Goal: Communication & Community: Share content

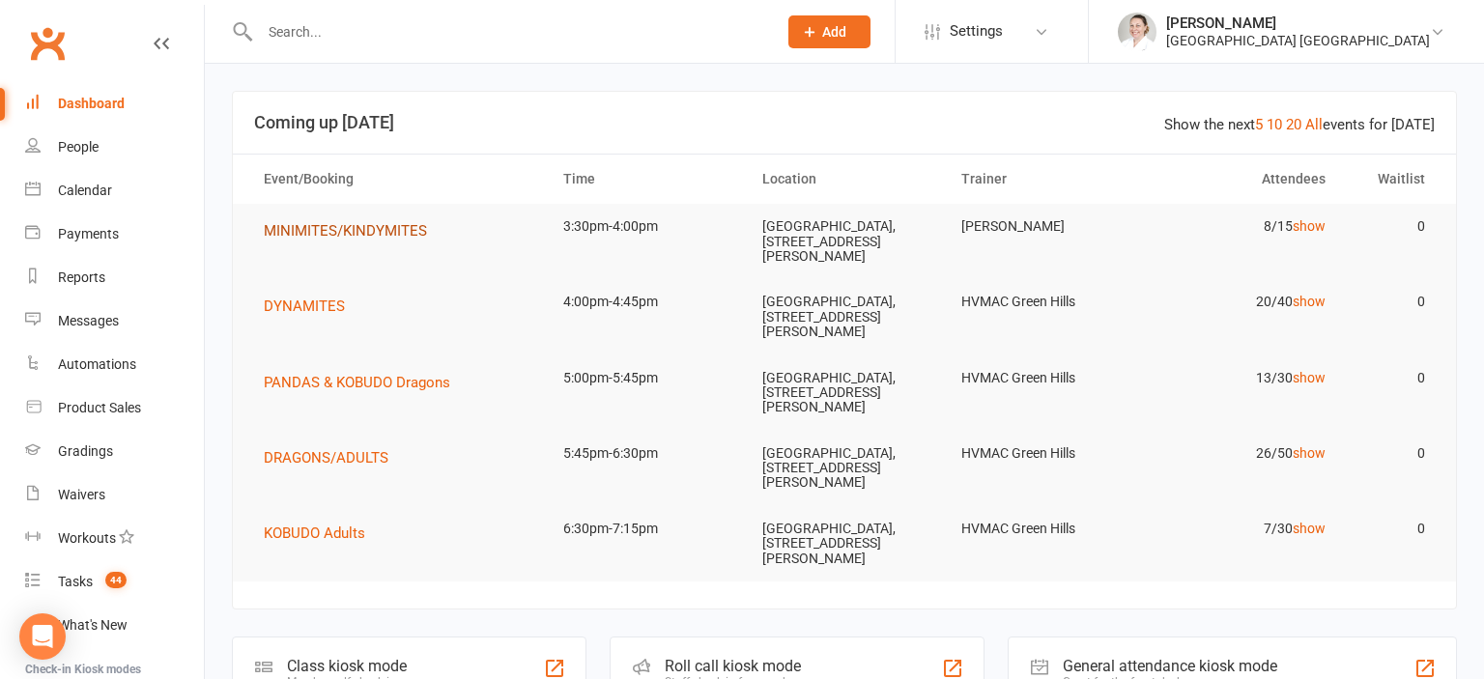
click at [358, 226] on span "MINIMITES/KINDYMITES" at bounding box center [345, 230] width 163 height 17
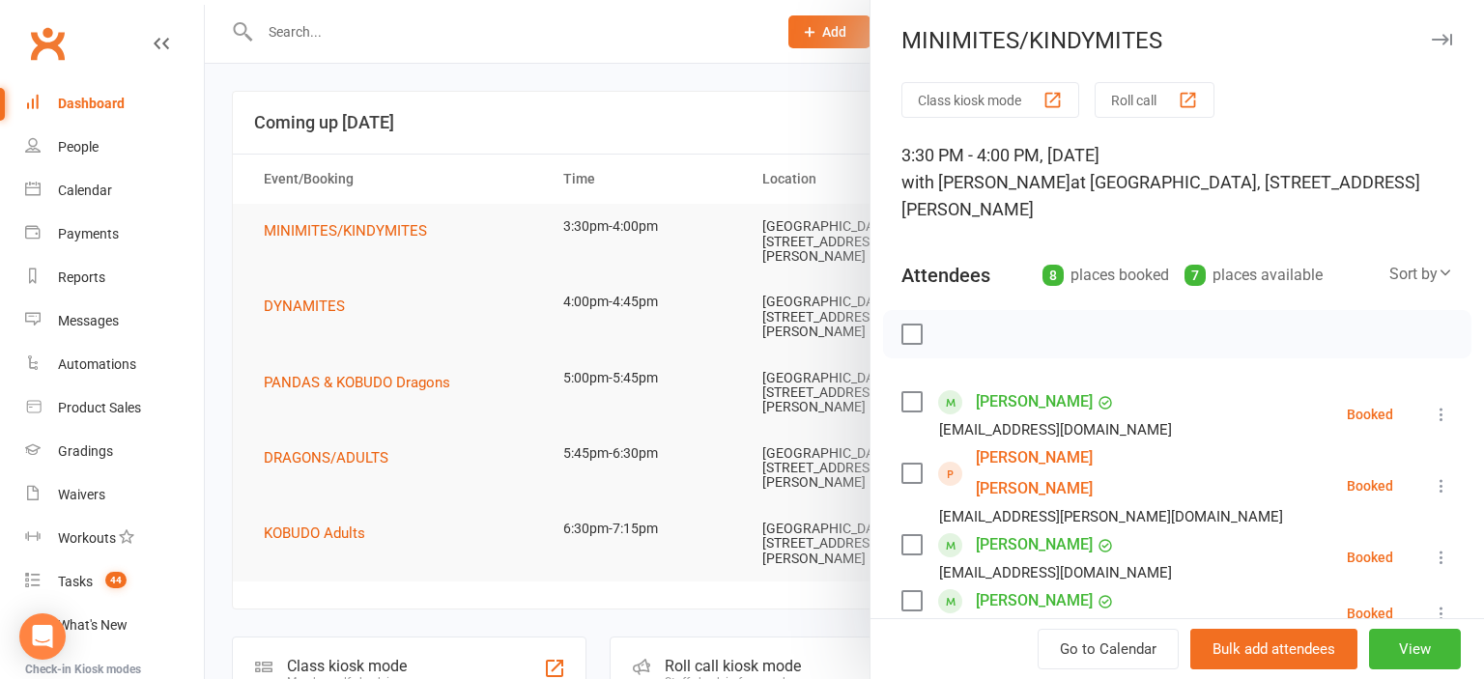
click at [1051, 461] on link "[PERSON_NAME] [PERSON_NAME]" at bounding box center [1087, 473] width 222 height 62
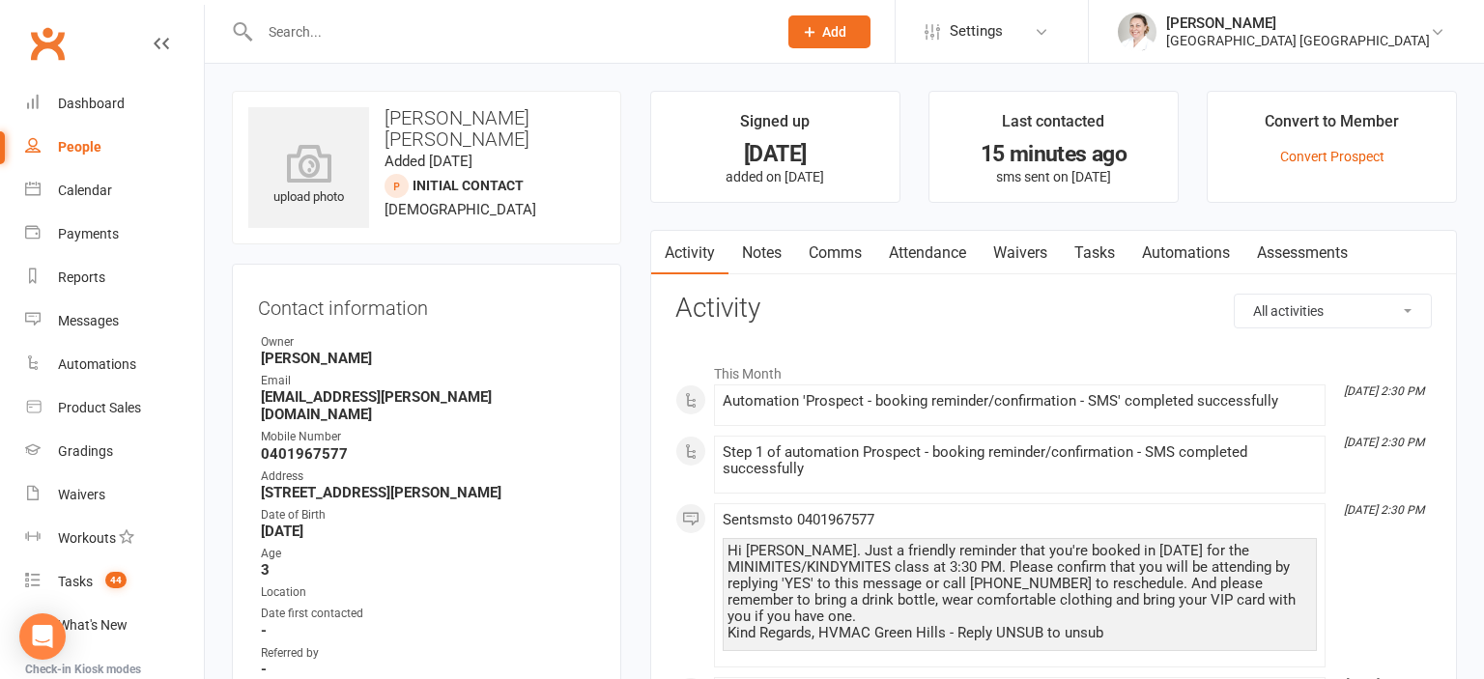
click at [926, 250] on link "Attendance" at bounding box center [927, 253] width 104 height 44
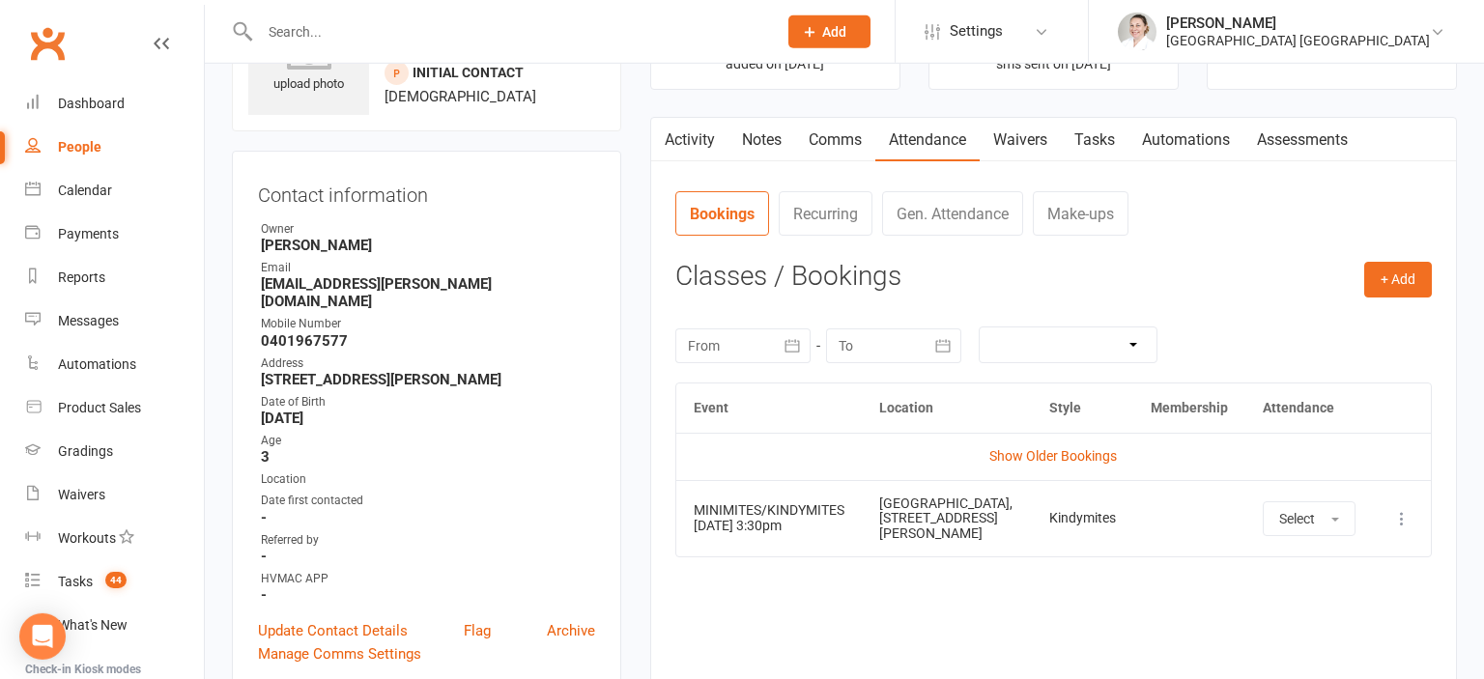
scroll to position [204, 0]
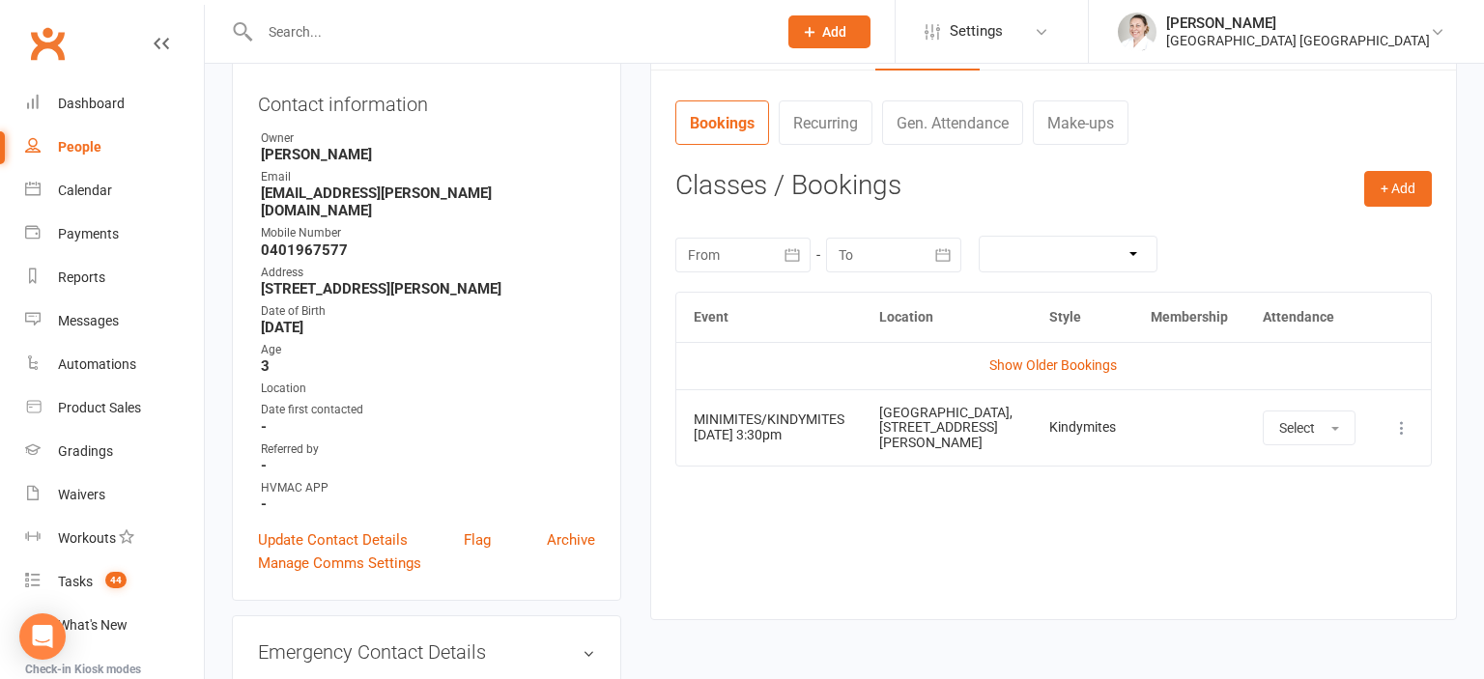
click at [1403, 433] on icon at bounding box center [1401, 427] width 19 height 19
click at [1289, 551] on link "Remove booking" at bounding box center [1316, 543] width 191 height 39
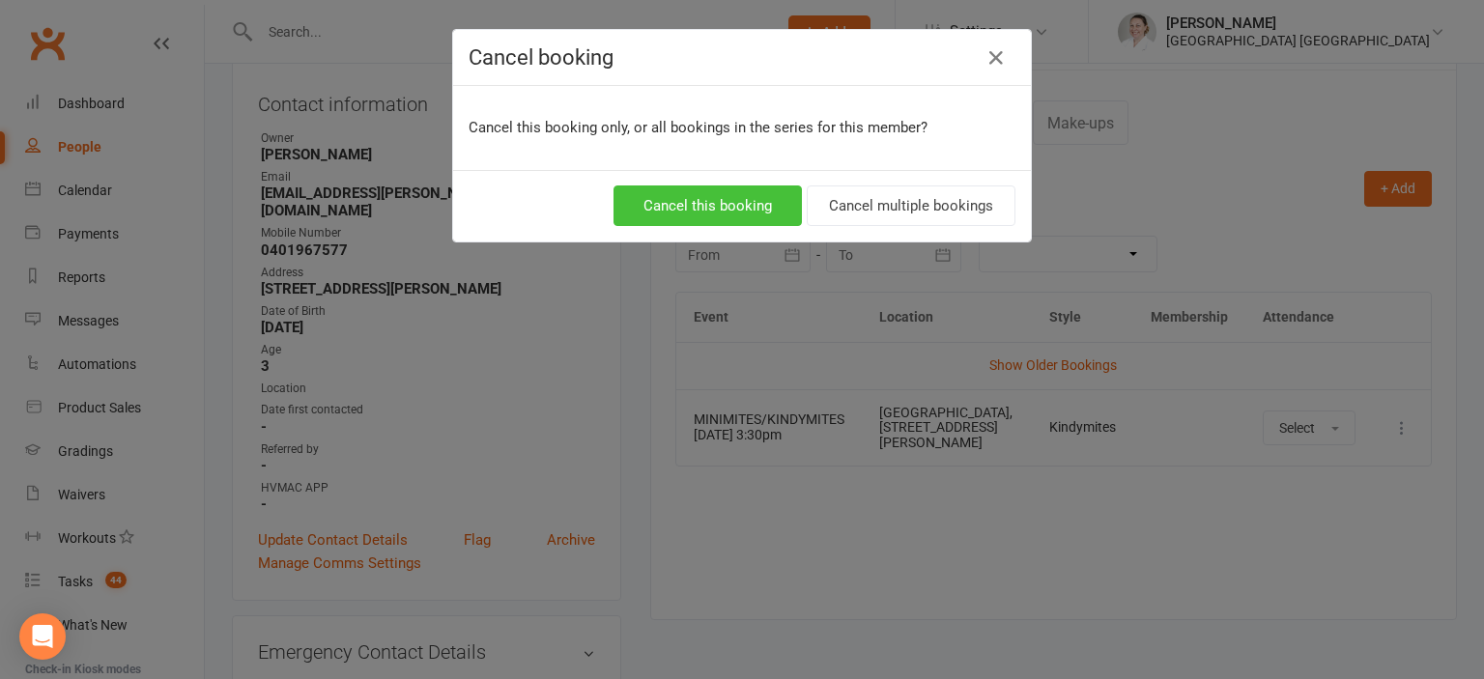
click at [739, 211] on button "Cancel this booking" at bounding box center [707, 205] width 188 height 41
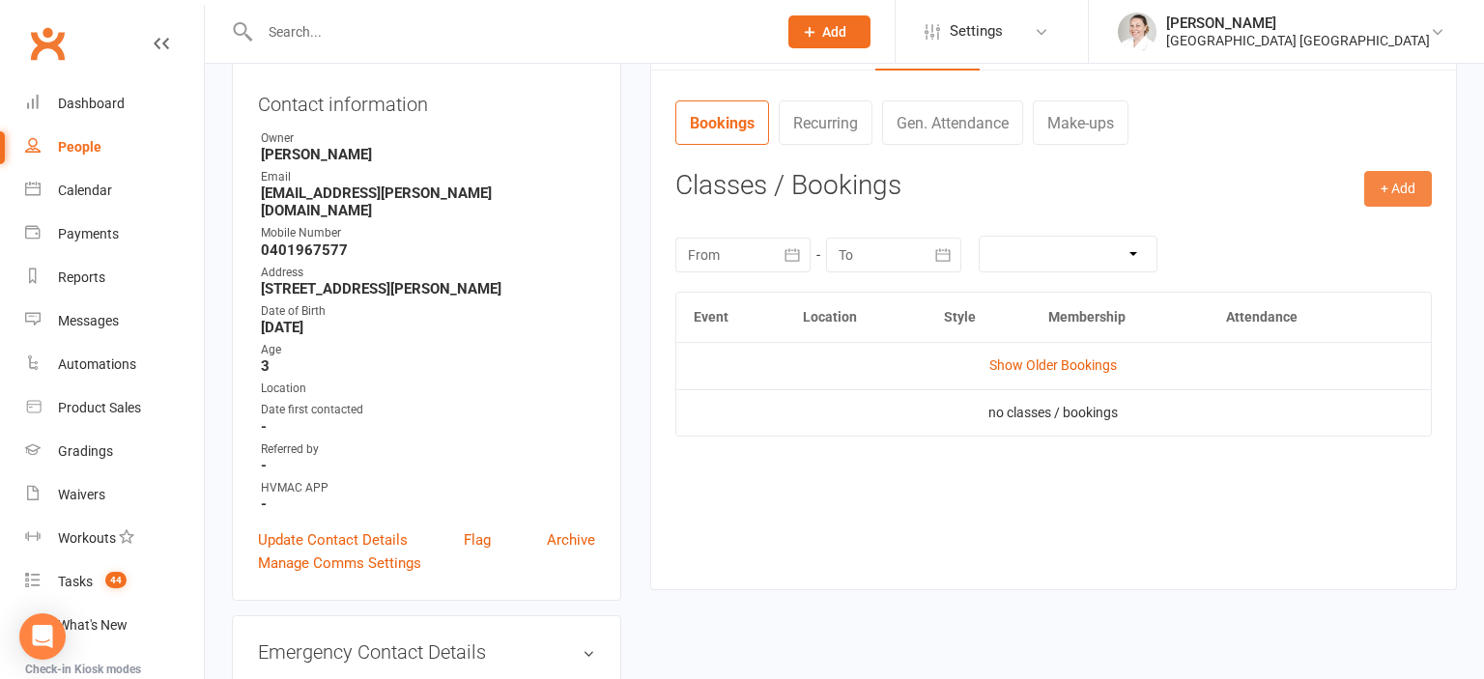
click at [1391, 200] on button "+ Add" at bounding box center [1398, 188] width 68 height 35
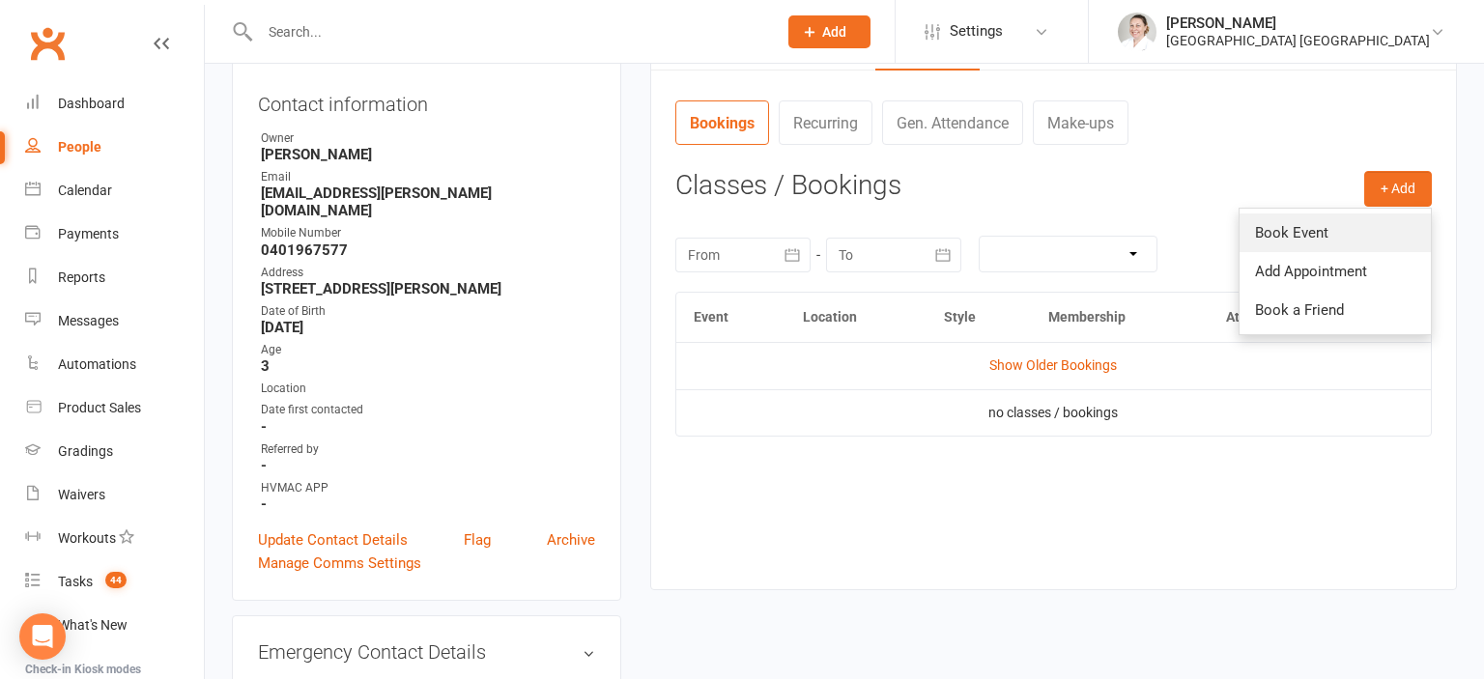
click at [1346, 232] on link "Book Event" at bounding box center [1335, 233] width 191 height 39
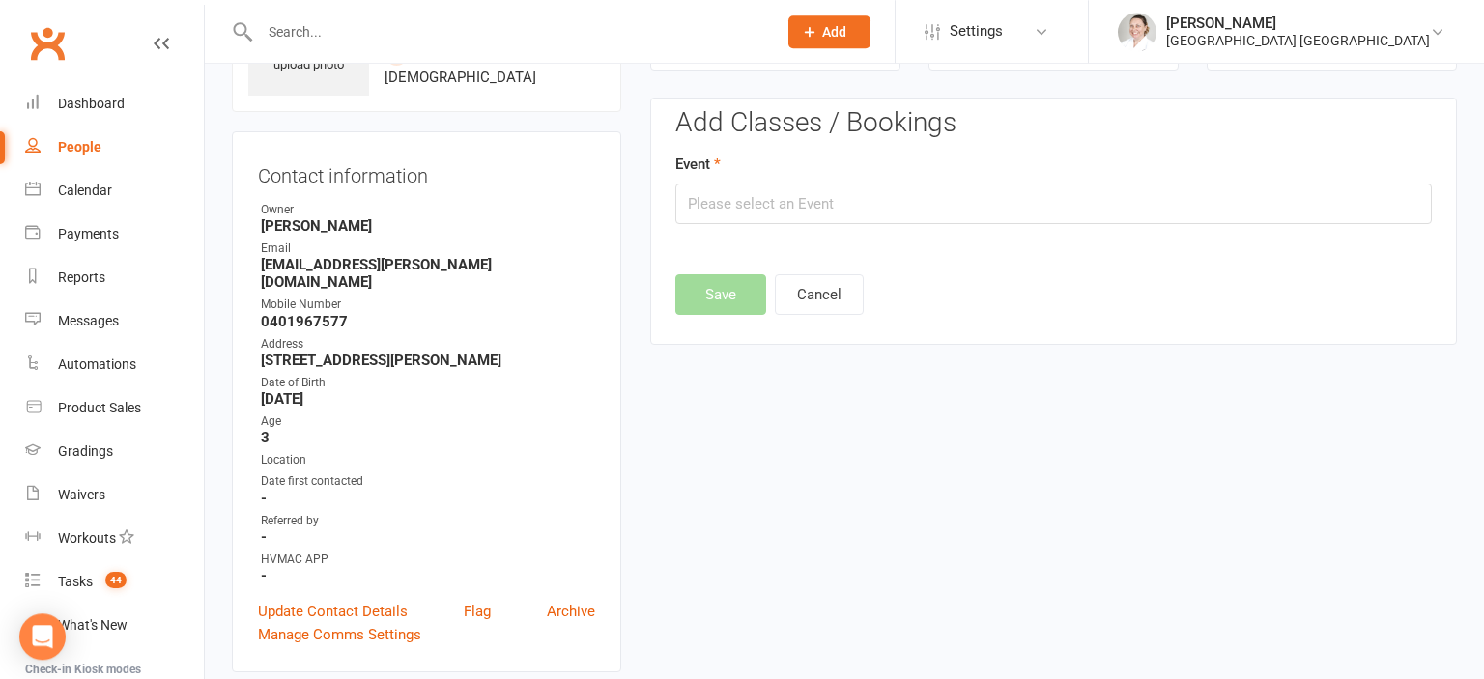
scroll to position [131, 0]
click at [705, 193] on input "text" at bounding box center [1053, 205] width 756 height 41
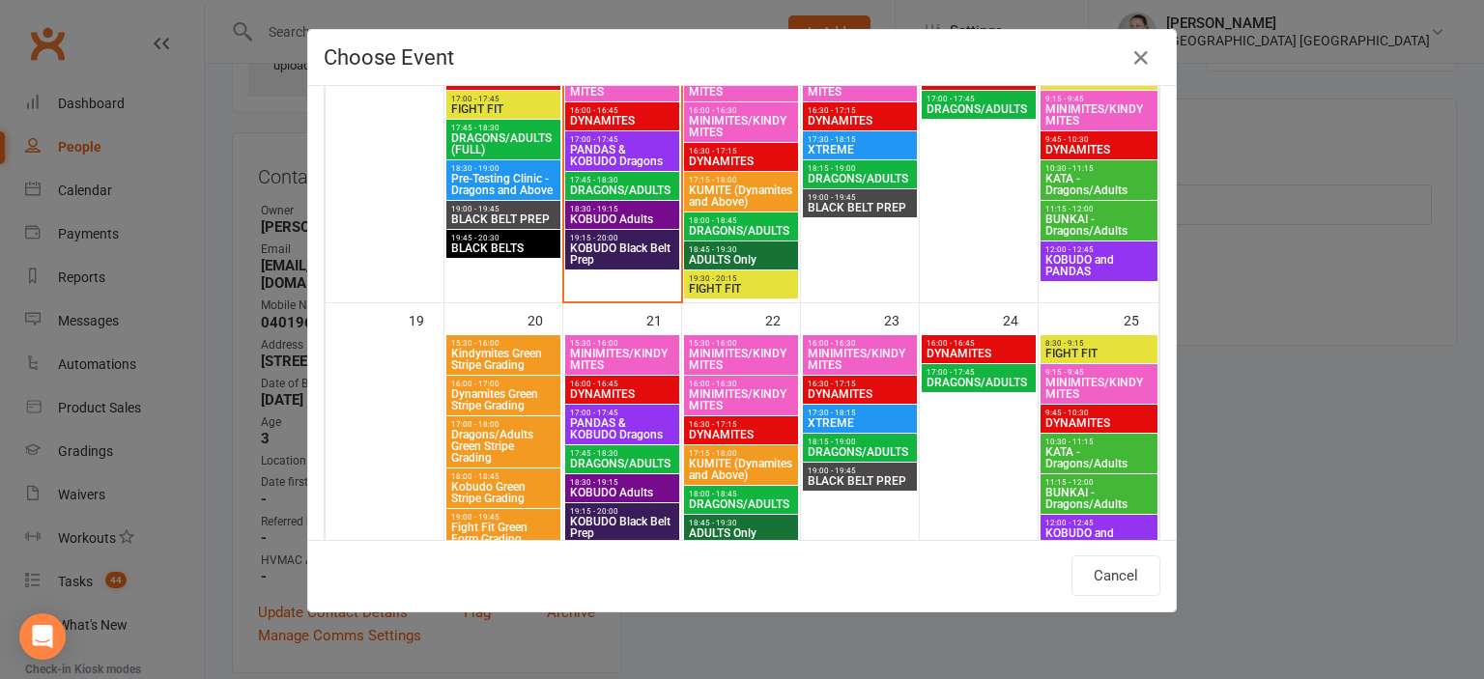
scroll to position [746, 0]
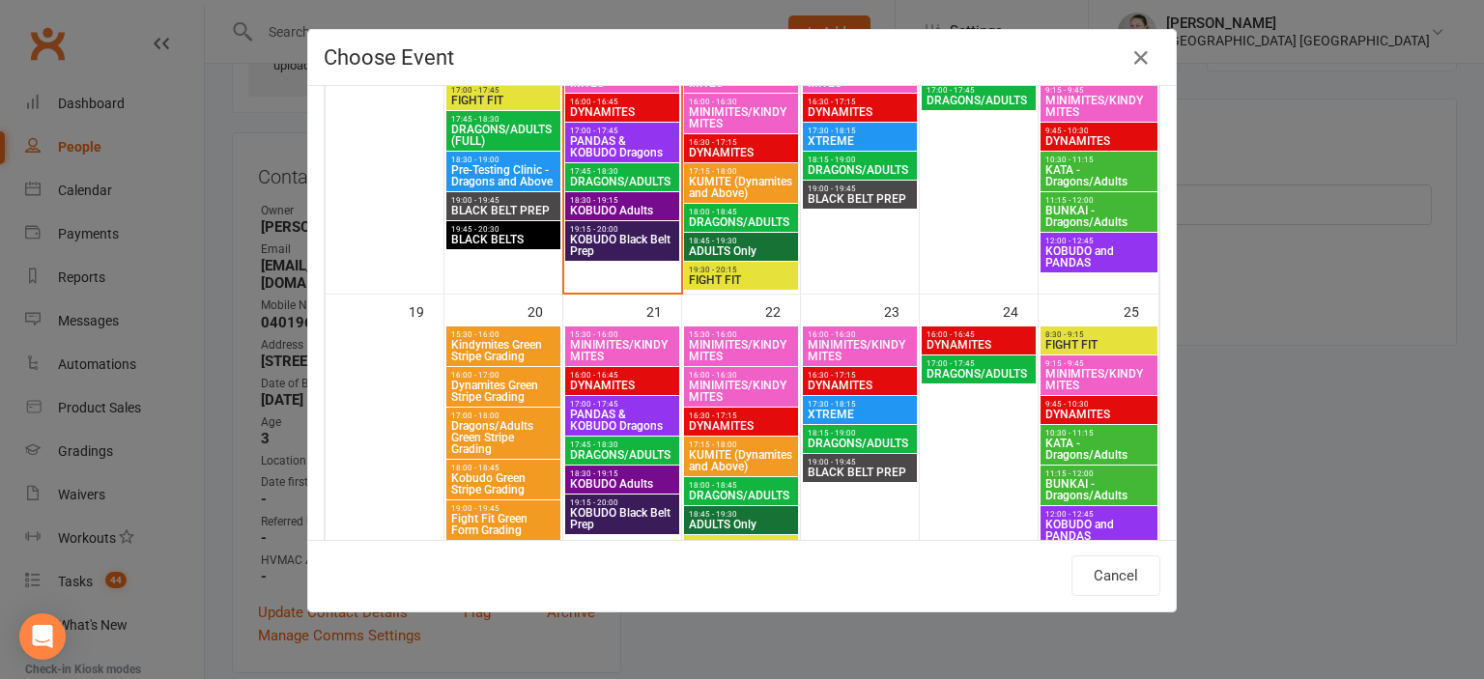
click at [642, 342] on span "MINIMITES/KINDYMITES" at bounding box center [622, 350] width 106 height 23
type input "MINIMITES/KINDYMITES - [DATE] 3:30:00 PM"
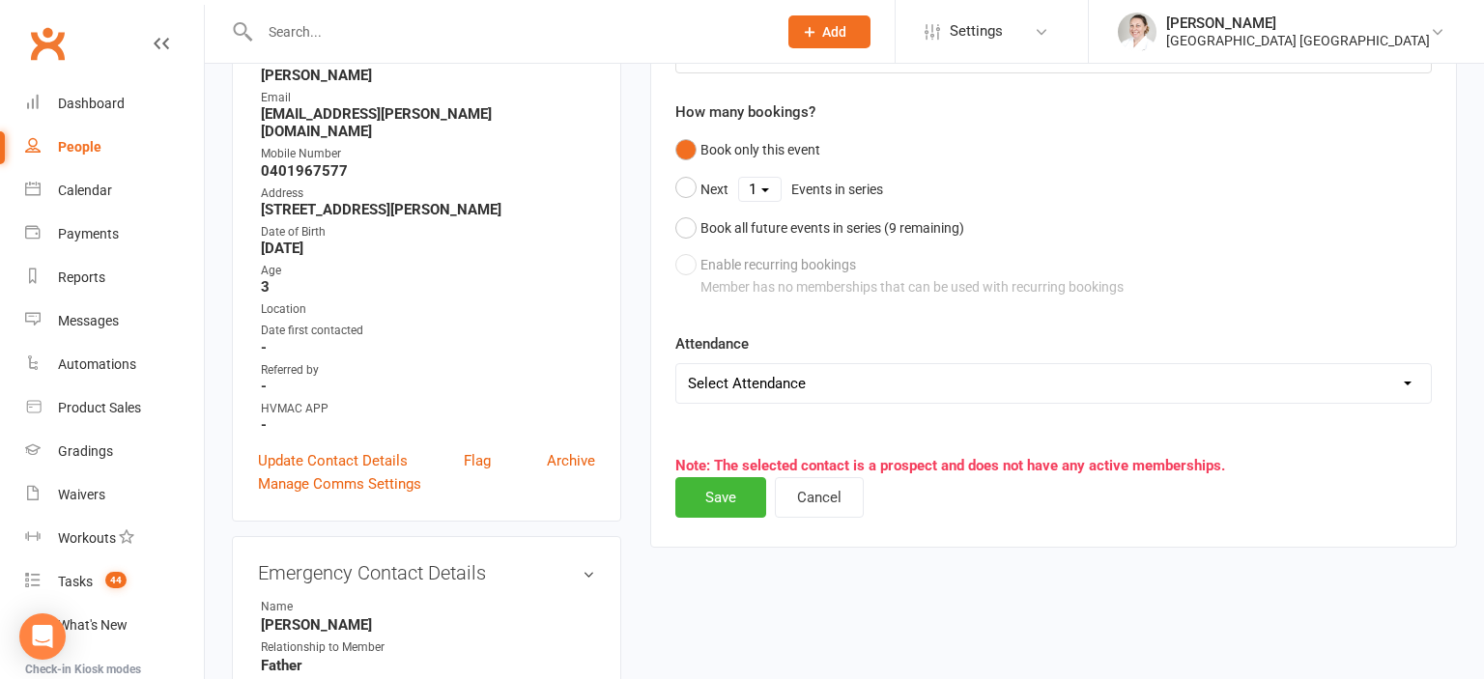
scroll to position [336, 0]
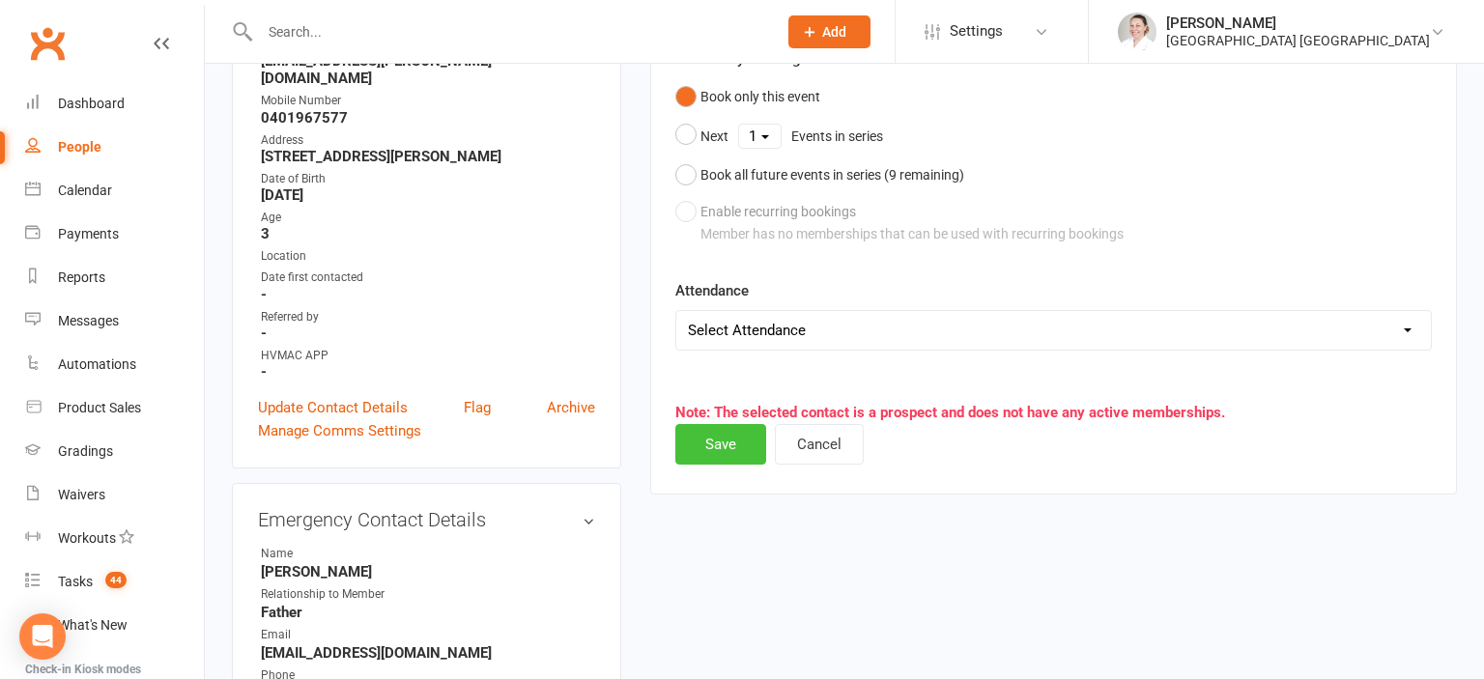
click at [712, 435] on button "Save" at bounding box center [720, 444] width 91 height 41
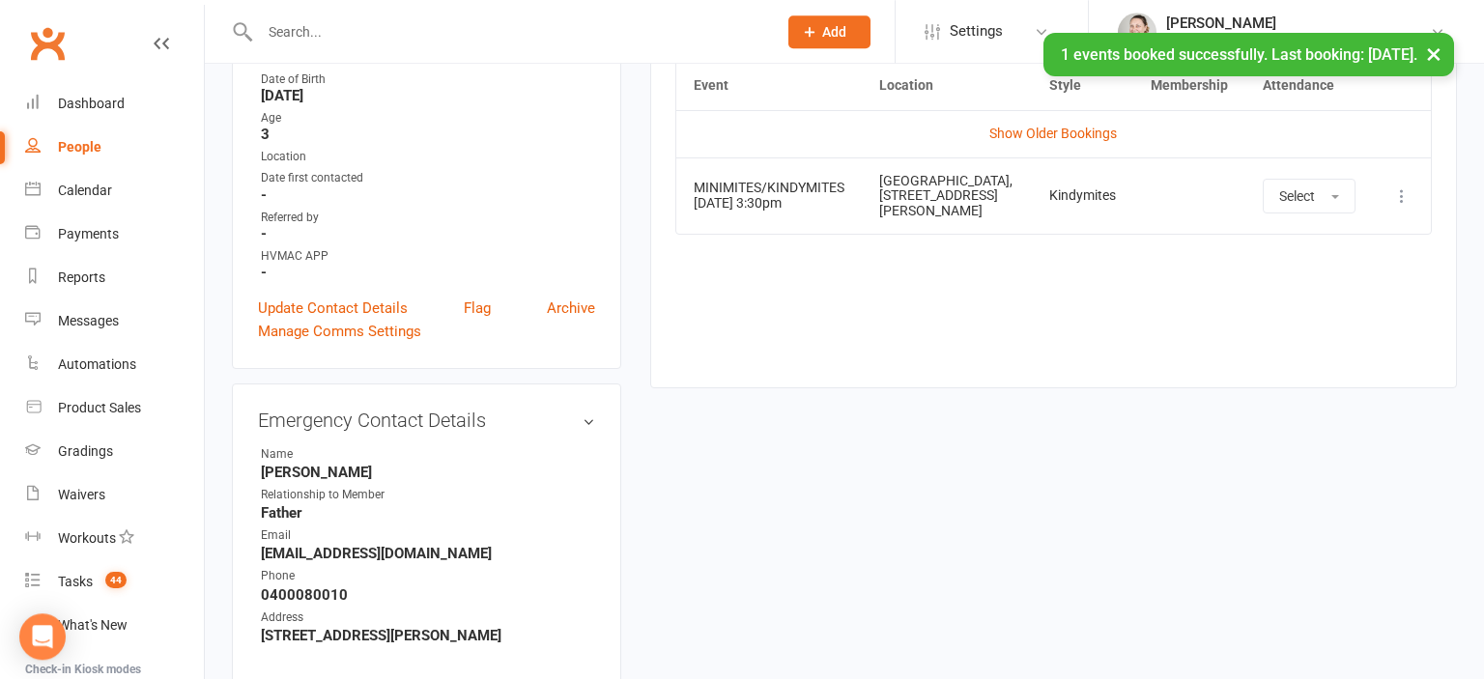
scroll to position [540, 0]
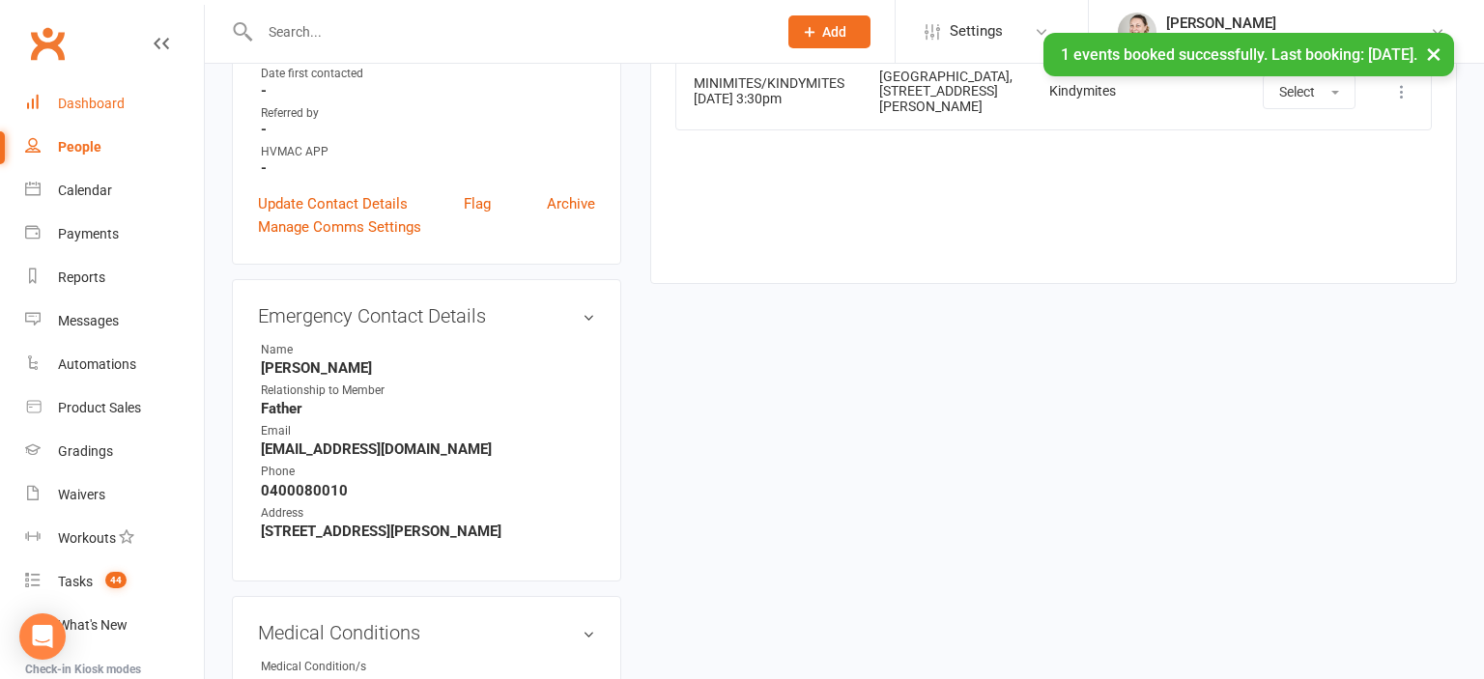
click at [103, 110] on div "Dashboard" at bounding box center [91, 103] width 67 height 15
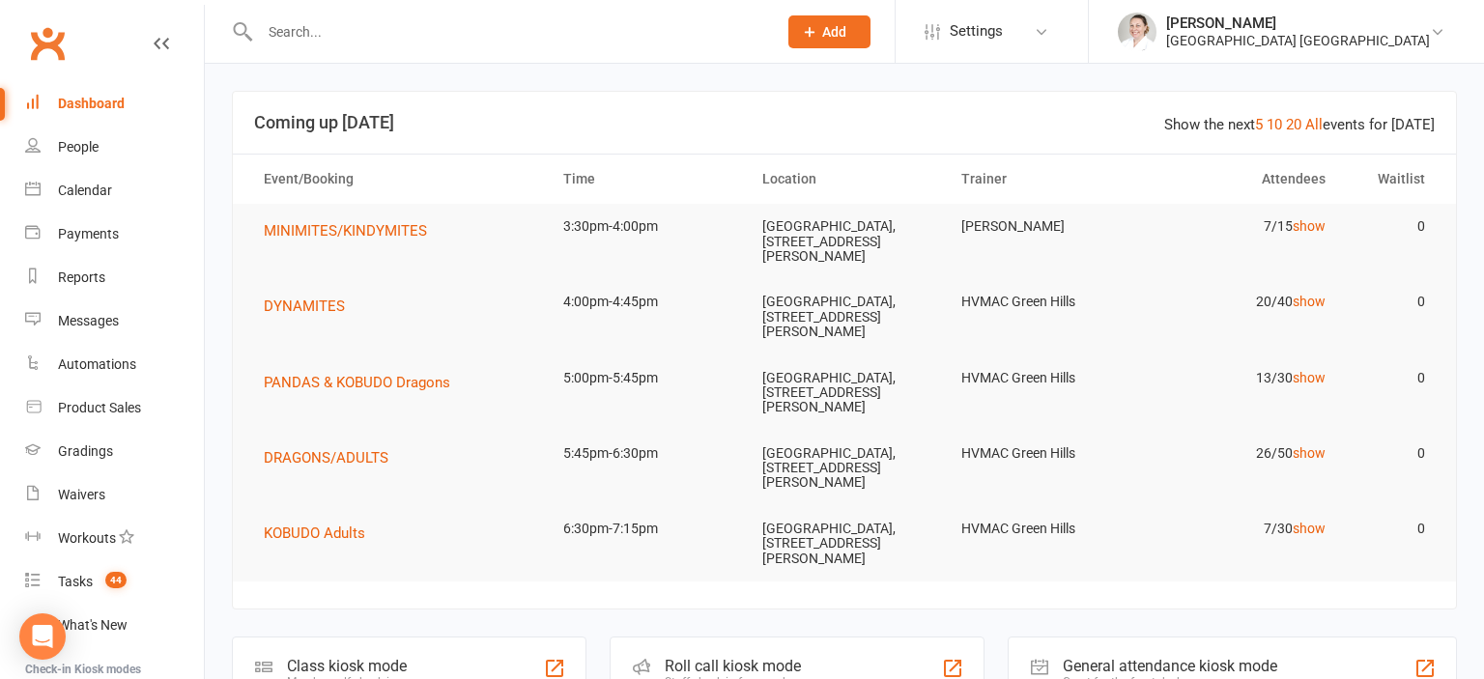
click at [431, 43] on input "text" at bounding box center [508, 31] width 509 height 27
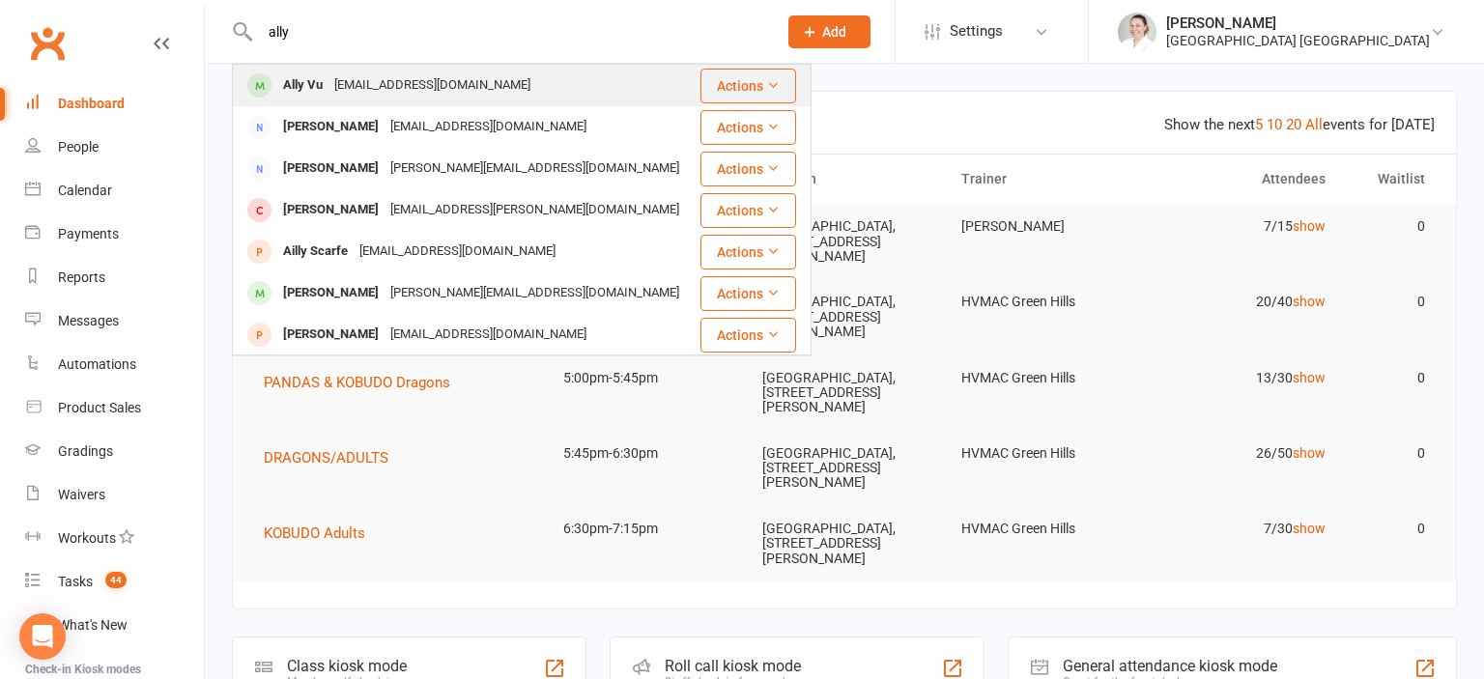
type input "ally"
click at [483, 84] on div "[EMAIL_ADDRESS][DOMAIN_NAME]" at bounding box center [432, 85] width 208 height 28
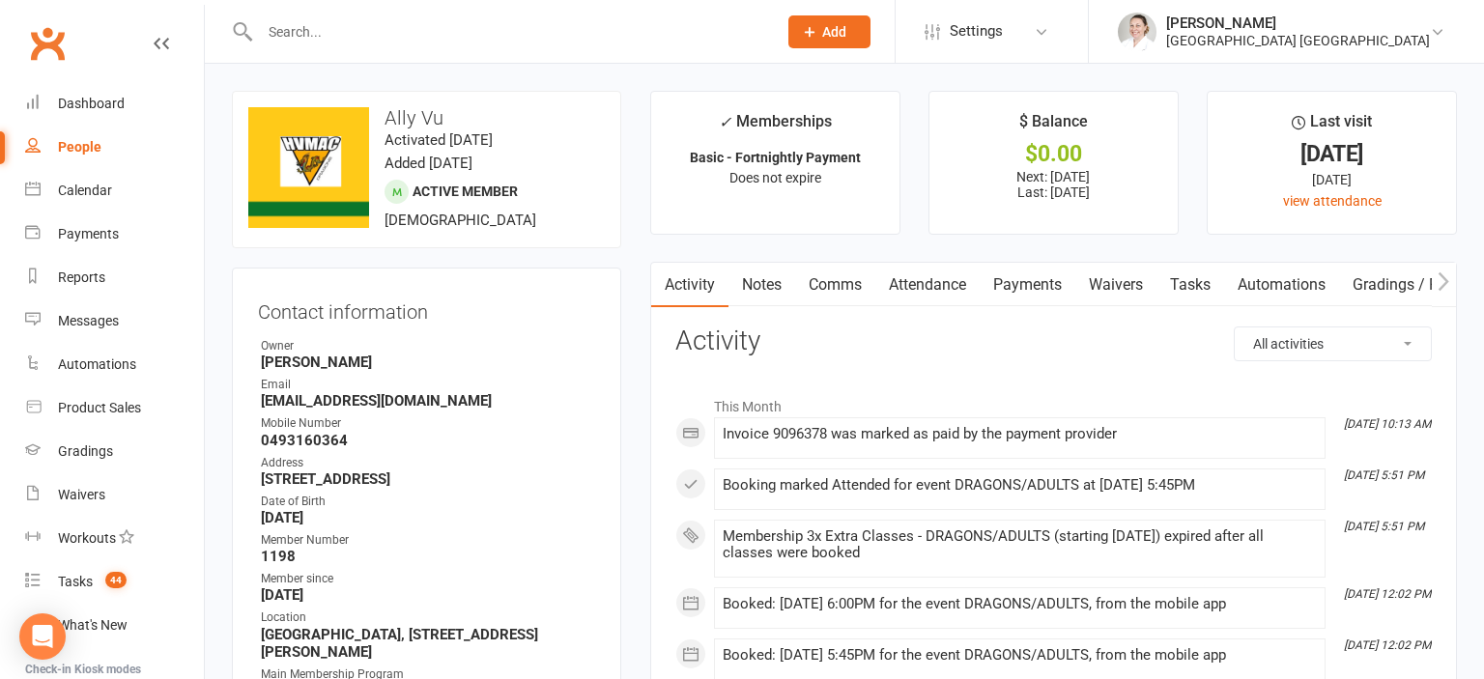
click at [937, 282] on link "Attendance" at bounding box center [927, 285] width 104 height 44
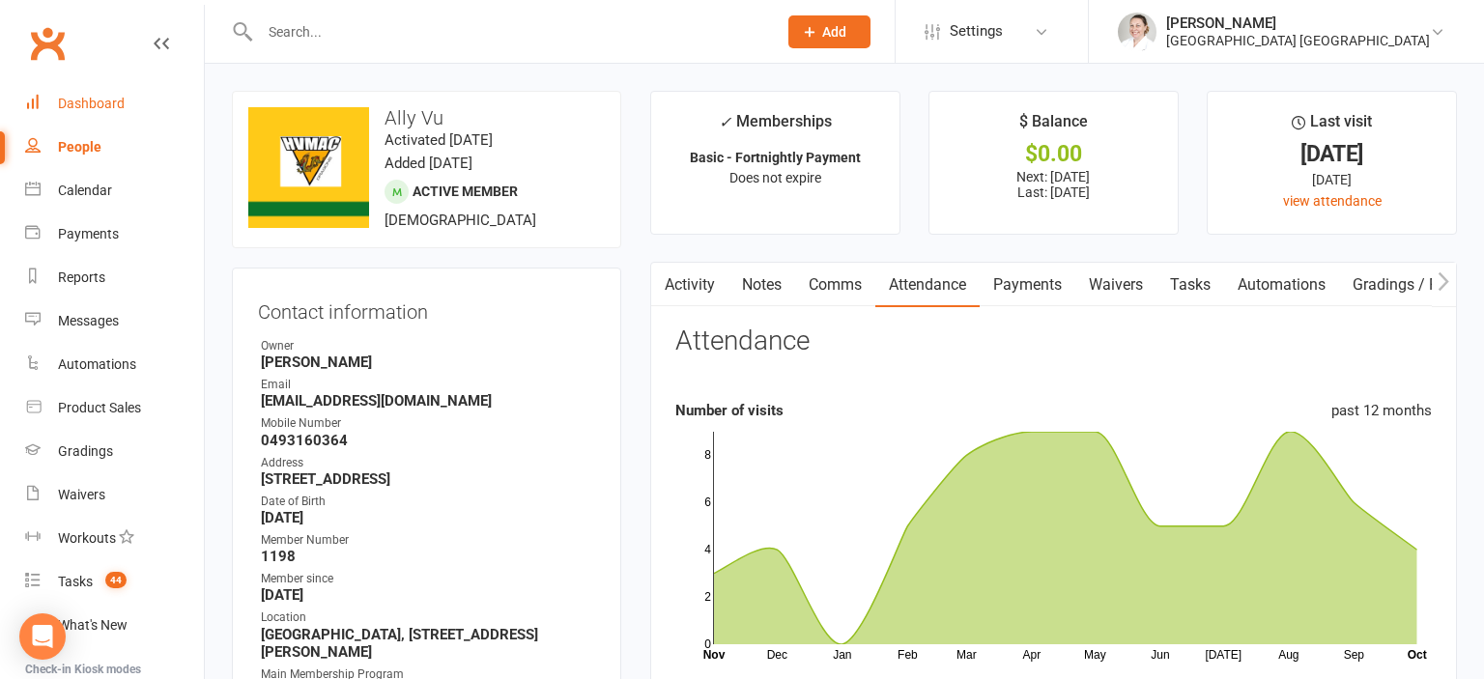
click at [87, 105] on div "Dashboard" at bounding box center [91, 103] width 67 height 15
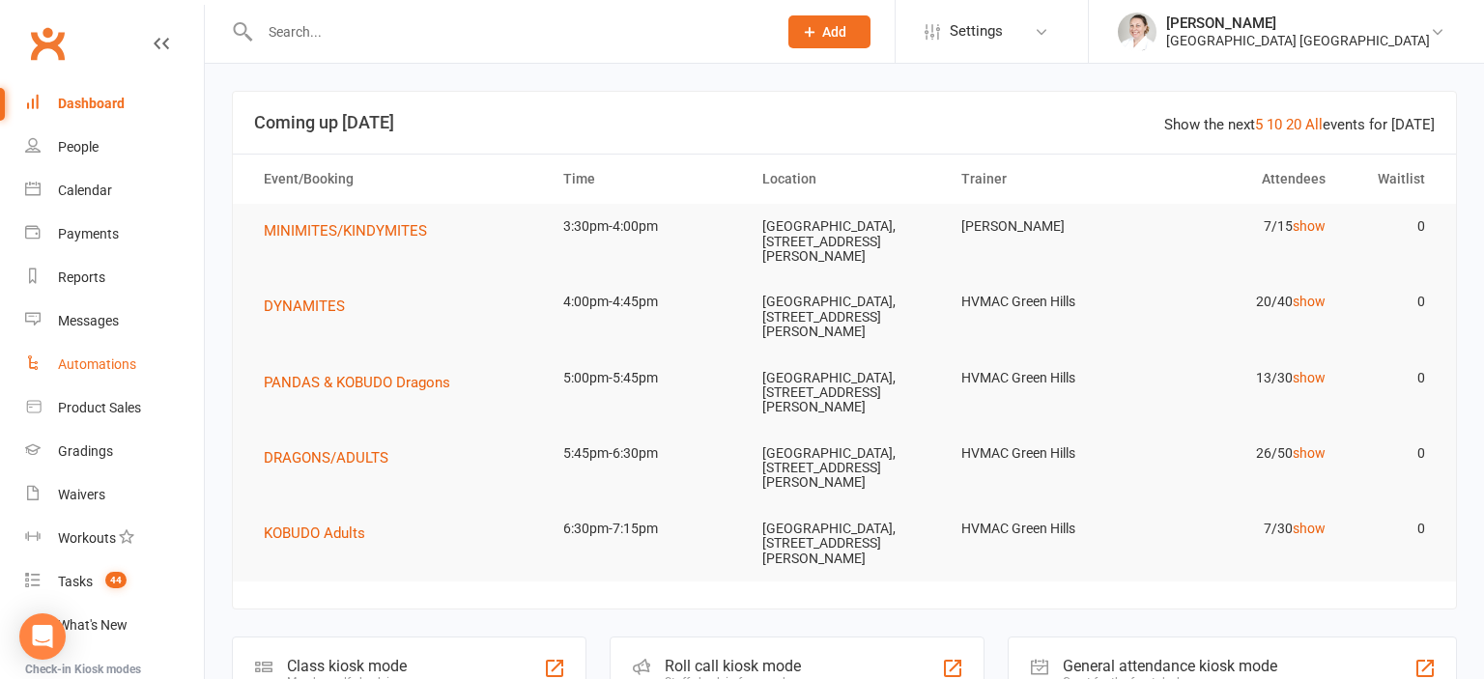
click at [95, 372] on div "Automations" at bounding box center [97, 363] width 78 height 15
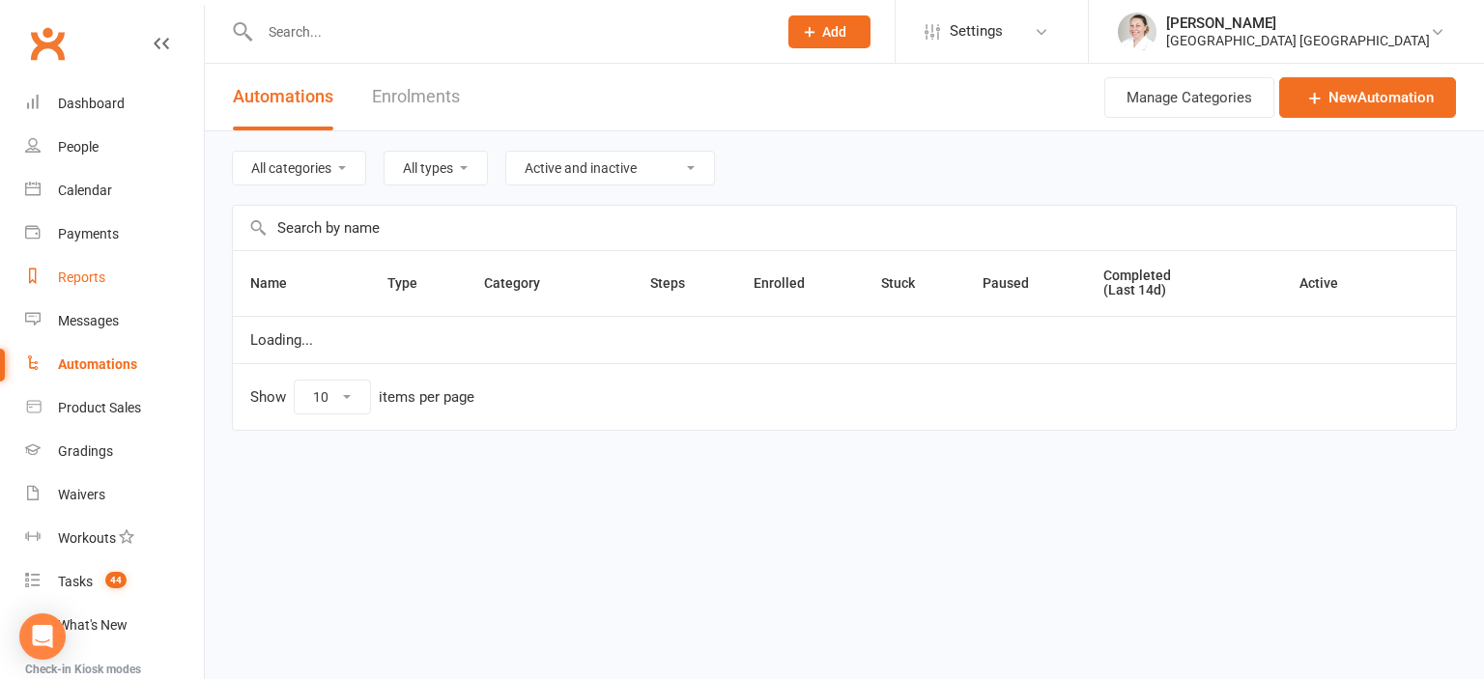
select select "50"
click at [381, 232] on input "text" at bounding box center [844, 228] width 1223 height 44
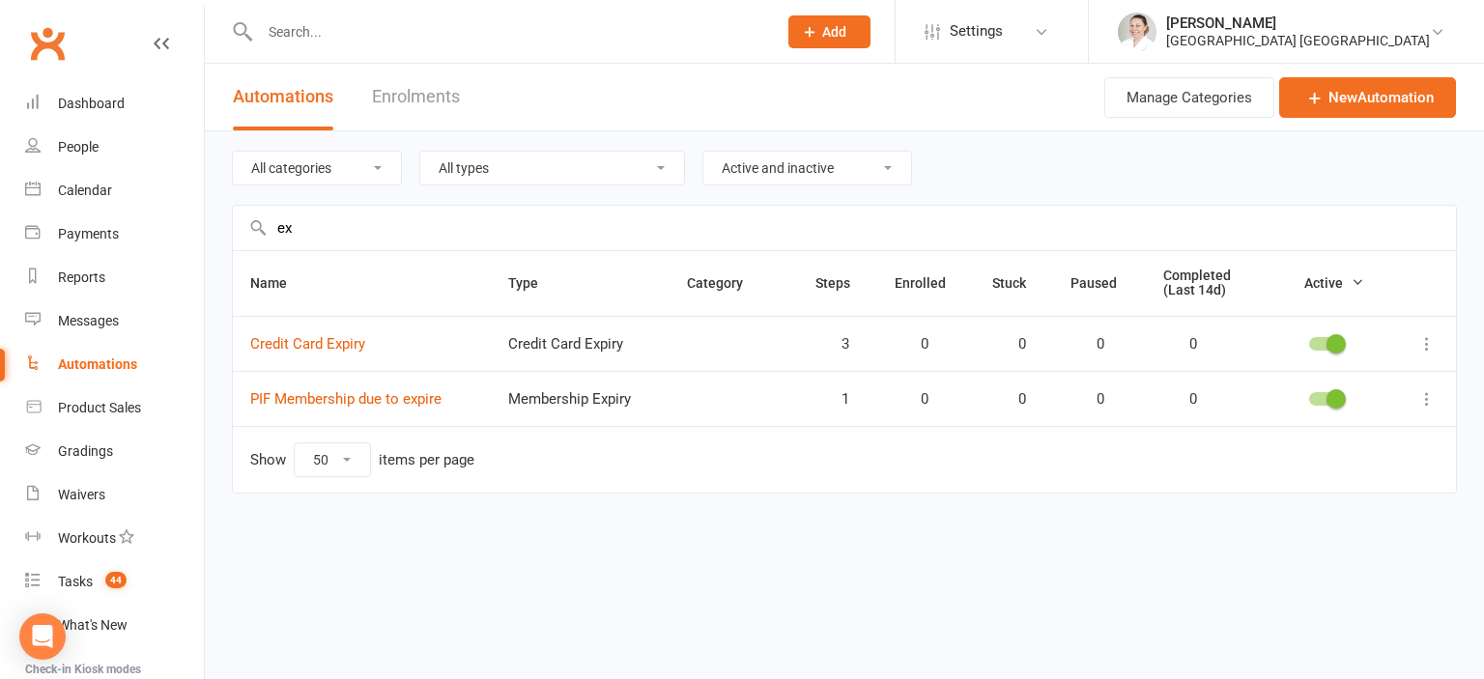
type input "e"
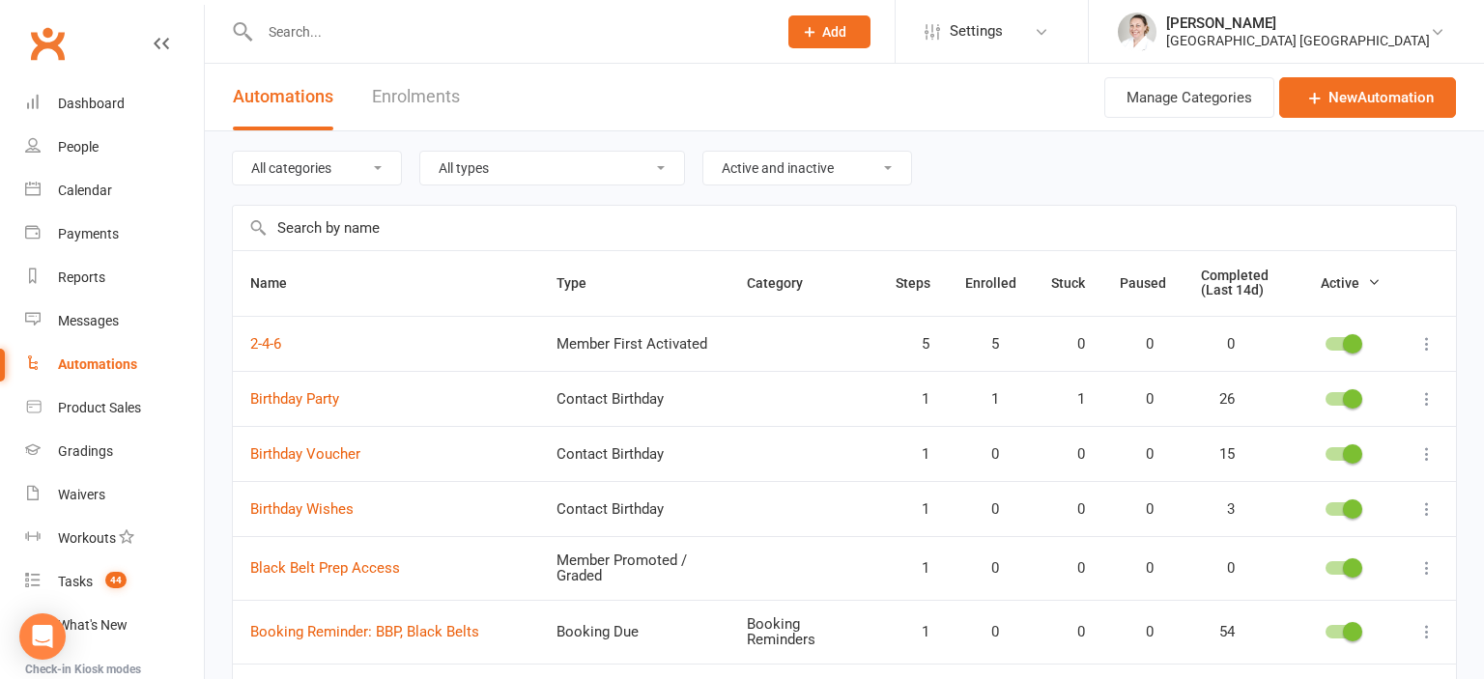
click at [396, 95] on link "Enrolments" at bounding box center [416, 97] width 88 height 67
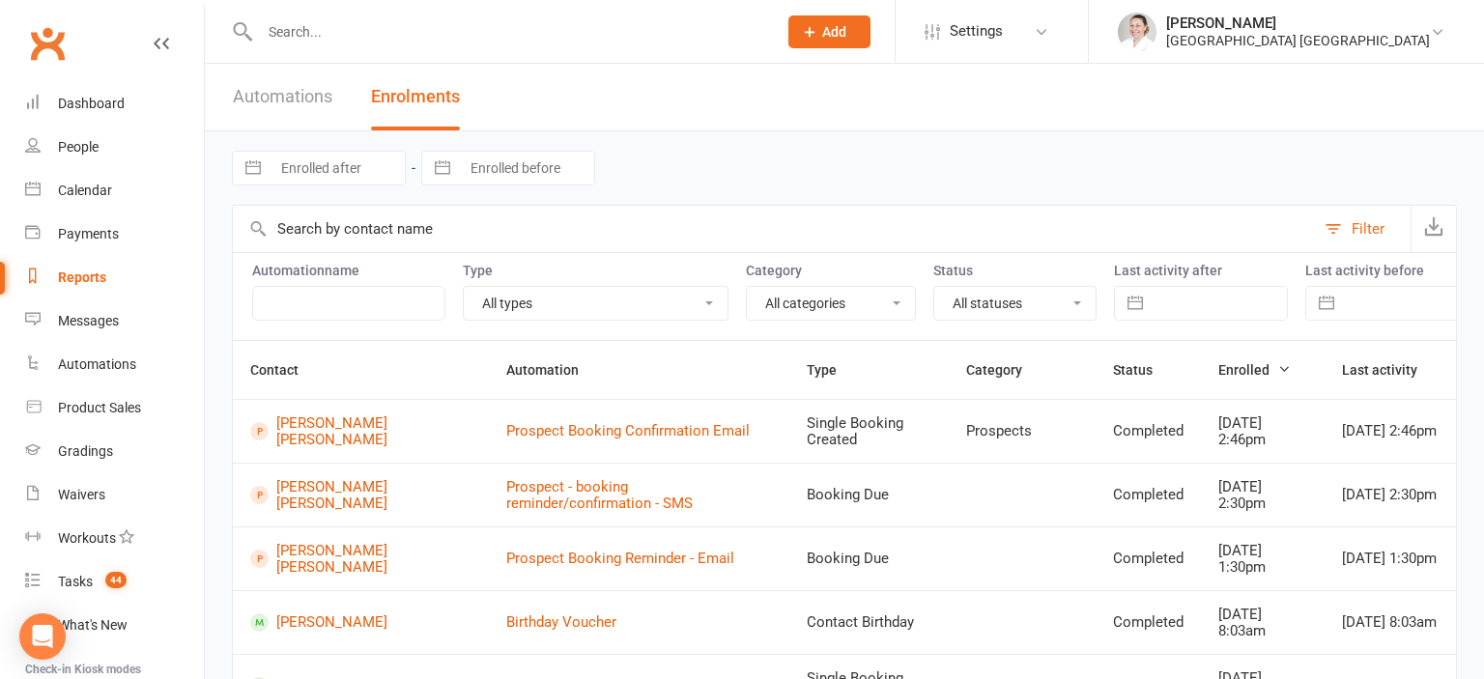
click at [673, 80] on header "Automations Enrolments" at bounding box center [844, 98] width 1279 height 68
click at [109, 100] on div "Dashboard" at bounding box center [91, 103] width 67 height 15
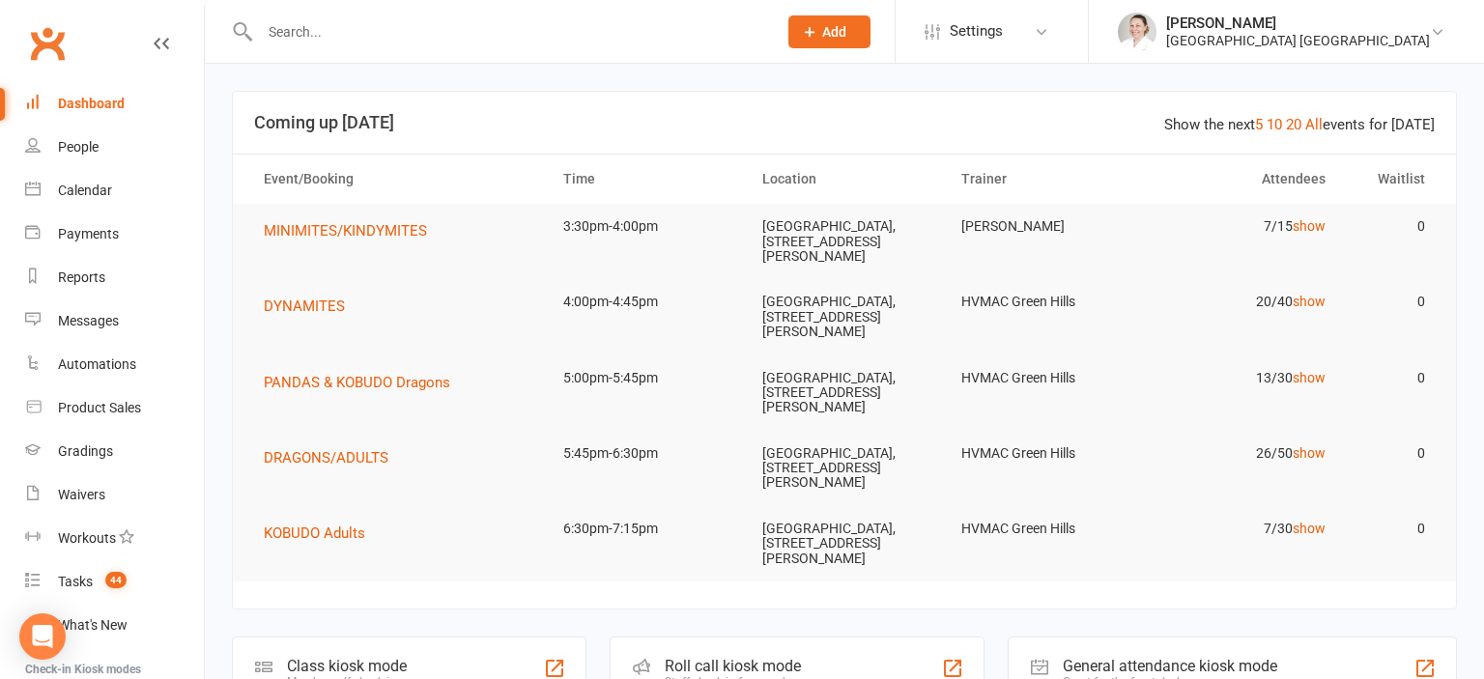
click at [345, 28] on input "text" at bounding box center [508, 31] width 509 height 27
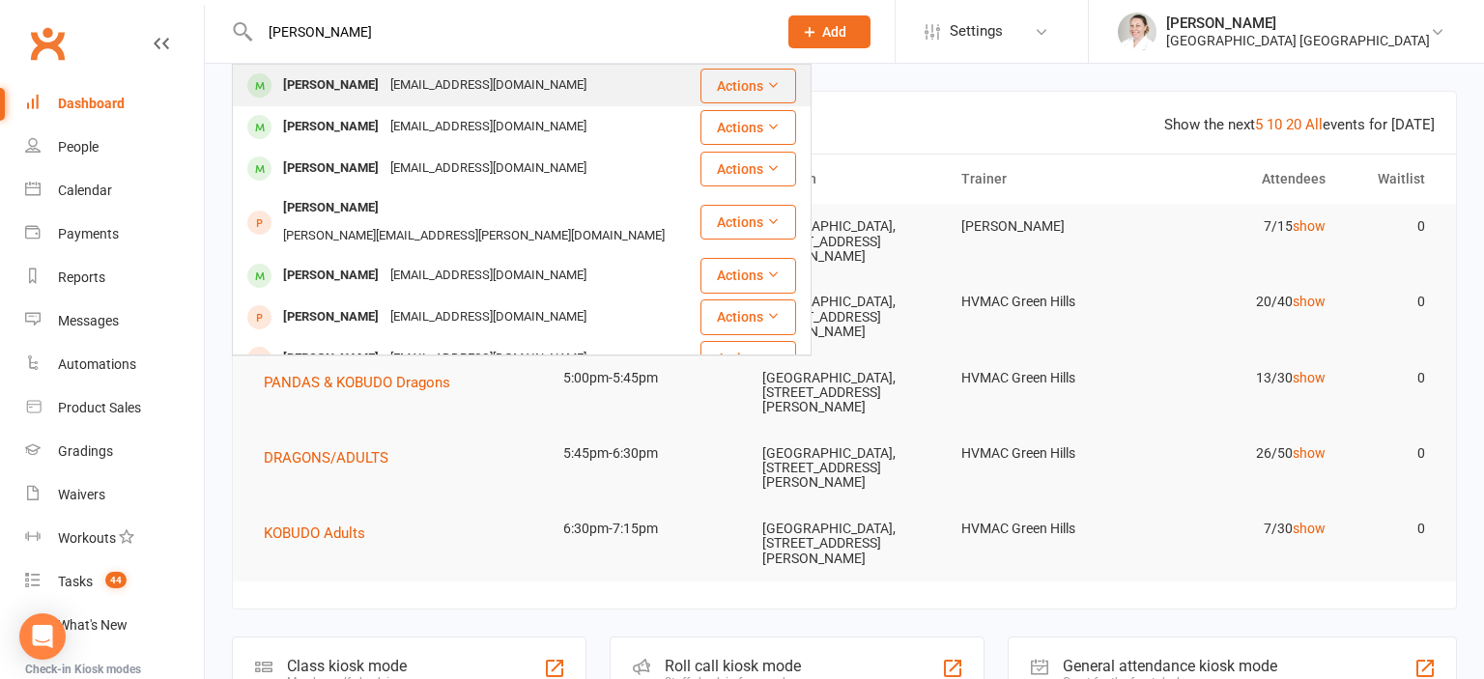
type input "[PERSON_NAME]"
click at [385, 81] on div "[EMAIL_ADDRESS][DOMAIN_NAME]" at bounding box center [489, 85] width 208 height 28
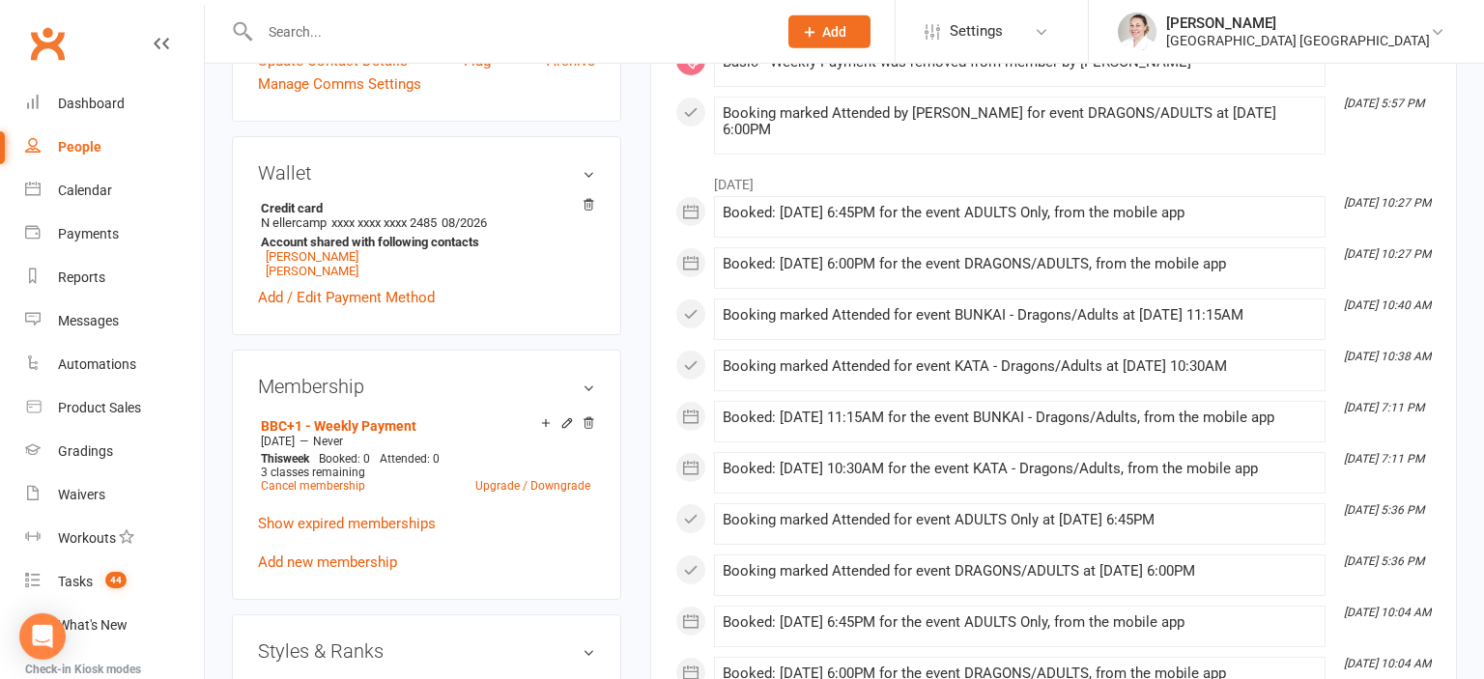
scroll to position [815, 0]
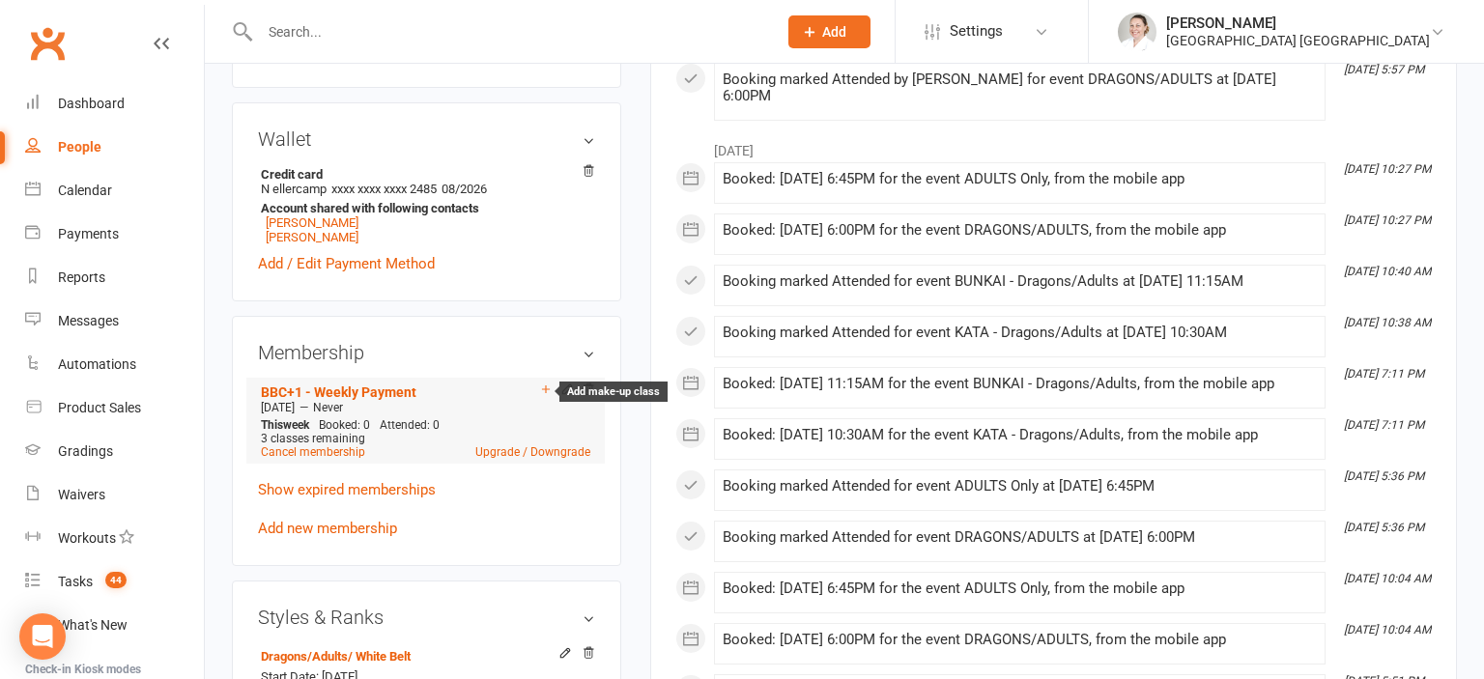
click at [546, 393] on icon at bounding box center [546, 389] width 8 height 8
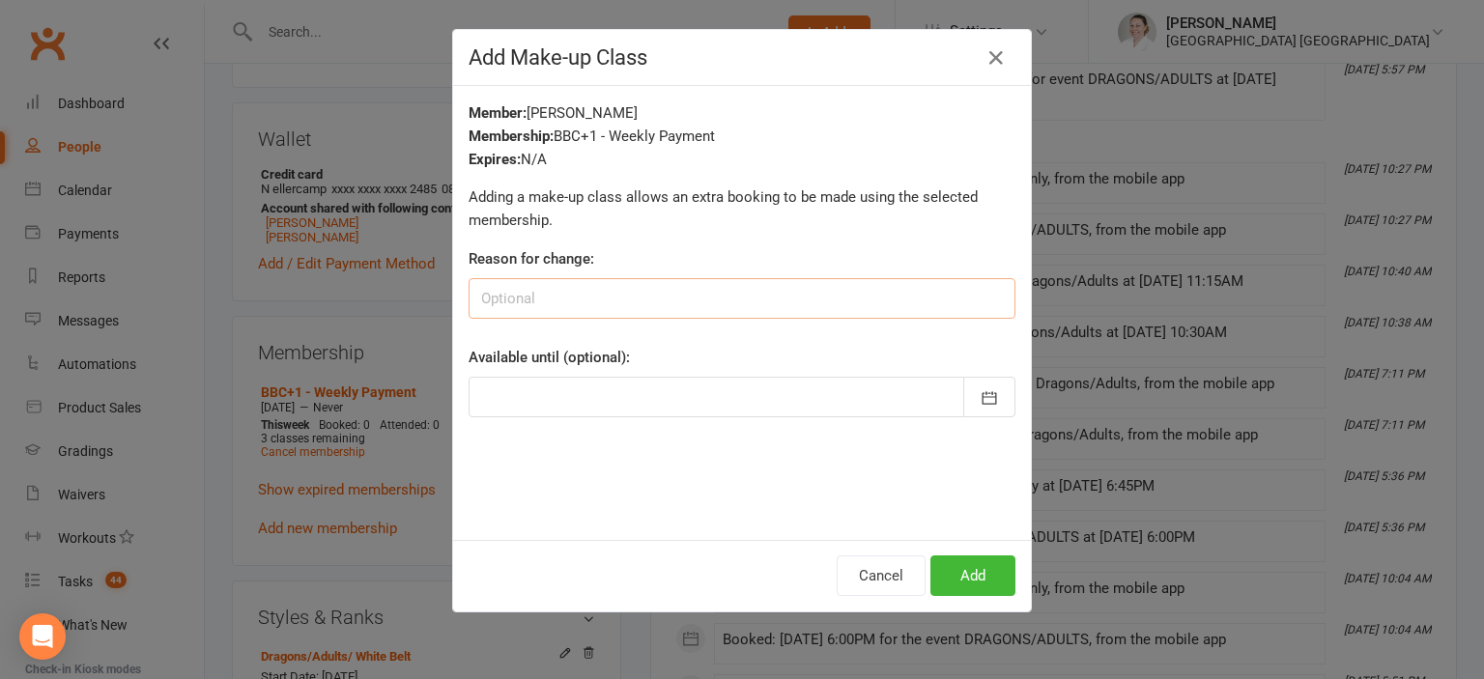
click at [599, 298] on input at bounding box center [742, 298] width 547 height 41
type input "Extra class - PAID"
click at [977, 584] on button "Add" at bounding box center [972, 576] width 85 height 41
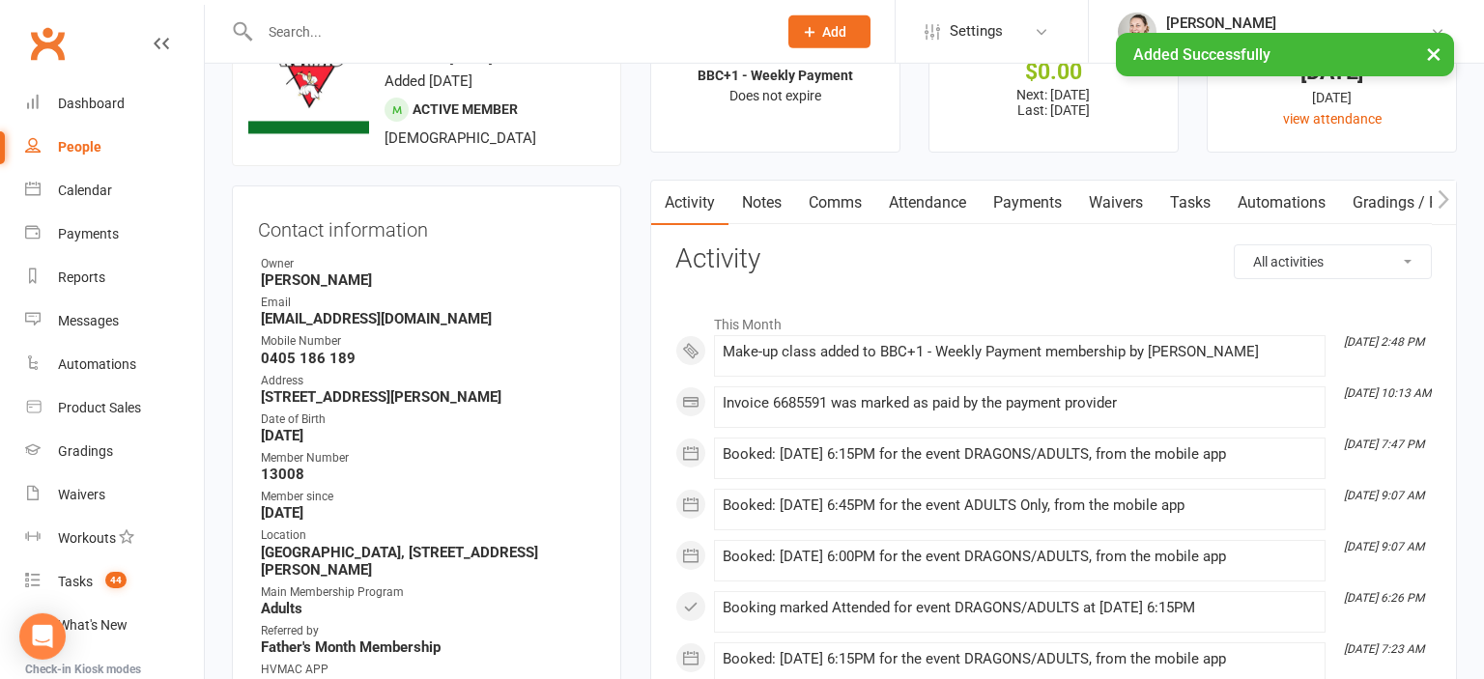
scroll to position [0, 0]
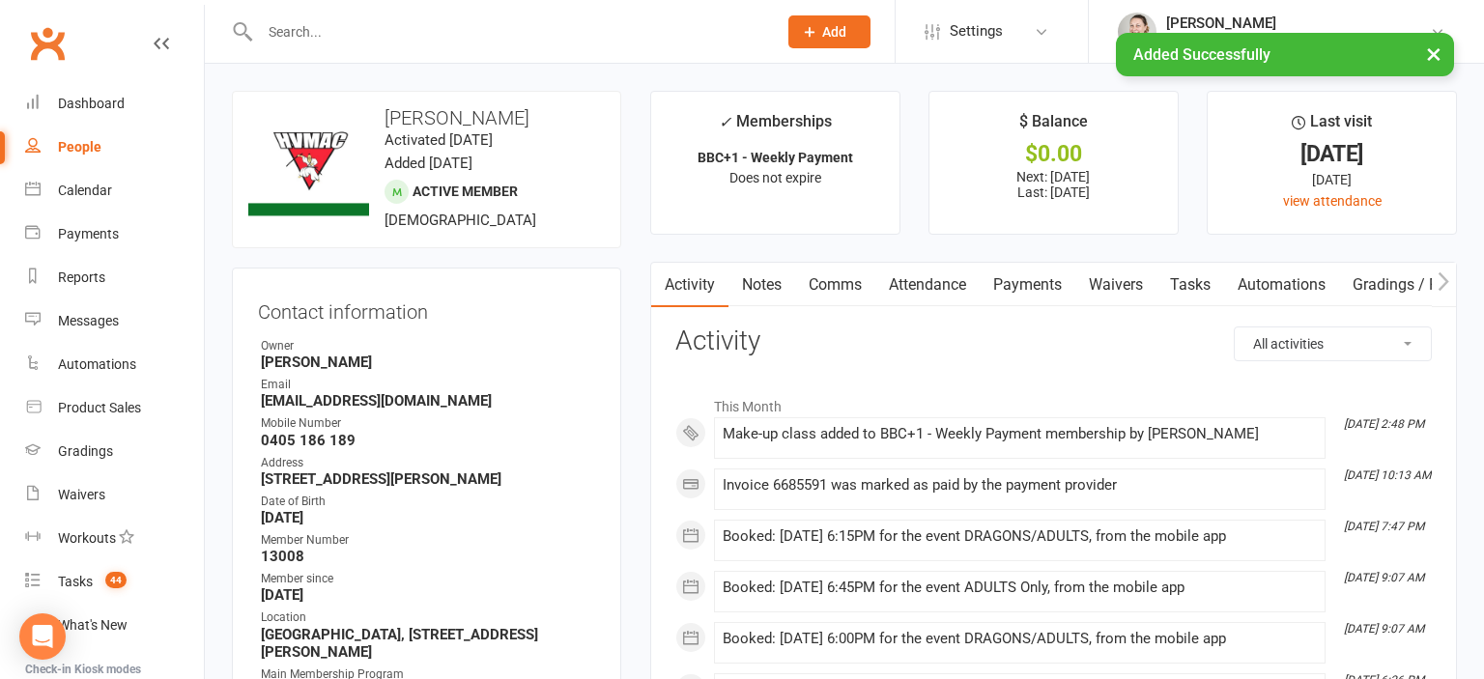
click at [1049, 286] on link "Payments" at bounding box center [1028, 285] width 96 height 44
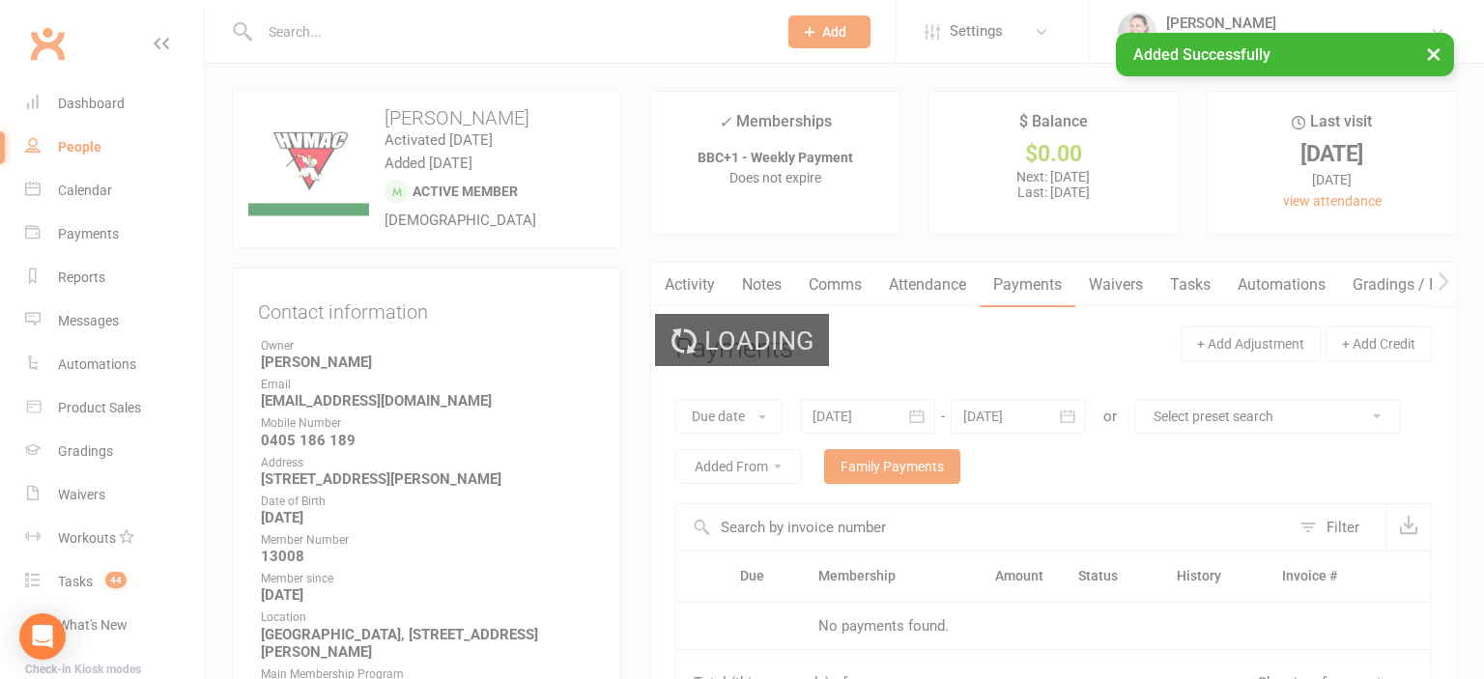
click at [919, 284] on div "Loading" at bounding box center [742, 339] width 1484 height 679
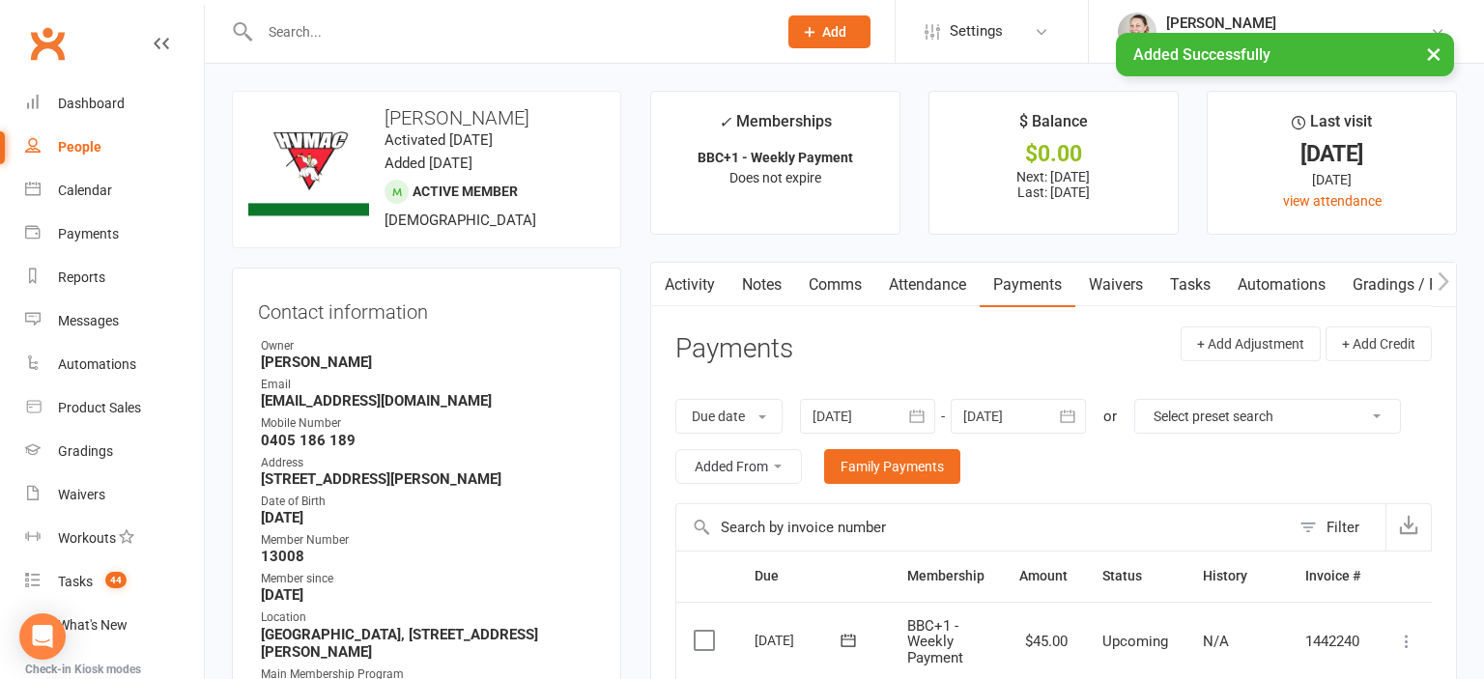
click at [933, 290] on link "Attendance" at bounding box center [927, 285] width 104 height 44
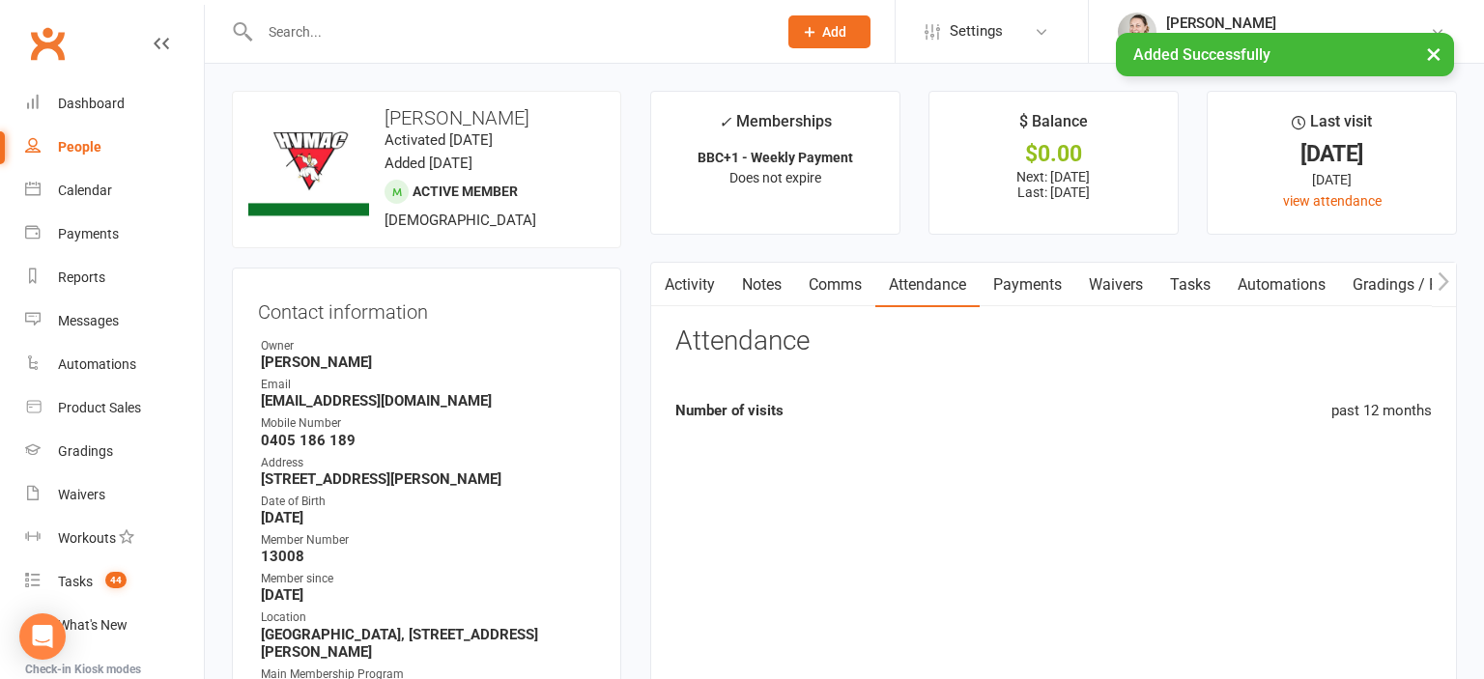
scroll to position [510, 0]
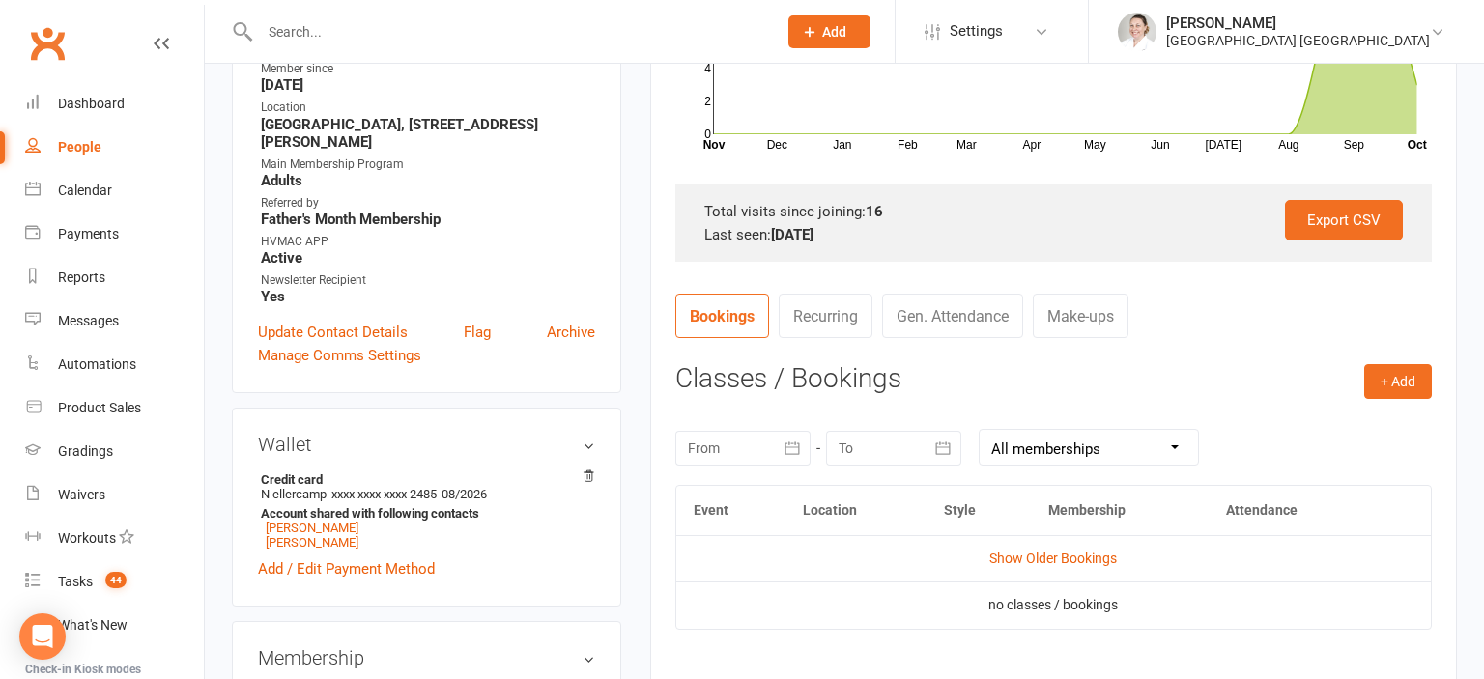
click at [1412, 352] on contact-attendance "Attendance Number of visits past 12 months Dec Jan Feb Mar Apr May Jun [DATE] A…" at bounding box center [1053, 284] width 756 height 937
click at [1405, 374] on button "+ Add" at bounding box center [1398, 381] width 68 height 35
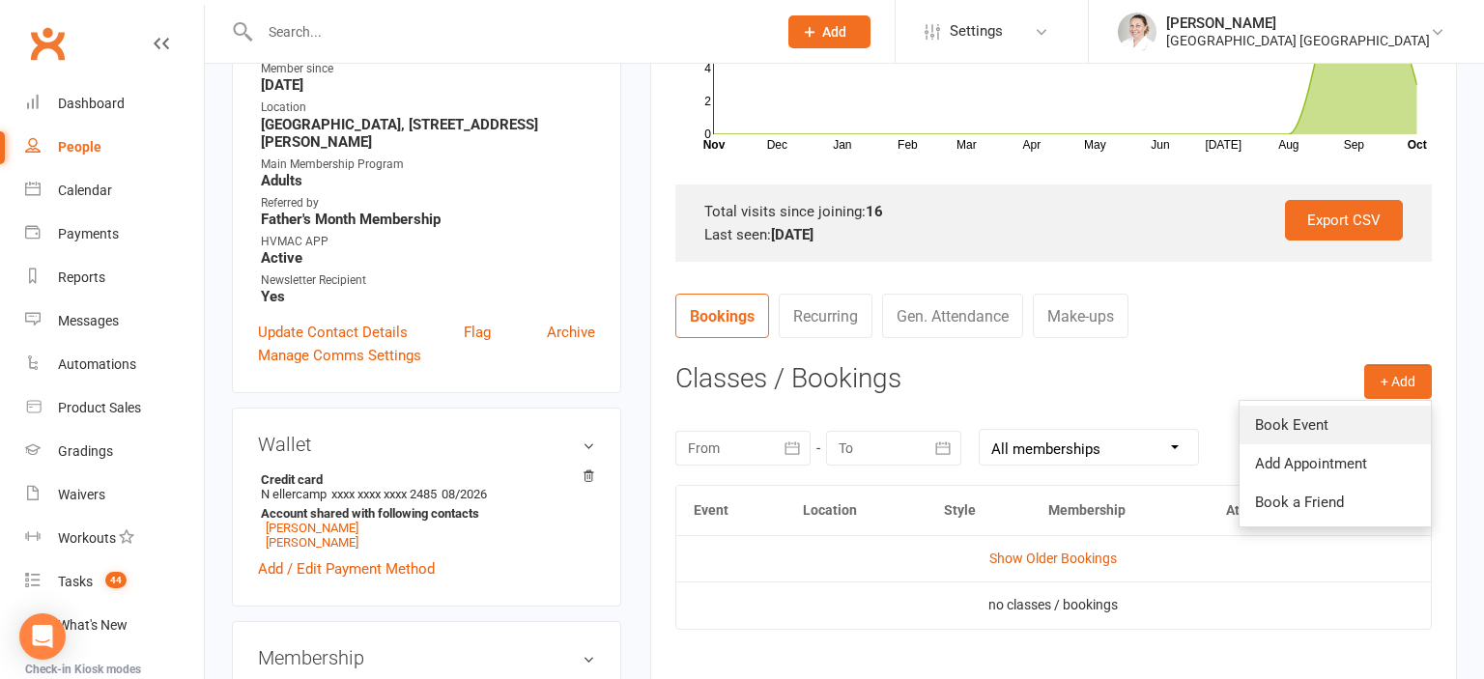
click at [1343, 427] on link "Book Event" at bounding box center [1335, 425] width 191 height 39
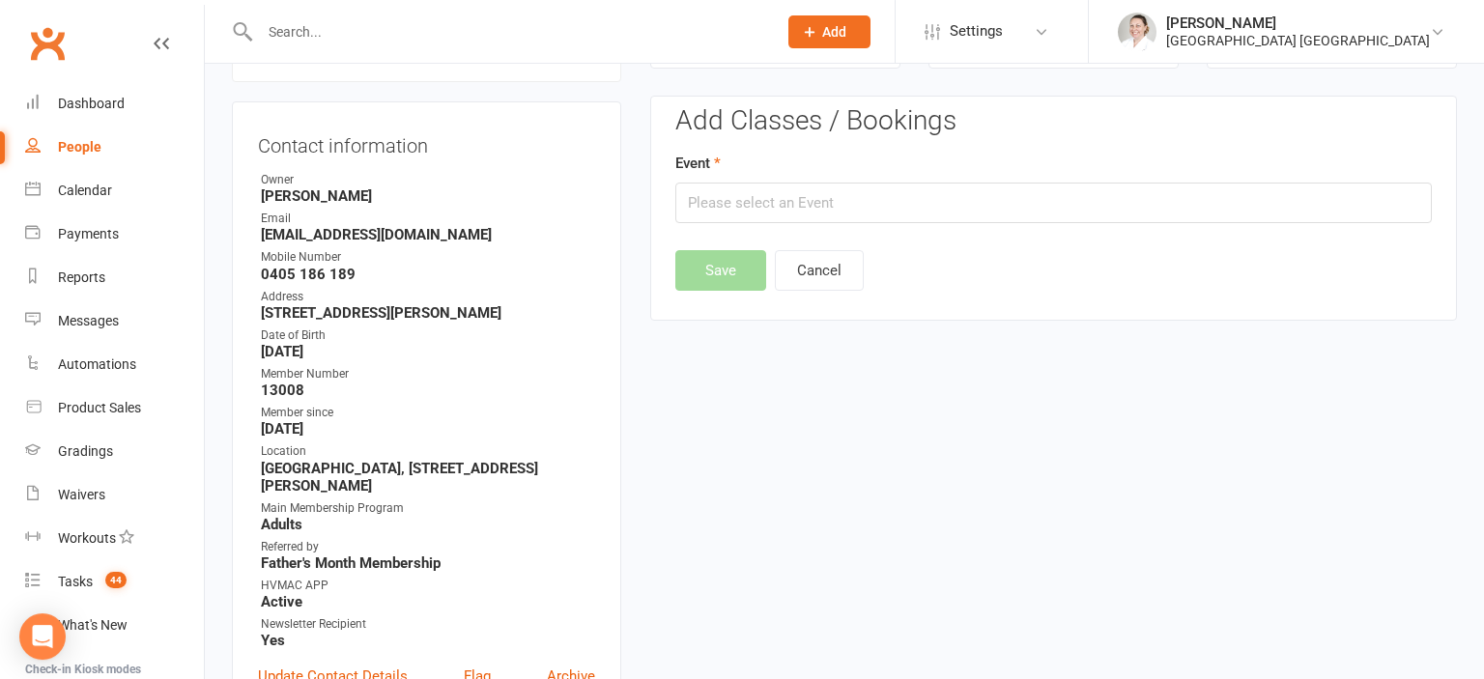
scroll to position [165, 0]
click at [728, 203] on input "text" at bounding box center [1053, 204] width 756 height 41
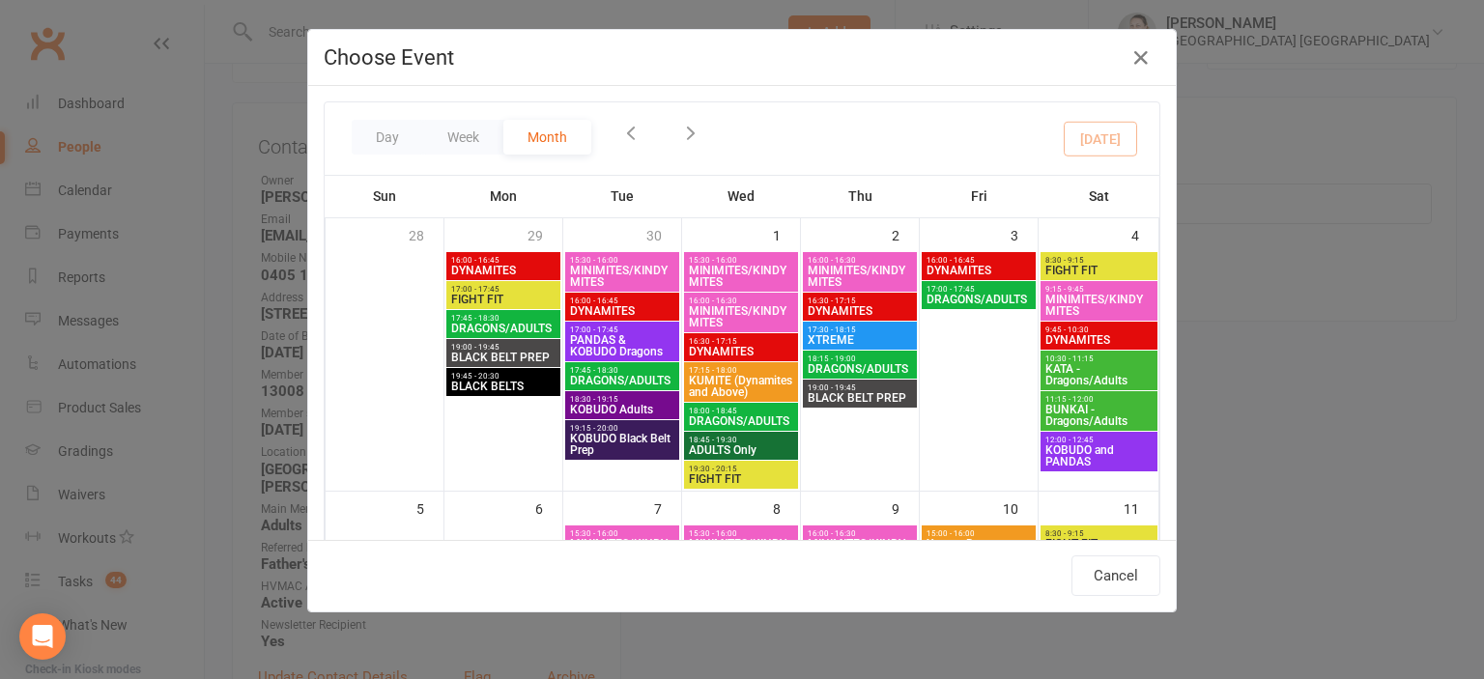
scroll to position [426, 0]
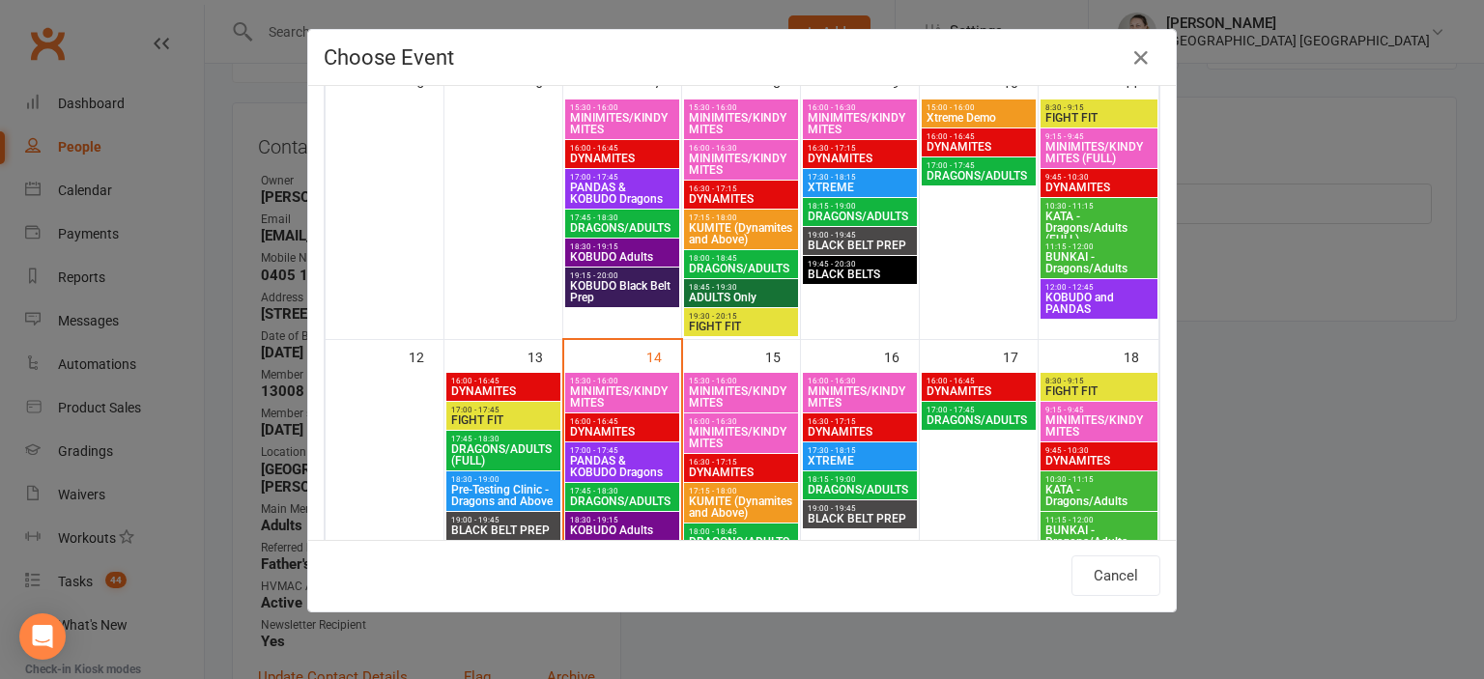
click at [1116, 256] on span "BUNKAI - Dragons/Adults" at bounding box center [1098, 262] width 109 height 23
type input "BUNKAI - Dragons/Adults - [DATE] 11:15:00 AM"
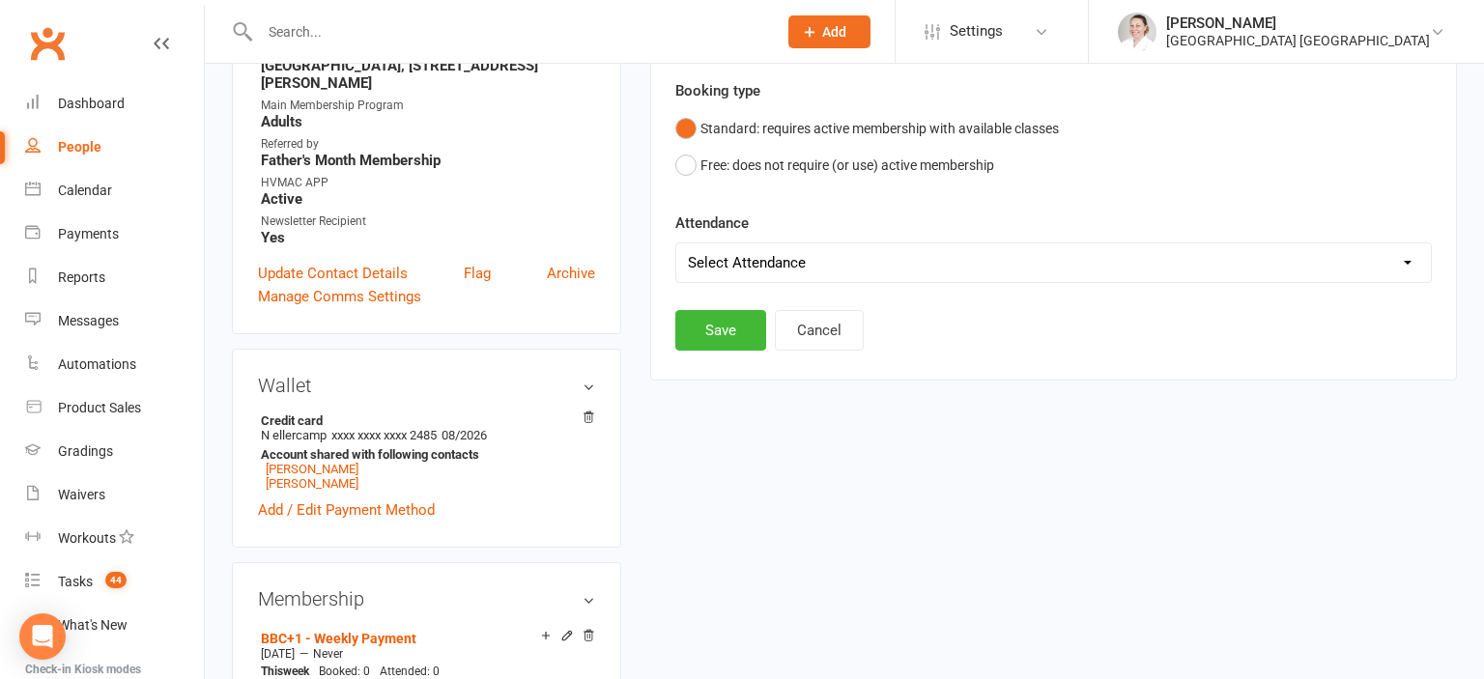
scroll to position [573, 0]
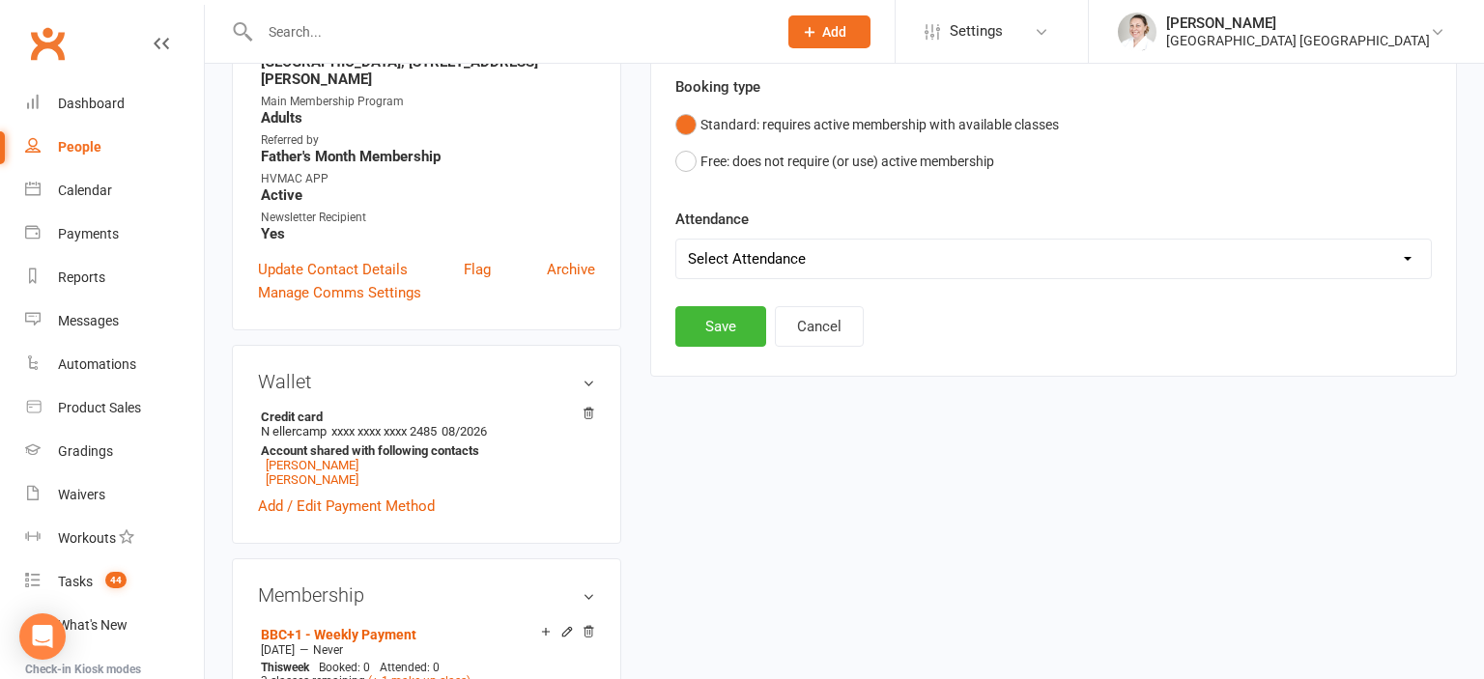
click at [676, 240] on select "Select Attendance Attended Absent" at bounding box center [1053, 259] width 755 height 39
select select "0"
click option "Attended" at bounding box center [0, 0] width 0 height 0
click at [721, 330] on button "Save" at bounding box center [720, 326] width 91 height 41
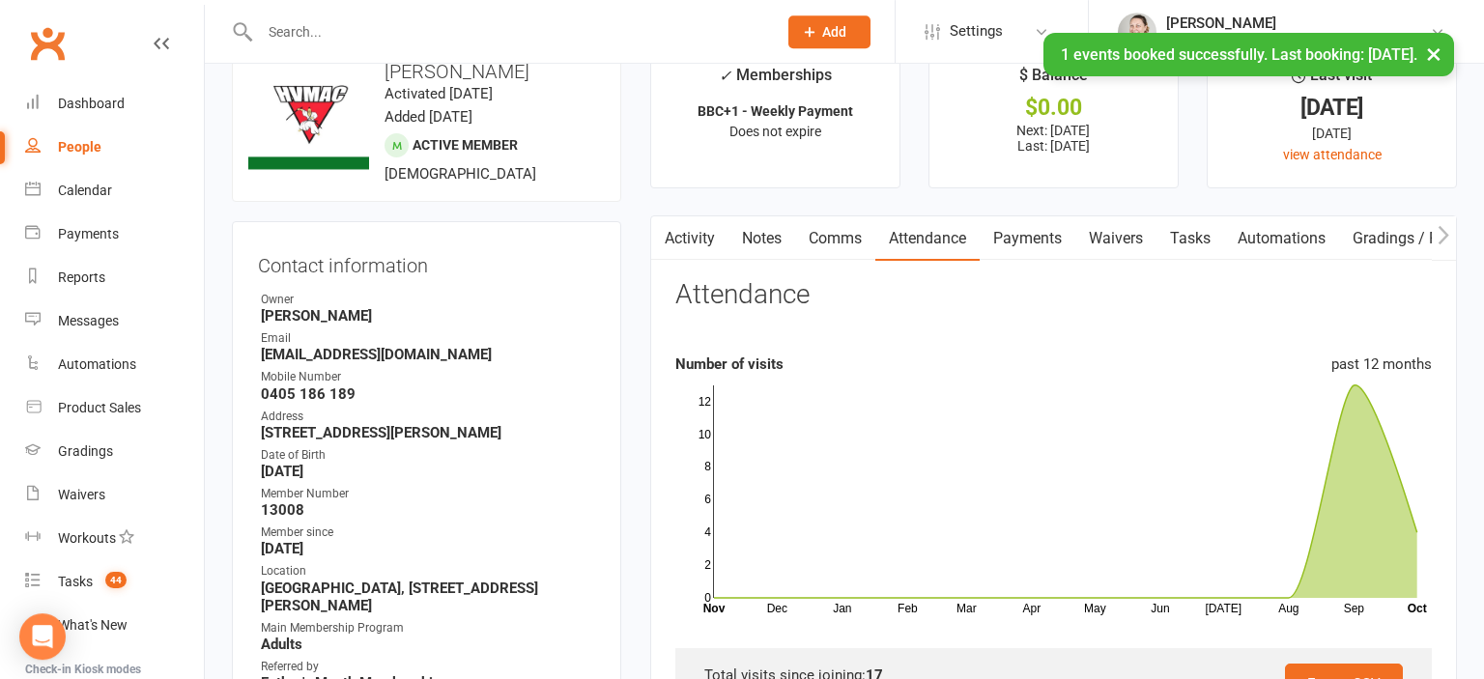
scroll to position [0, 0]
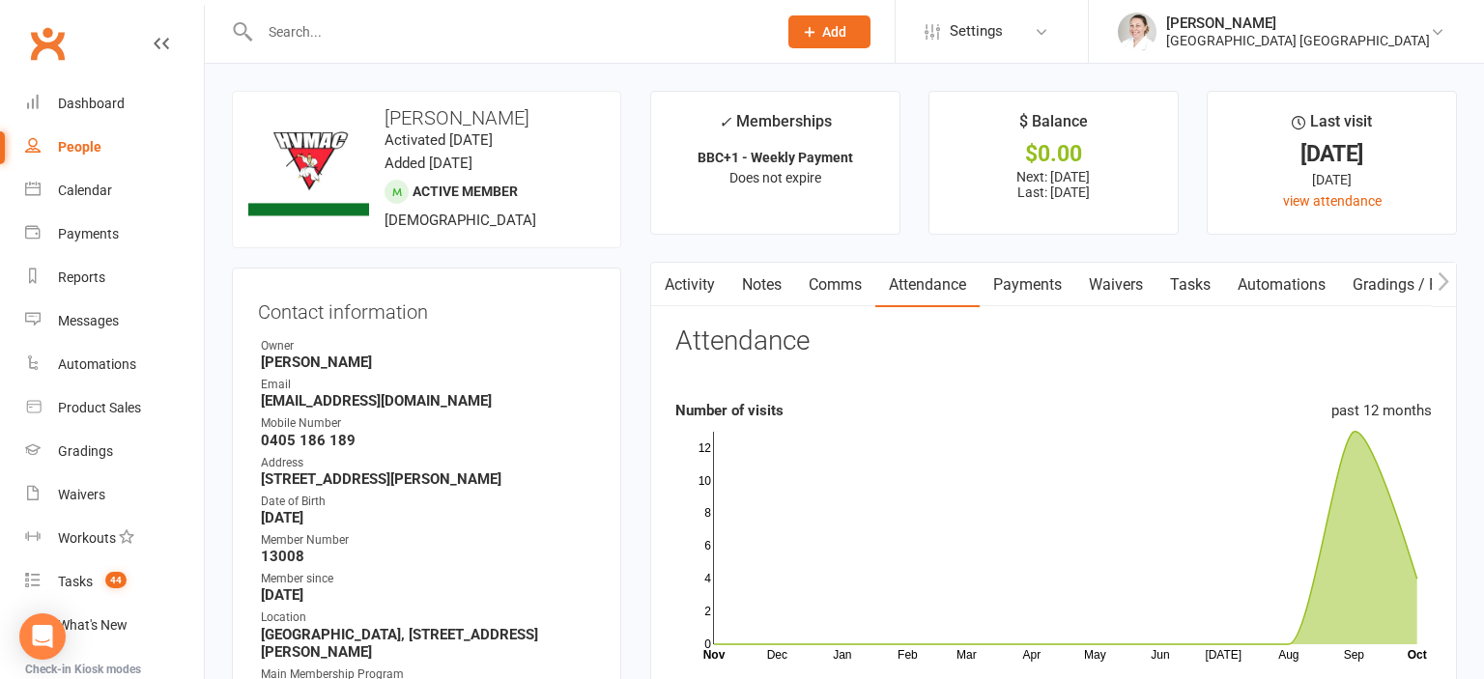
click at [900, 290] on link "Attendance" at bounding box center [927, 285] width 104 height 44
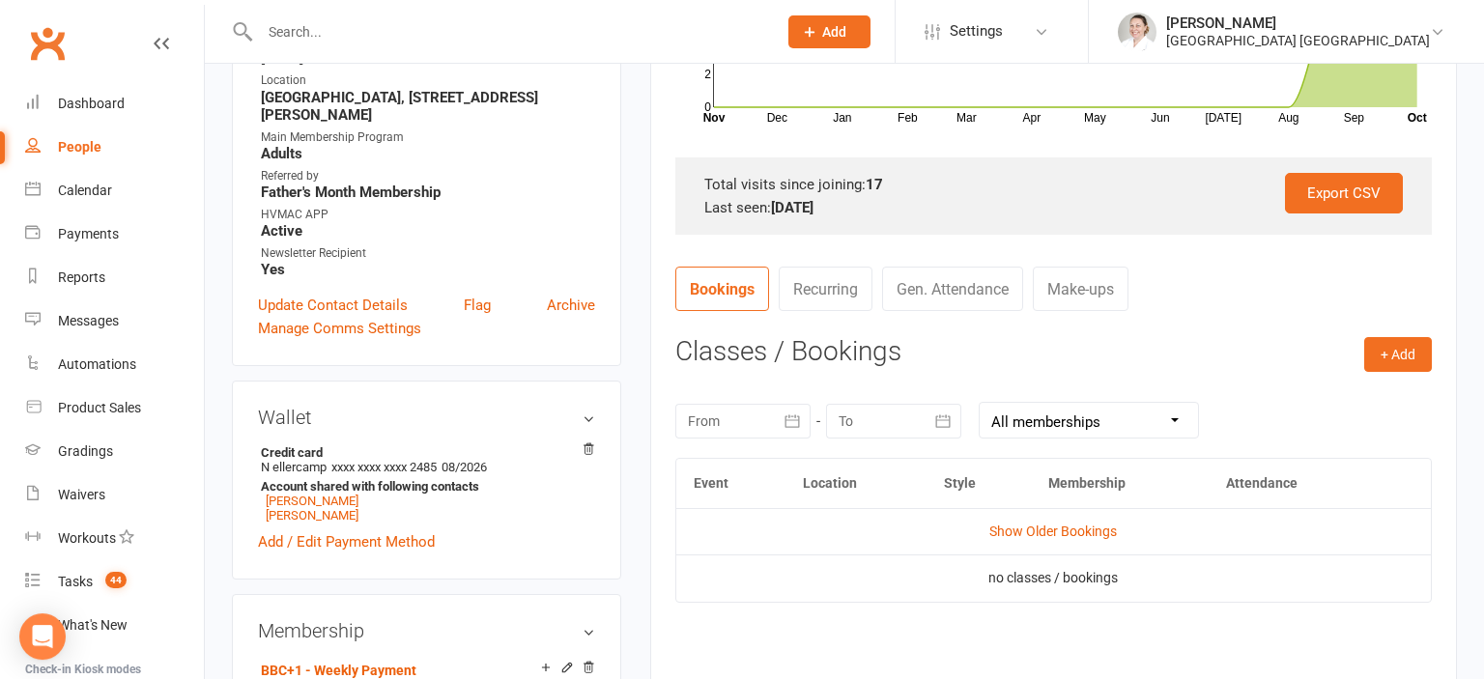
scroll to position [612, 0]
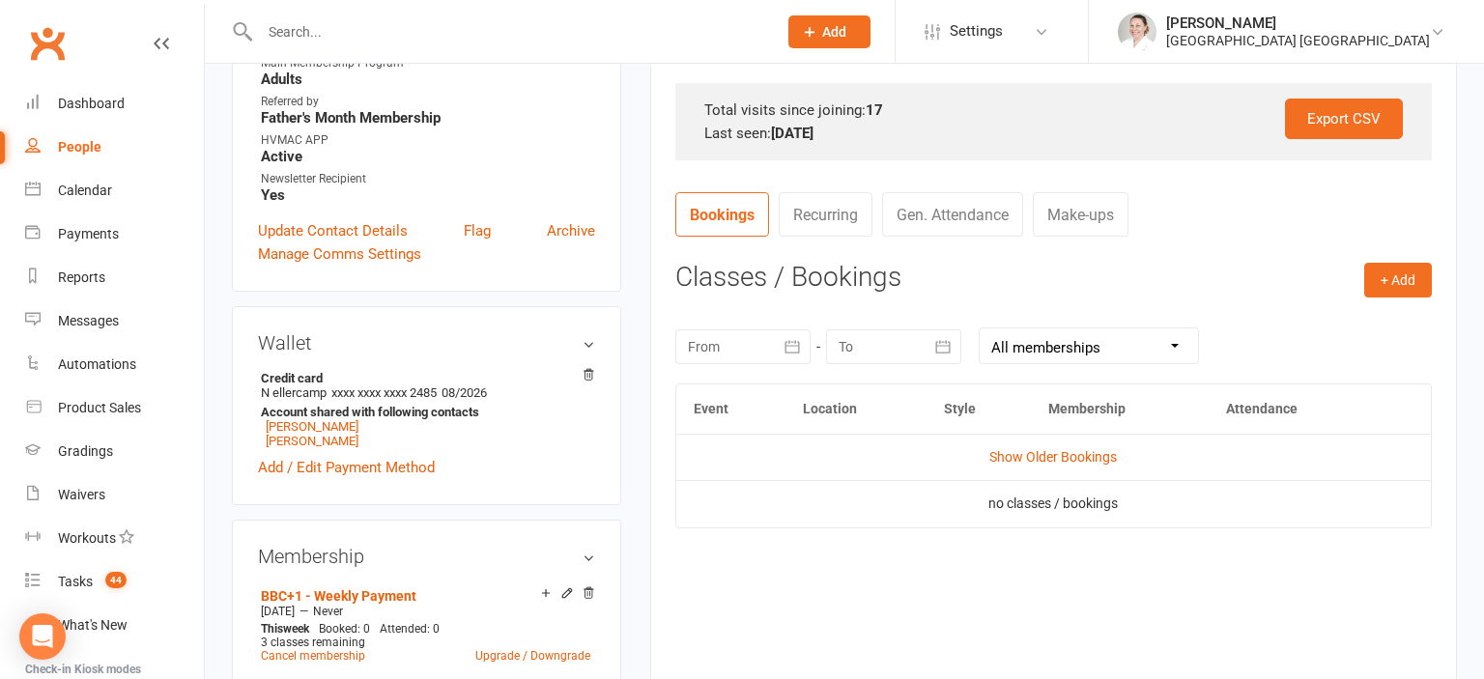
click at [745, 334] on div at bounding box center [742, 346] width 135 height 35
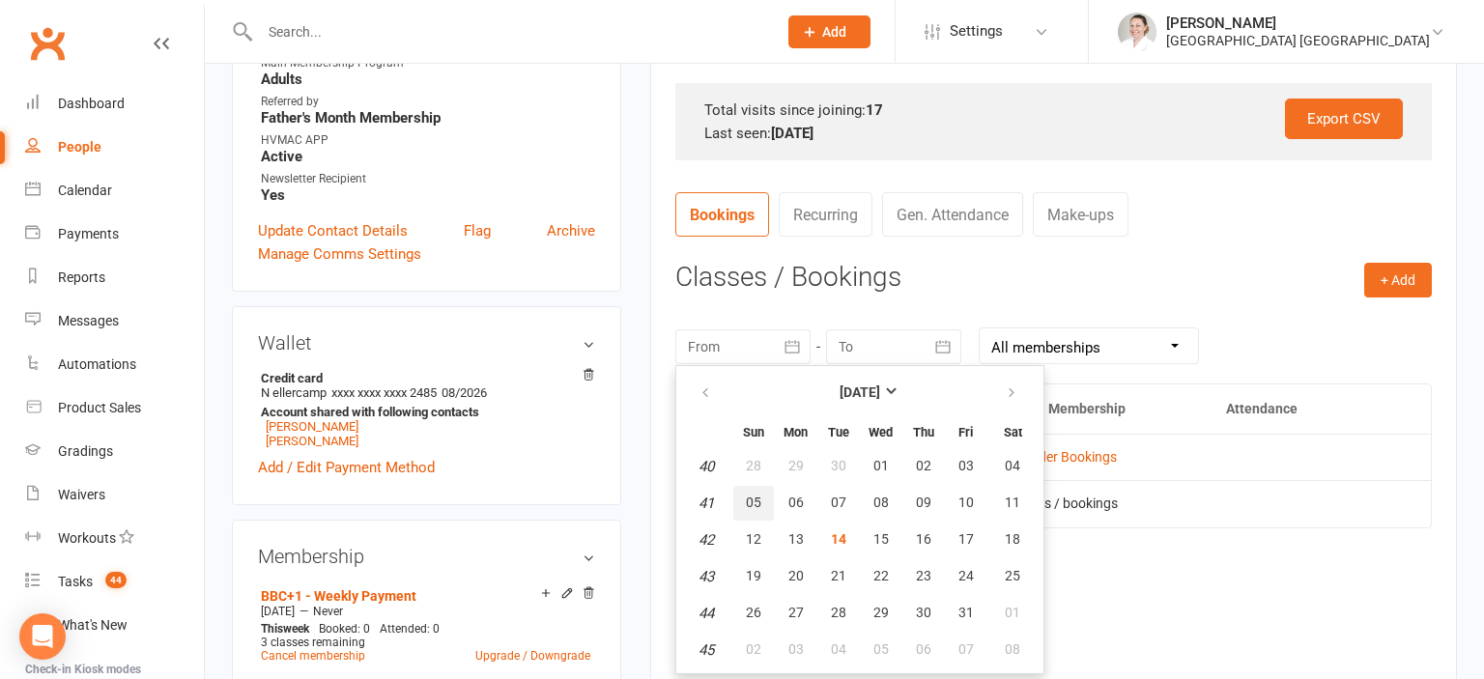
click at [749, 495] on span "05" at bounding box center [753, 502] width 15 height 15
type input "[DATE]"
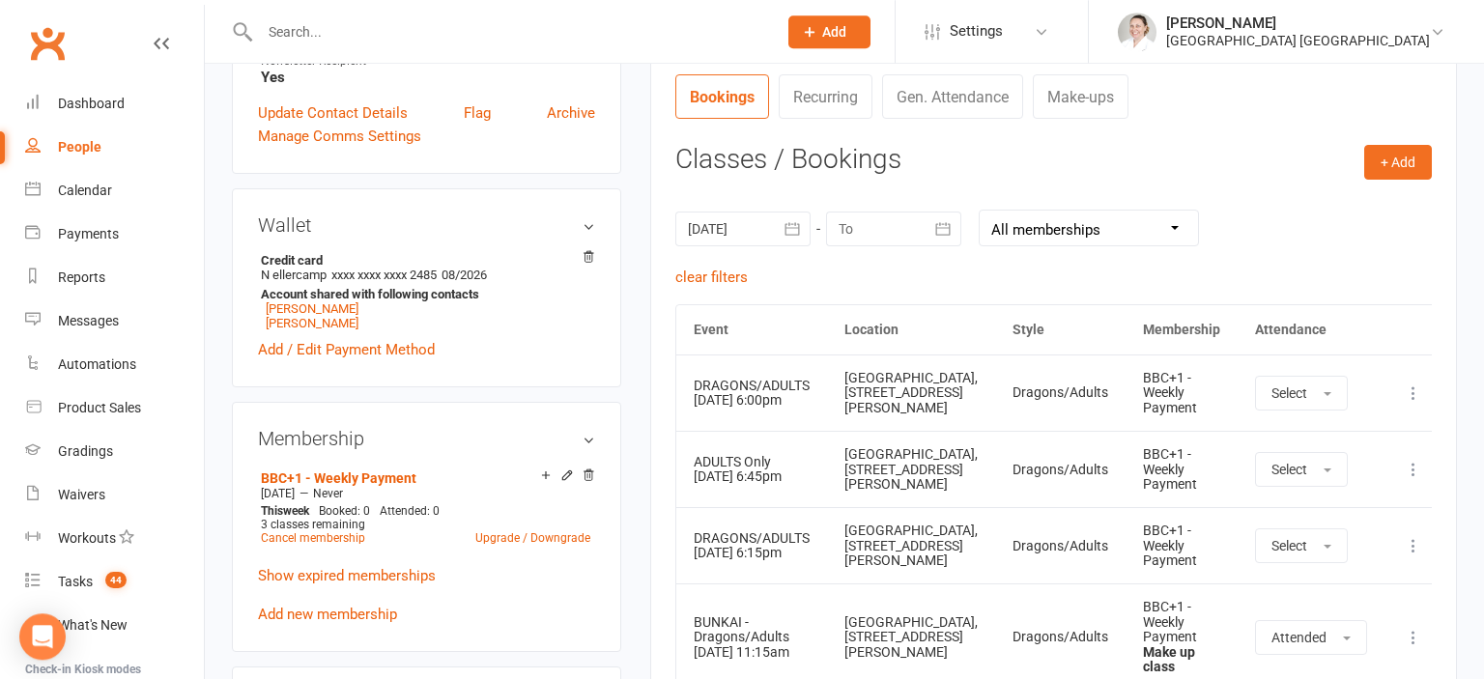
scroll to position [918, 0]
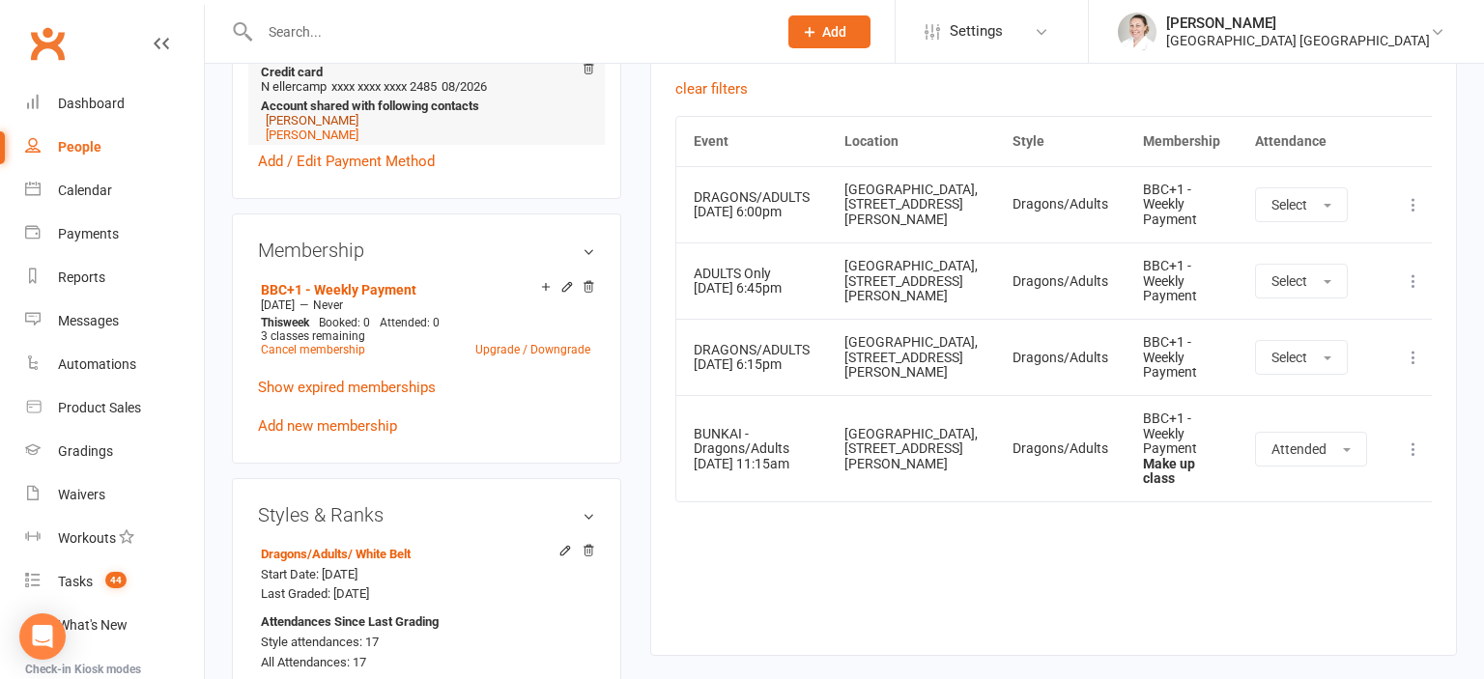
click at [324, 125] on link "[PERSON_NAME]" at bounding box center [312, 120] width 93 height 14
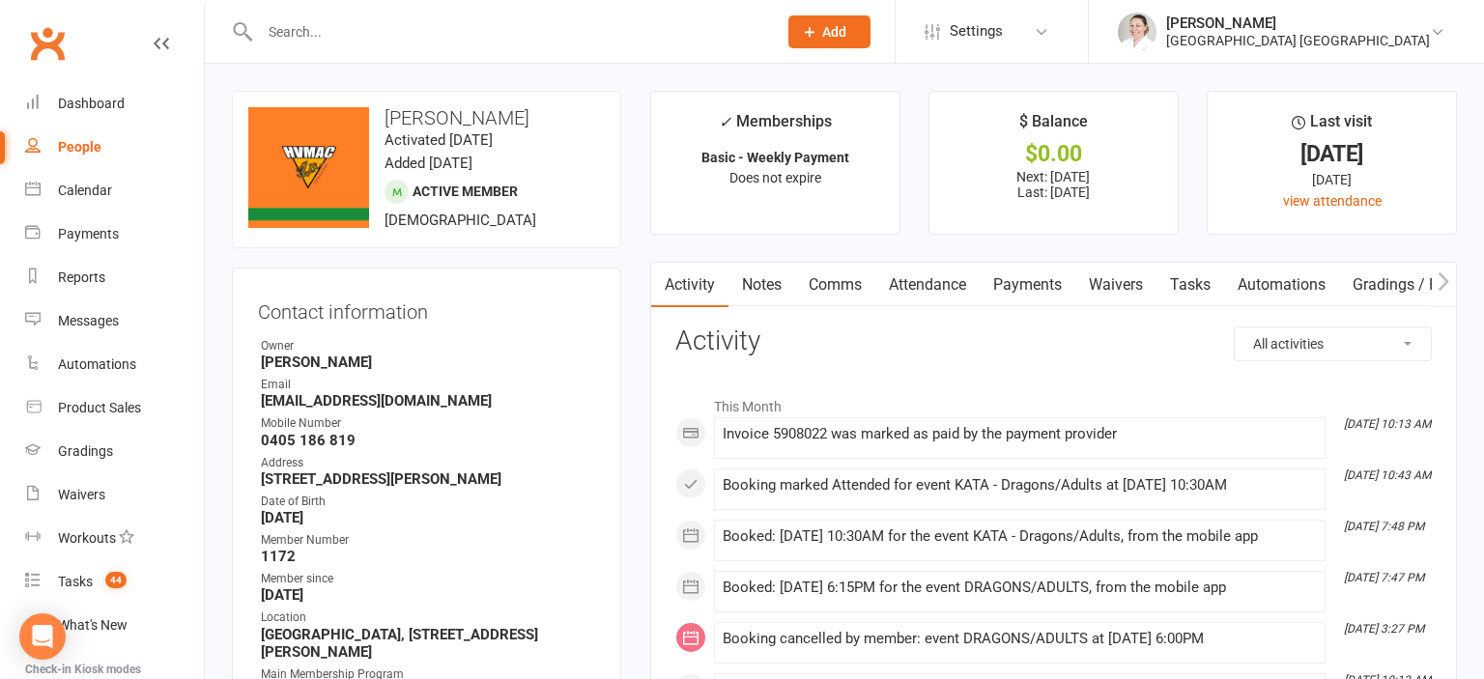
click at [934, 282] on link "Attendance" at bounding box center [927, 285] width 104 height 44
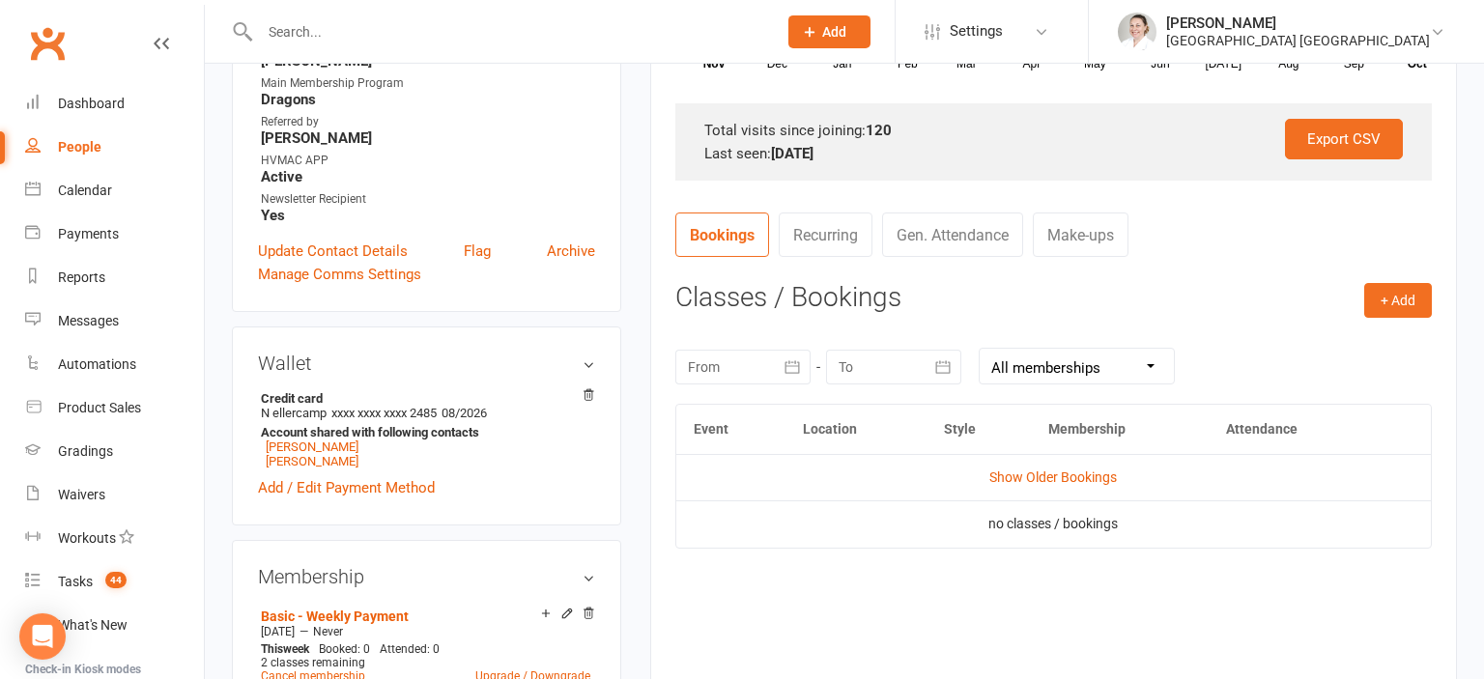
scroll to position [714, 0]
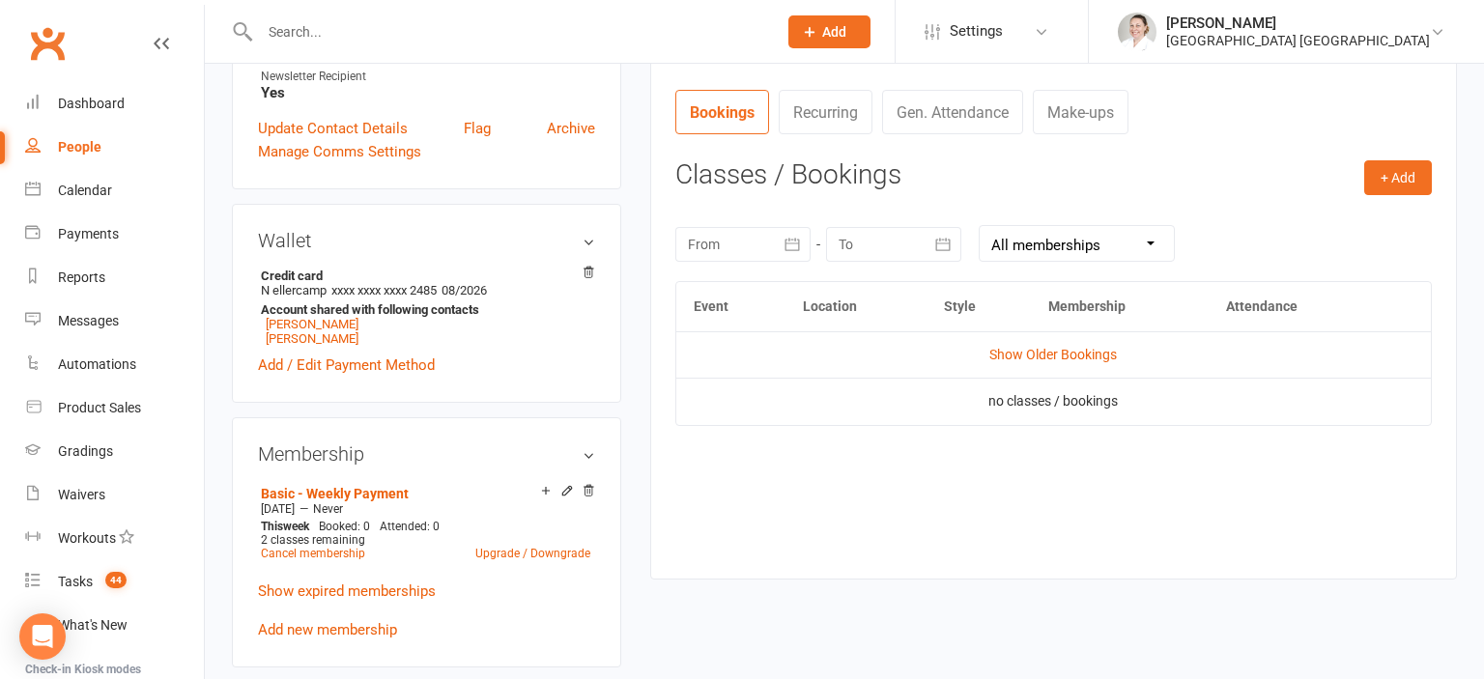
click at [759, 249] on div at bounding box center [742, 244] width 135 height 35
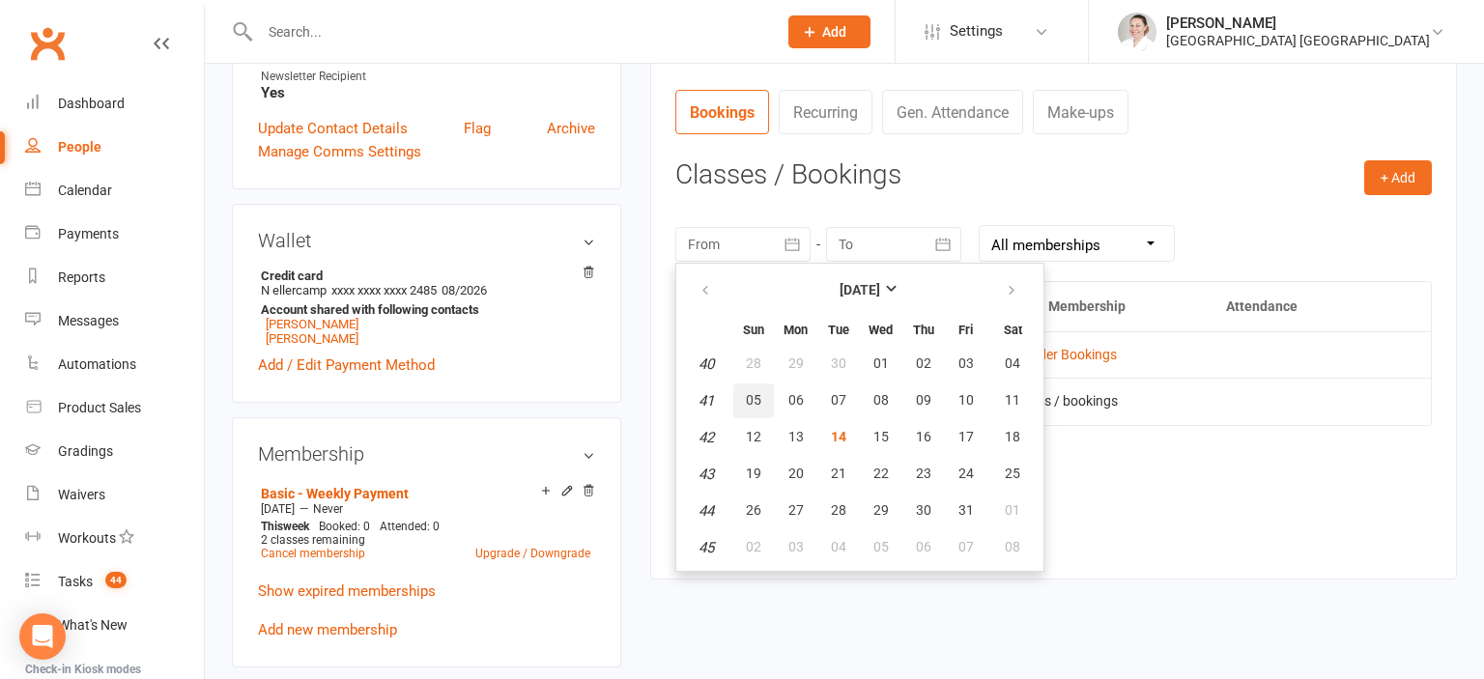
click at [759, 408] on button "05" at bounding box center [753, 401] width 41 height 35
type input "[DATE]"
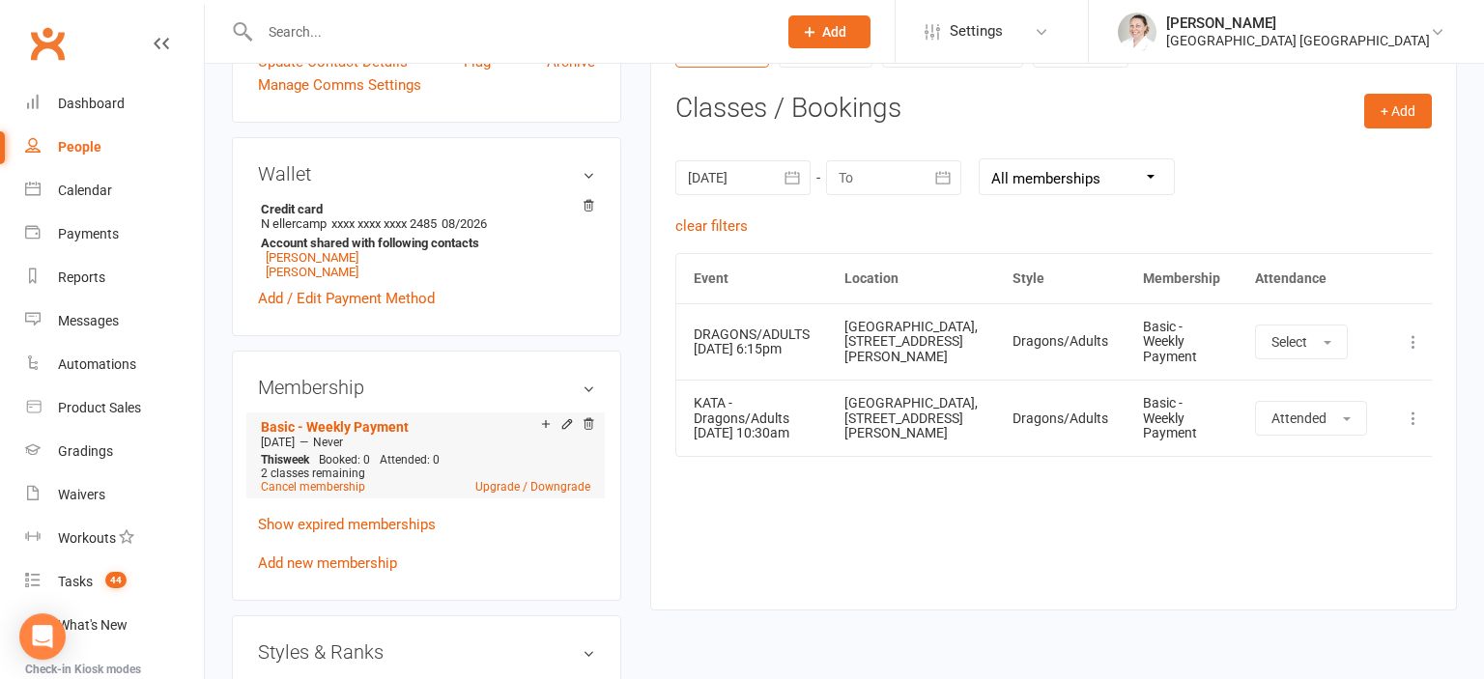
scroll to position [815, 0]
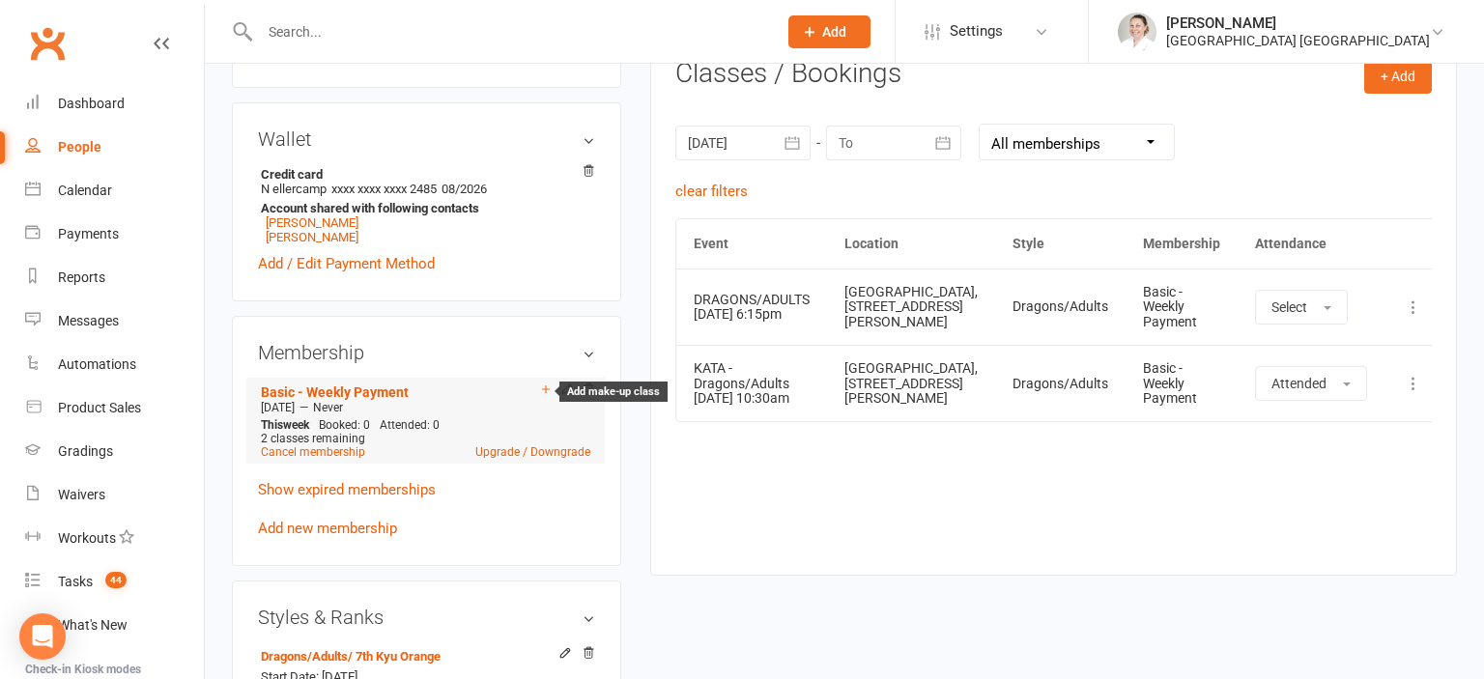
click at [543, 392] on icon at bounding box center [546, 390] width 14 height 14
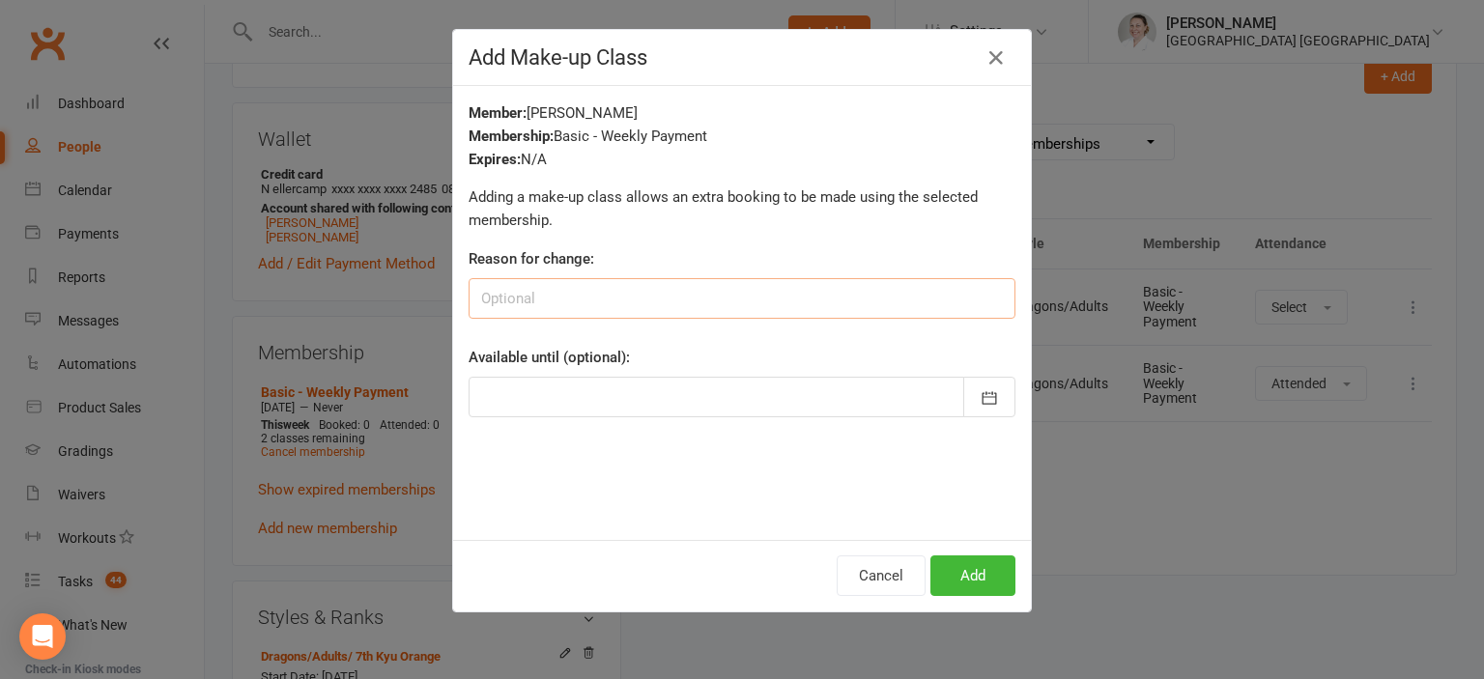
click at [575, 307] on input at bounding box center [742, 298] width 547 height 41
type input "Extra Class - PAID"
click at [965, 566] on button "Add" at bounding box center [972, 576] width 85 height 41
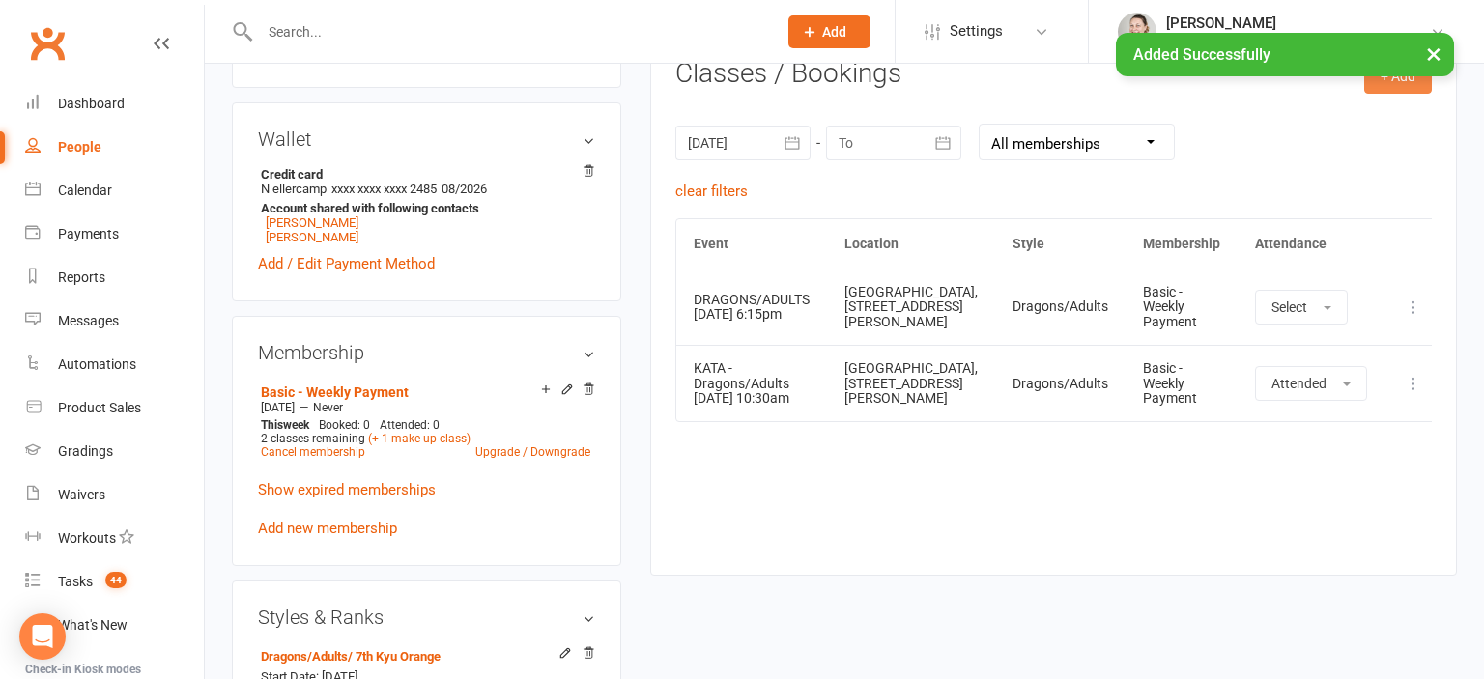
click at [1405, 80] on button "+ Add" at bounding box center [1398, 76] width 68 height 35
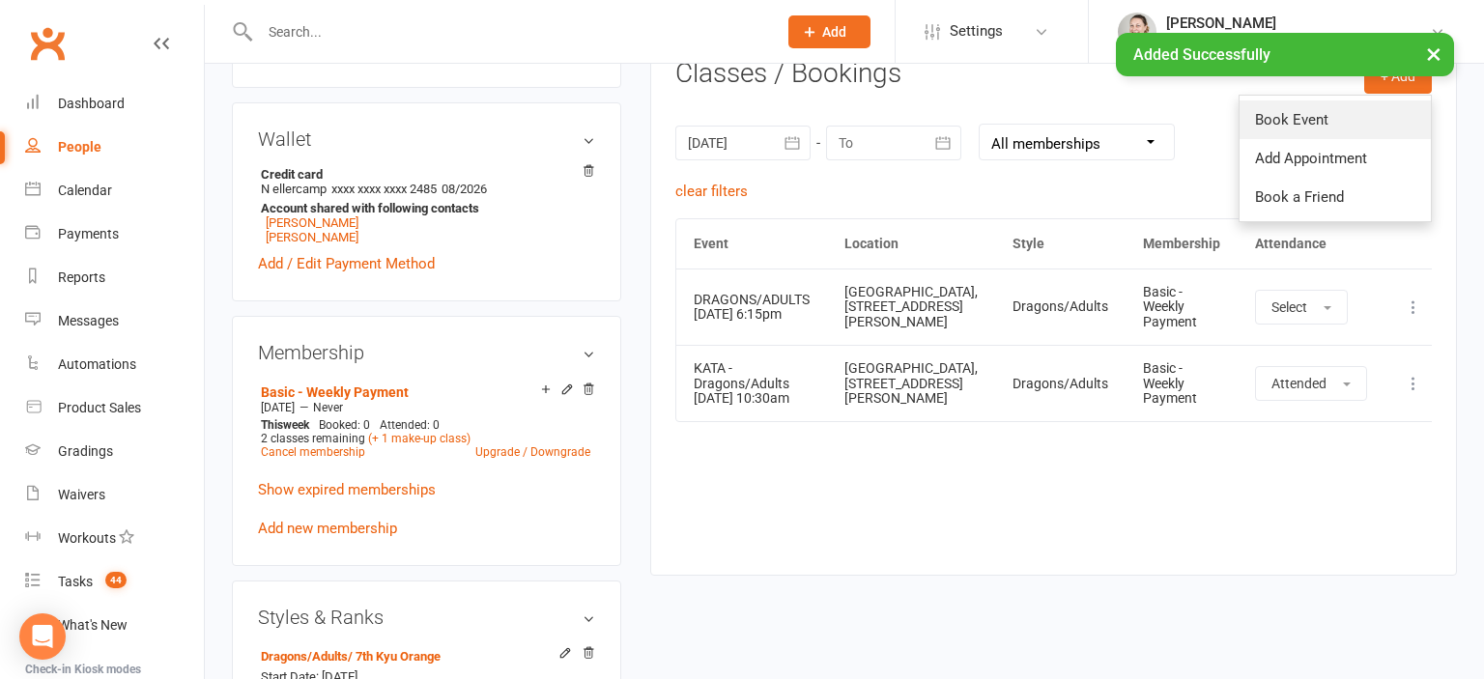
click at [1362, 107] on link "Book Event" at bounding box center [1335, 119] width 191 height 39
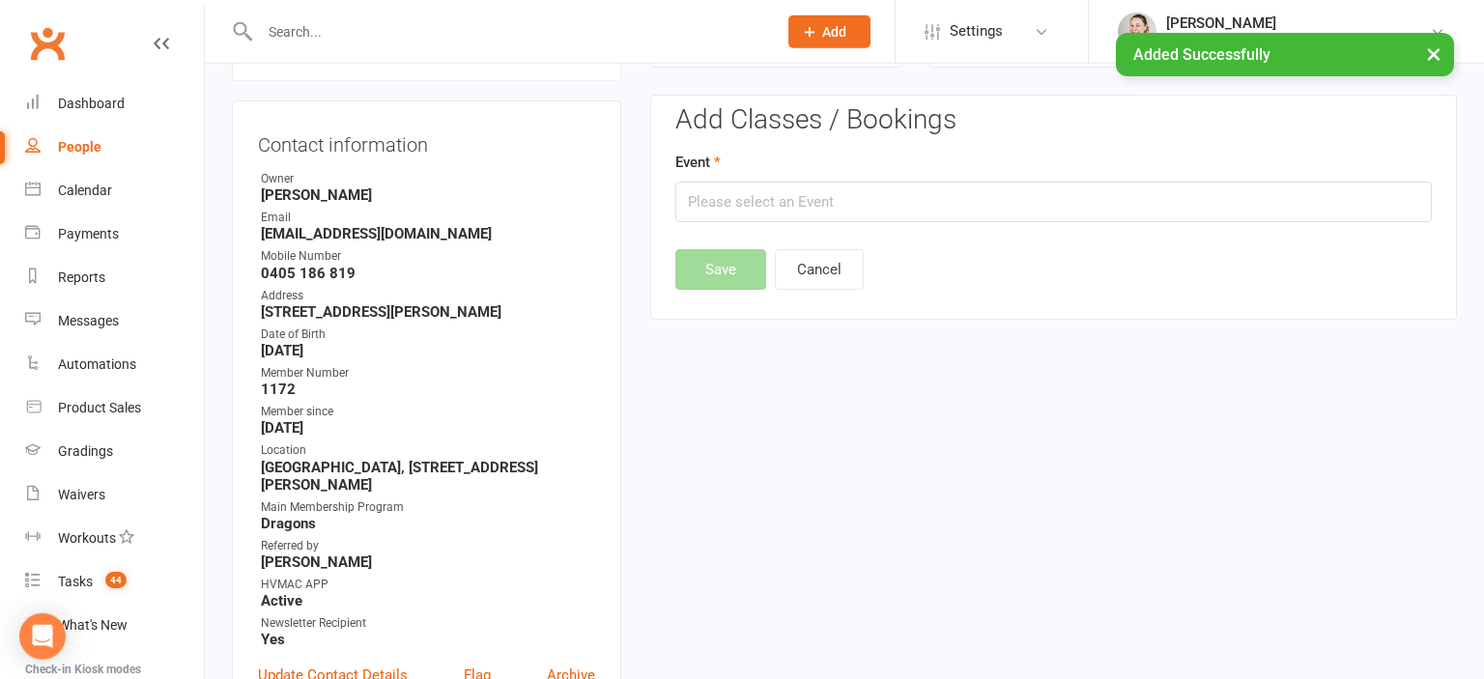
scroll to position [165, 0]
click at [681, 214] on input "text" at bounding box center [1053, 204] width 756 height 41
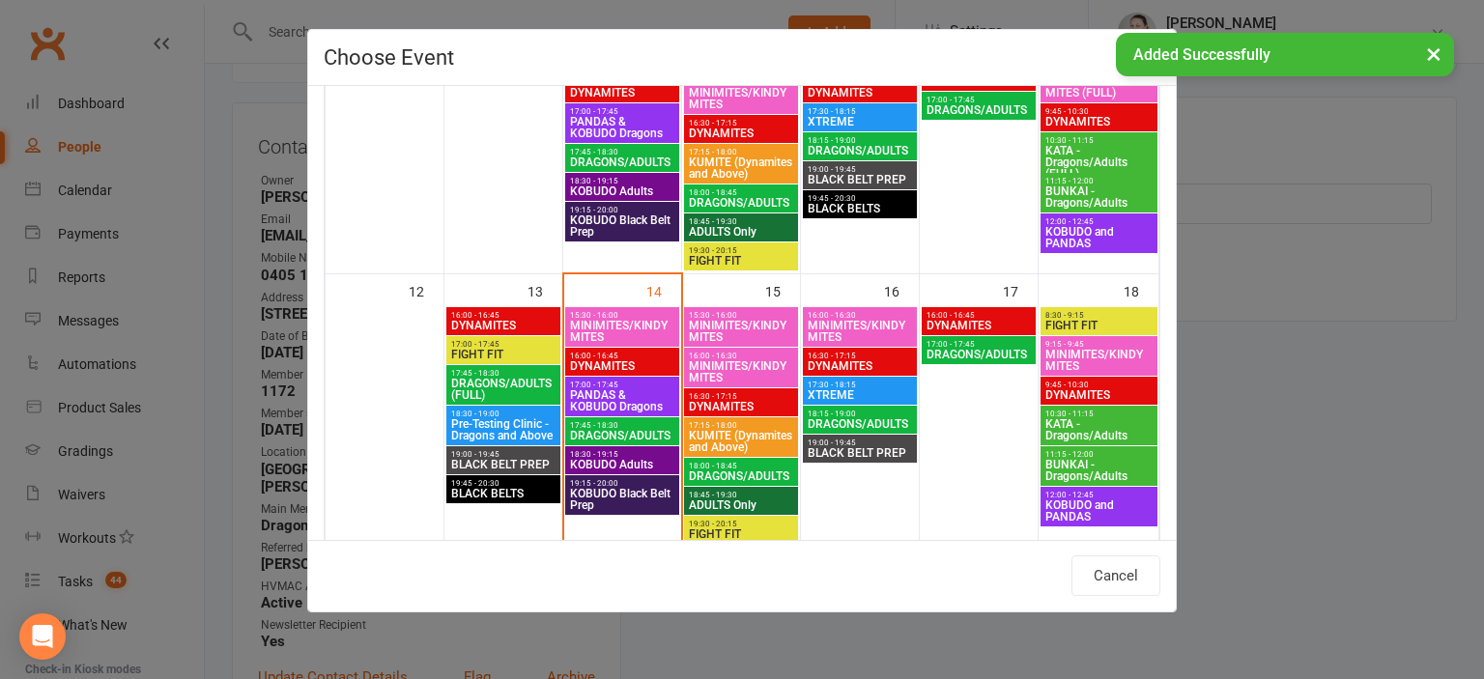
scroll to position [533, 0]
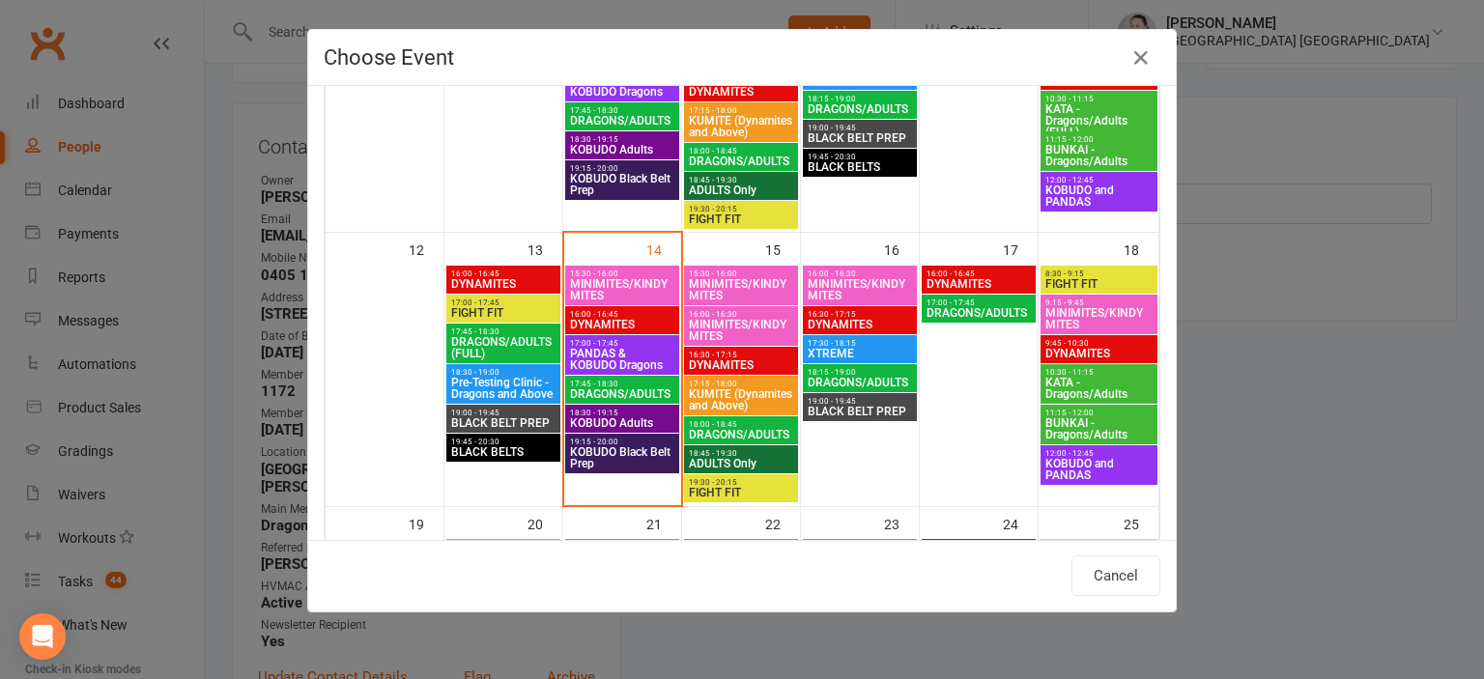
click at [1121, 151] on span "BUNKAI - Dragons/Adults" at bounding box center [1098, 155] width 109 height 23
type input "BUNKAI - Dragons/Adults - [DATE] 11:15:00 AM"
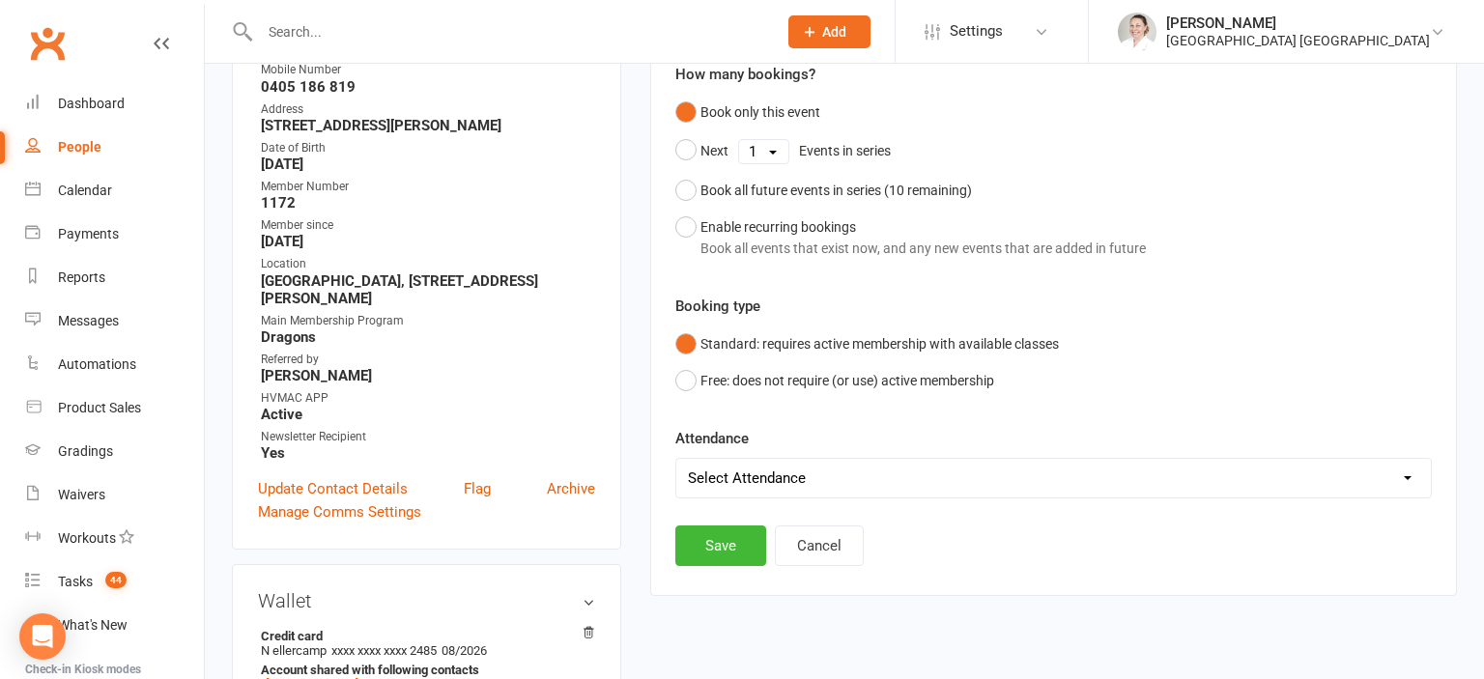
scroll to position [369, 0]
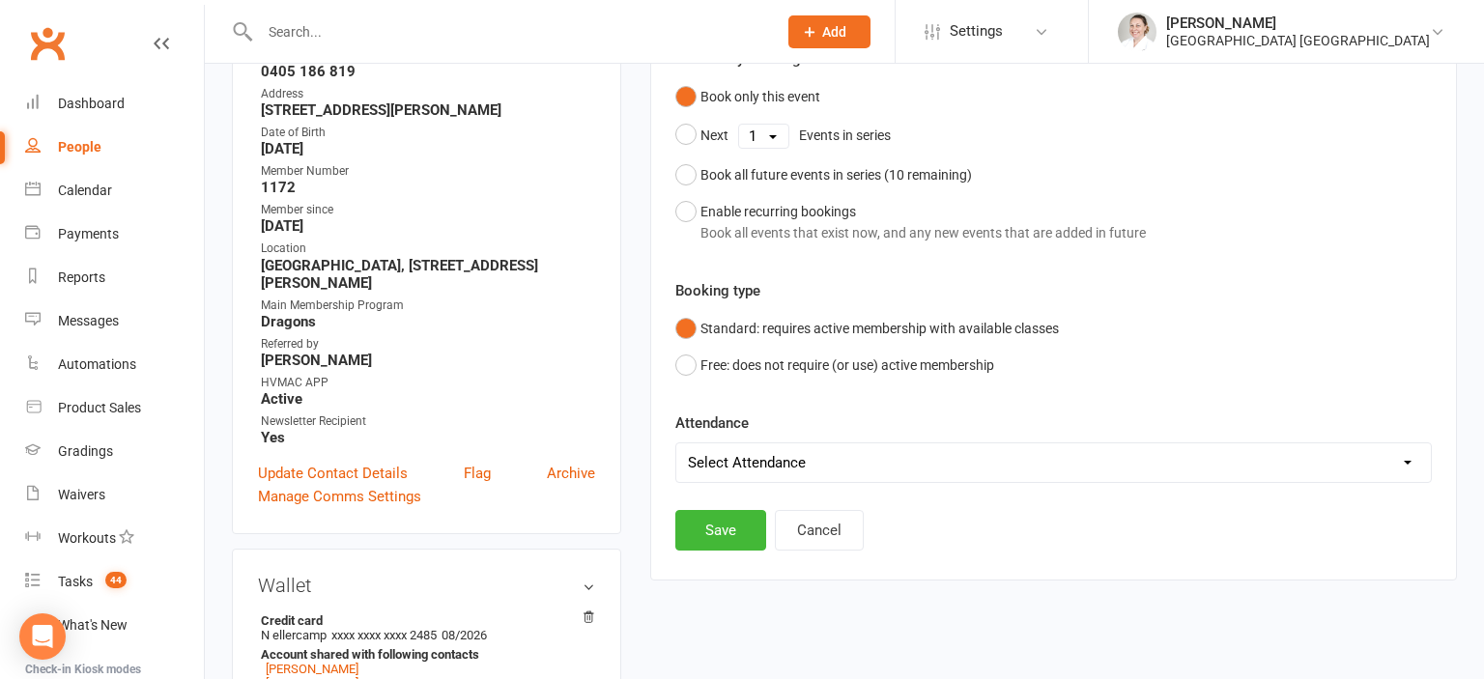
click at [676, 443] on select "Select Attendance Attended Absent" at bounding box center [1053, 462] width 755 height 39
select select "0"
click option "Attended" at bounding box center [0, 0] width 0 height 0
click at [707, 507] on div "Add Classes / Bookings Event BUNKAI - Dragons/Adults - [DATE] 11:15:00 AM How m…" at bounding box center [1053, 226] width 756 height 646
click at [745, 533] on button "Save" at bounding box center [720, 530] width 91 height 41
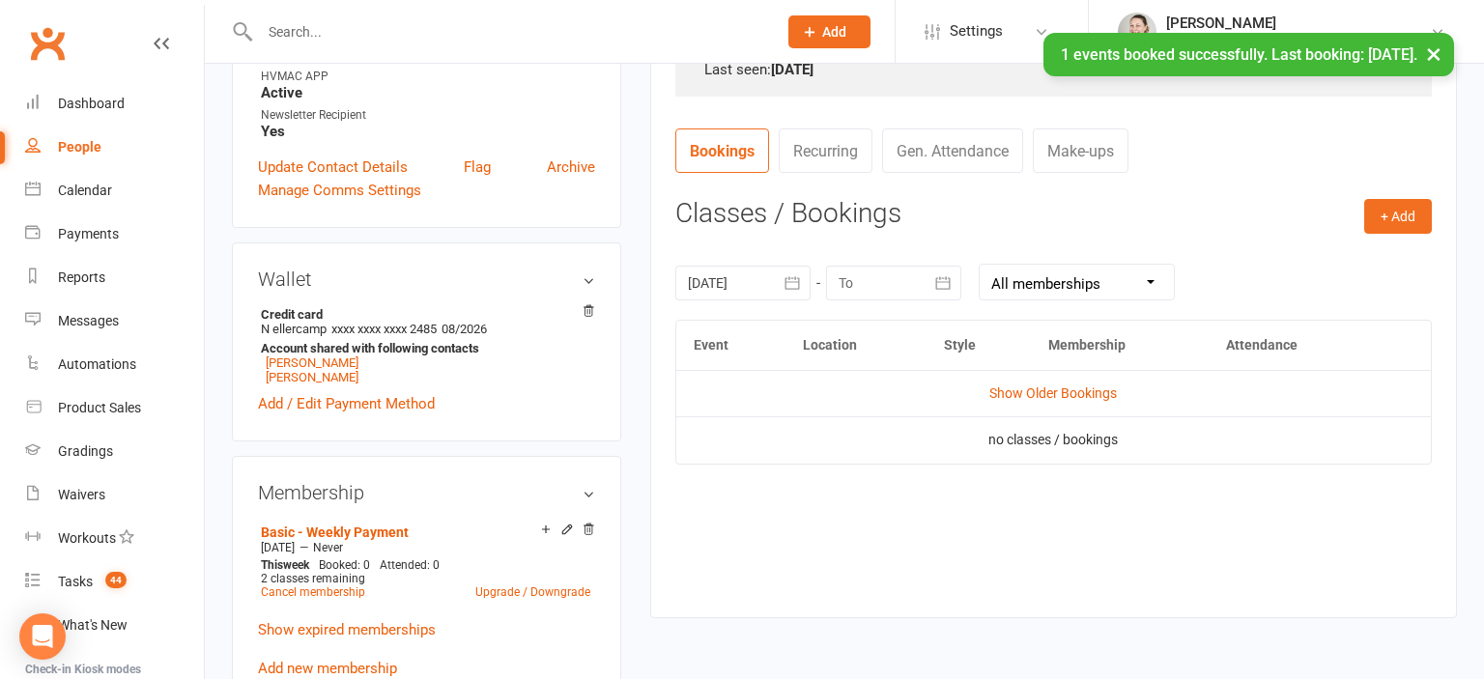
scroll to position [573, 0]
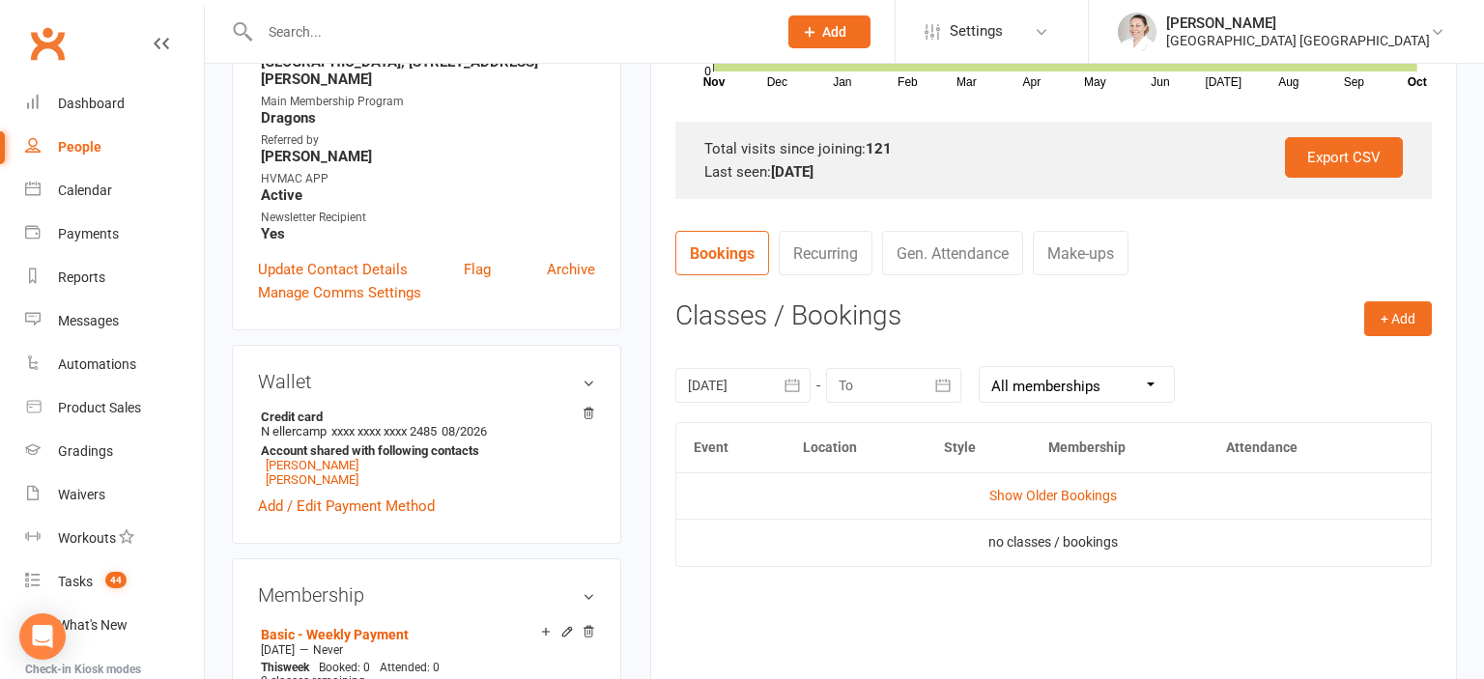
click at [416, 60] on div at bounding box center [497, 31] width 531 height 63
click at [412, 52] on div at bounding box center [497, 31] width 531 height 63
click at [411, 47] on div at bounding box center [497, 31] width 531 height 63
click at [299, 51] on div at bounding box center [497, 31] width 531 height 63
click at [298, 24] on input "text" at bounding box center [508, 31] width 509 height 27
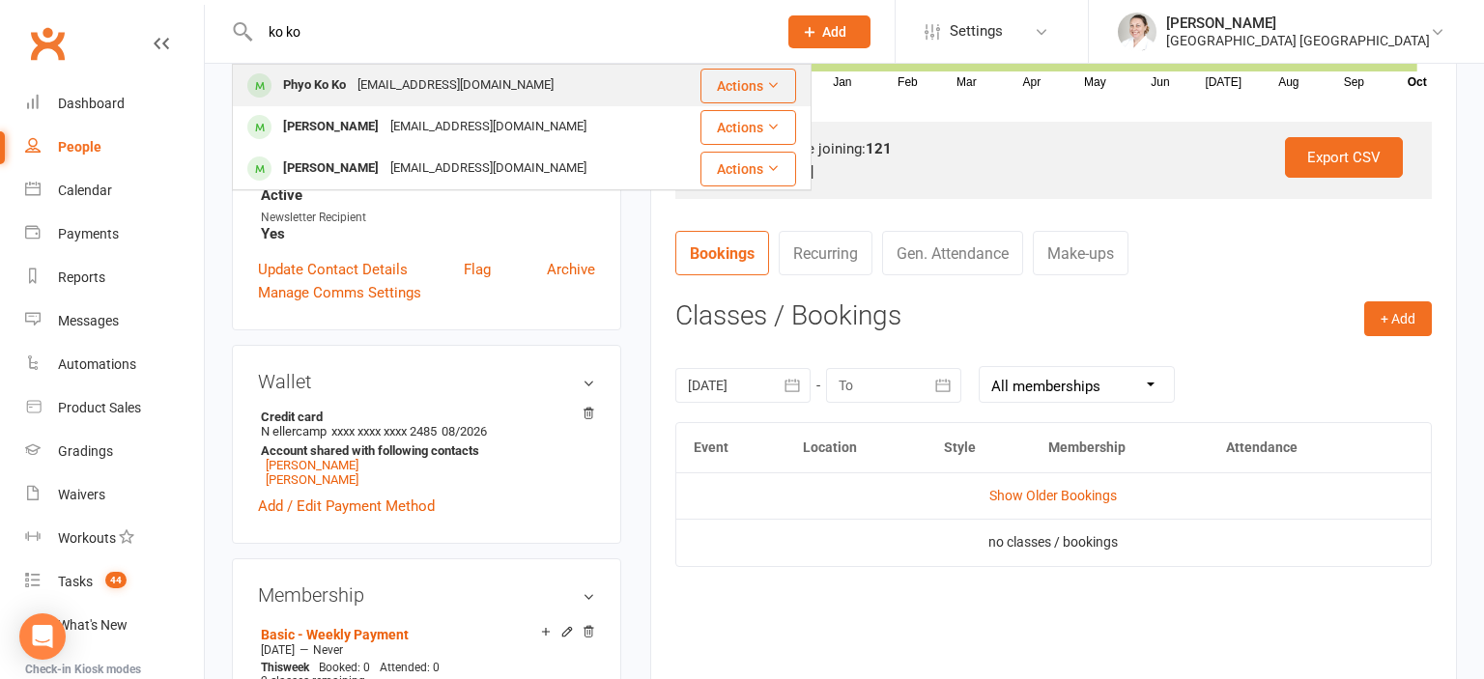
type input "ko ko"
click at [330, 75] on div "Phyo Ko Ko" at bounding box center [314, 85] width 74 height 28
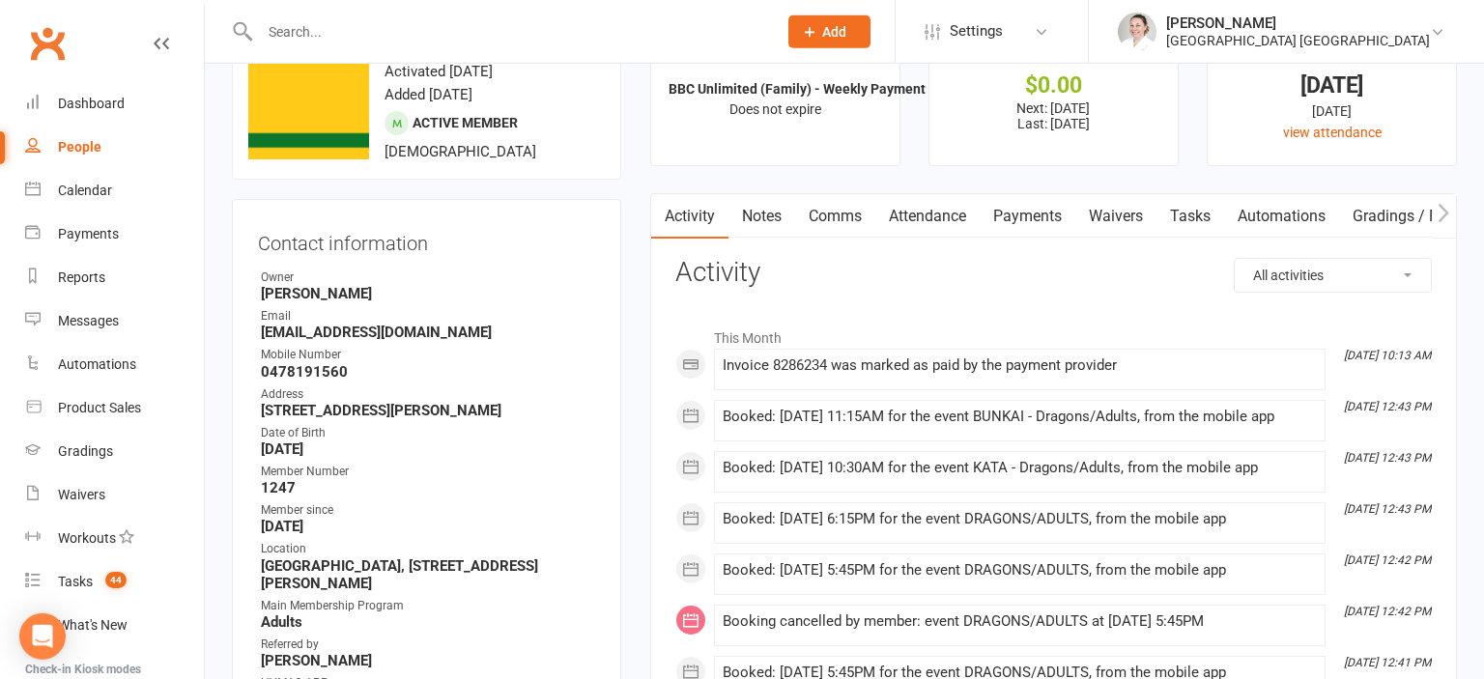
scroll to position [101, 0]
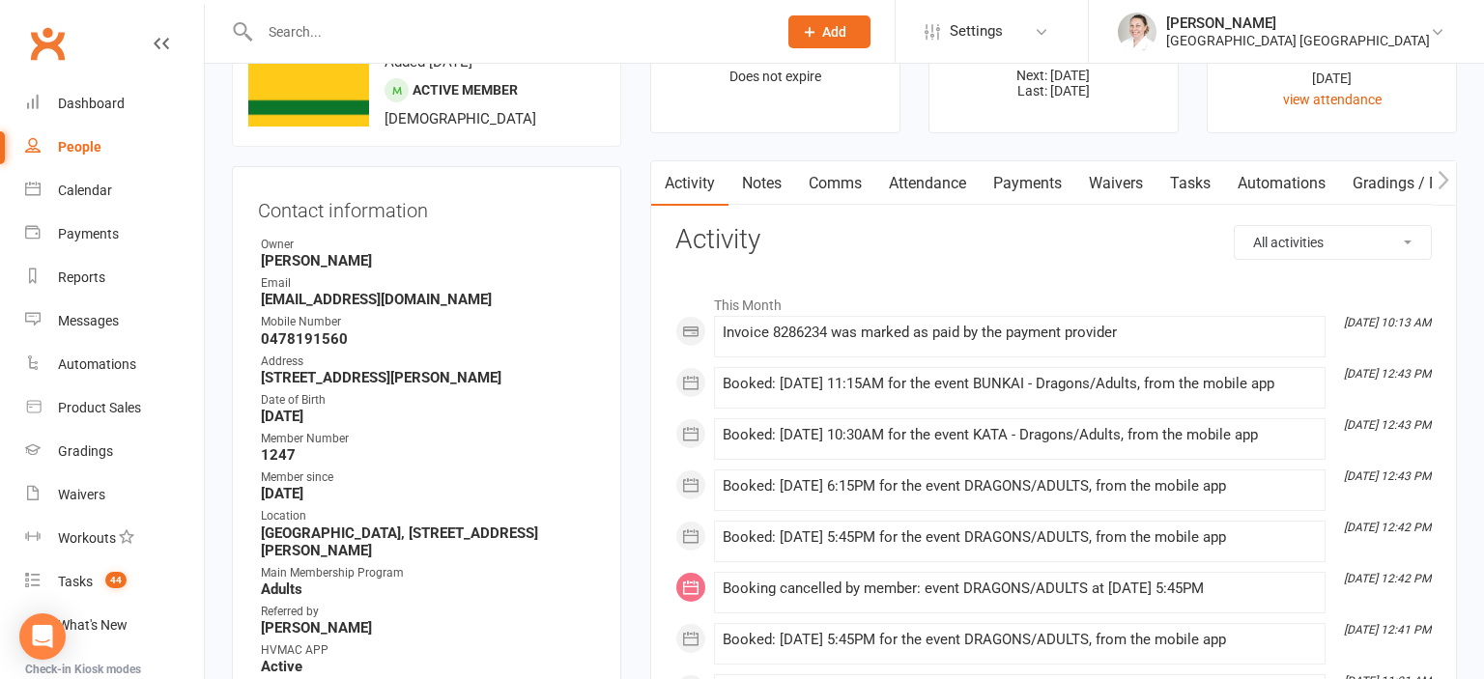
click at [943, 180] on link "Attendance" at bounding box center [927, 183] width 104 height 44
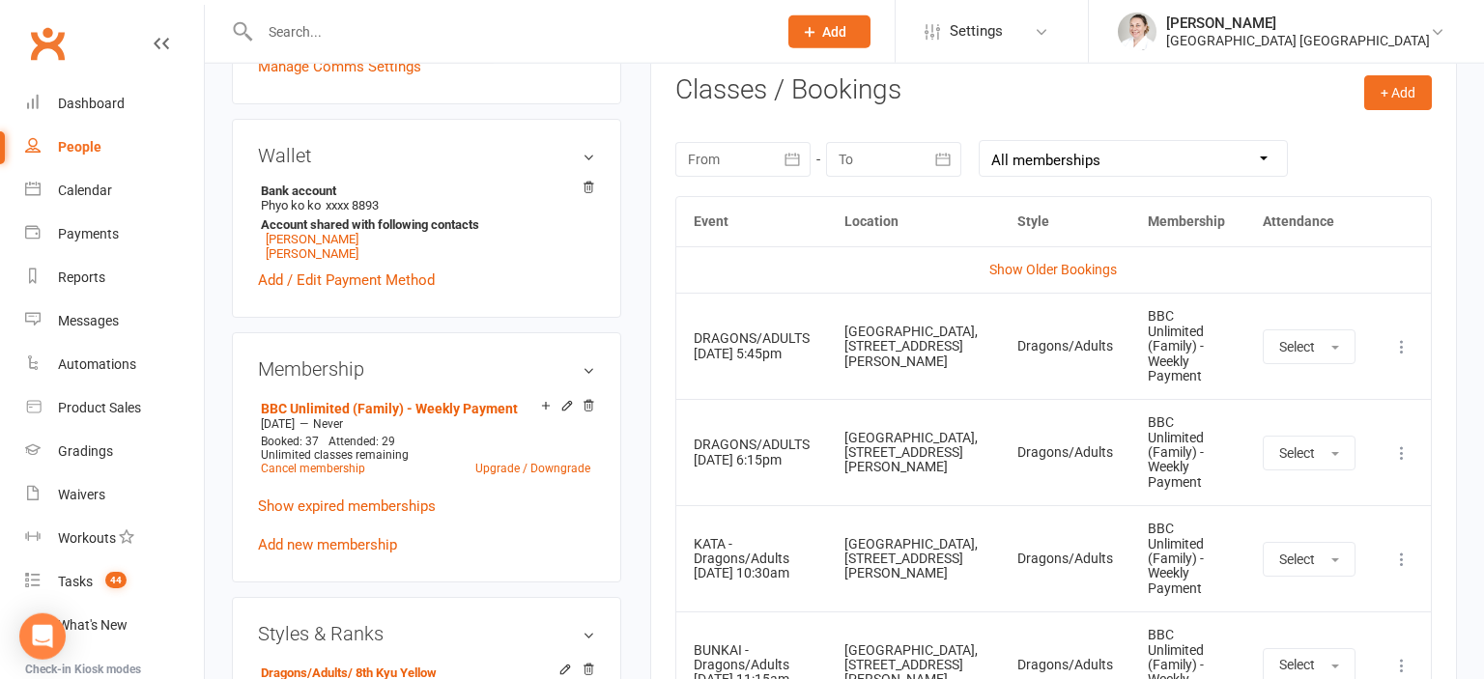
scroll to position [815, 0]
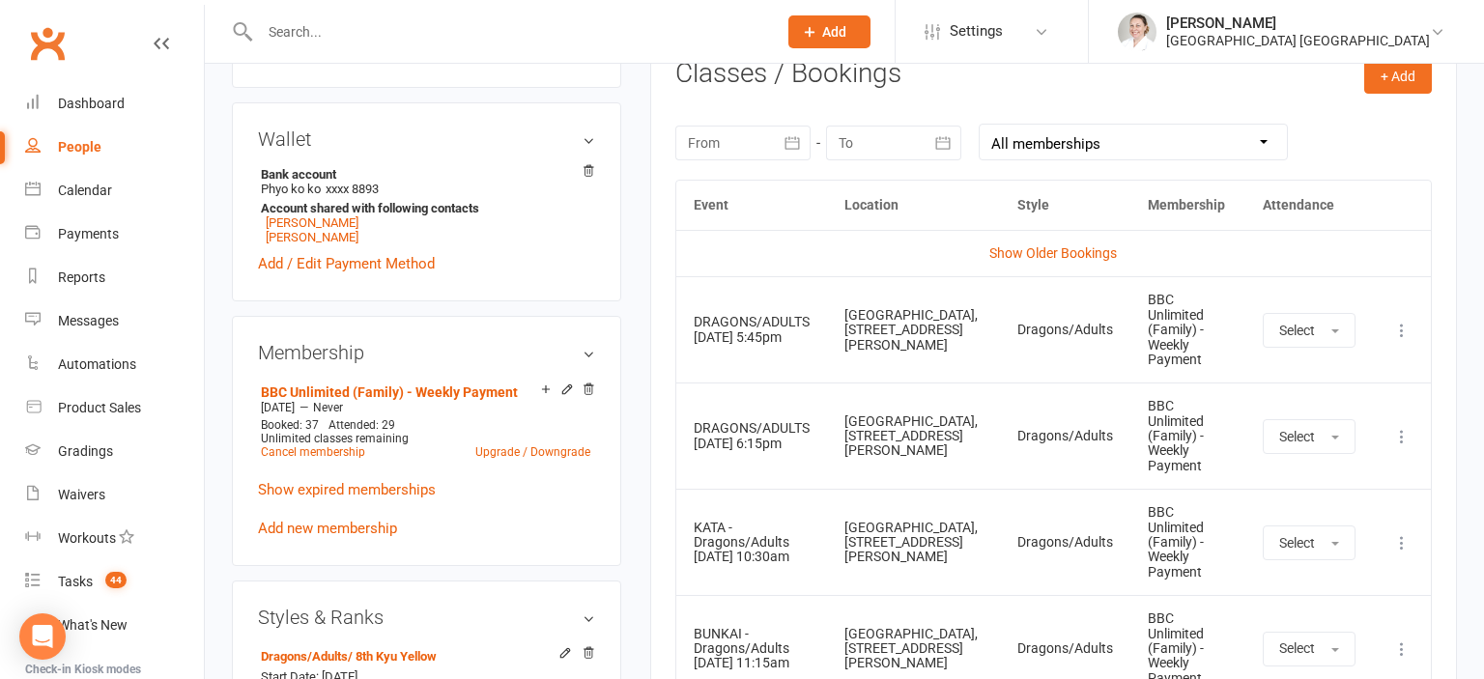
click at [708, 146] on div at bounding box center [742, 143] width 135 height 35
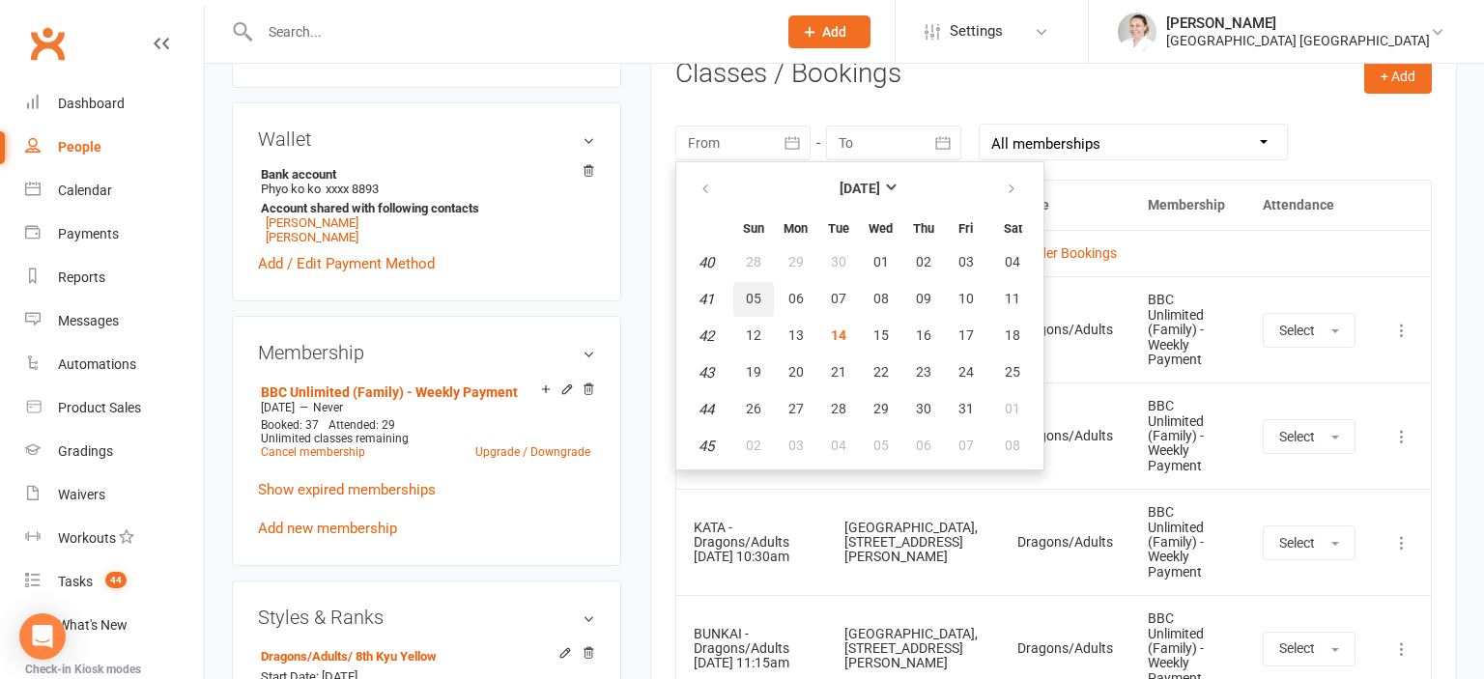
click at [756, 299] on span "05" at bounding box center [753, 298] width 15 height 15
type input "[DATE]"
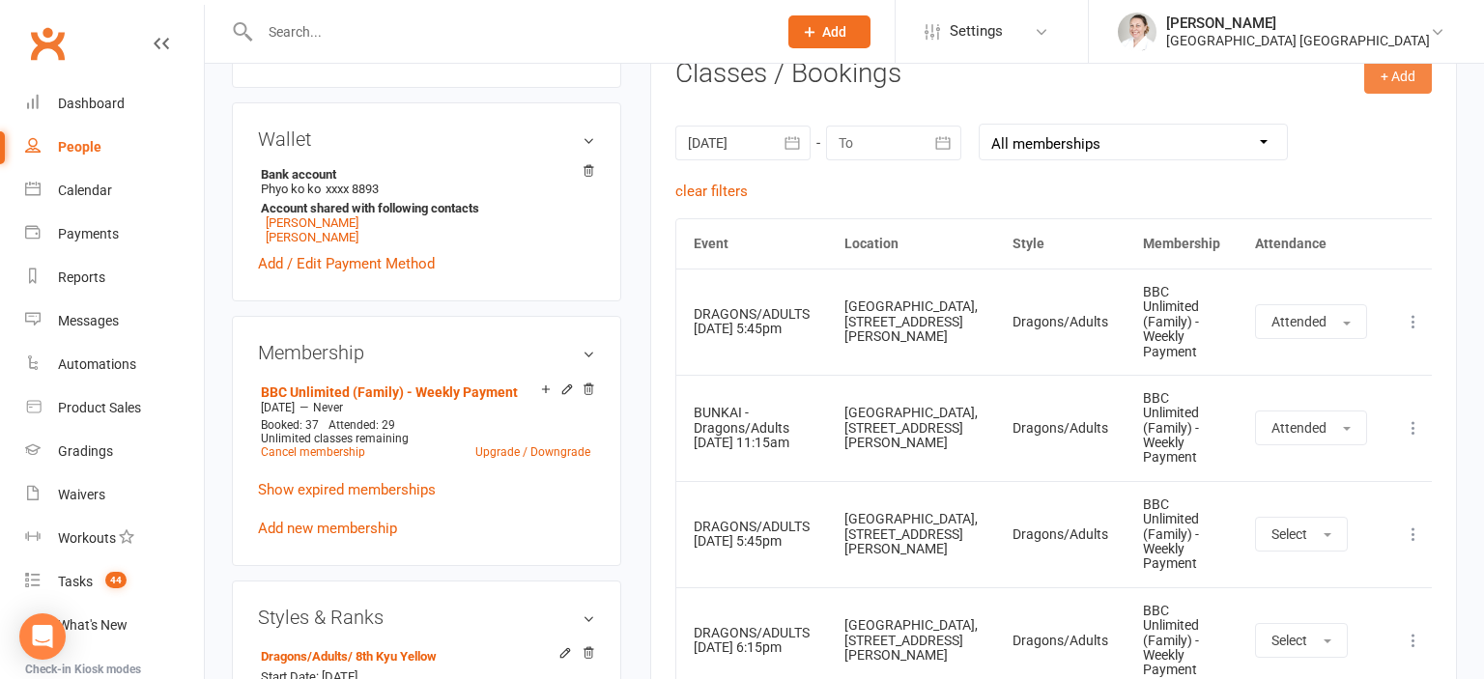
click at [1387, 79] on button "+ Add" at bounding box center [1398, 76] width 68 height 35
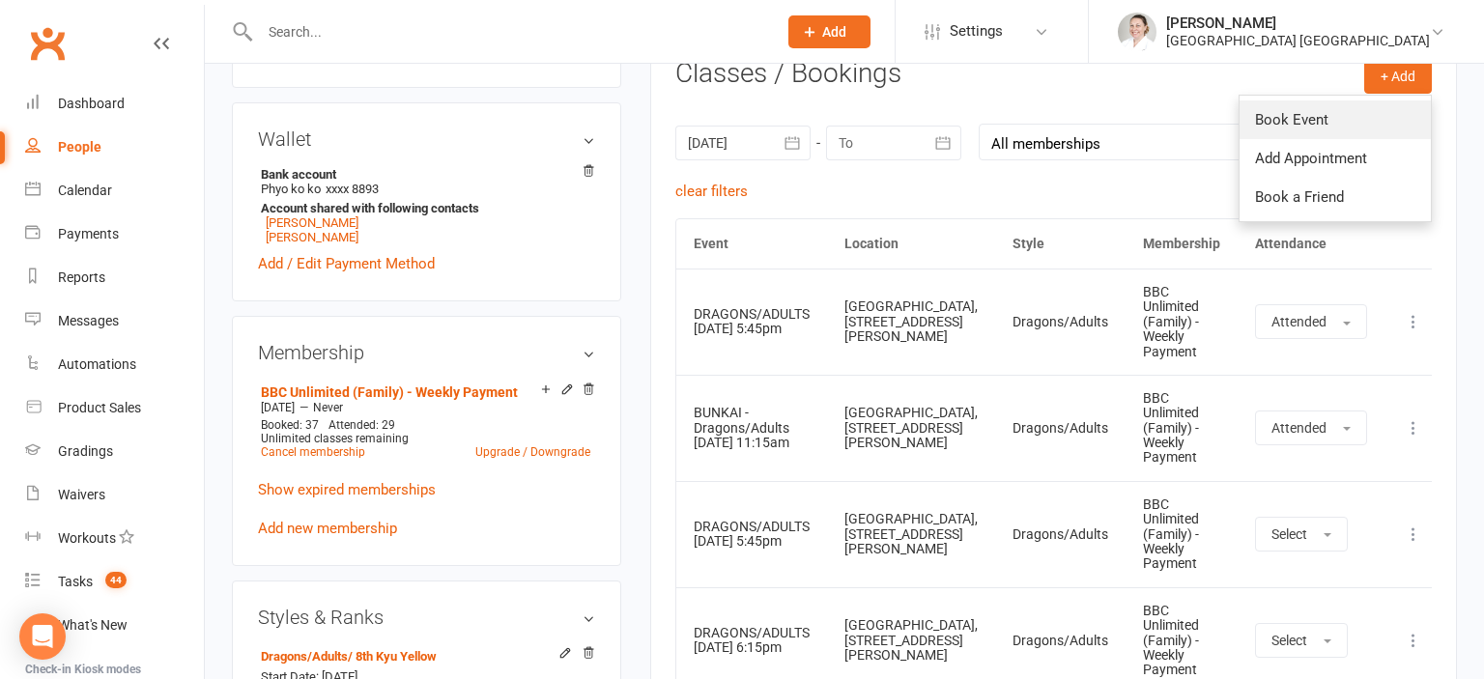
click at [1326, 115] on link "Book Event" at bounding box center [1335, 119] width 191 height 39
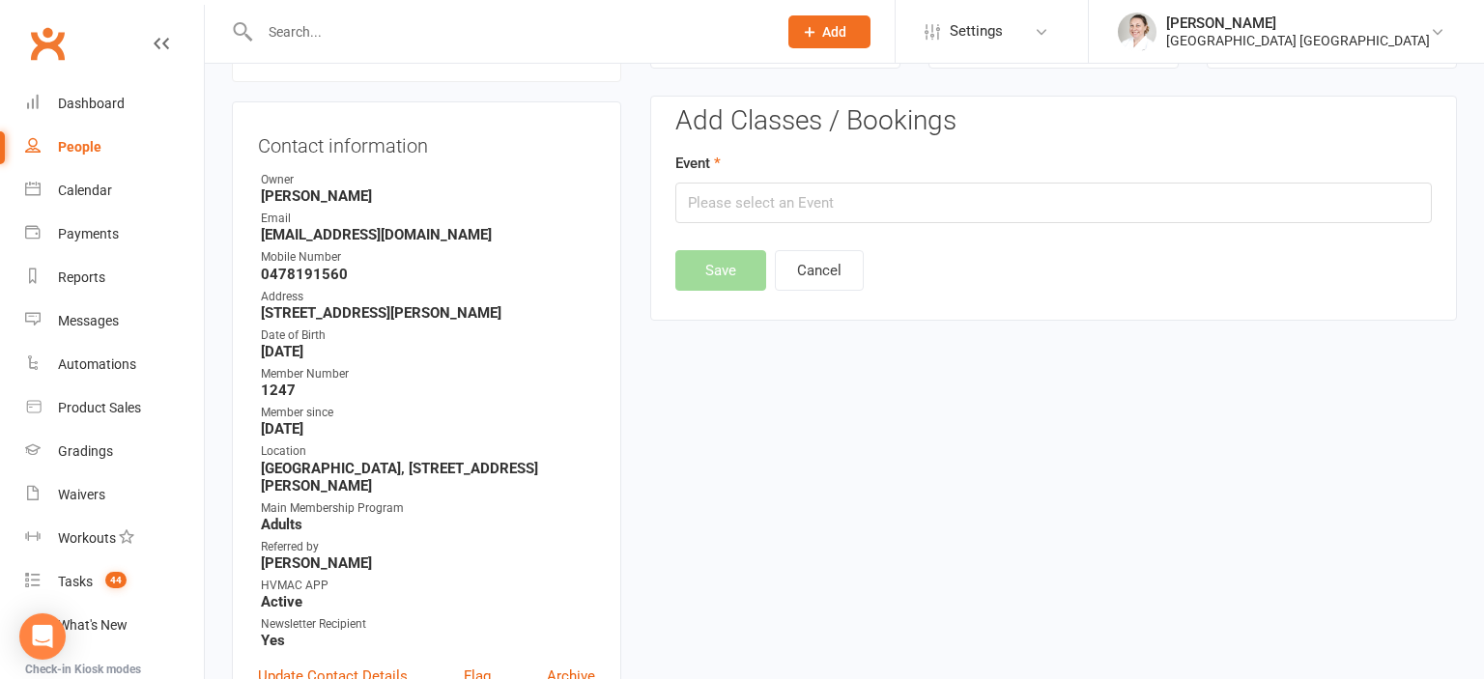
scroll to position [165, 0]
click at [778, 197] on input "text" at bounding box center [1053, 204] width 756 height 41
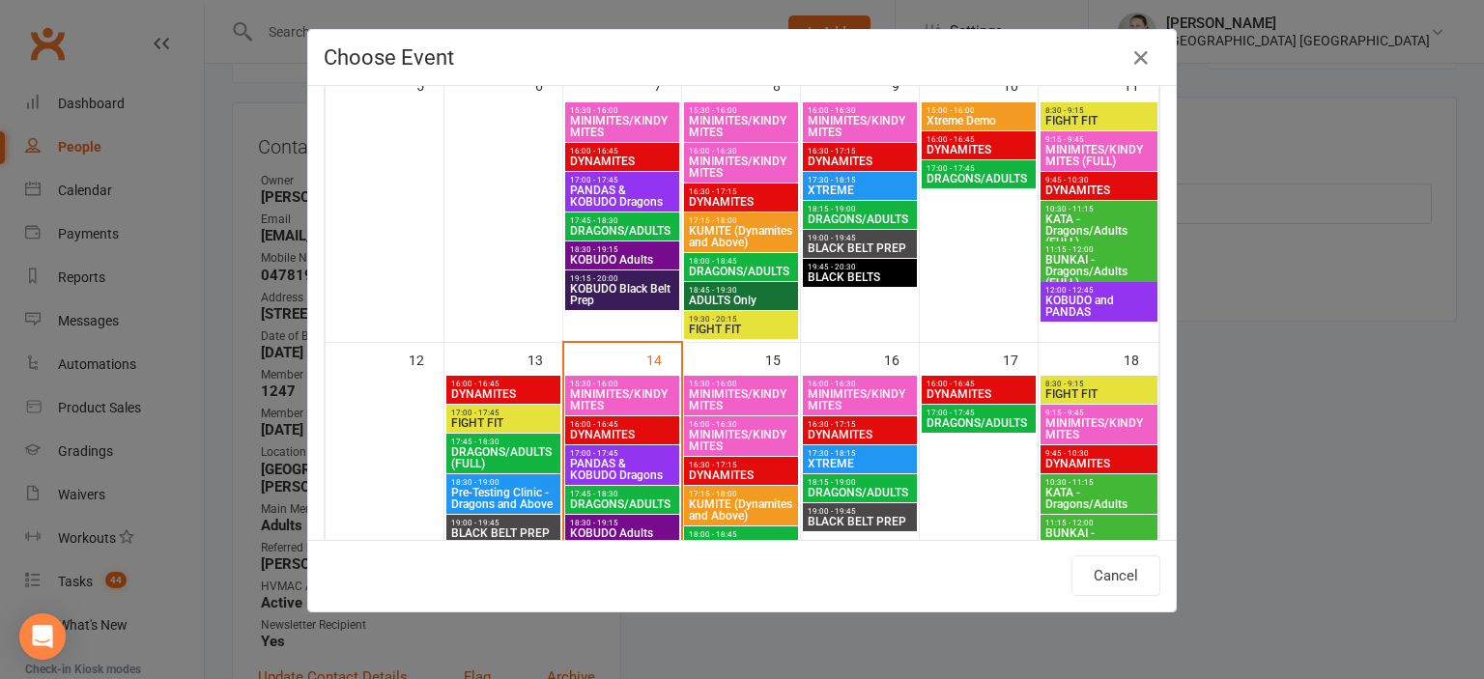
scroll to position [426, 0]
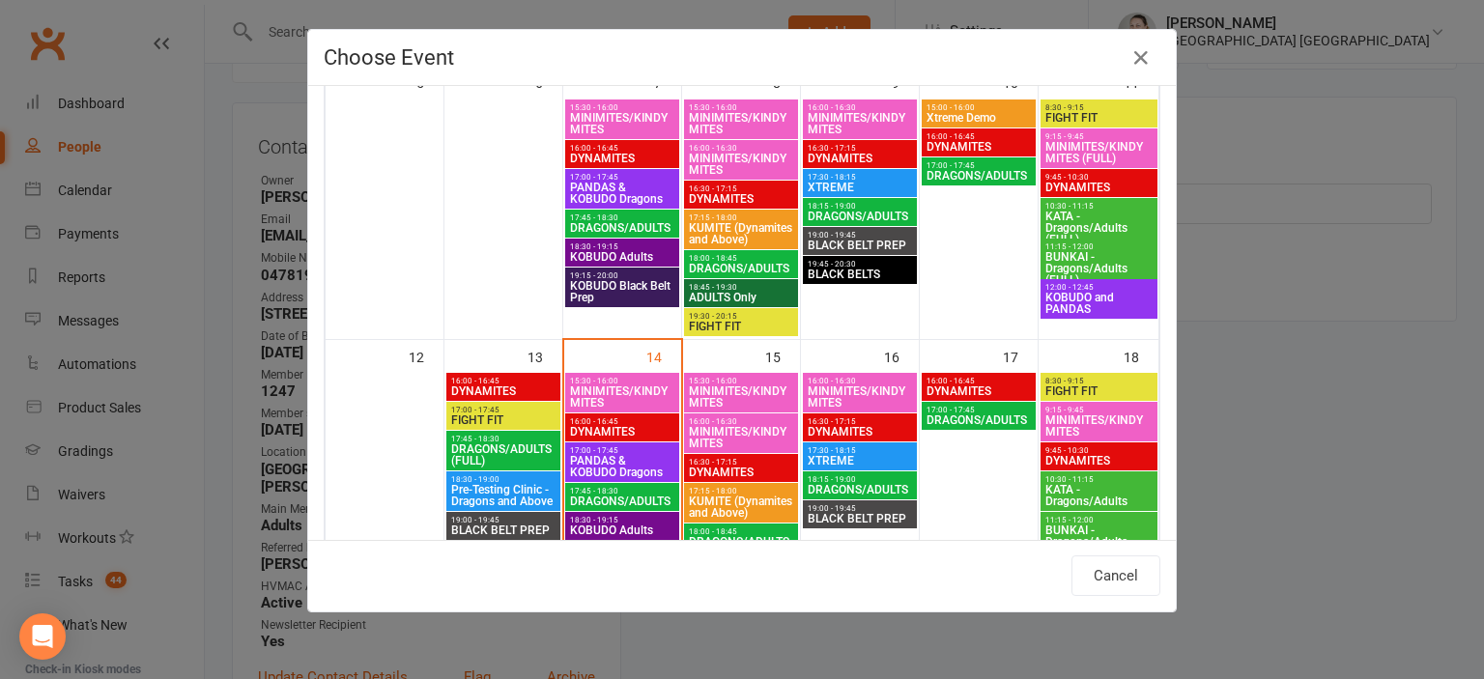
click at [1103, 207] on span "10:30 - 11:15" at bounding box center [1098, 206] width 109 height 9
type input "KATA - Dragons/Adults (FULL) - [DATE] 10:30:00 AM"
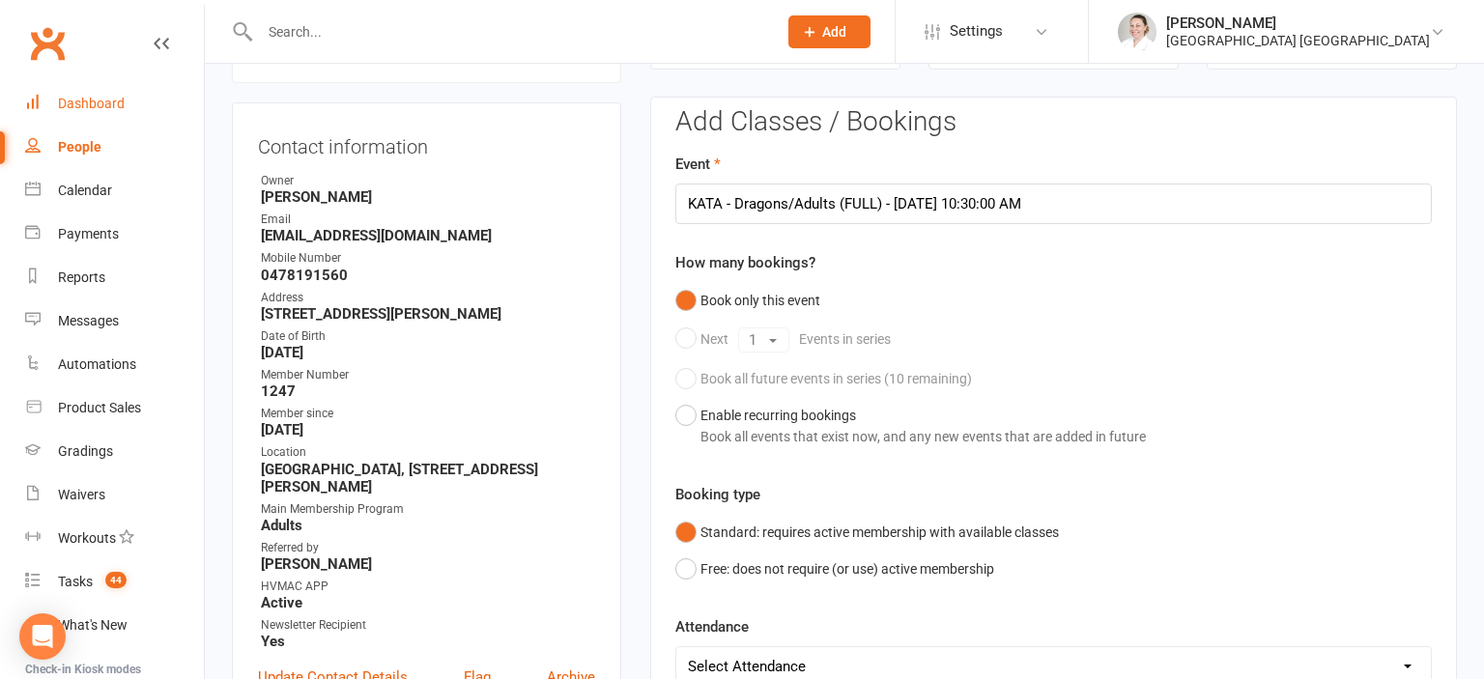
click at [71, 106] on div "Dashboard" at bounding box center [91, 103] width 67 height 15
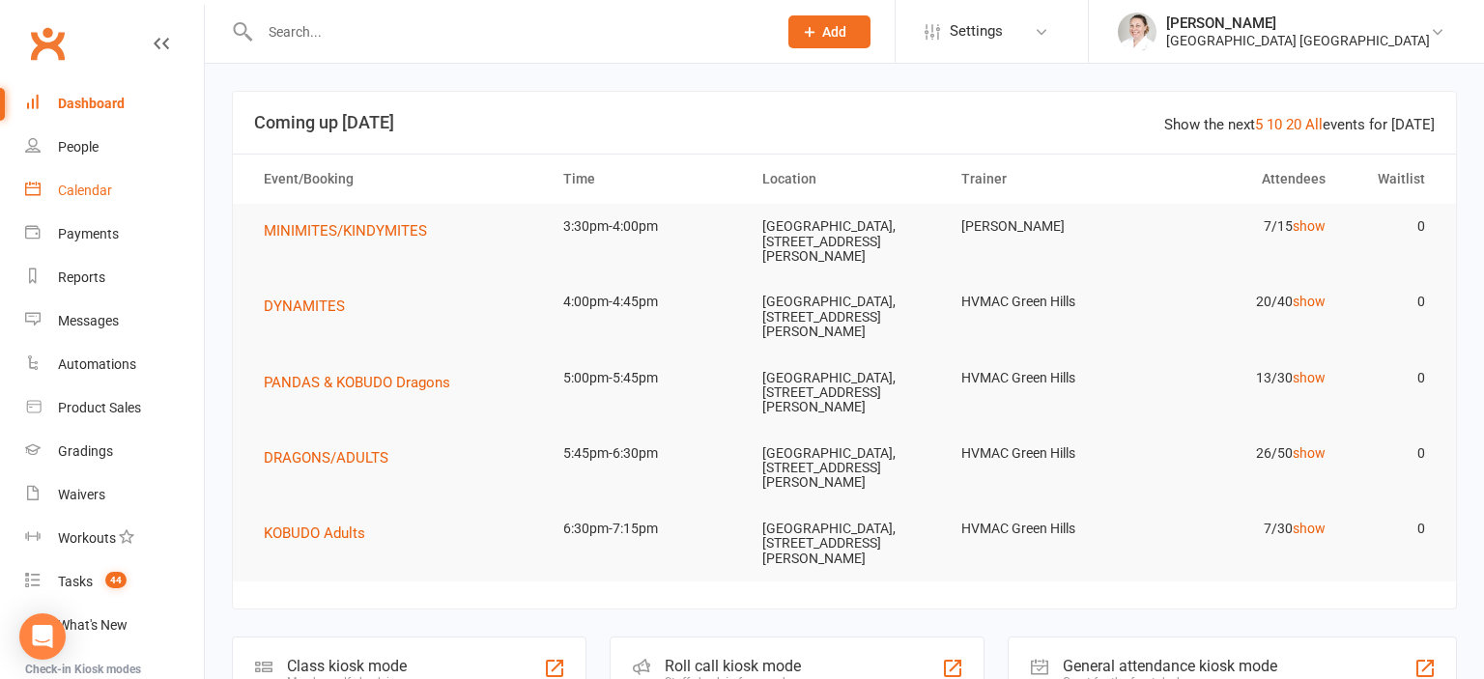
click at [81, 207] on link "Calendar" at bounding box center [114, 190] width 179 height 43
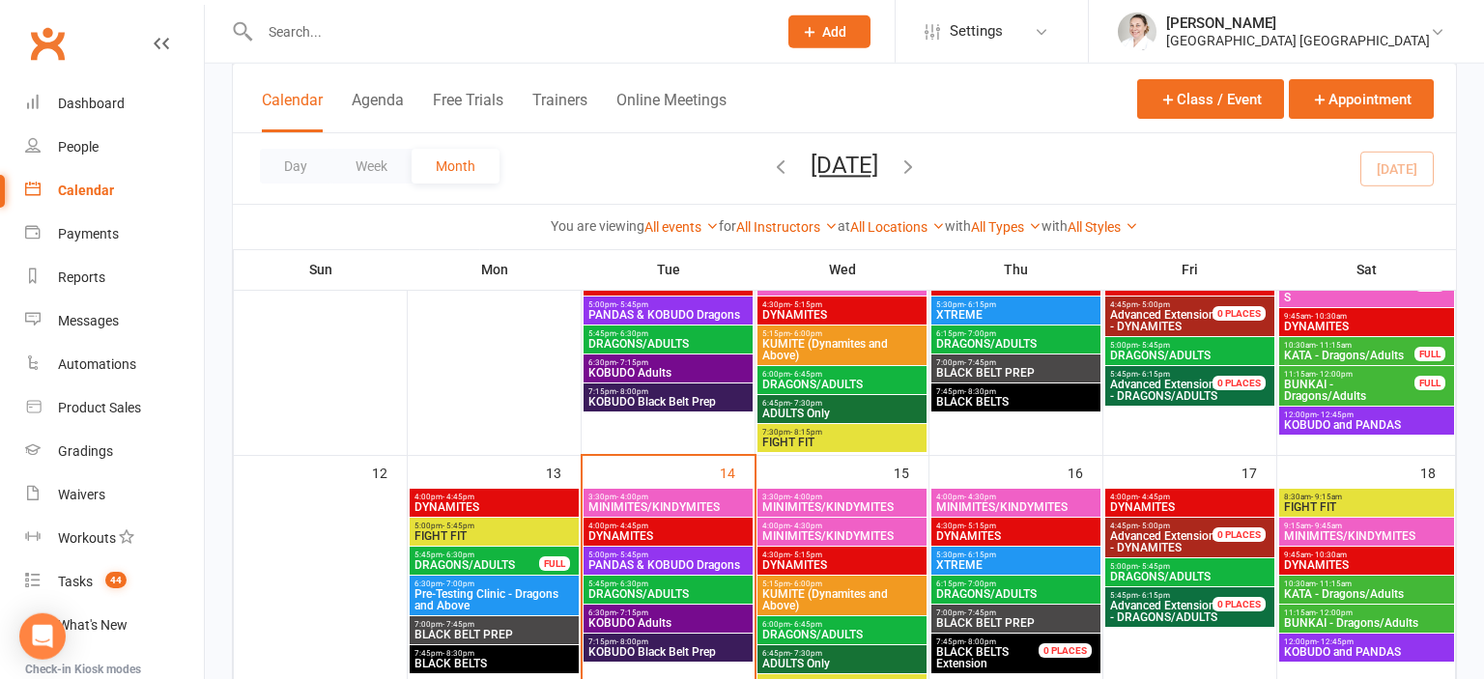
scroll to position [408, 0]
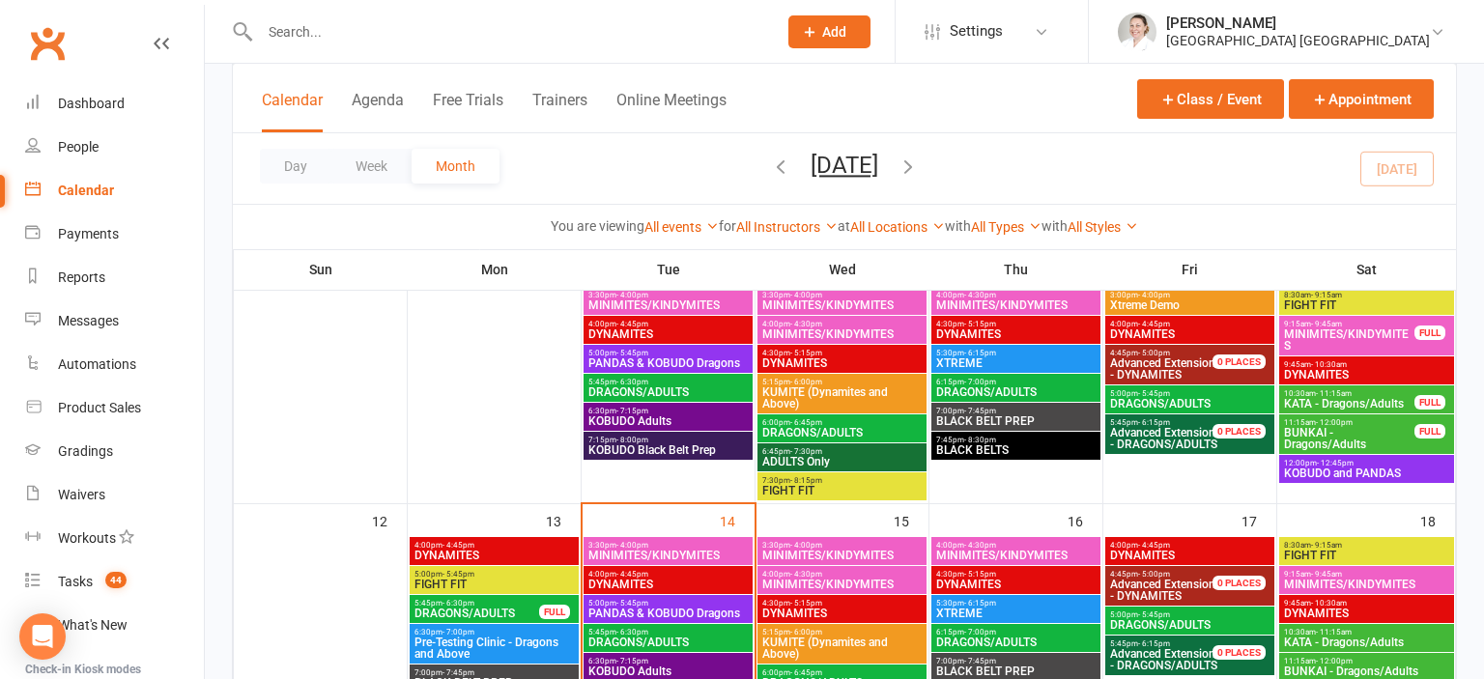
click at [1366, 398] on span "KATA - Dragons/Adults" at bounding box center [1349, 404] width 132 height 12
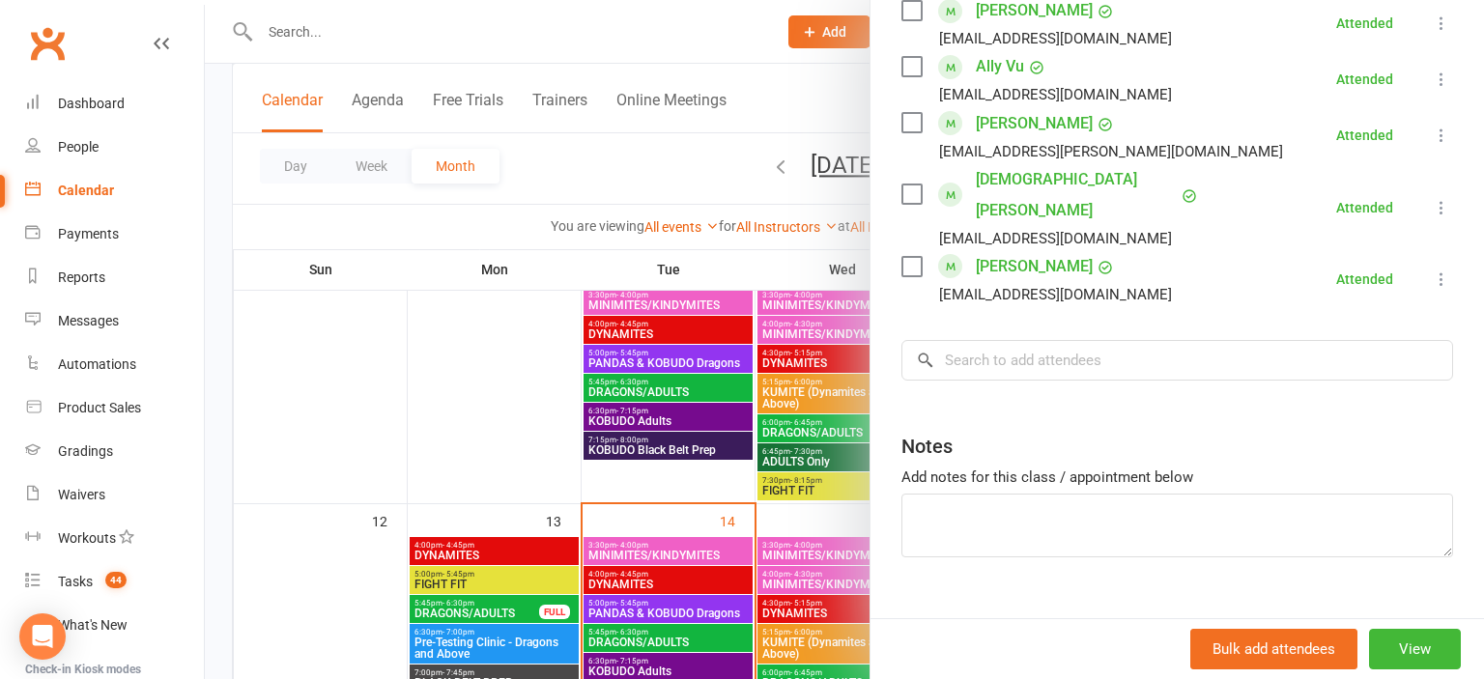
scroll to position [2949, 0]
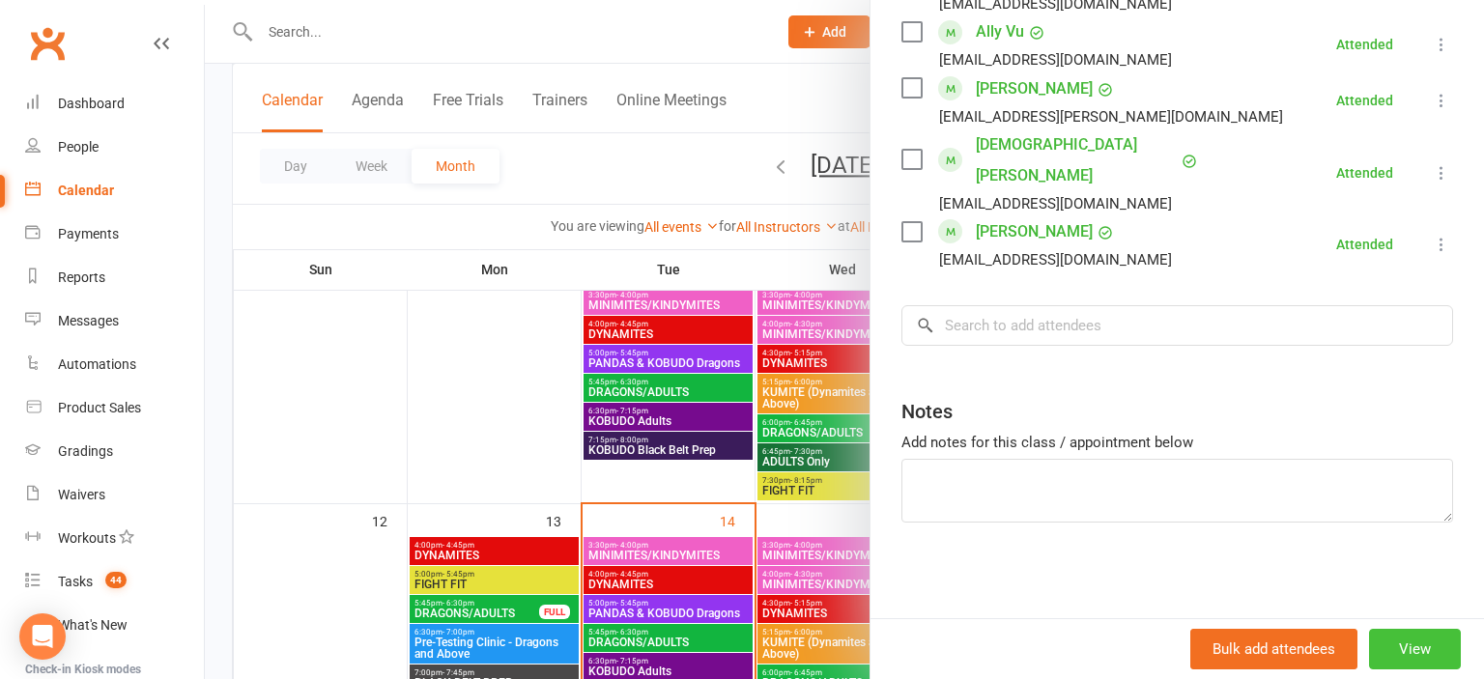
click at [1408, 653] on button "View" at bounding box center [1415, 649] width 92 height 41
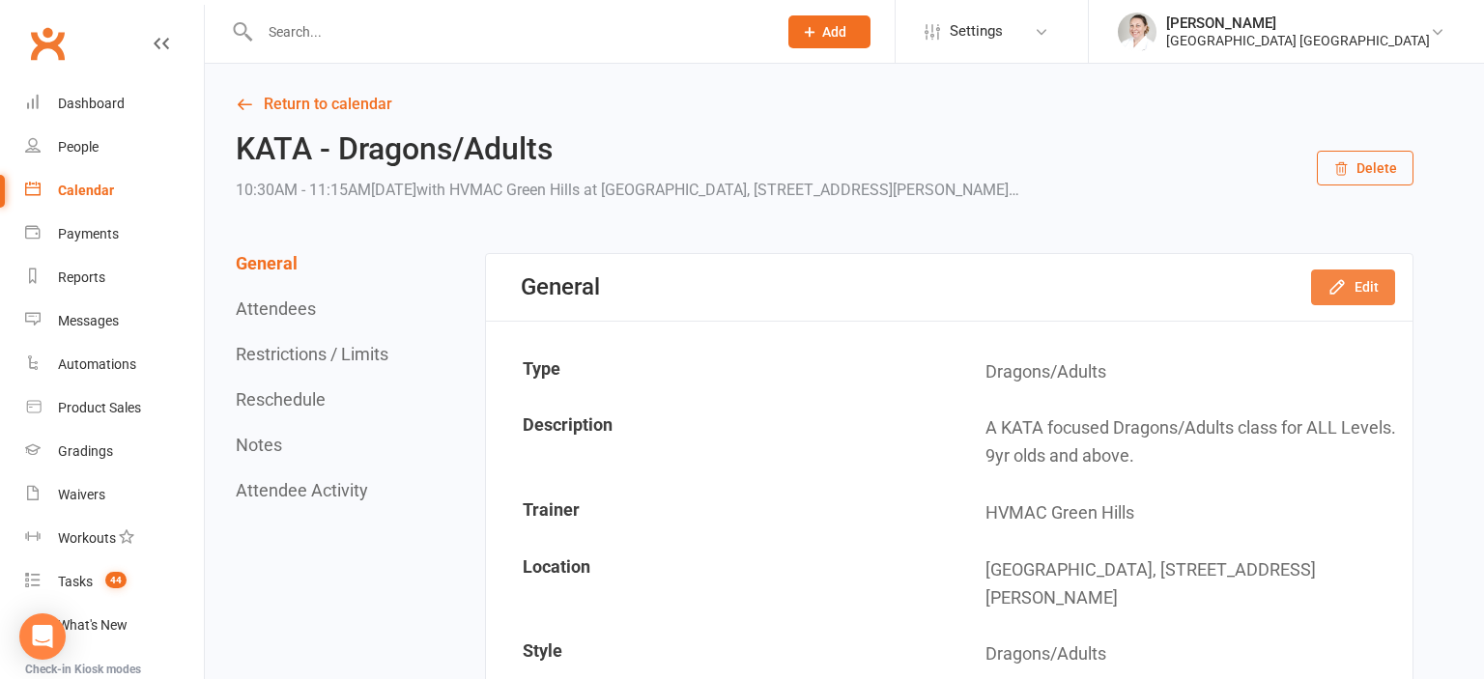
click at [1343, 276] on button "Edit" at bounding box center [1353, 287] width 84 height 35
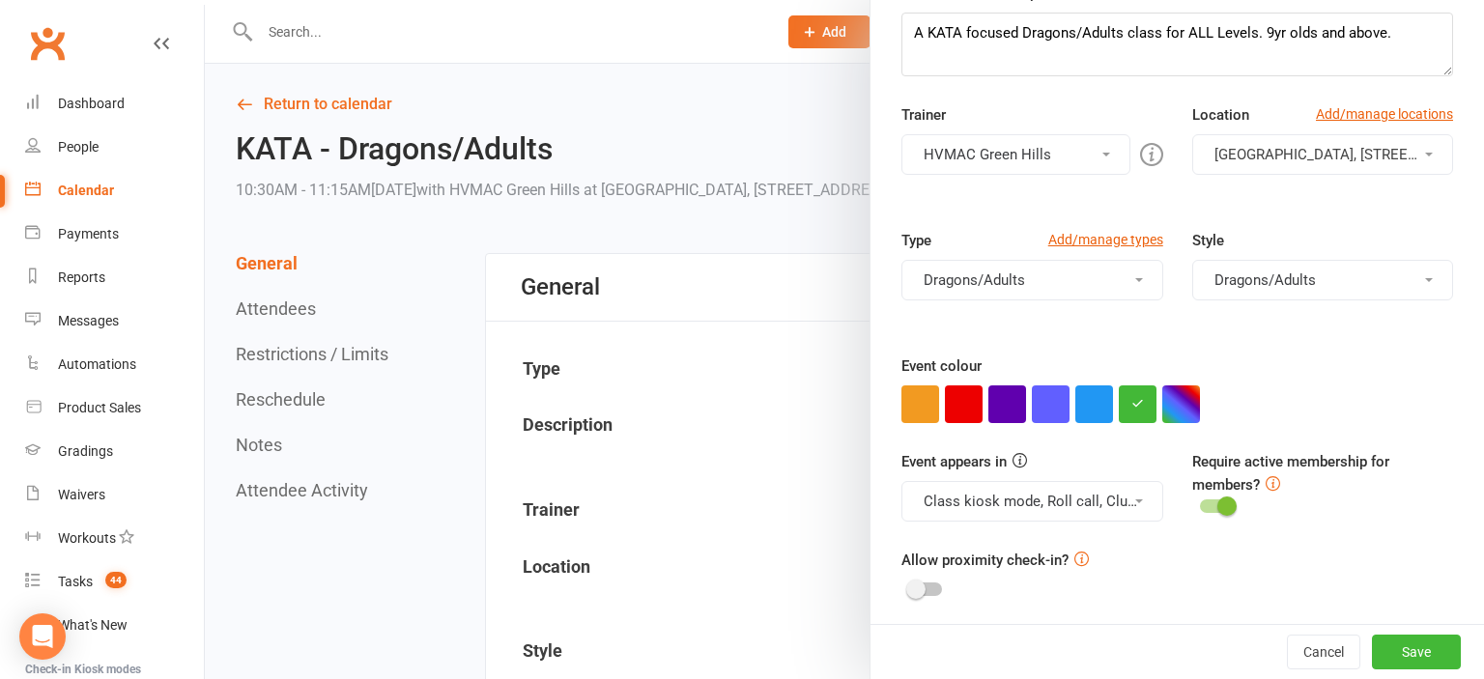
scroll to position [324, 0]
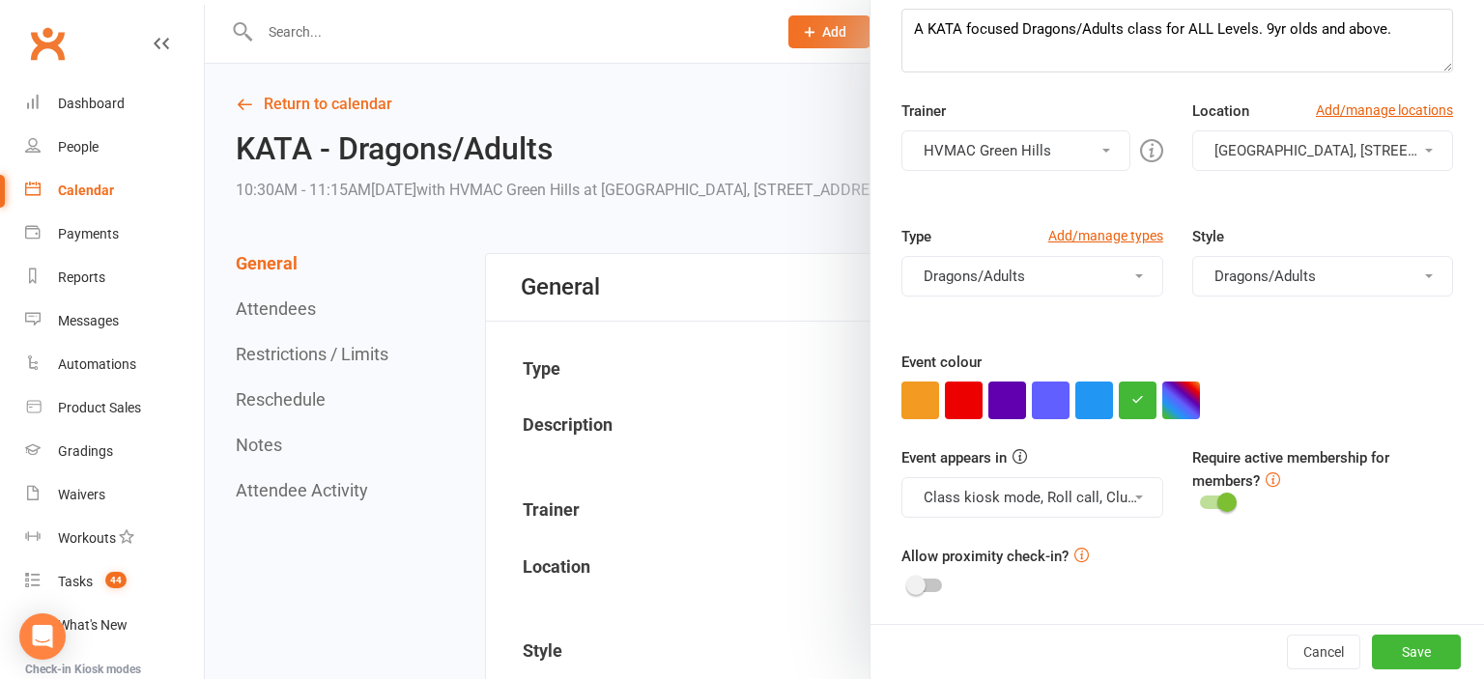
click at [259, 382] on div at bounding box center [844, 339] width 1279 height 679
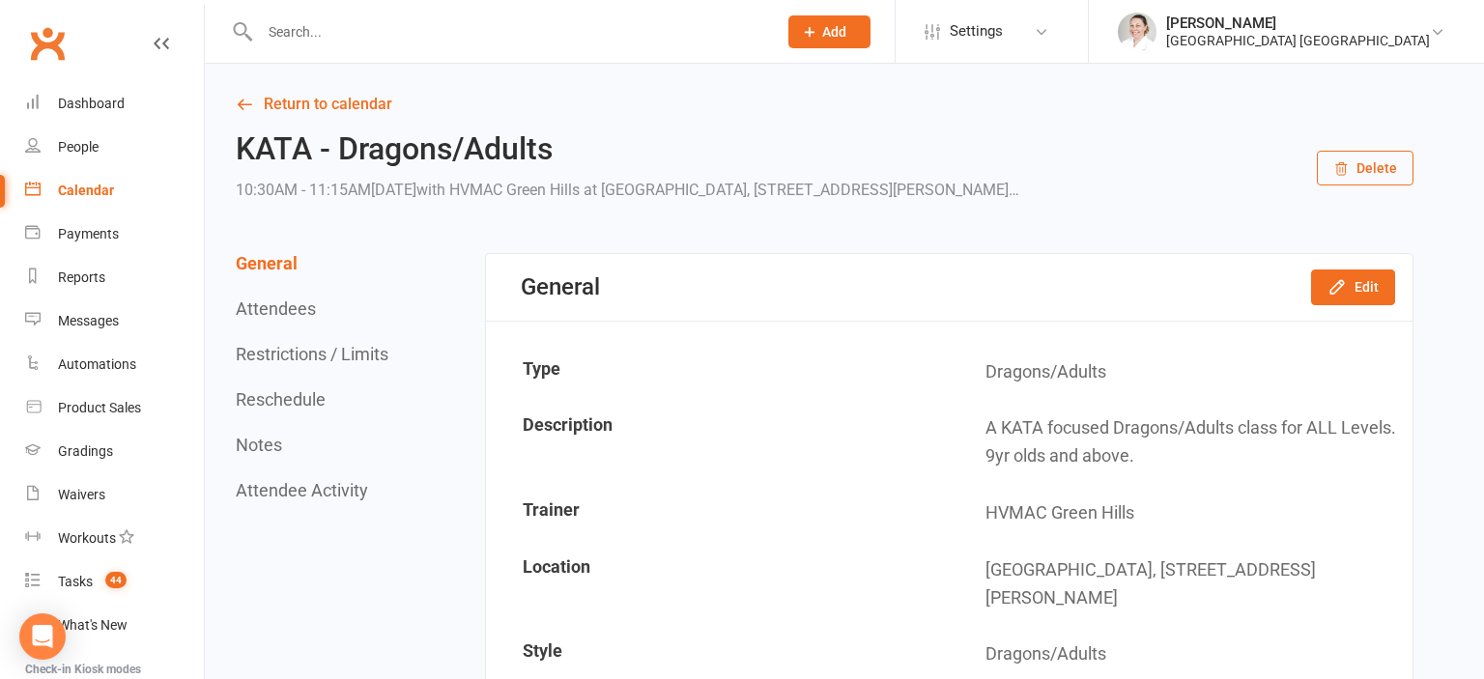
click at [292, 357] on button "Restrictions / Limits" at bounding box center [312, 354] width 153 height 20
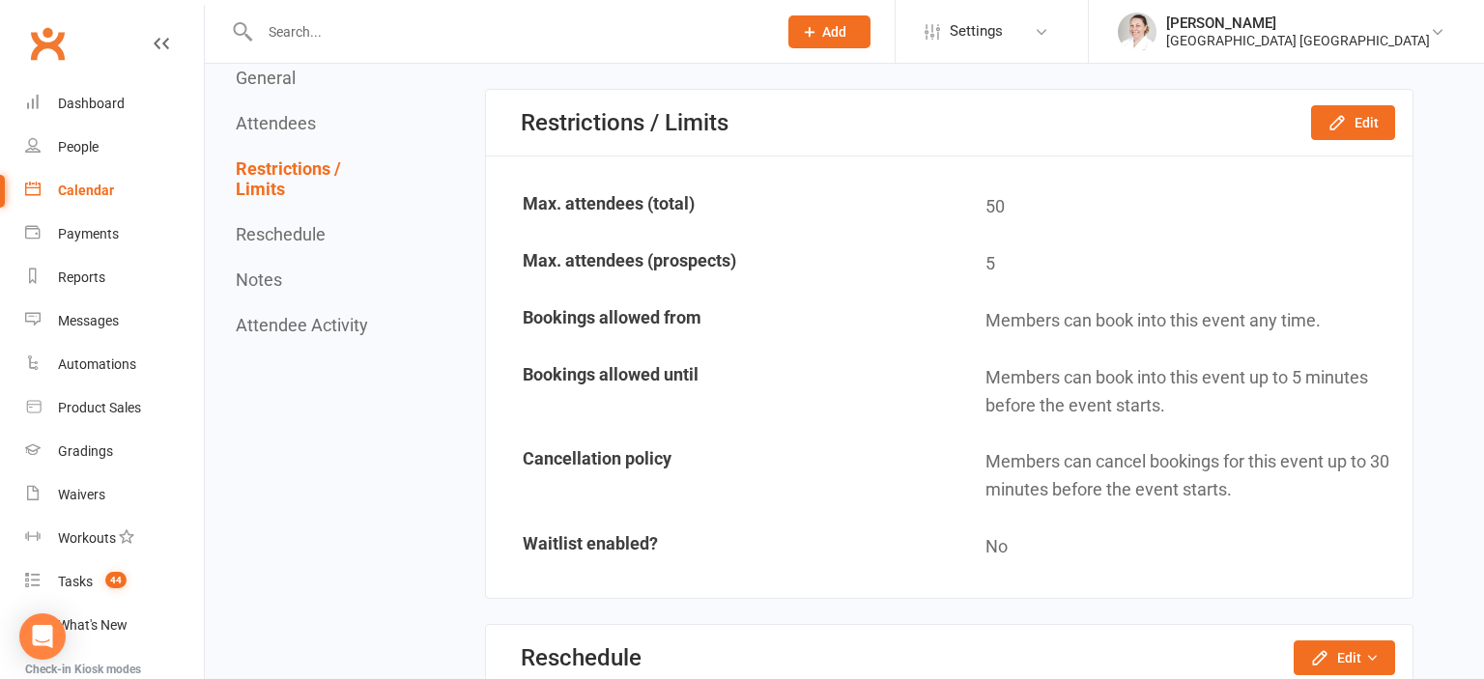
scroll to position [4421, 0]
click at [1362, 118] on button "Edit" at bounding box center [1353, 121] width 84 height 35
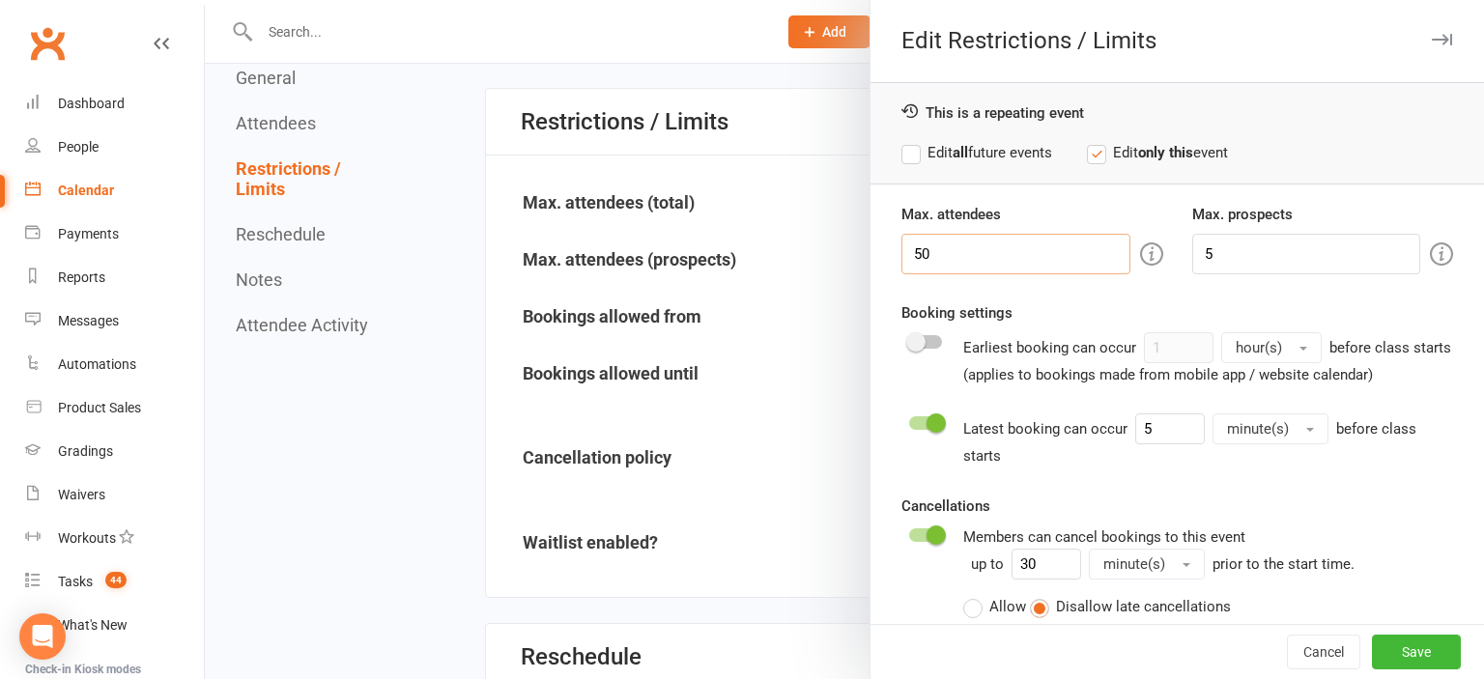
click at [978, 260] on input "50" at bounding box center [1015, 254] width 228 height 41
type input "51"
click at [1432, 653] on button "Save" at bounding box center [1416, 652] width 89 height 35
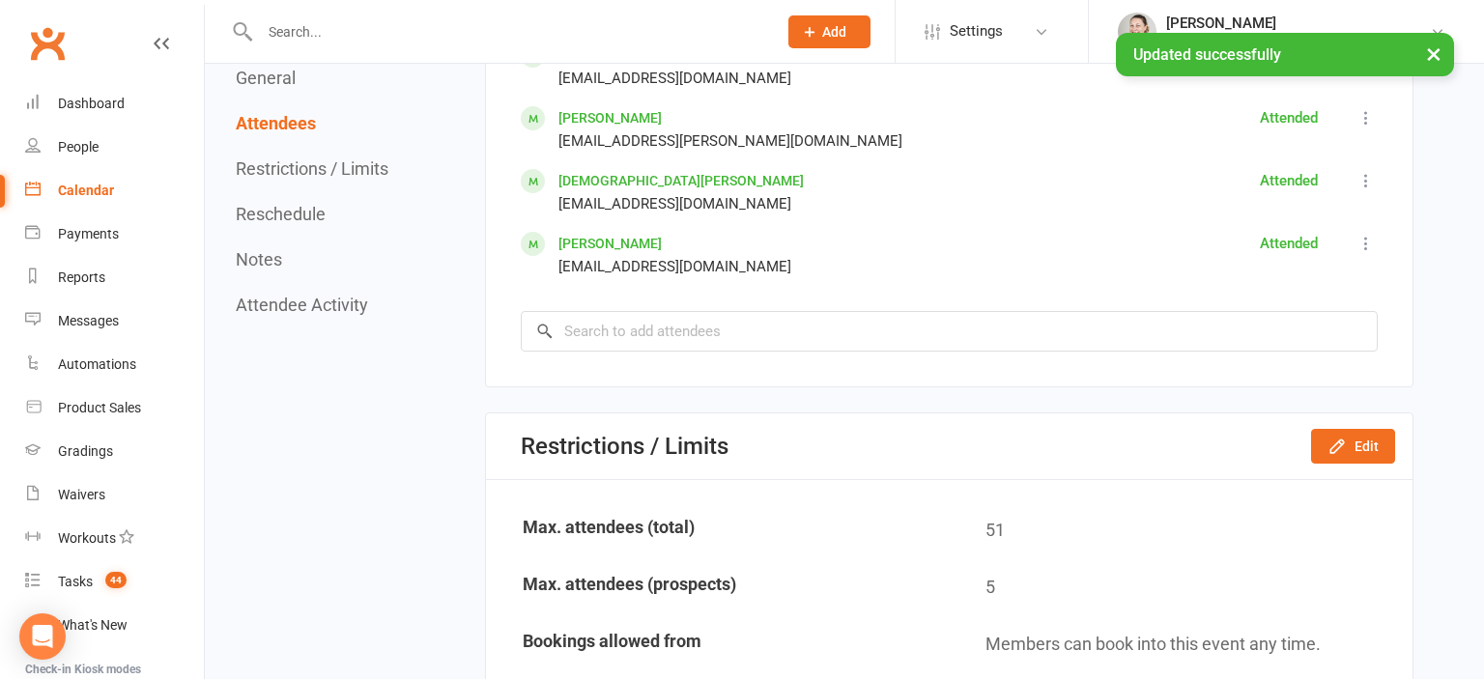
scroll to position [4013, 0]
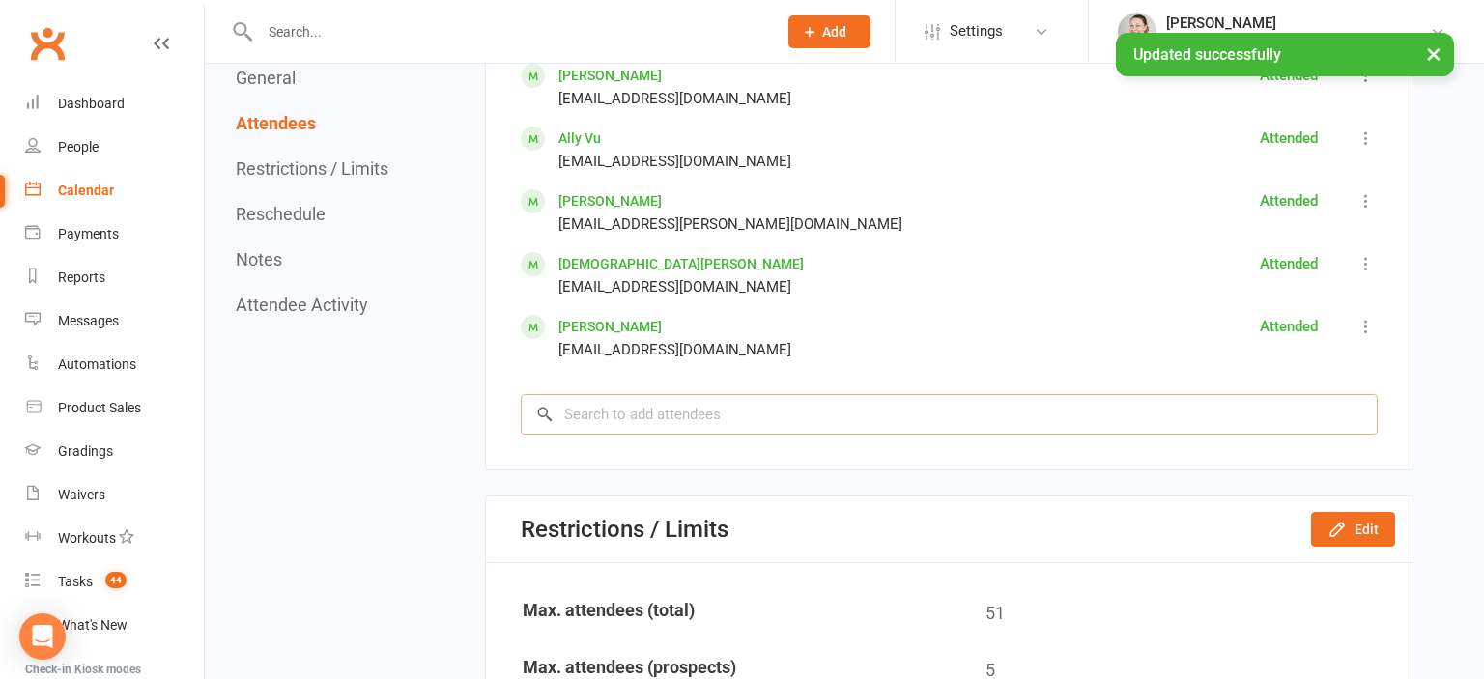
click at [827, 419] on input "search" at bounding box center [949, 414] width 857 height 41
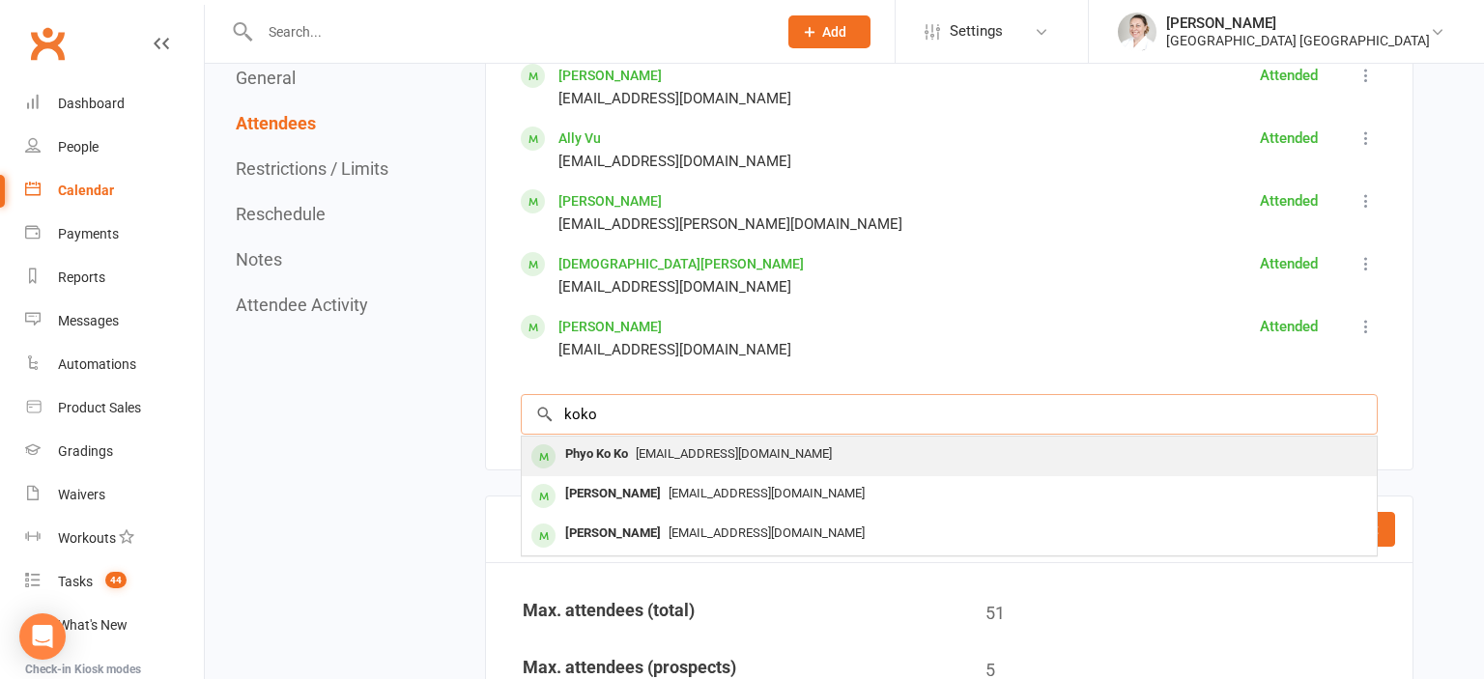
type input "koko"
click at [664, 456] on span "[EMAIL_ADDRESS][DOMAIN_NAME]" at bounding box center [734, 453] width 196 height 14
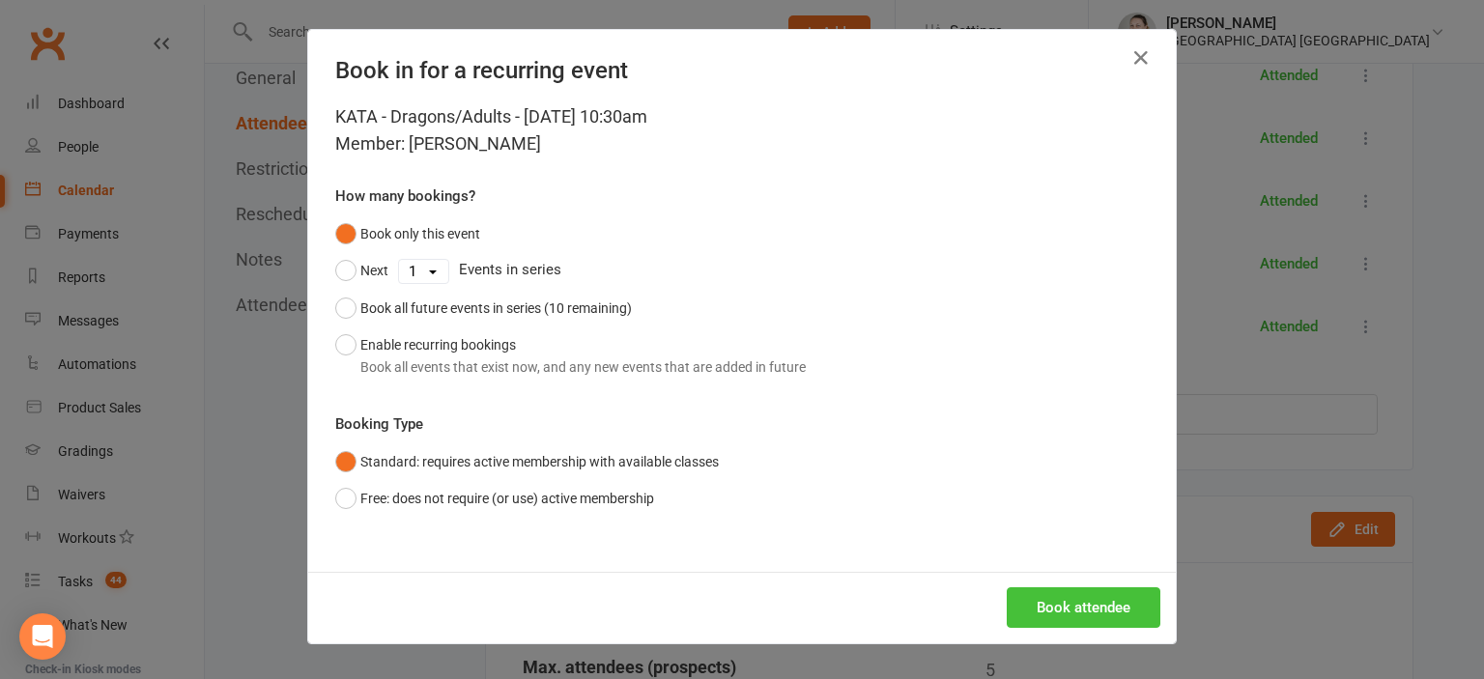
click at [1045, 602] on button "Book attendee" at bounding box center [1084, 607] width 154 height 41
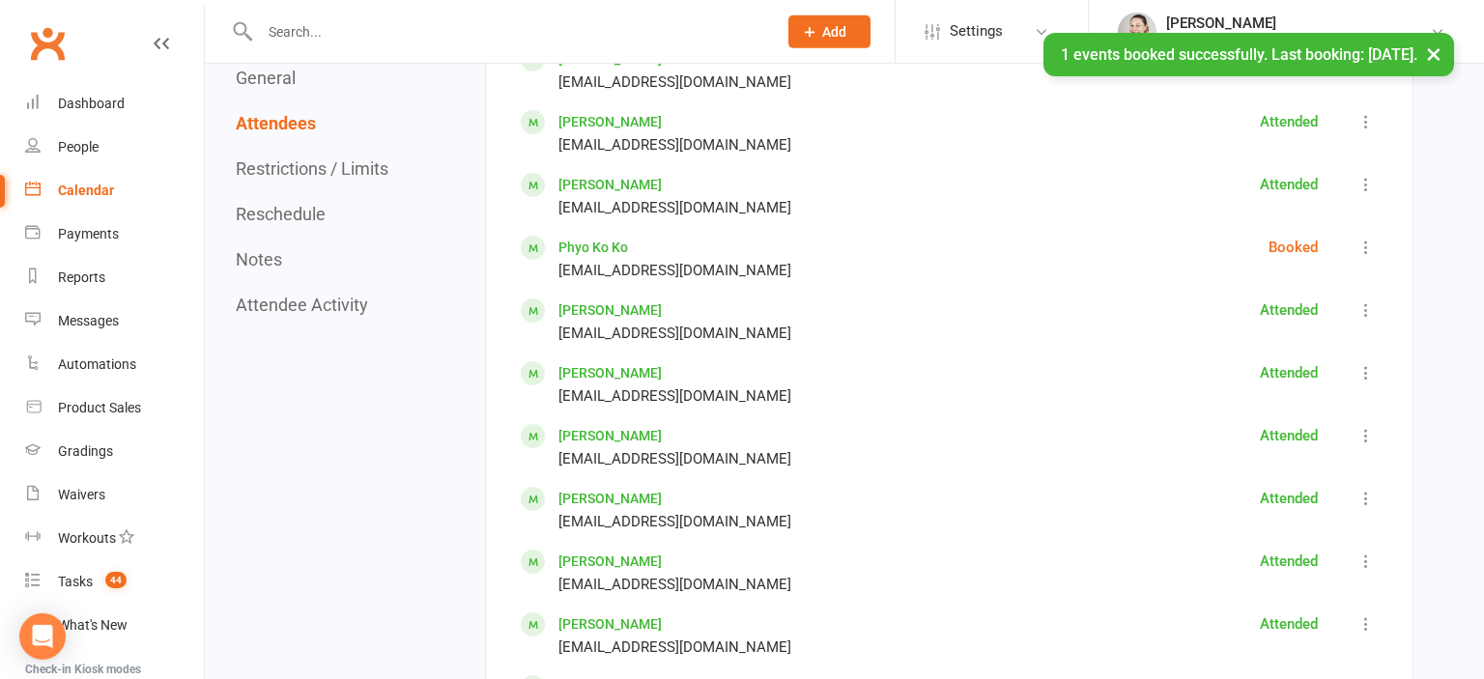
scroll to position [2585, 0]
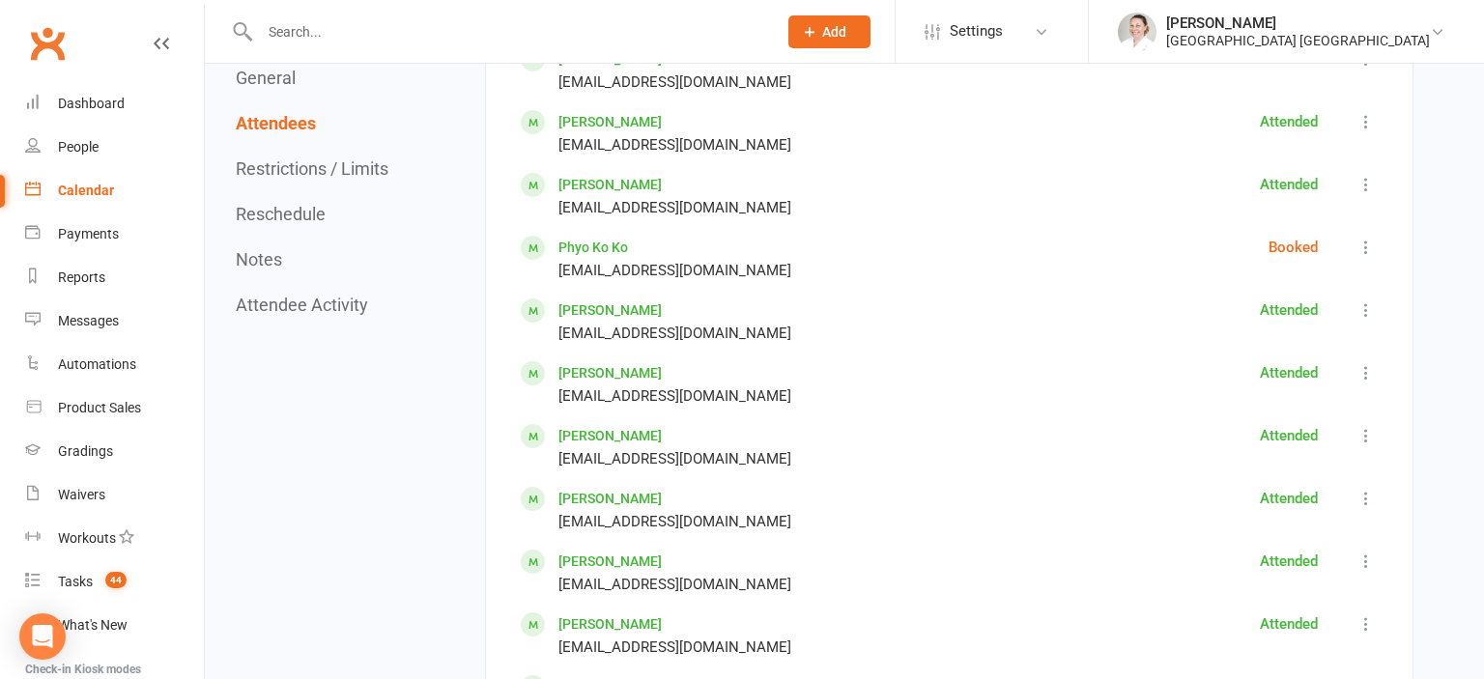
click at [1367, 245] on icon at bounding box center [1365, 247] width 19 height 19
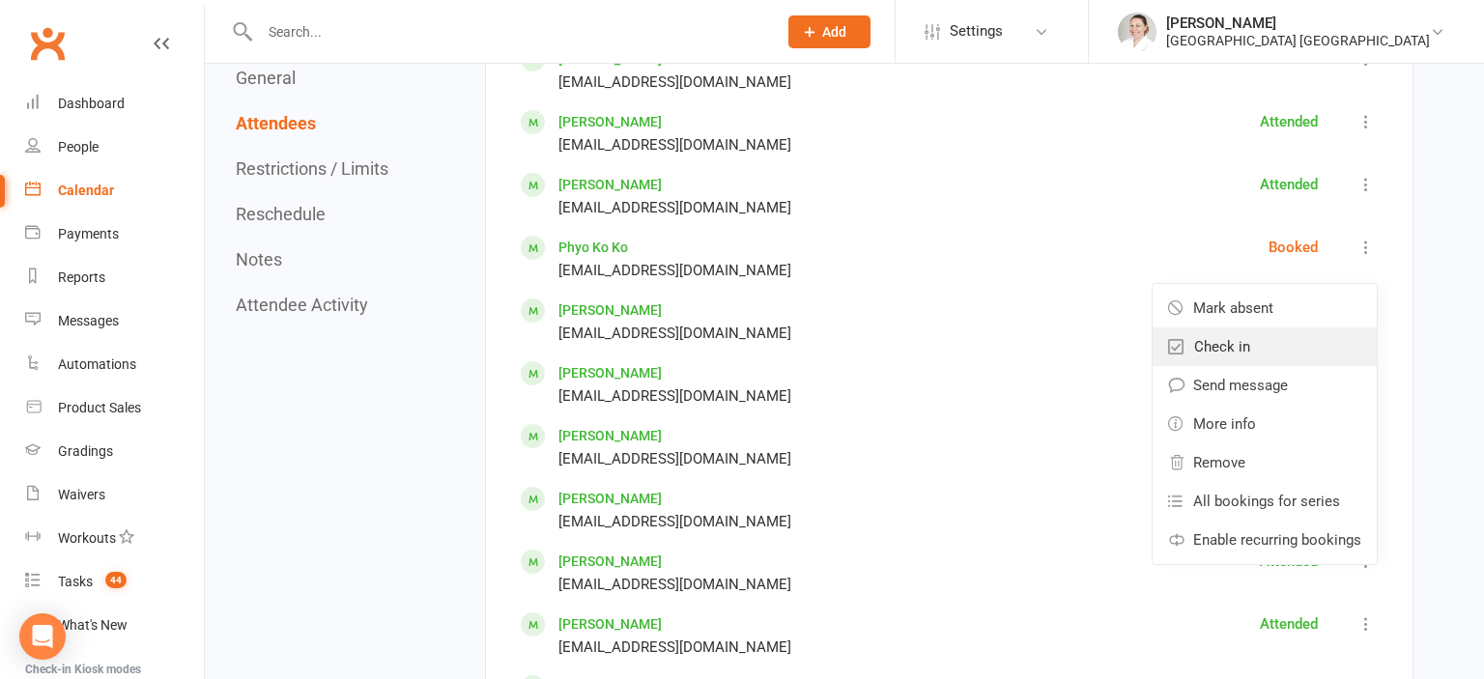
click at [1222, 348] on span "Check in" at bounding box center [1222, 346] width 56 height 23
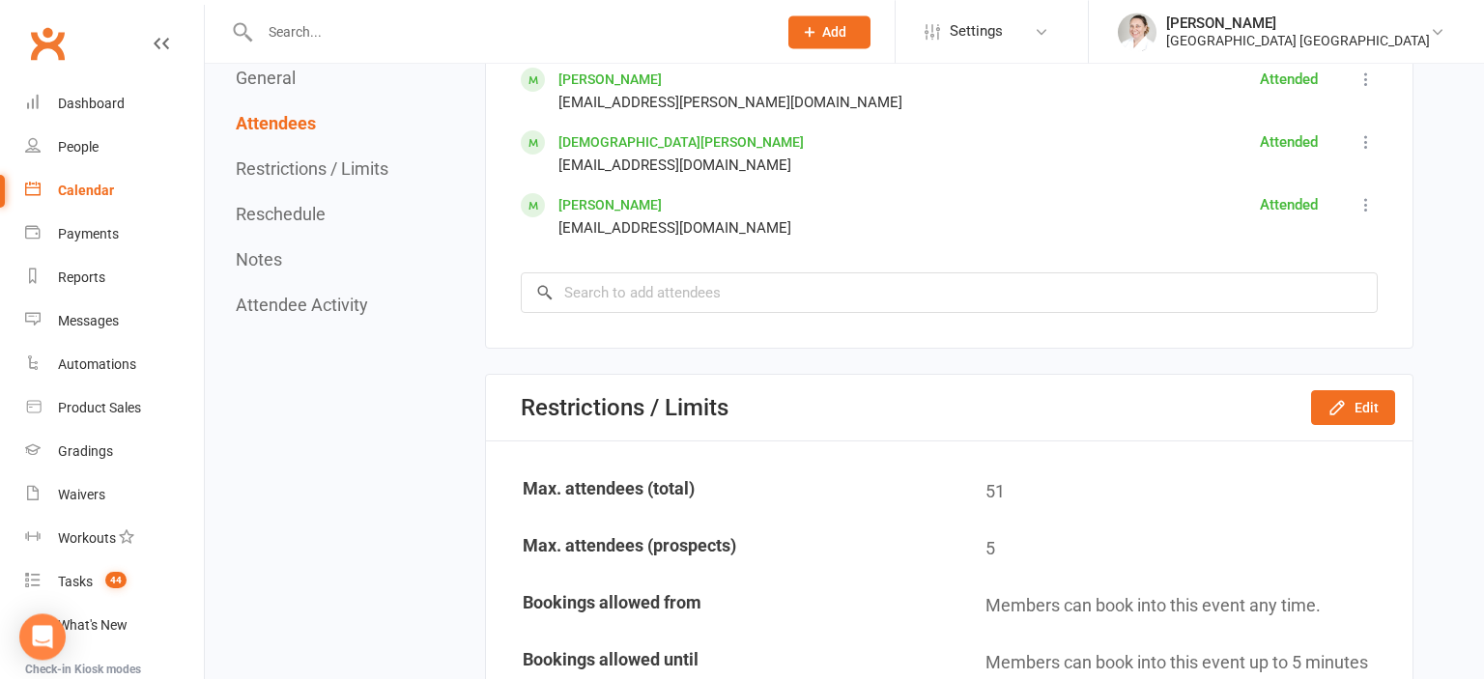
scroll to position [4217, 0]
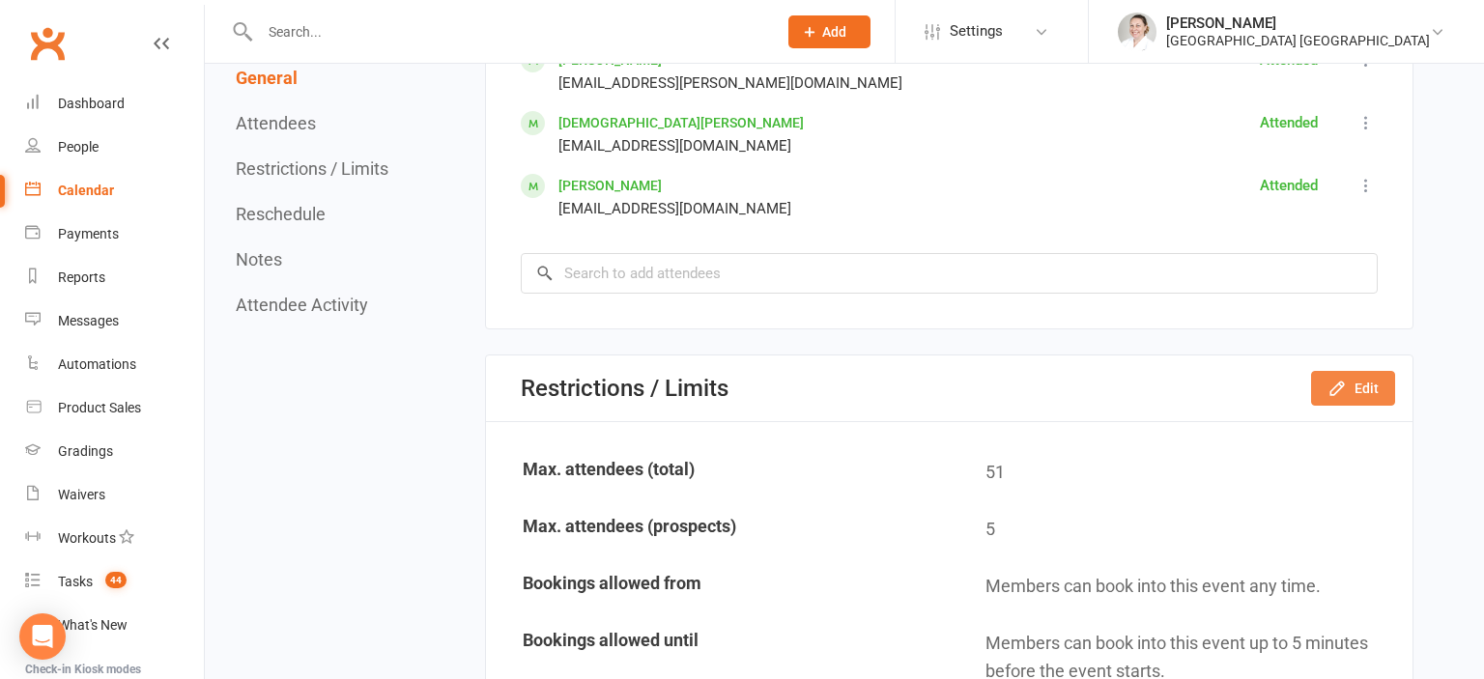
click at [1363, 383] on button "Edit" at bounding box center [1353, 388] width 84 height 35
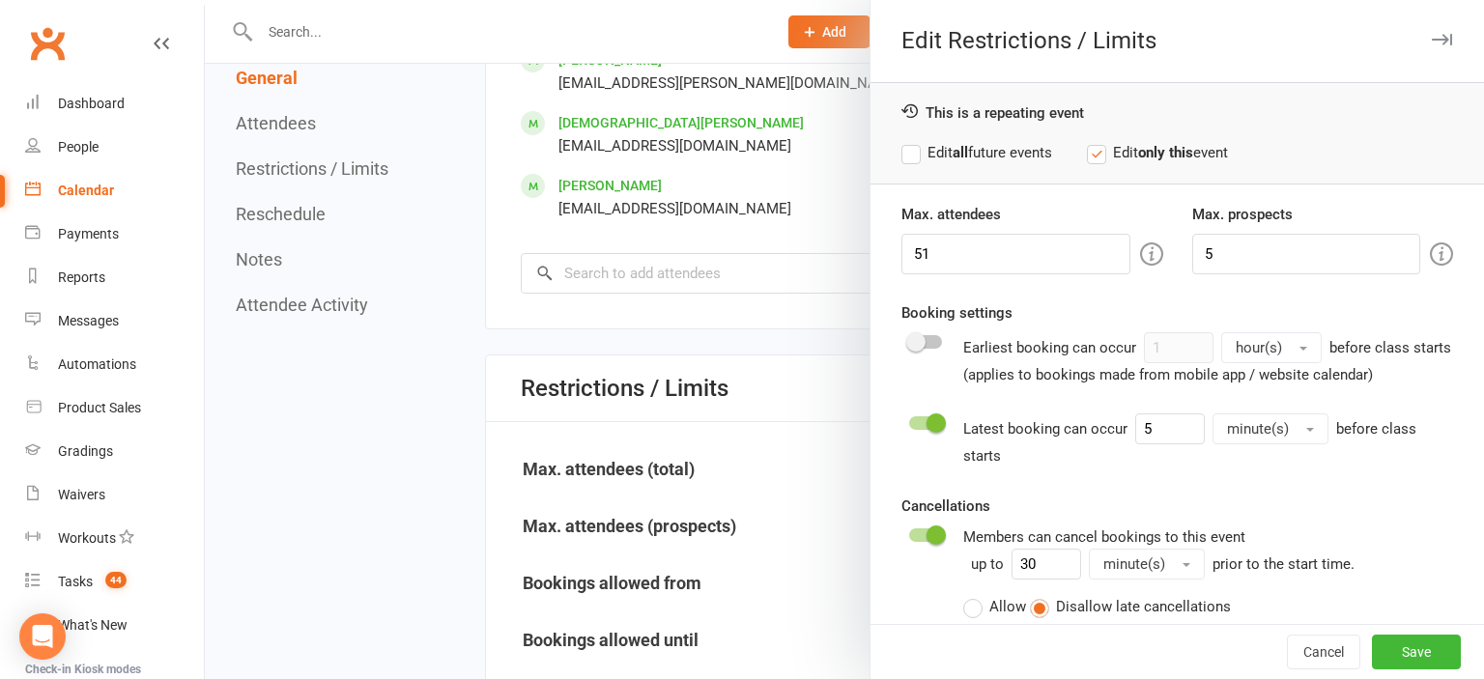
click at [1035, 245] on div "Attendee limits help you manage class numbers if you have restricted space. If …" at bounding box center [939, 254] width 371 height 44
click at [1020, 249] on input "51" at bounding box center [1015, 254] width 228 height 41
type input "52"
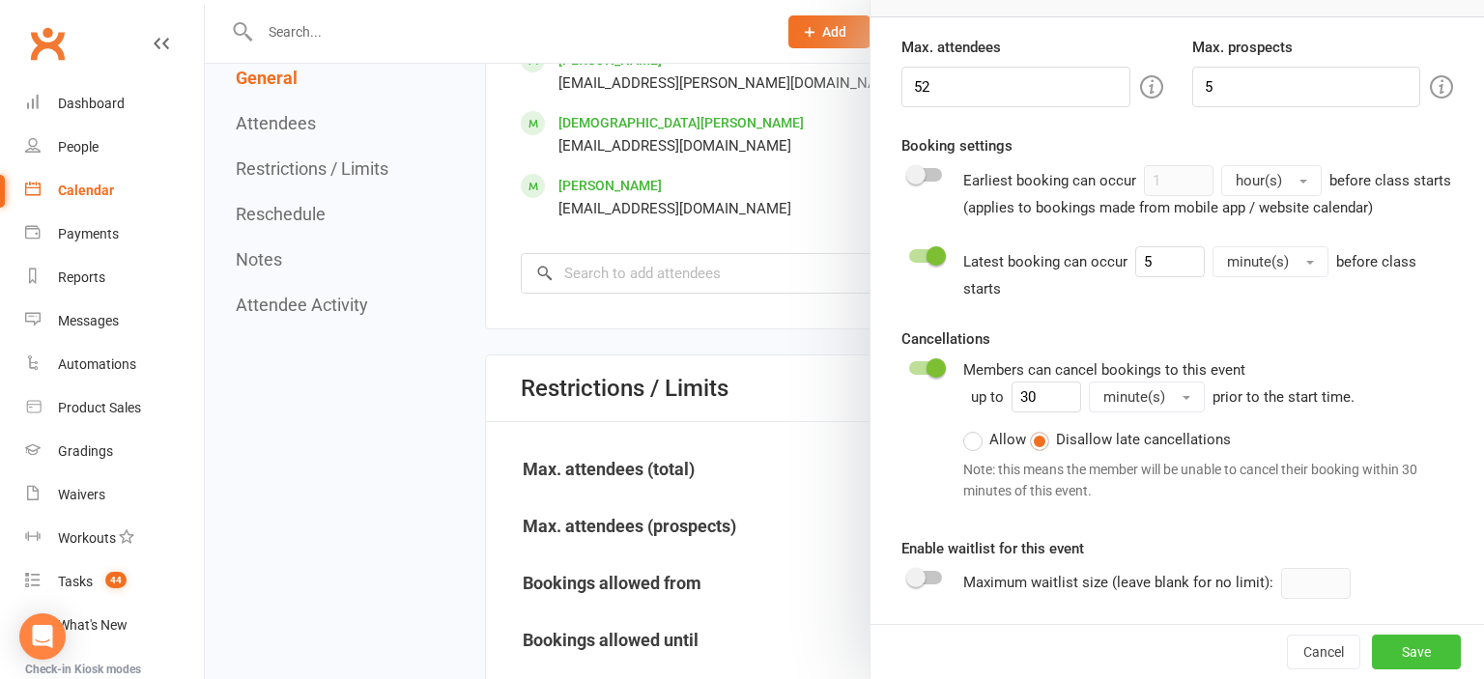
click at [1405, 638] on button "Save" at bounding box center [1416, 652] width 89 height 35
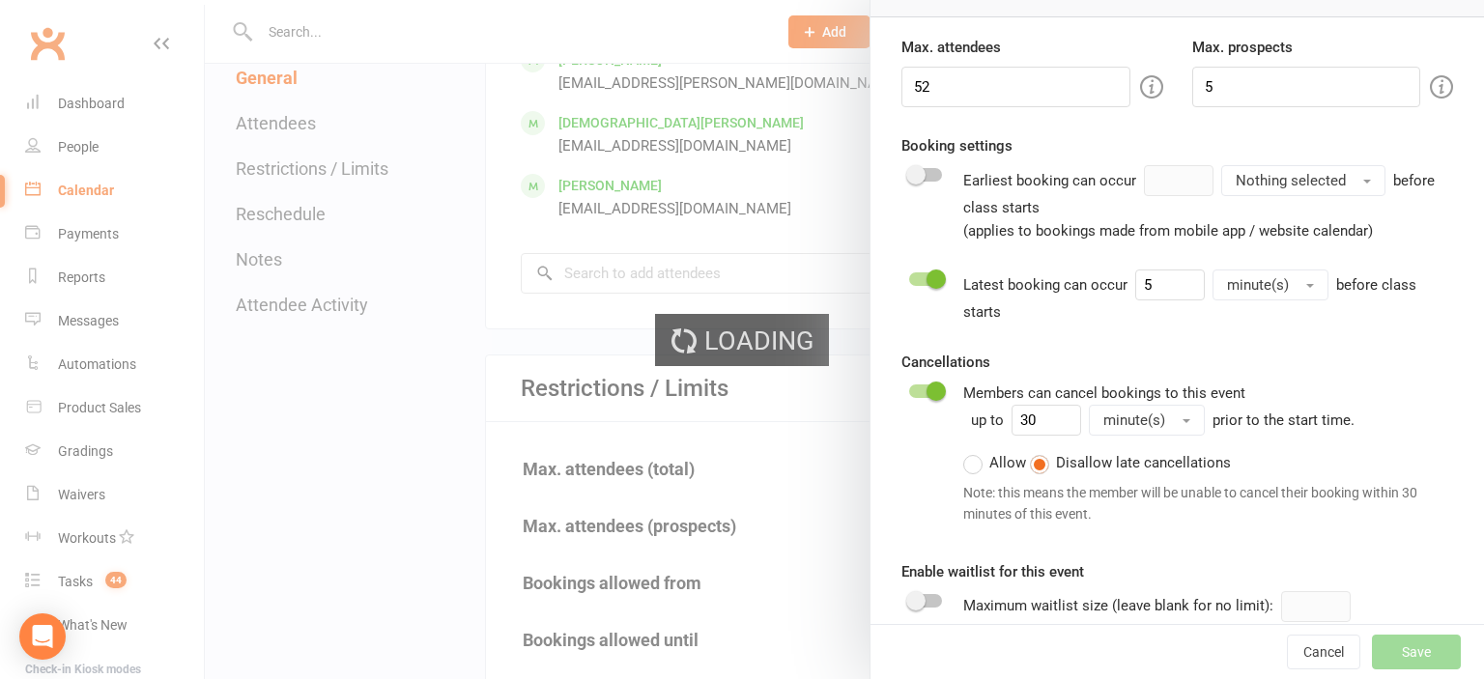
scroll to position [167, 0]
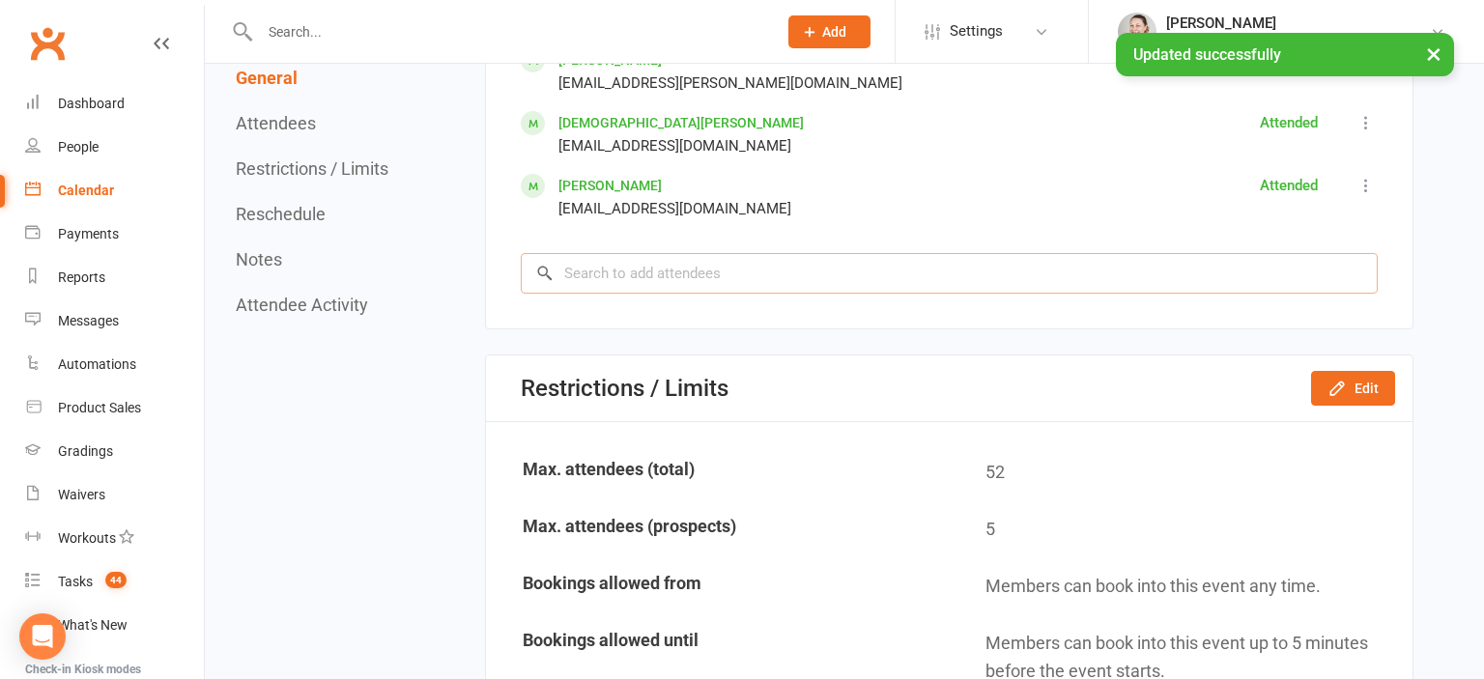
click at [759, 269] on input "search" at bounding box center [949, 273] width 857 height 41
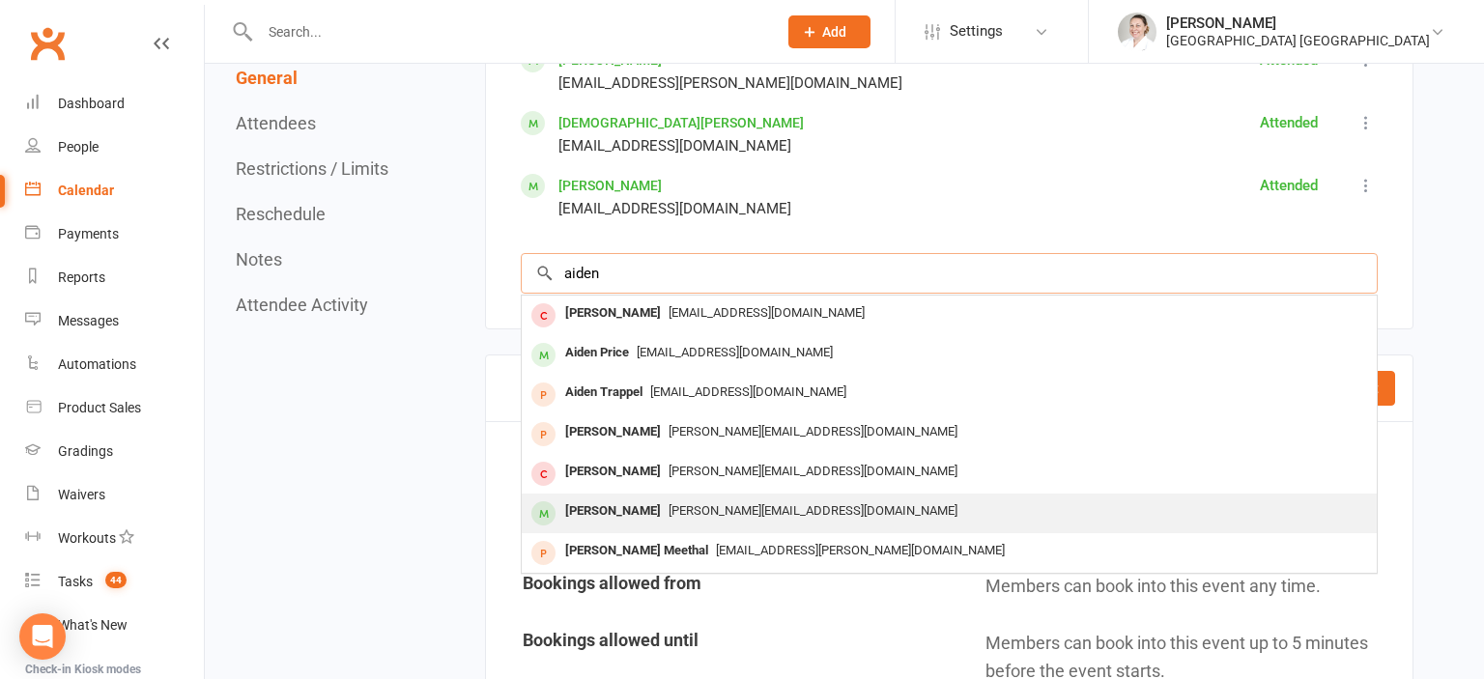
type input "aiden"
click at [678, 504] on span "[PERSON_NAME][EMAIL_ADDRESS][DOMAIN_NAME]" at bounding box center [813, 510] width 289 height 14
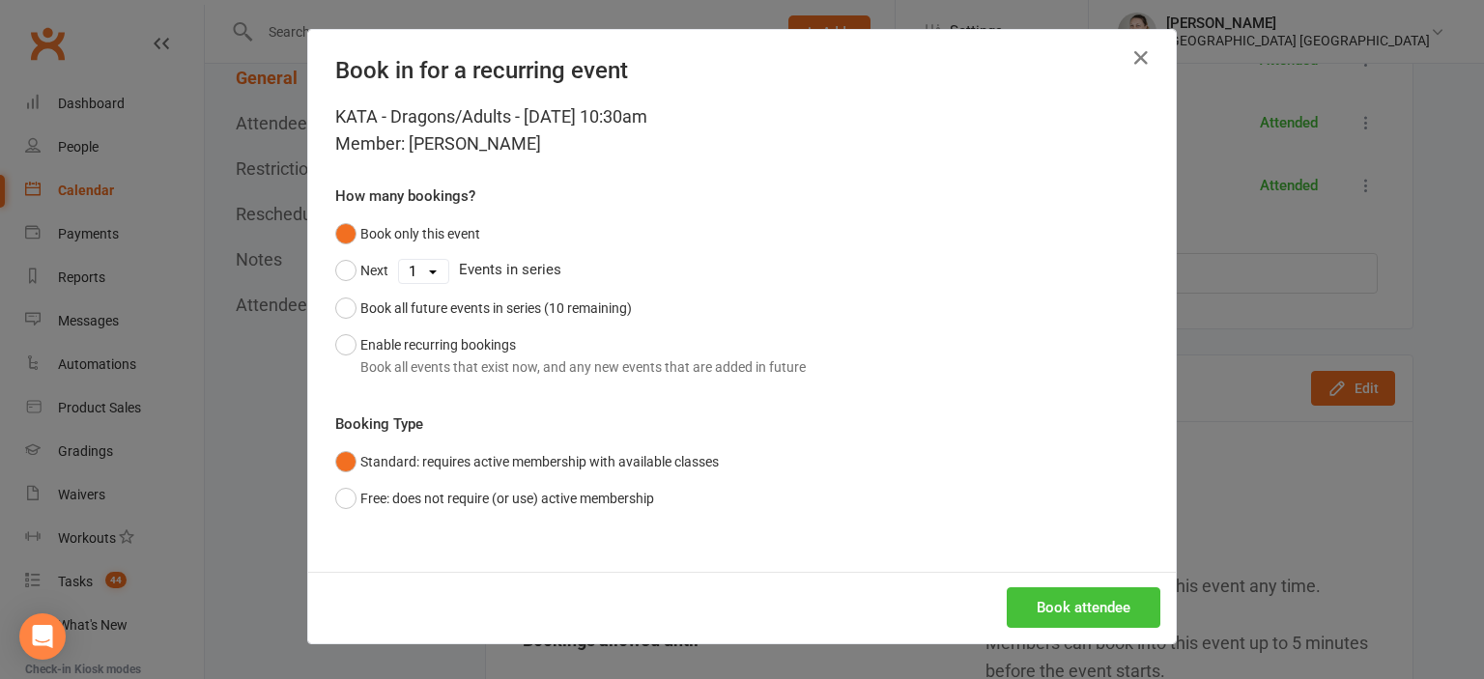
click at [1085, 610] on button "Book attendee" at bounding box center [1084, 607] width 154 height 41
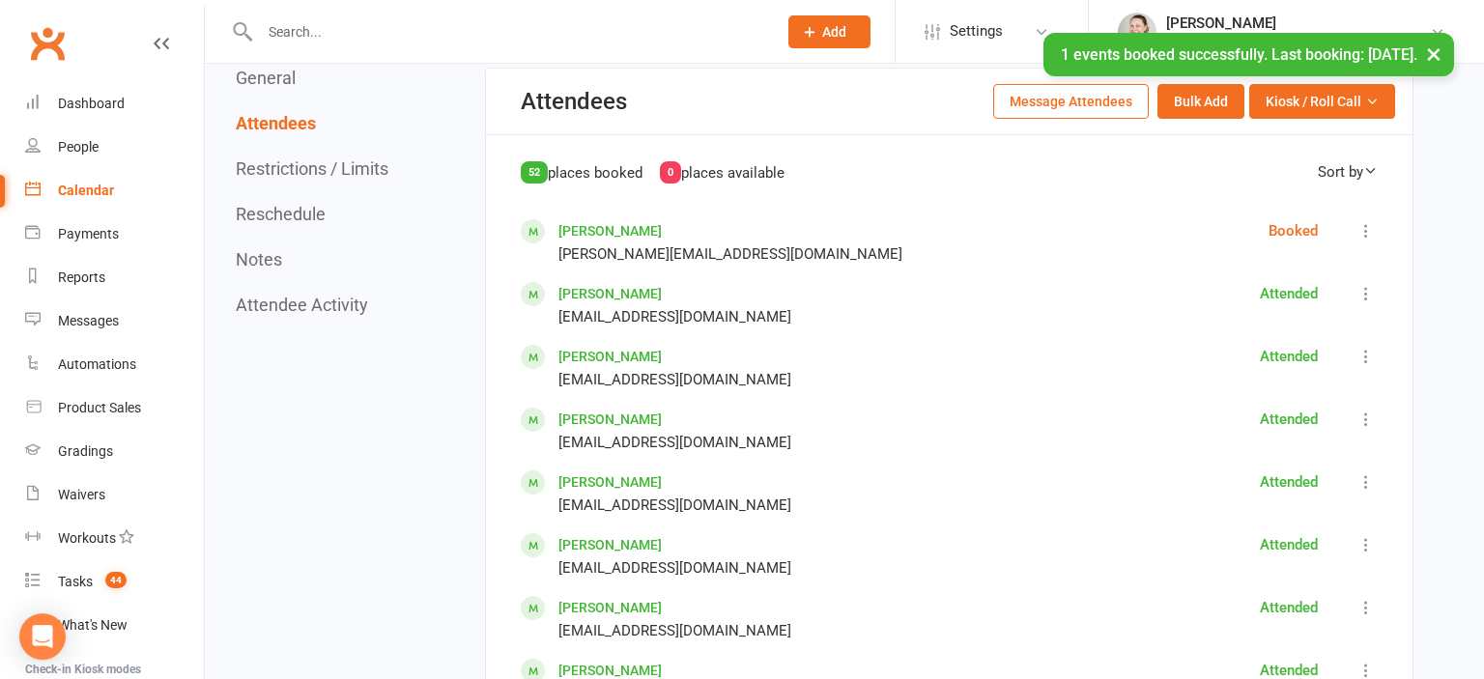
scroll to position [850, 0]
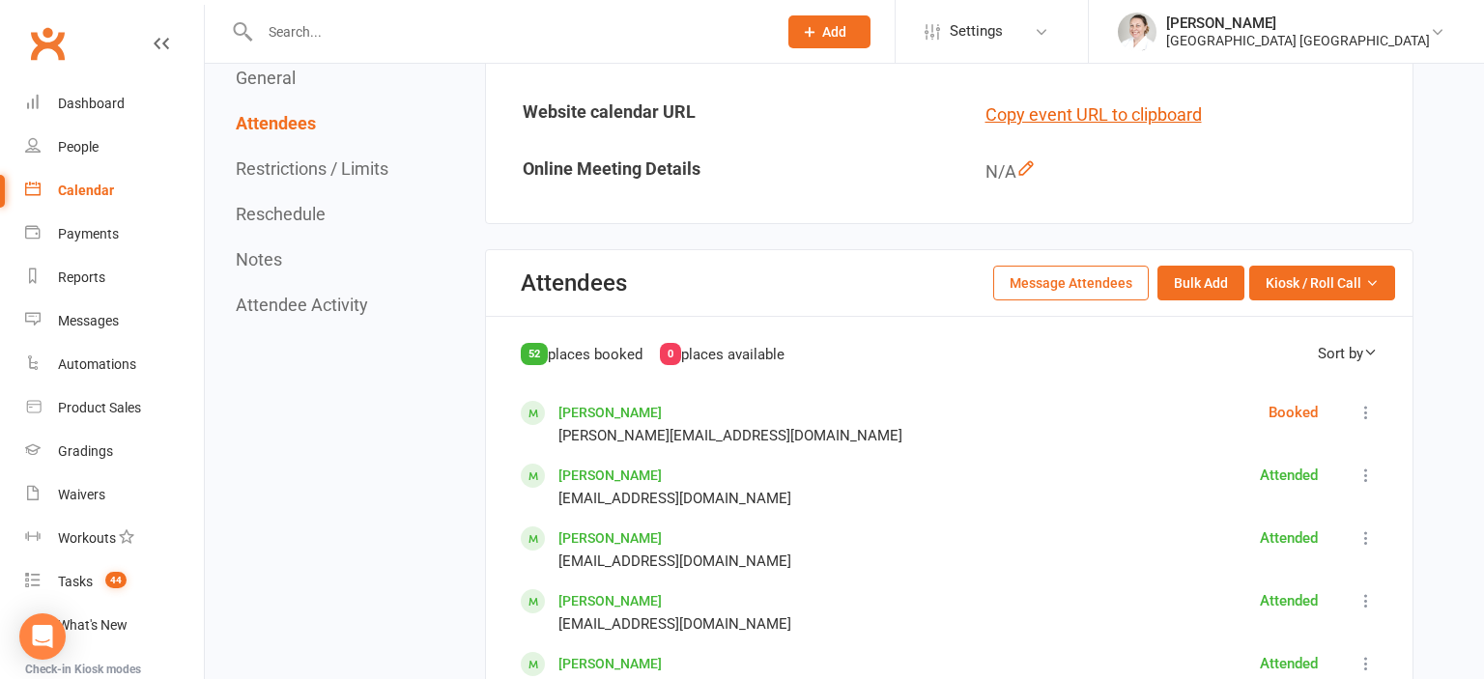
click at [1358, 408] on icon at bounding box center [1365, 412] width 19 height 19
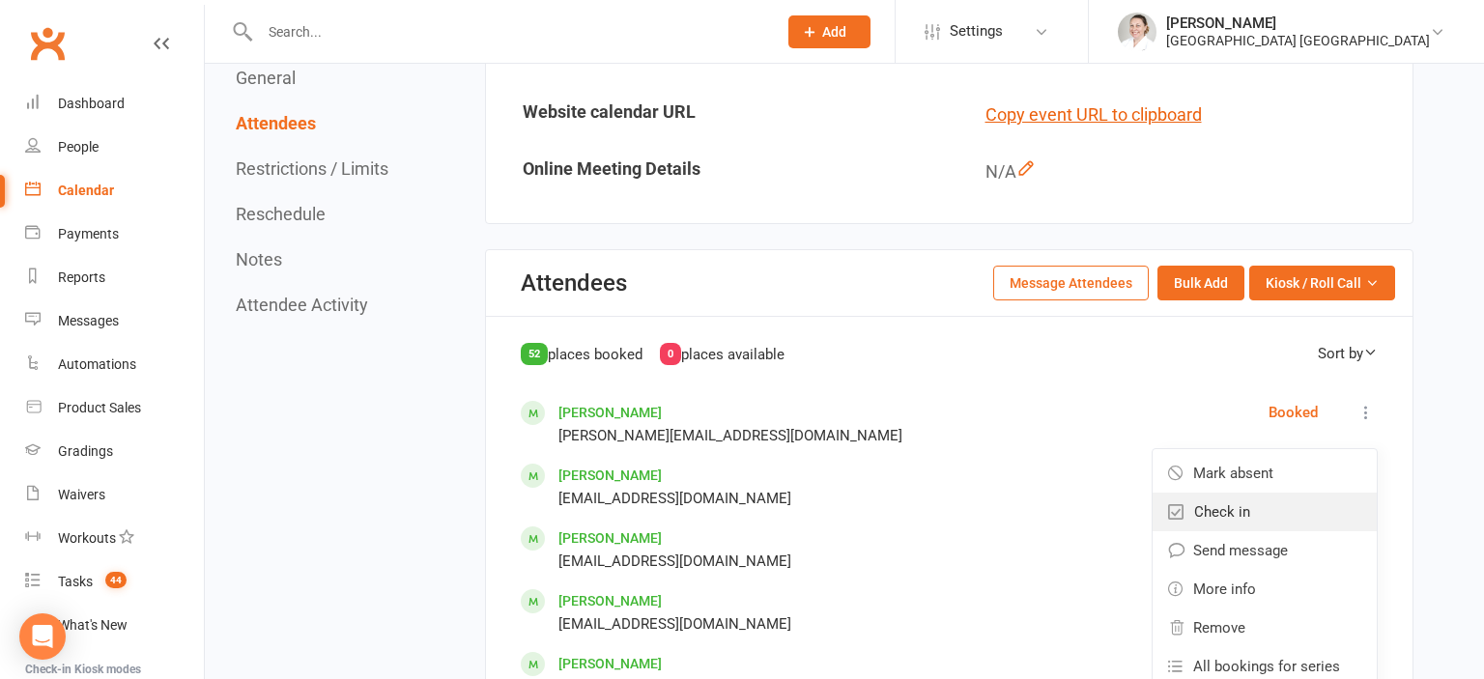
click at [1250, 520] on link "Check in" at bounding box center [1265, 512] width 224 height 39
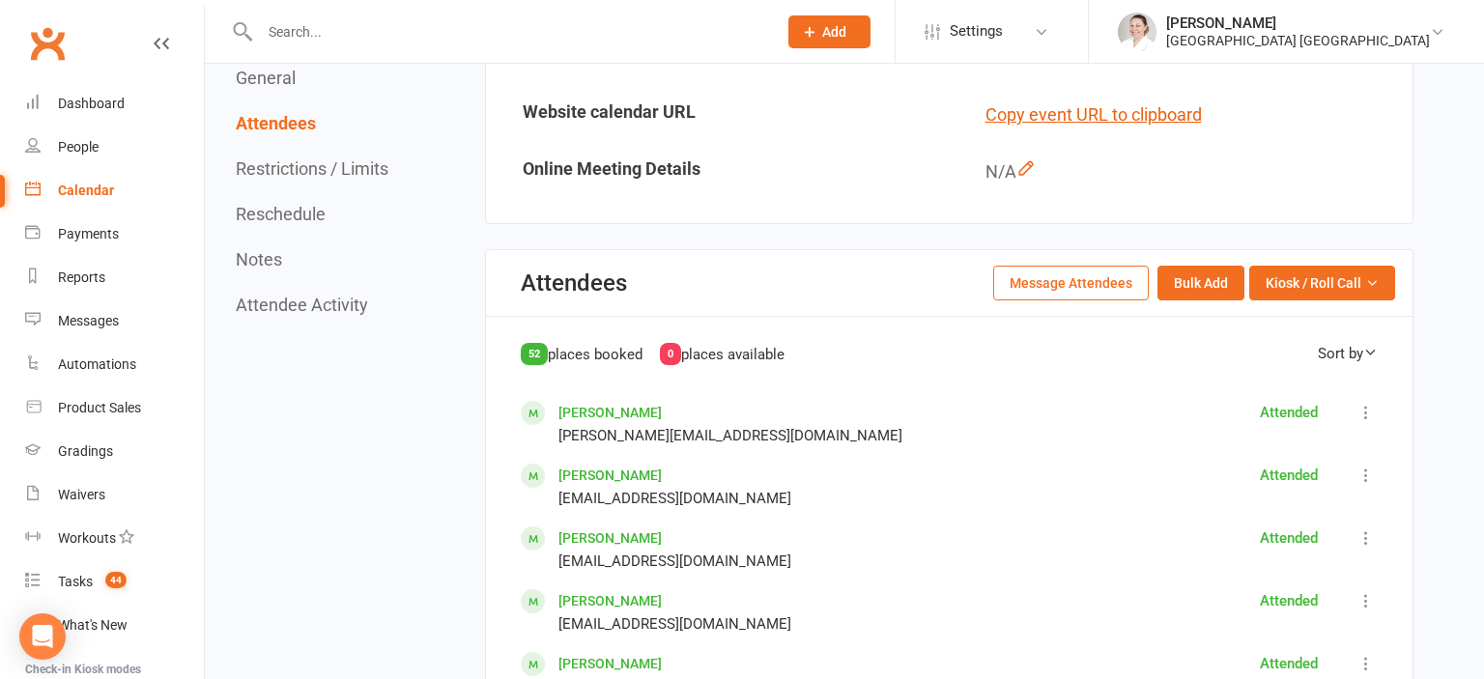
click at [618, 411] on link "[PERSON_NAME]" at bounding box center [609, 412] width 103 height 15
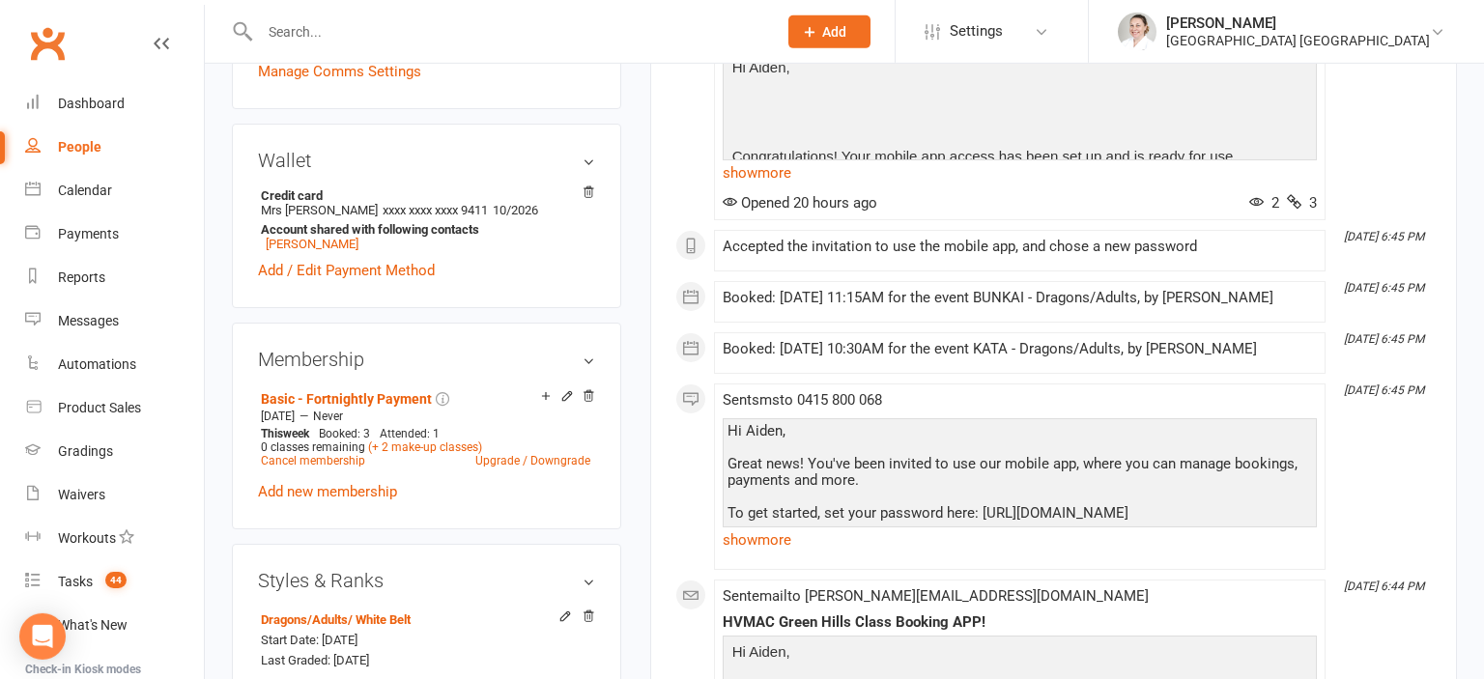
scroll to position [815, 0]
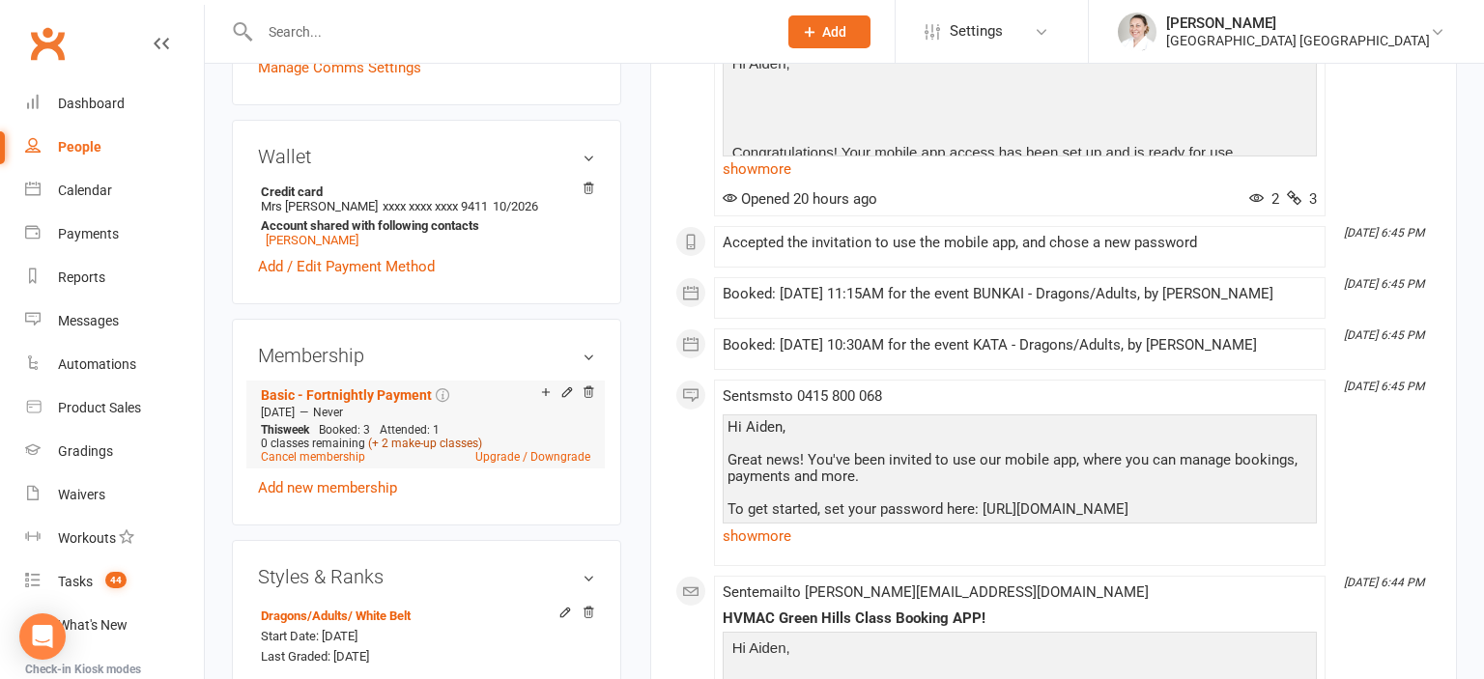
click at [444, 437] on link "(+ 2 make-up classes)" at bounding box center [425, 444] width 114 height 14
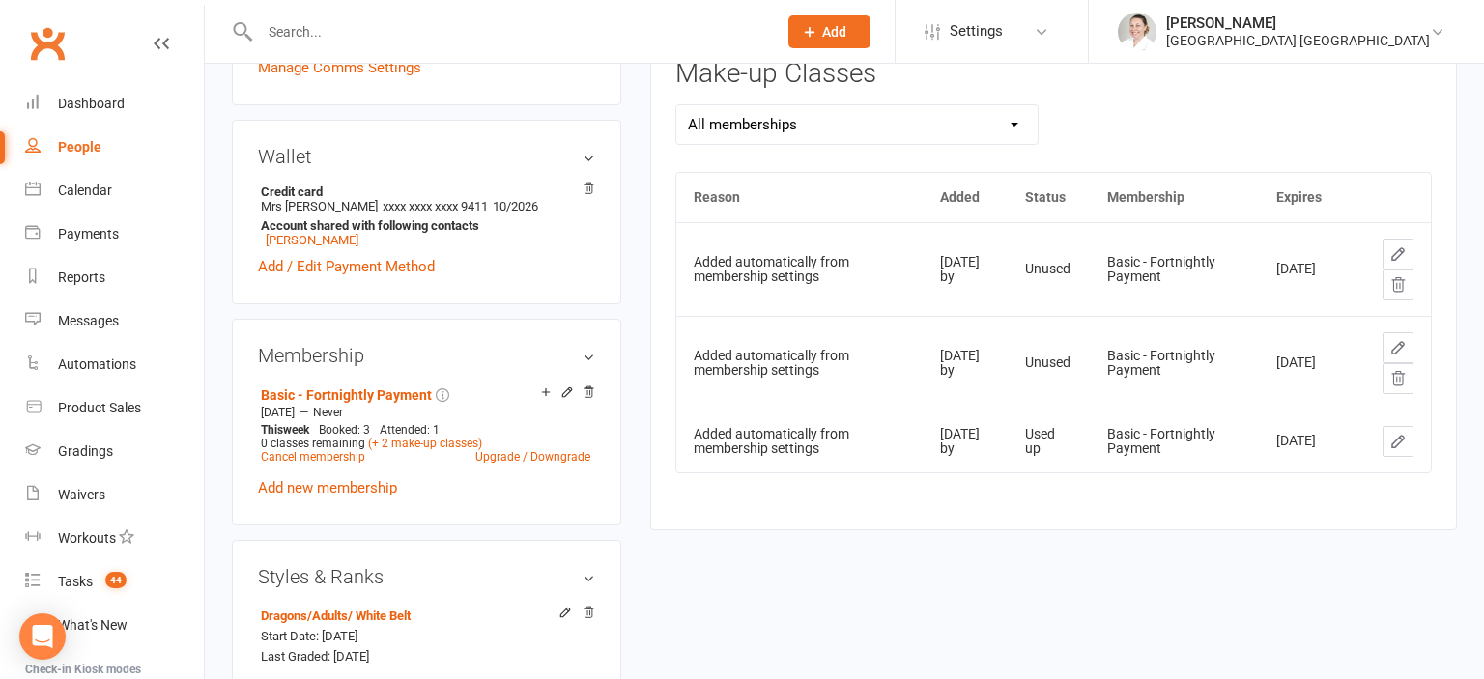
click at [1408, 377] on button at bounding box center [1398, 378] width 31 height 31
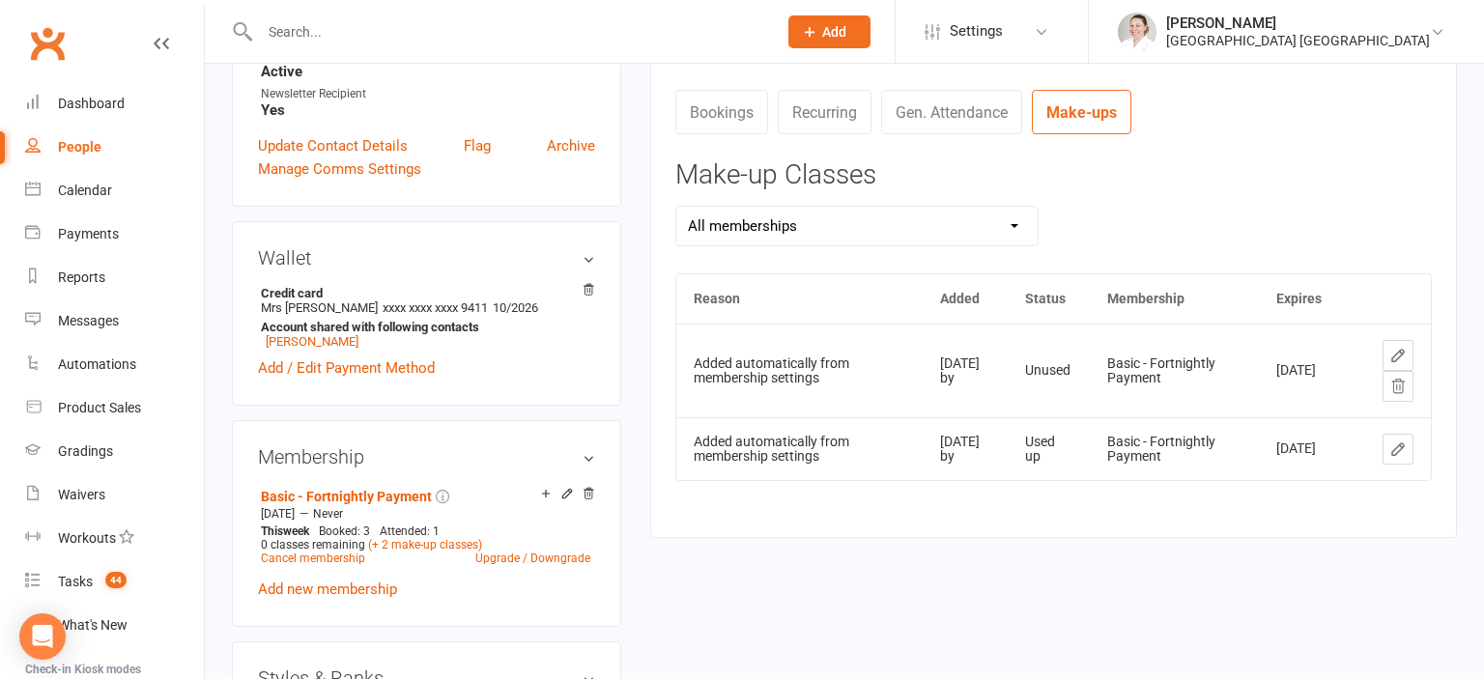
scroll to position [510, 0]
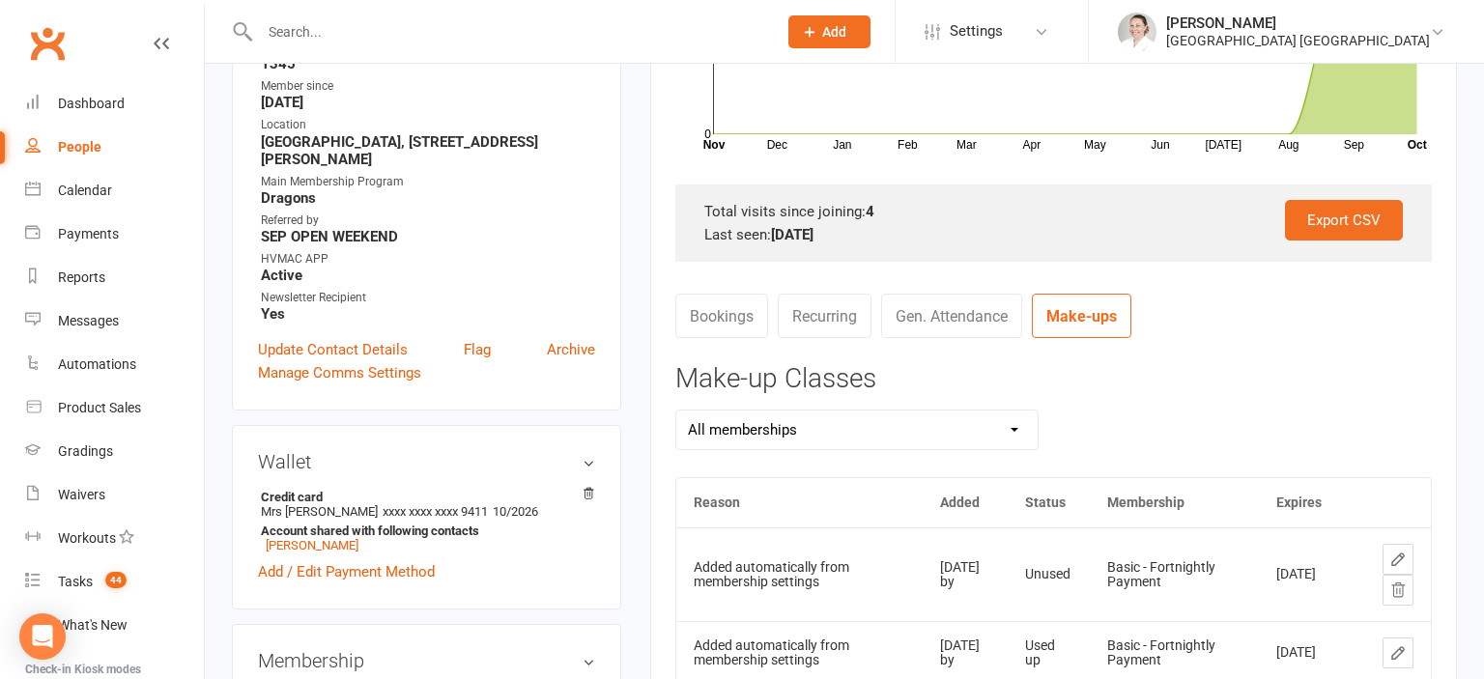
click at [739, 323] on link "Bookings" at bounding box center [721, 316] width 93 height 44
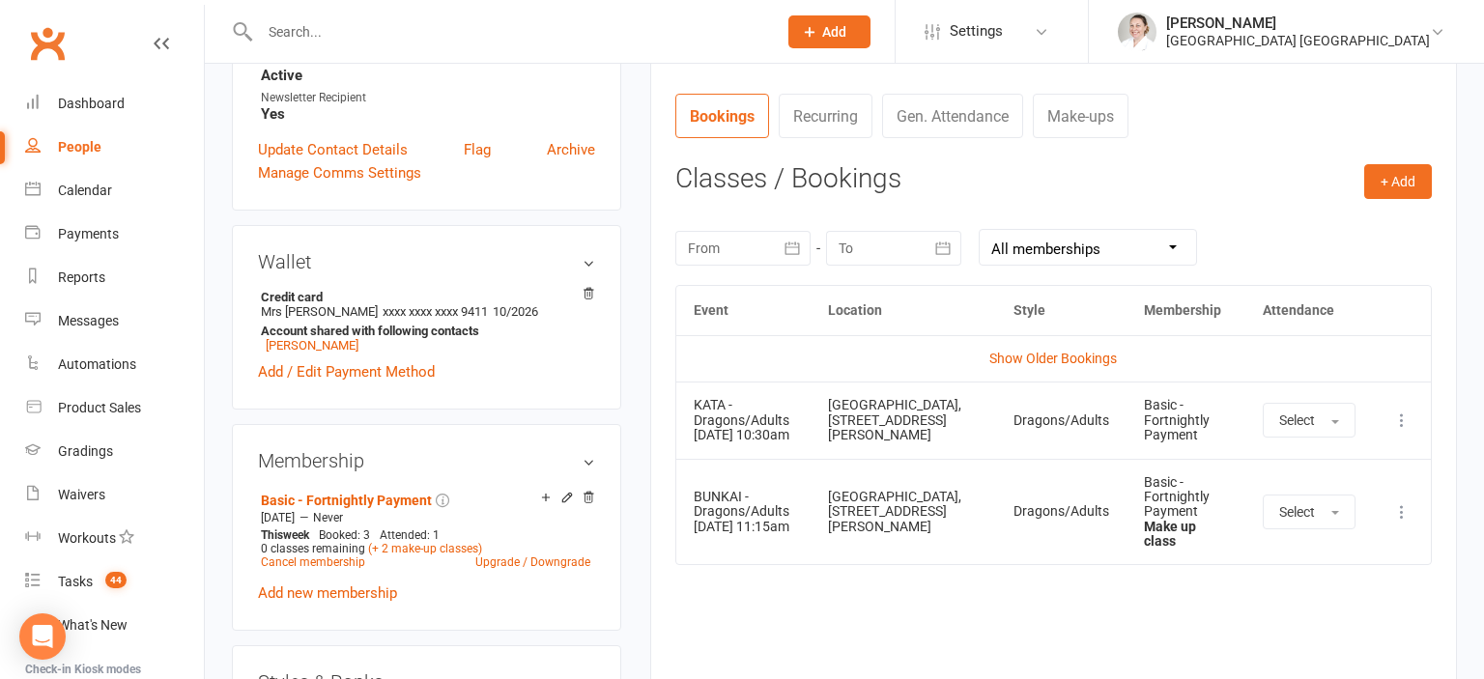
scroll to position [714, 0]
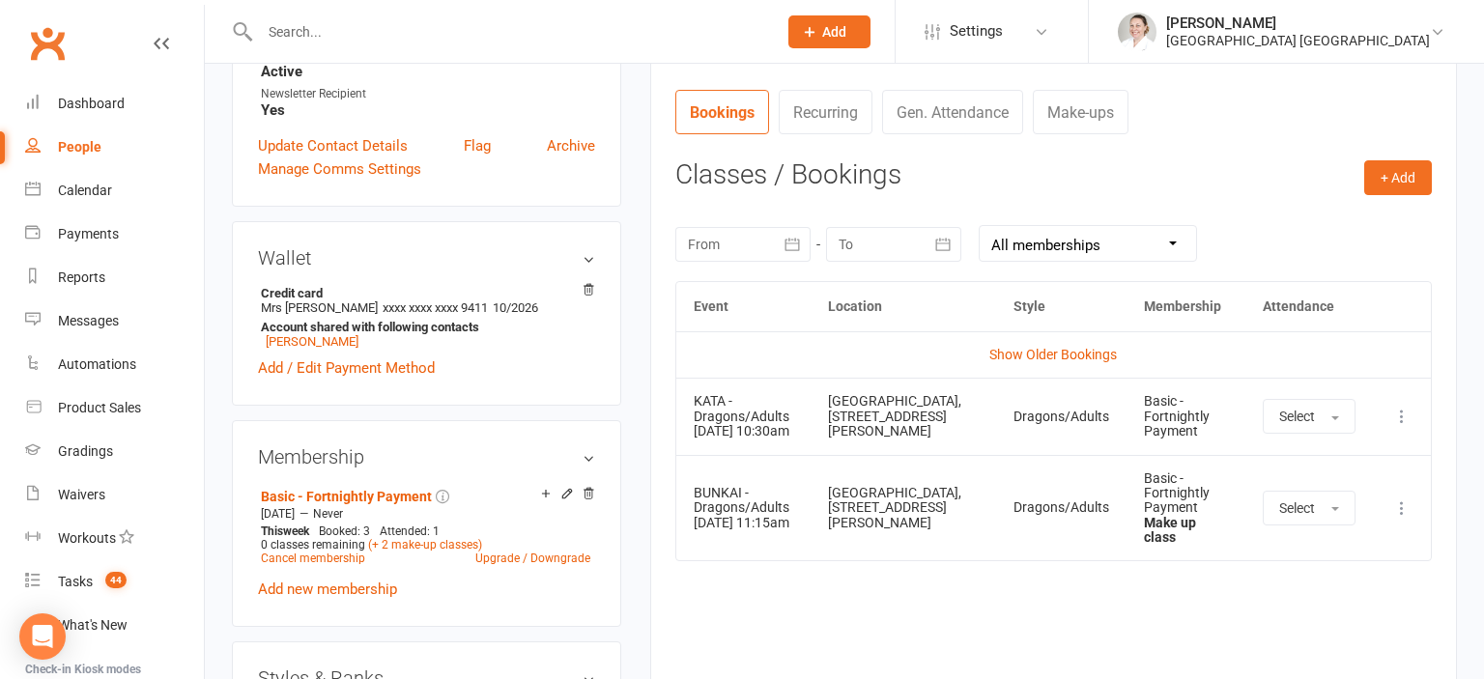
click at [797, 242] on icon "button" at bounding box center [792, 244] width 14 height 13
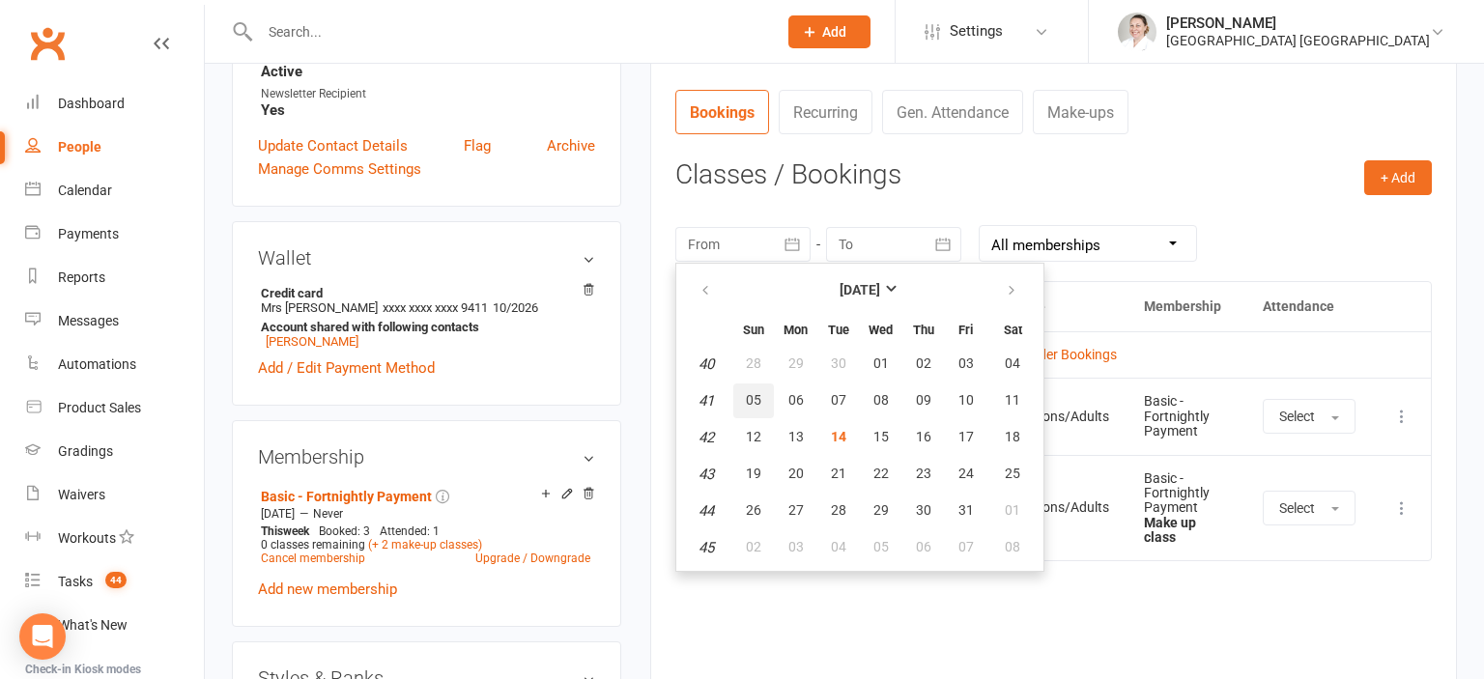
drag, startPoint x: 760, startPoint y: 401, endPoint x: 785, endPoint y: 401, distance: 25.1
click at [760, 400] on button "05" at bounding box center [753, 401] width 41 height 35
type input "[DATE]"
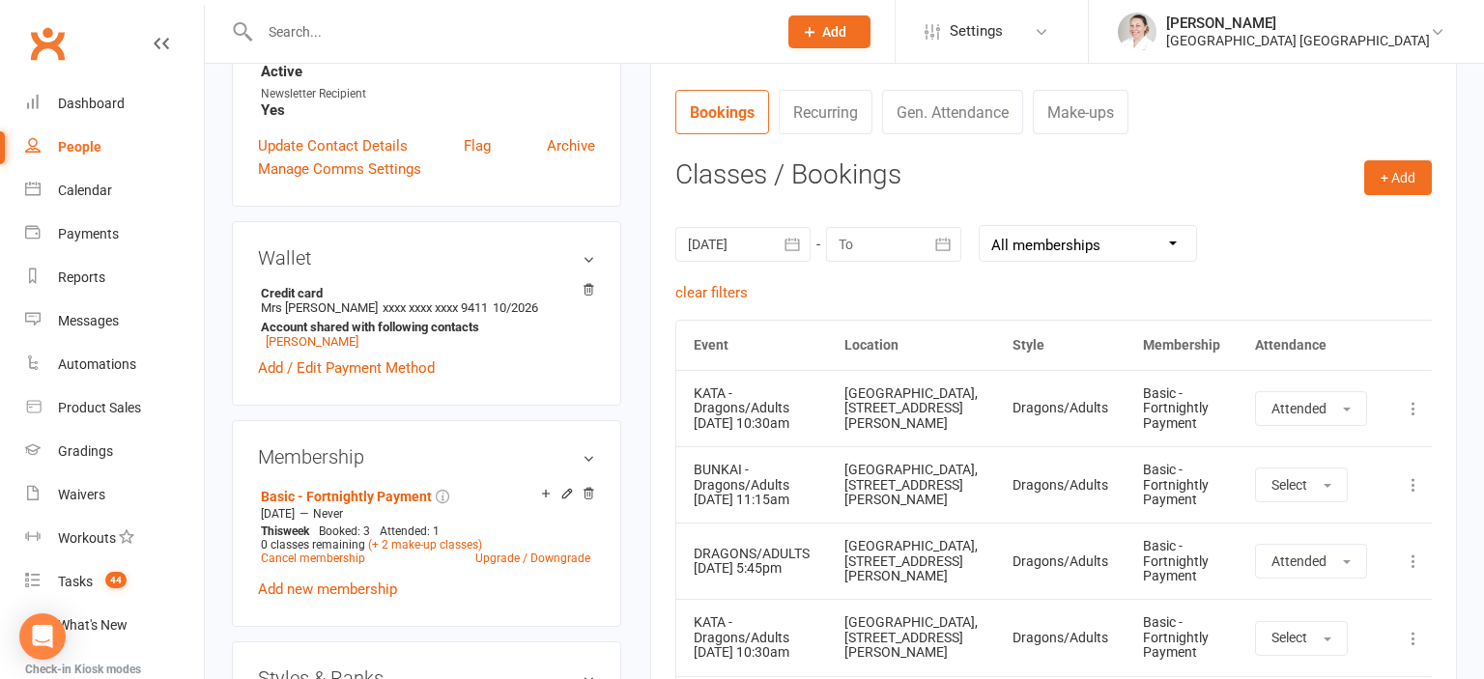
click at [937, 248] on icon "button" at bounding box center [943, 244] width 14 height 13
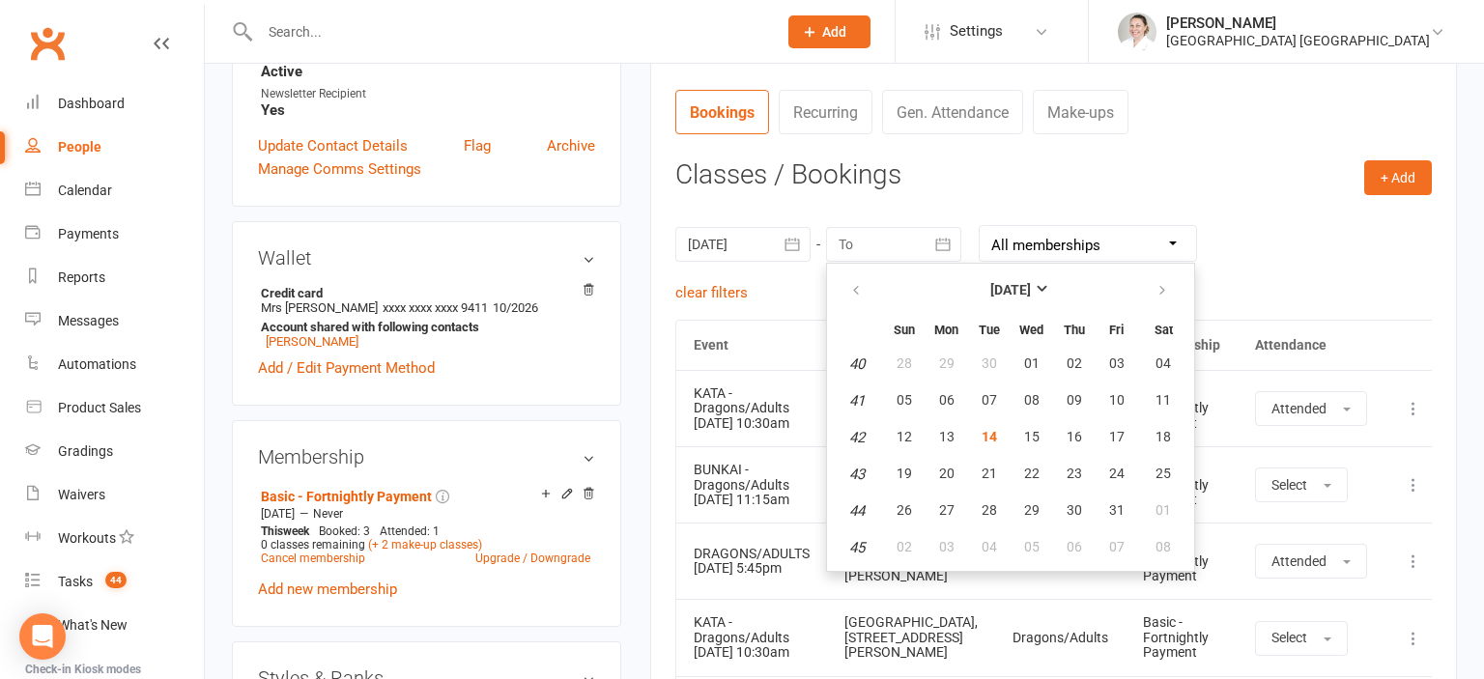
click at [1087, 165] on h3 "Classes / Bookings" at bounding box center [1053, 175] width 756 height 30
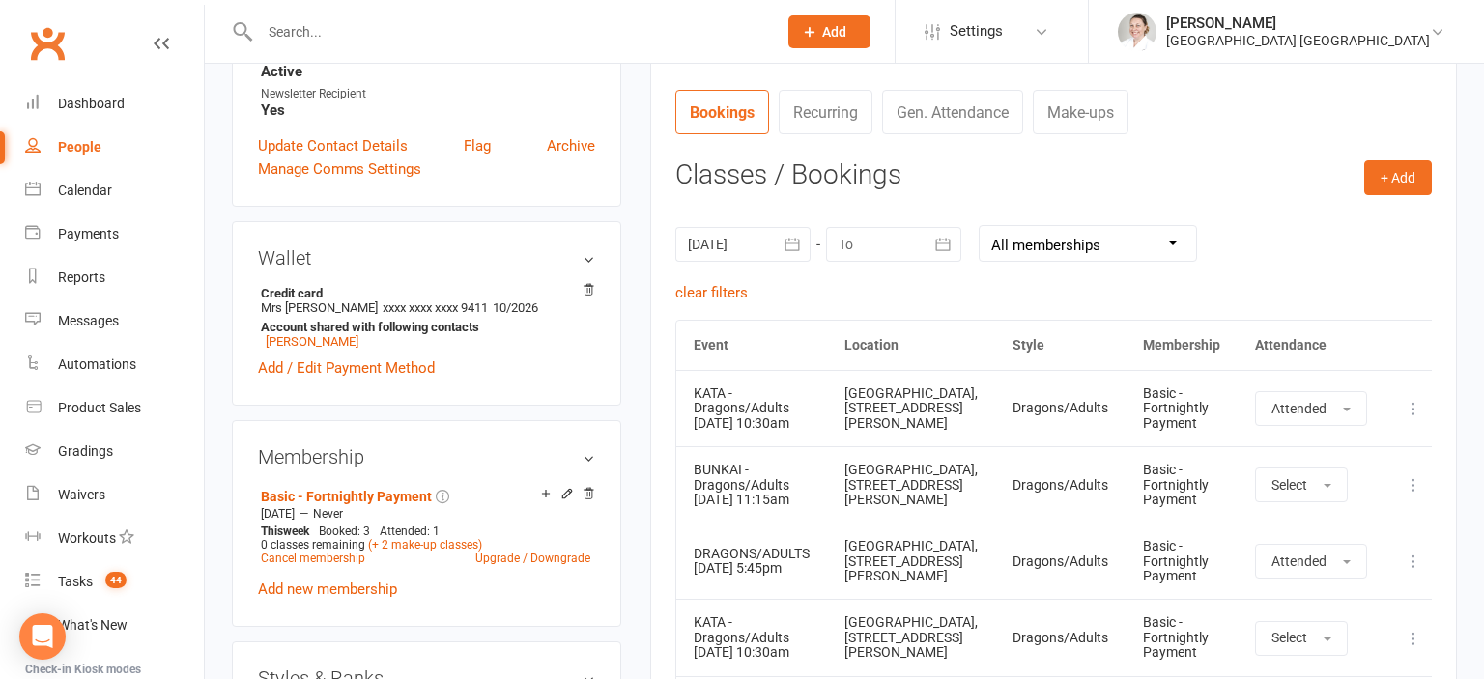
click at [795, 242] on icon "button" at bounding box center [792, 244] width 19 height 19
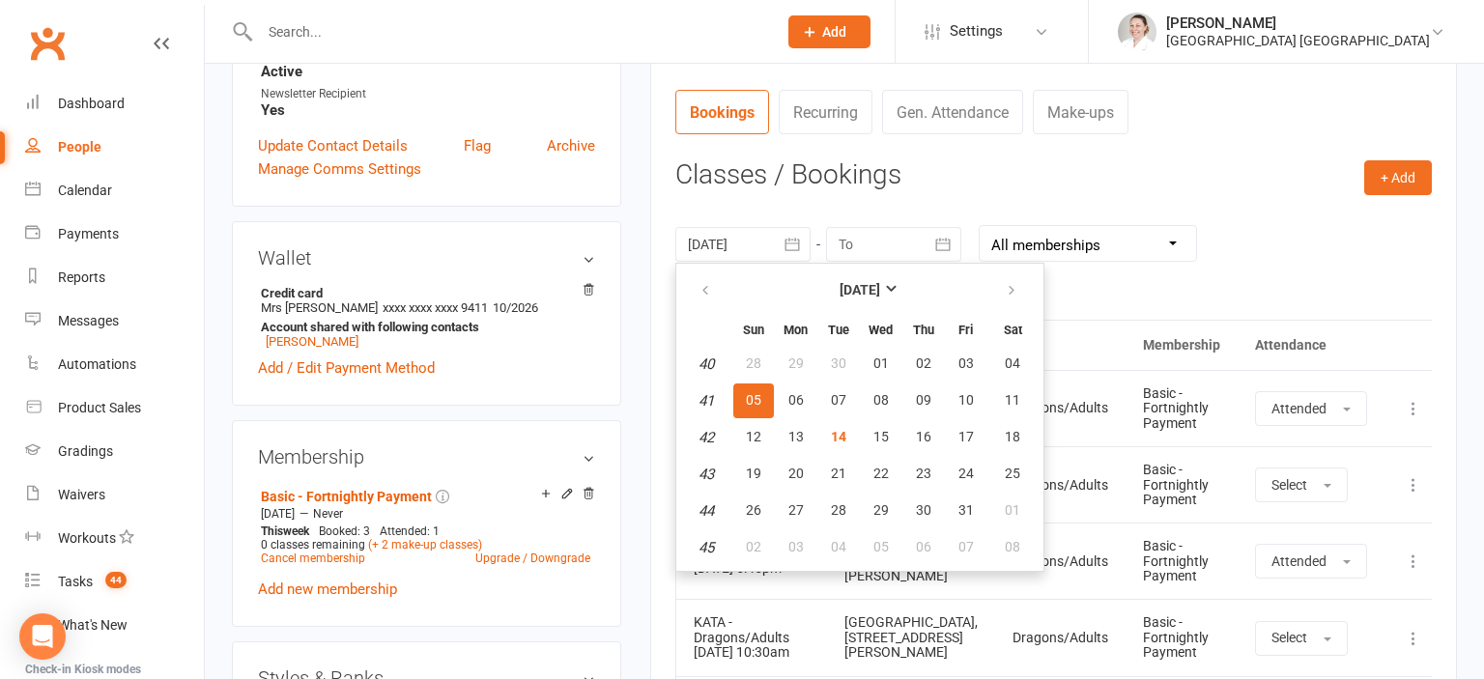
click at [753, 396] on span "05" at bounding box center [753, 399] width 15 height 15
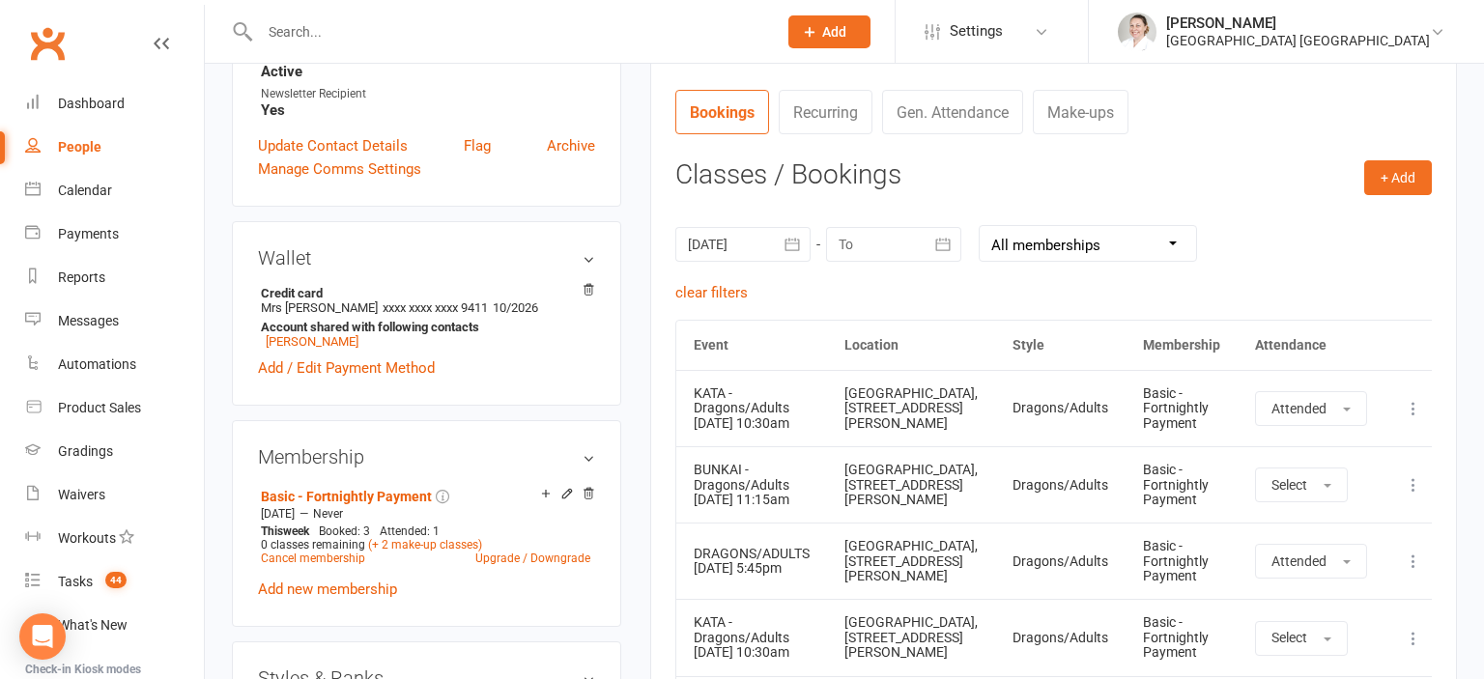
click at [847, 242] on div at bounding box center [893, 244] width 135 height 35
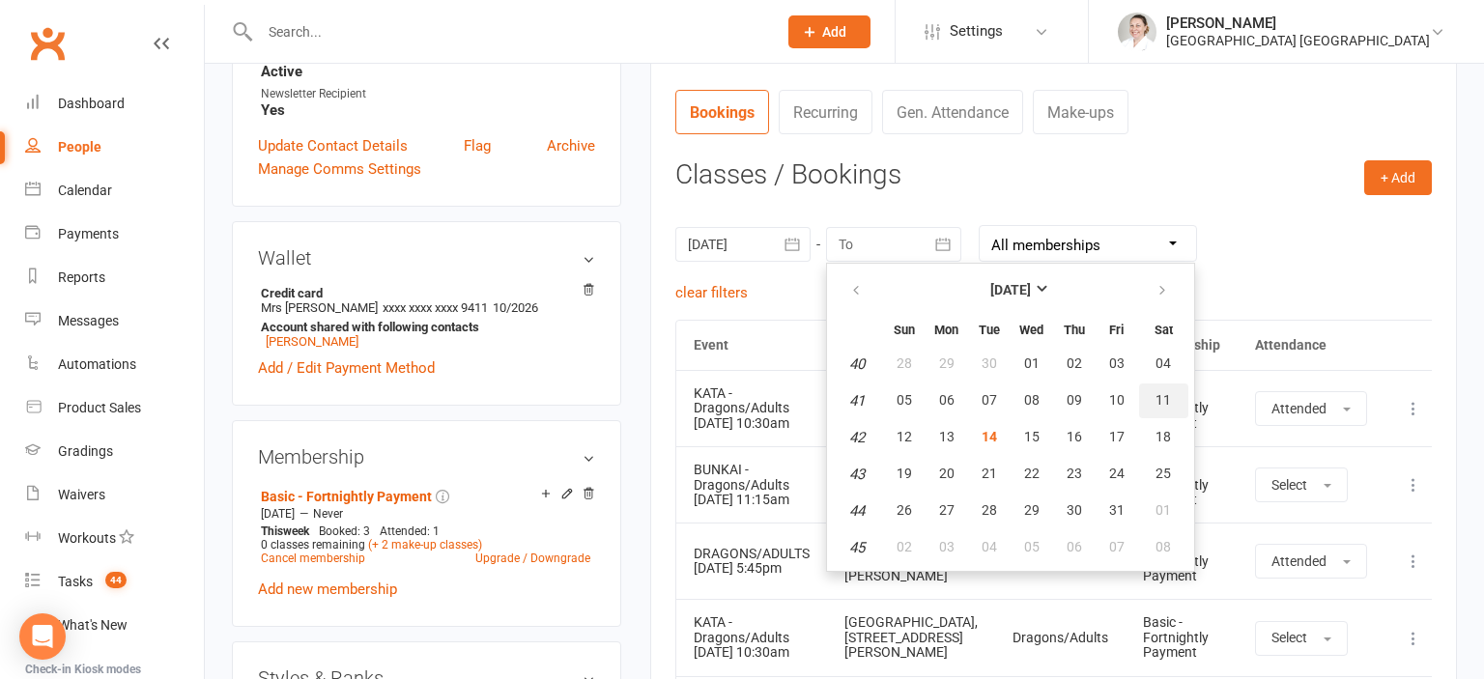
click at [1154, 404] on button "11" at bounding box center [1163, 401] width 49 height 35
type input "[DATE]"
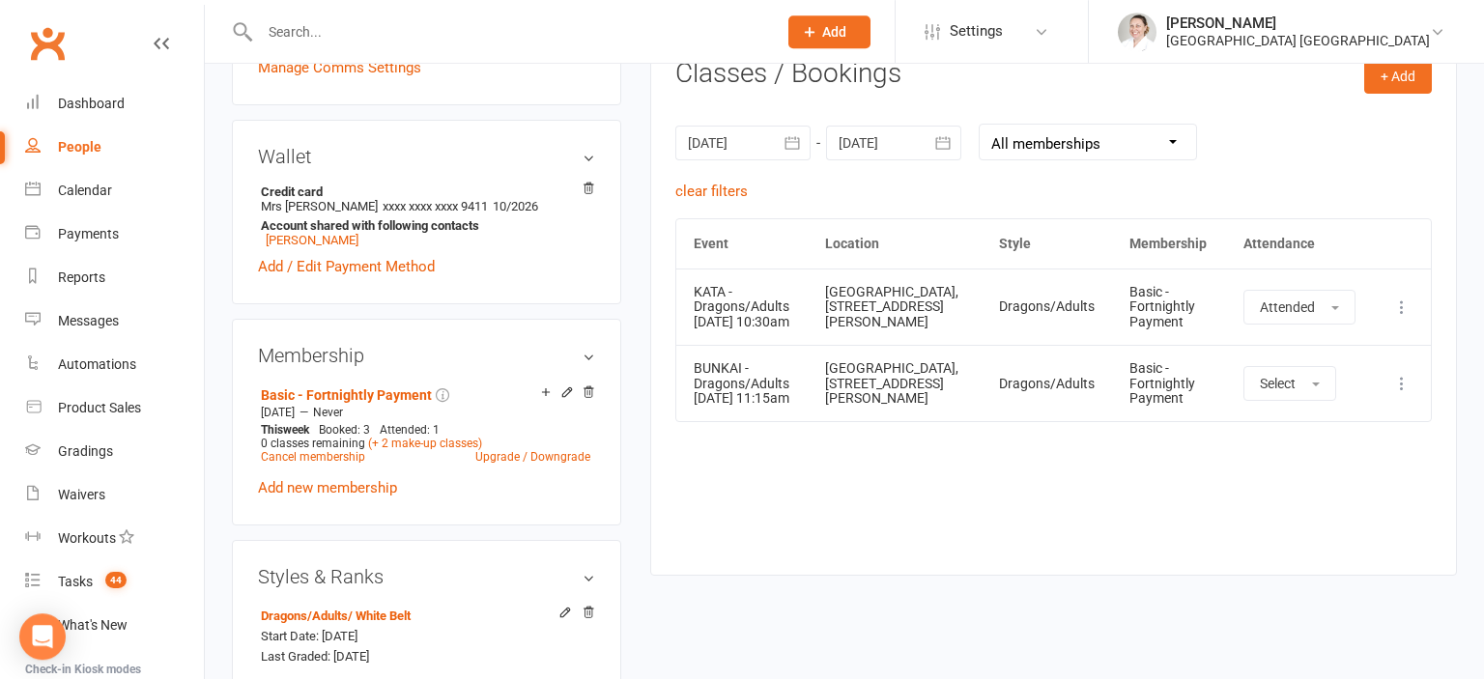
scroll to position [815, 0]
click at [1281, 391] on span "Select" at bounding box center [1278, 383] width 36 height 15
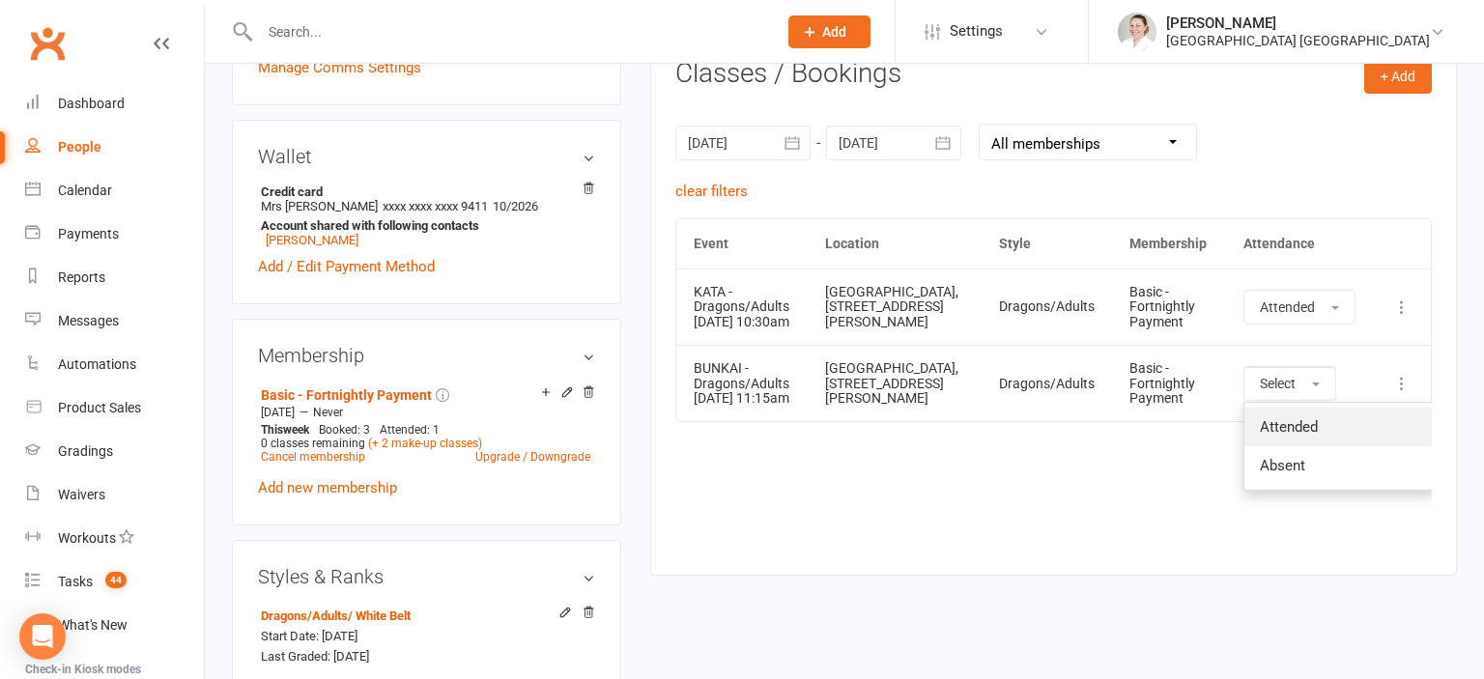
click at [1289, 446] on link "Attended" at bounding box center [1339, 427] width 191 height 39
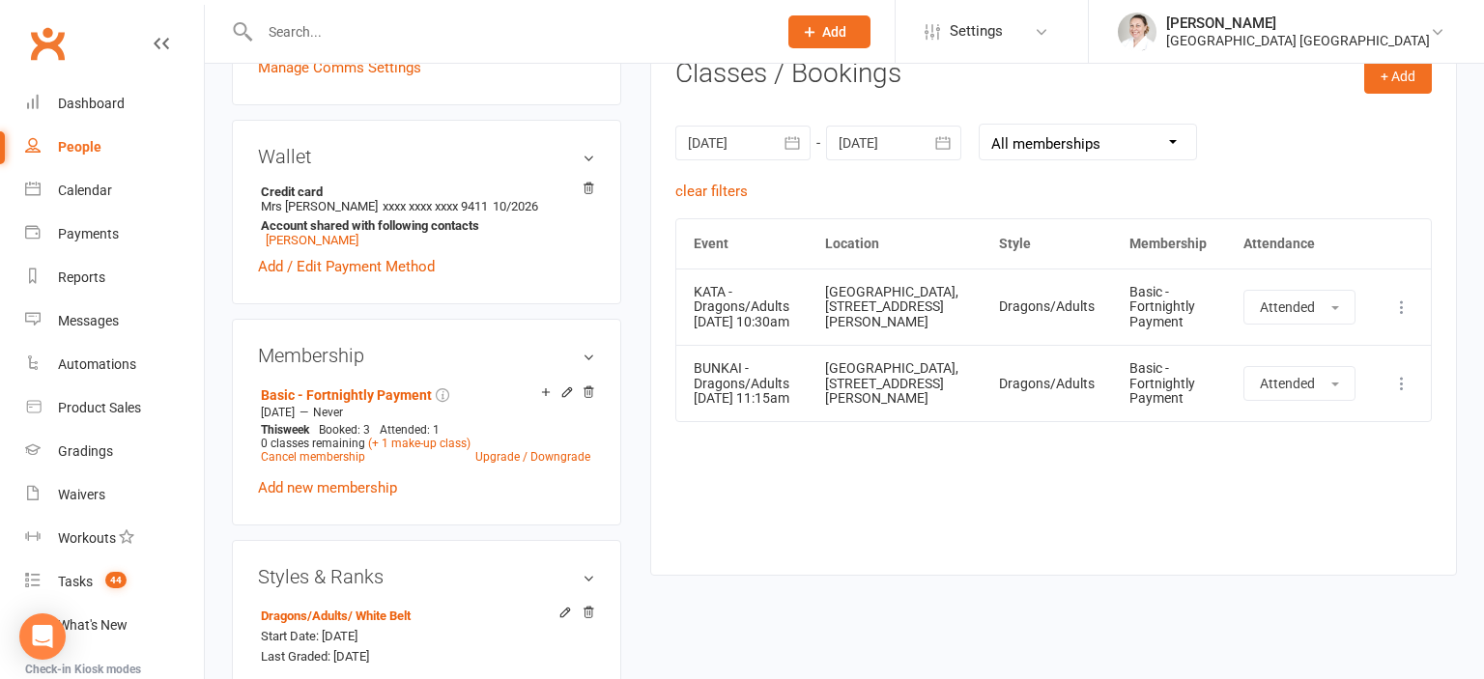
click at [791, 134] on icon "button" at bounding box center [792, 142] width 19 height 19
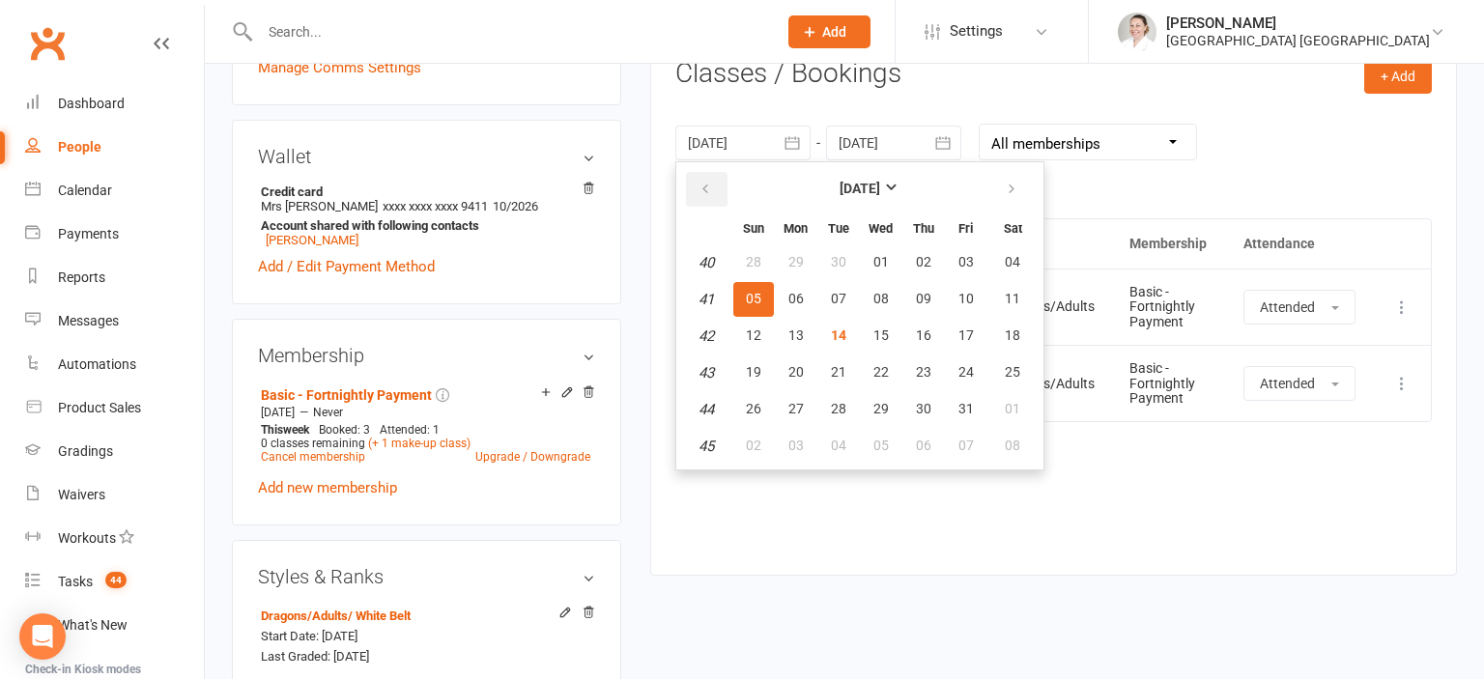
click at [708, 185] on icon "button" at bounding box center [706, 189] width 14 height 15
click at [759, 366] on span "21" at bounding box center [753, 371] width 15 height 15
type input "[DATE]"
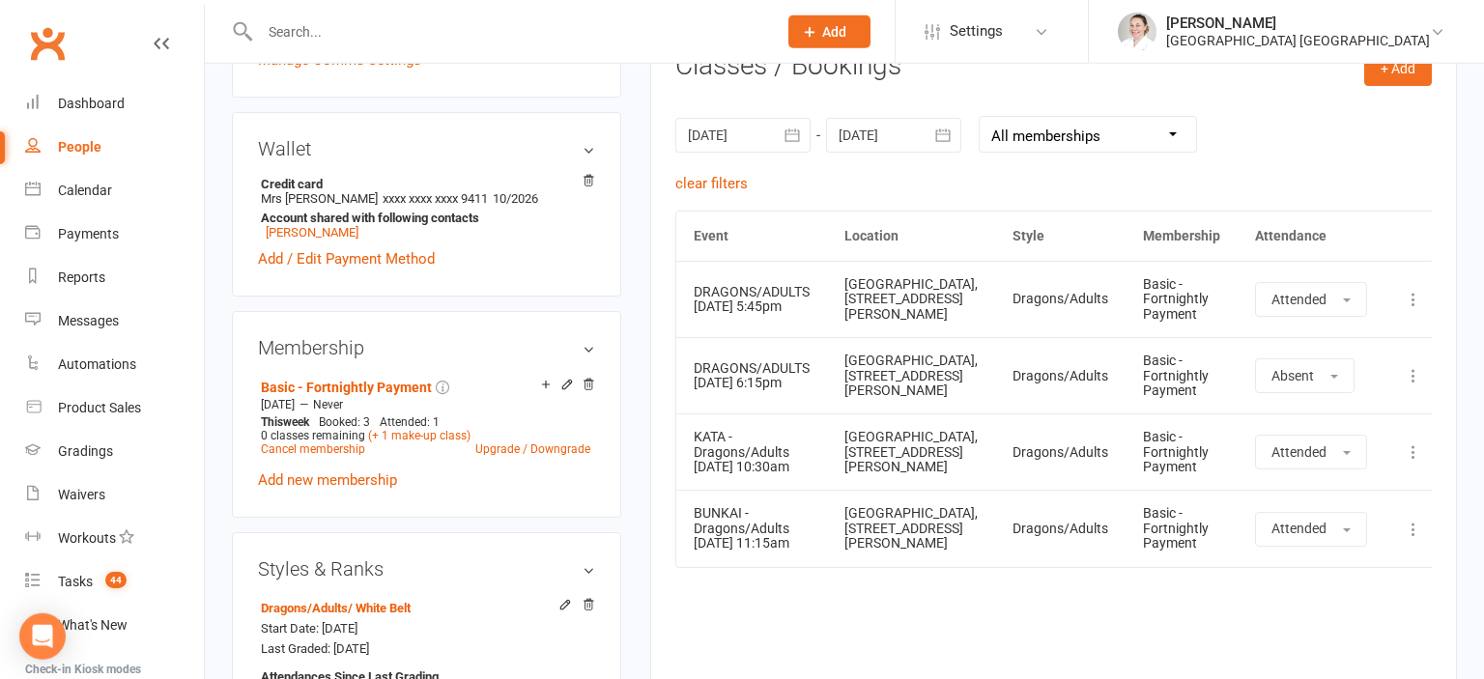
scroll to position [918, 0]
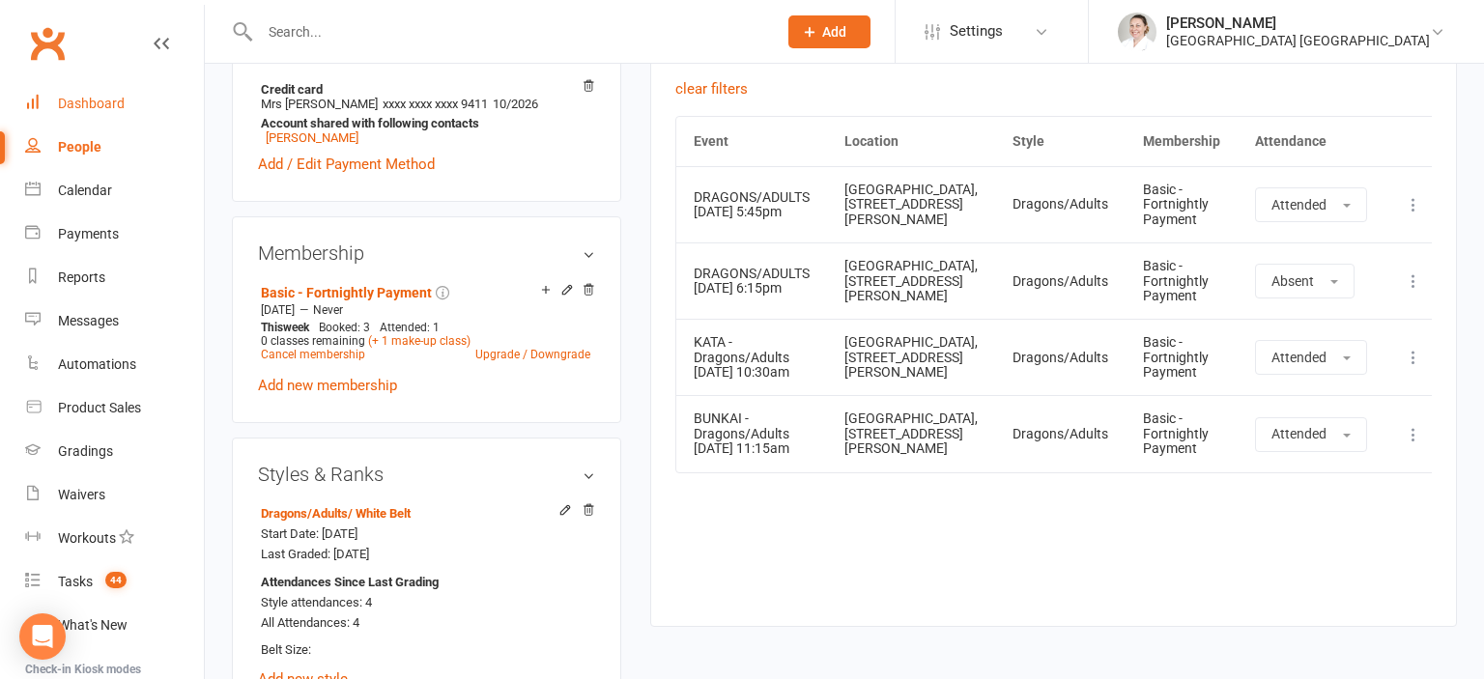
click at [94, 106] on div "Dashboard" at bounding box center [91, 103] width 67 height 15
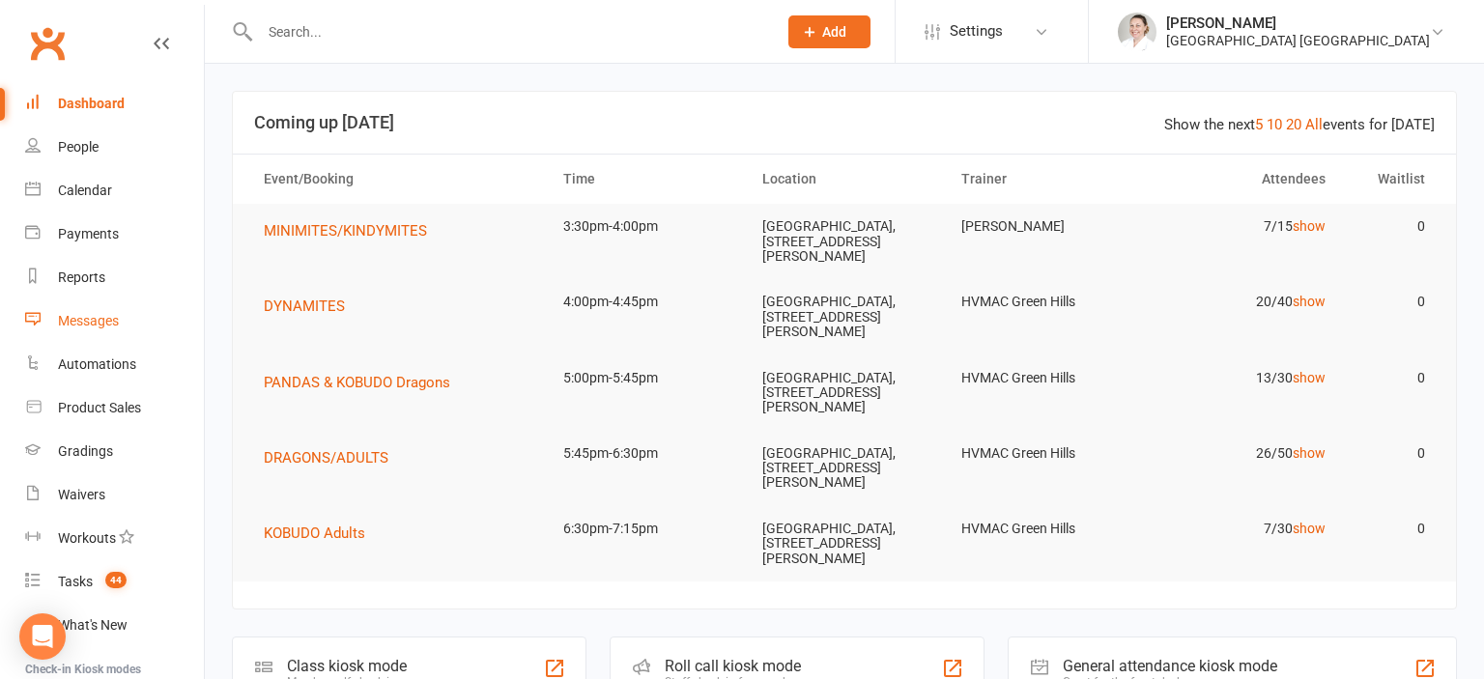
click at [129, 315] on link "Messages" at bounding box center [114, 320] width 179 height 43
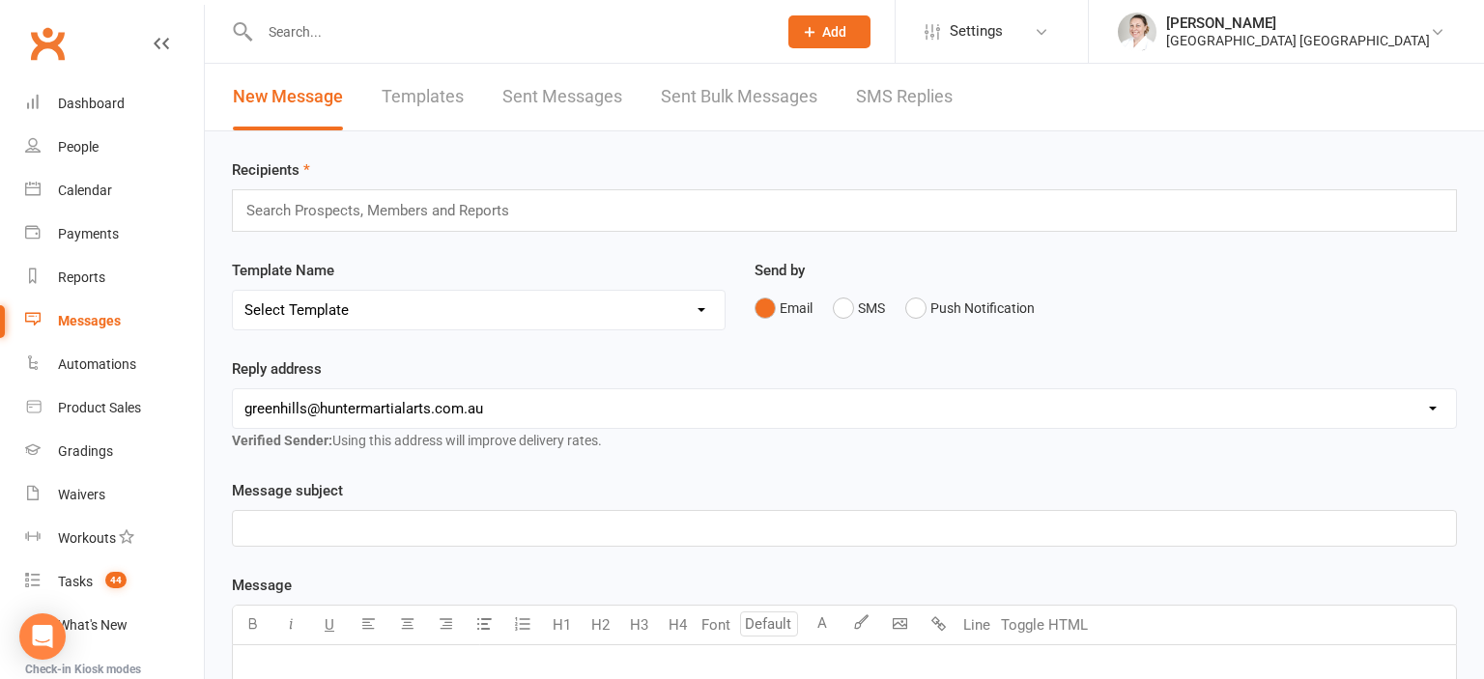
click at [362, 209] on input "text" at bounding box center [385, 210] width 283 height 25
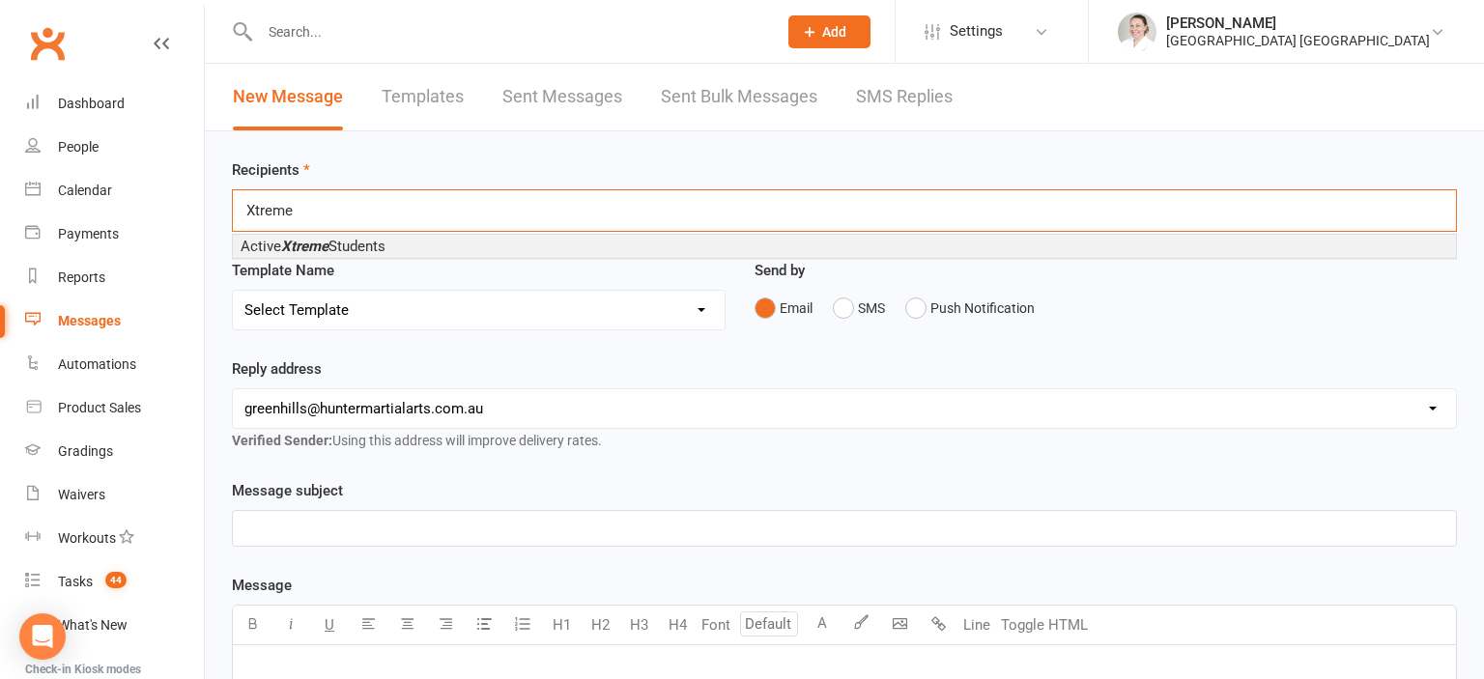
type input "Xtreme"
click at [359, 250] on span "Active Xtreme Students" at bounding box center [313, 246] width 145 height 17
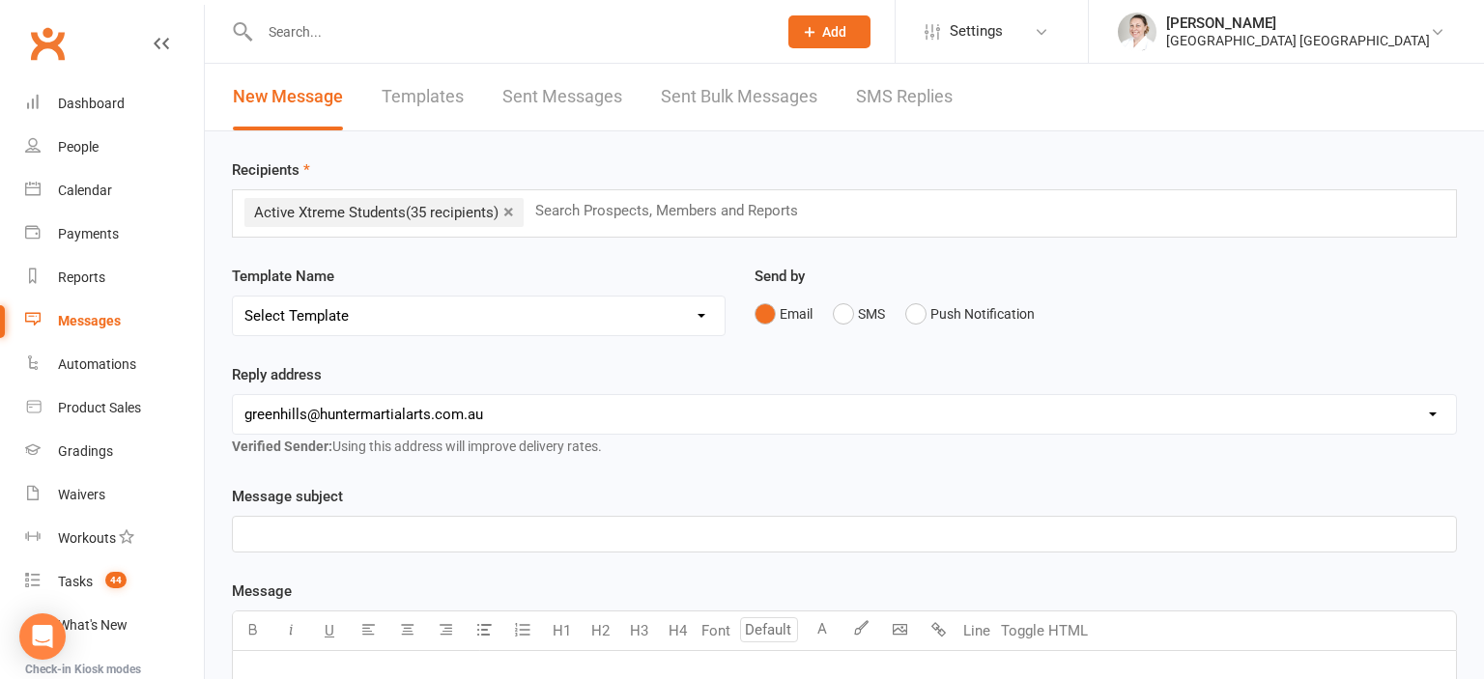
click at [408, 526] on p "﻿" at bounding box center [844, 534] width 1200 height 23
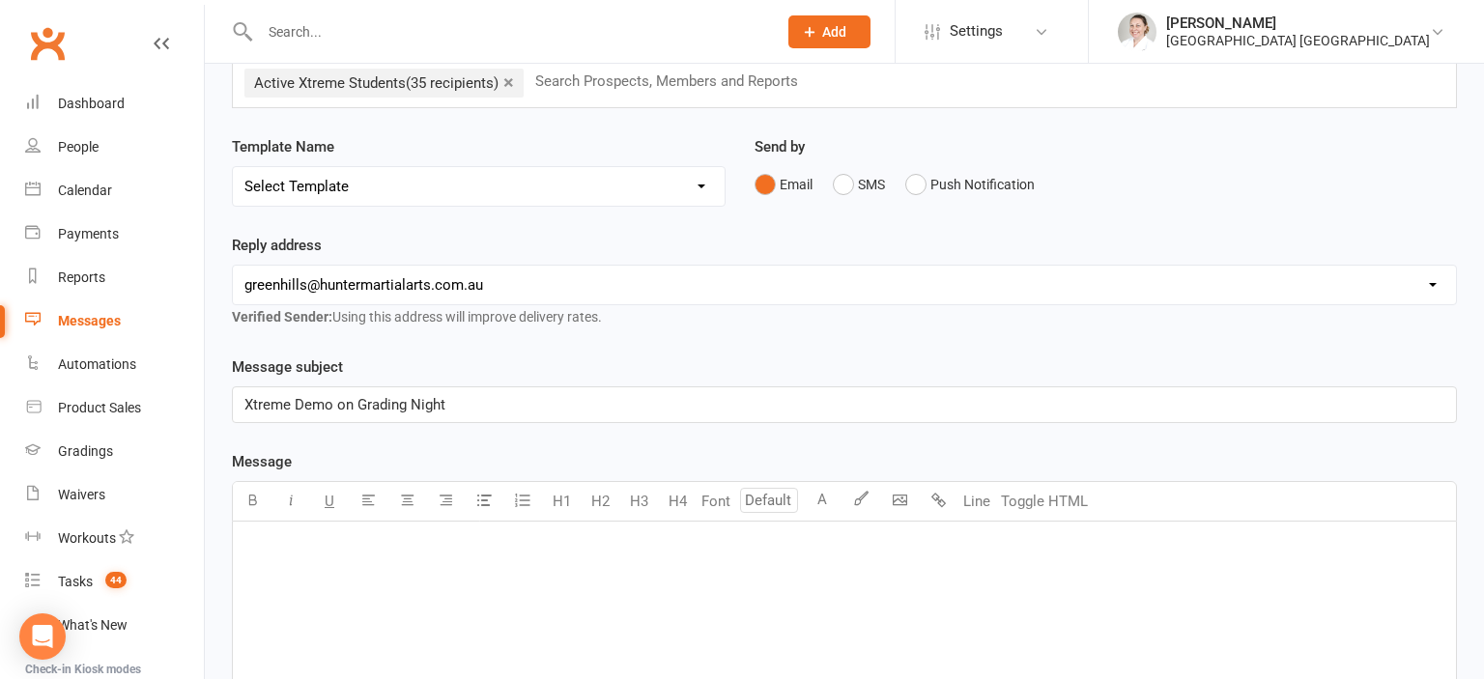
scroll to position [408, 0]
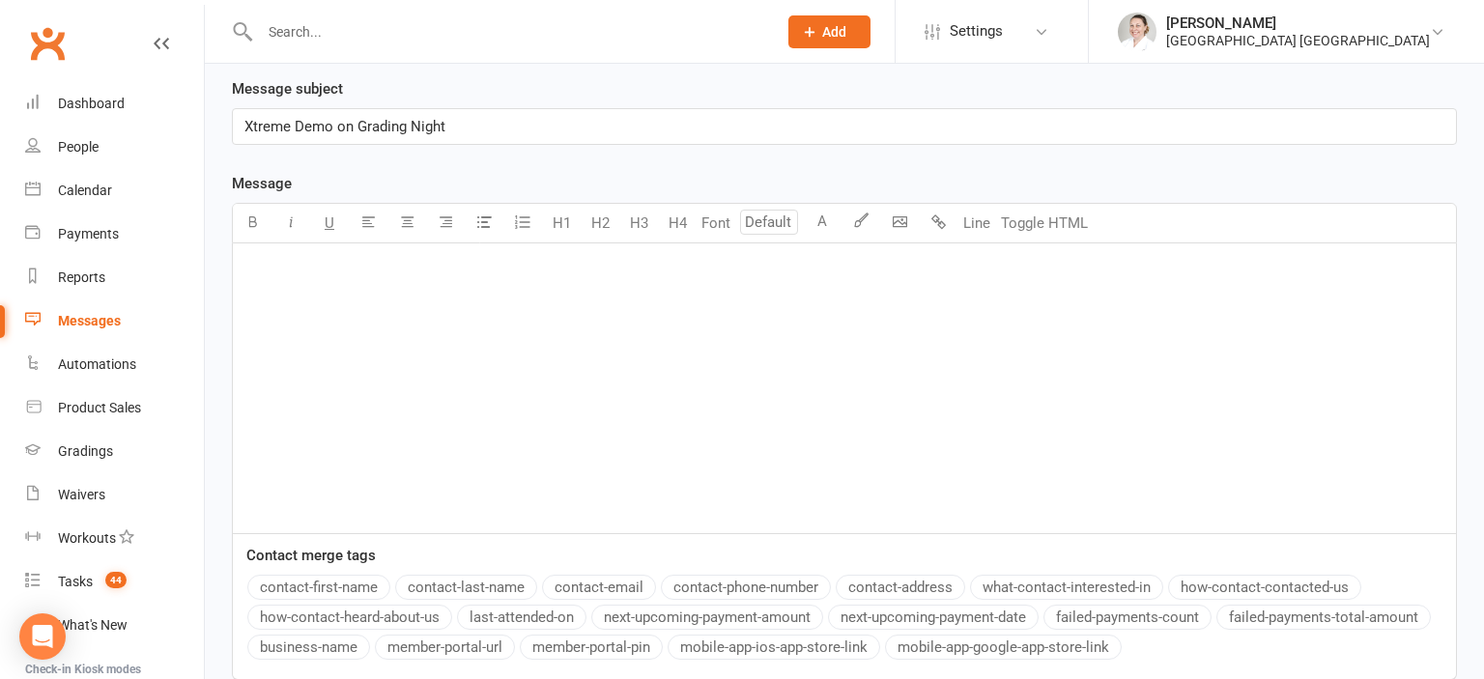
click at [520, 324] on div "﻿" at bounding box center [844, 388] width 1223 height 290
drag, startPoint x: 335, startPoint y: 121, endPoint x: 347, endPoint y: 121, distance: 11.6
click at [347, 121] on span "Xtreme Demo on Grading Night" at bounding box center [344, 126] width 201 height 17
click at [356, 133] on span "Xtreme Demo on Grading Night" at bounding box center [344, 126] width 201 height 17
drag, startPoint x: 379, startPoint y: 121, endPoint x: 550, endPoint y: 116, distance: 171.1
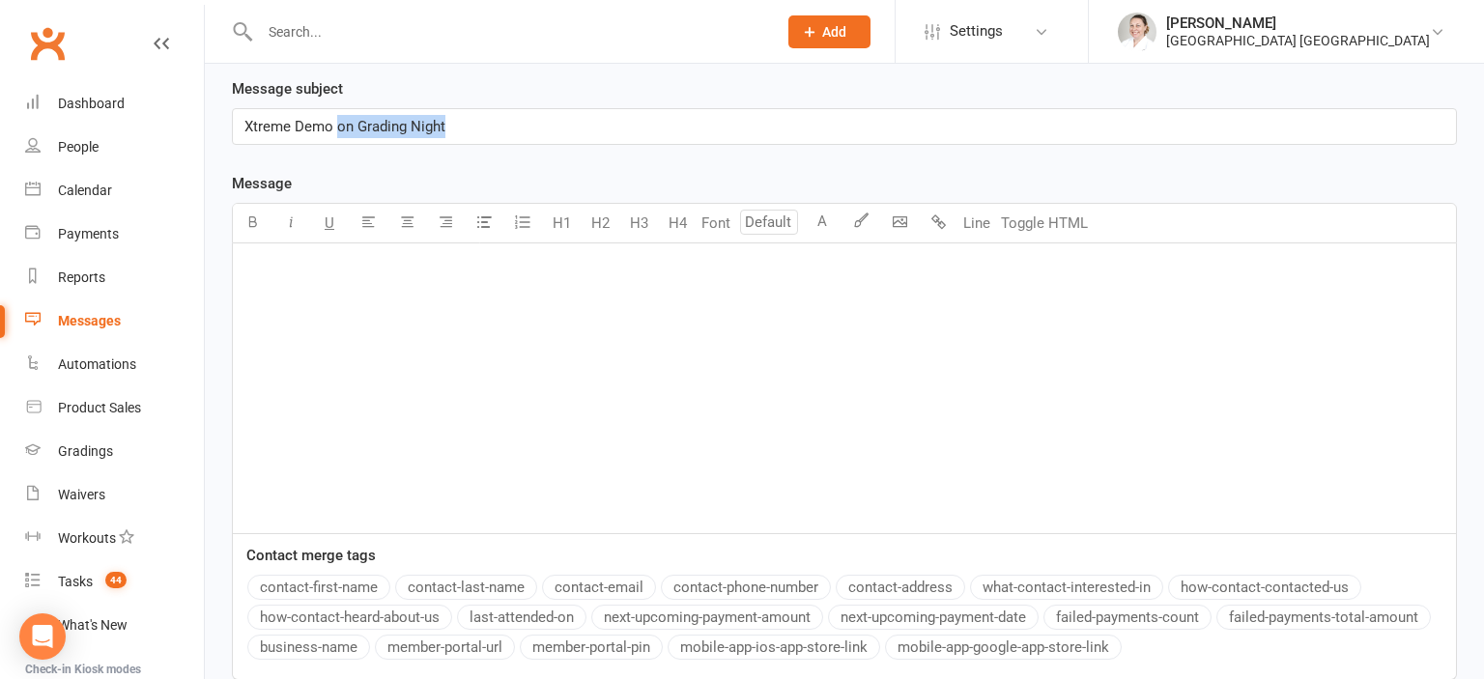
click at [550, 116] on p "Xtreme Demo on Grading Night" at bounding box center [844, 126] width 1200 height 23
drag, startPoint x: 526, startPoint y: 237, endPoint x: 526, endPoint y: 265, distance: 28.0
click at [526, 241] on div "U H1 H2 H3 H4 Font A Line Toggle HTML" at bounding box center [844, 223] width 1225 height 41
click at [527, 273] on li "﻿" at bounding box center [863, 275] width 1161 height 23
click at [519, 216] on icon "button" at bounding box center [522, 222] width 19 height 19
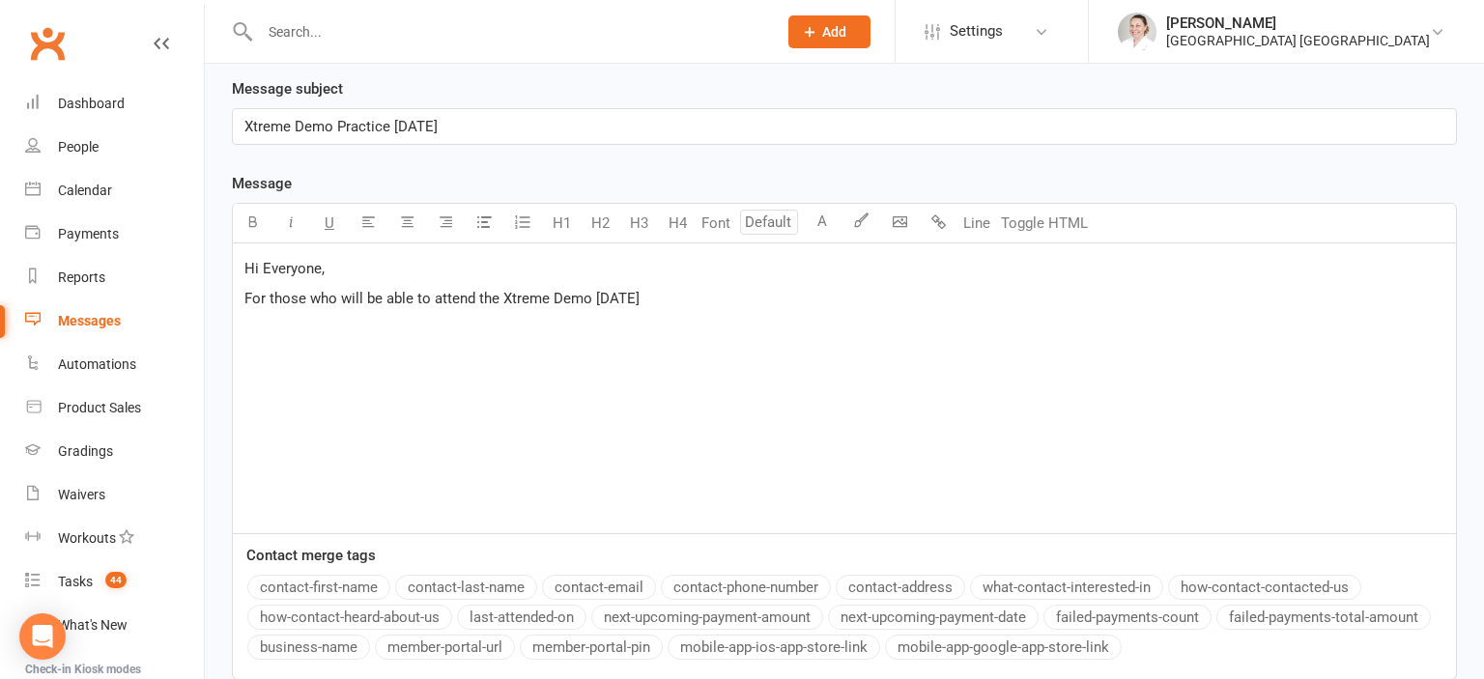
click at [601, 295] on span "For those who will be able to attend the Xtreme Demo [DATE]" at bounding box center [441, 298] width 395 height 17
click at [689, 293] on p "For those who will be able to attend the Xtreme Demo for [DATE]" at bounding box center [844, 298] width 1200 height 23
click at [682, 294] on span "For those who will be able to attend the Xtreme Demo for [DATE] Grading" at bounding box center [479, 298] width 470 height 17
click at [856, 287] on p "For those who will be able to attend the Xtreme Demo for [DATE] Green Stripe Gr…" at bounding box center [844, 298] width 1200 height 23
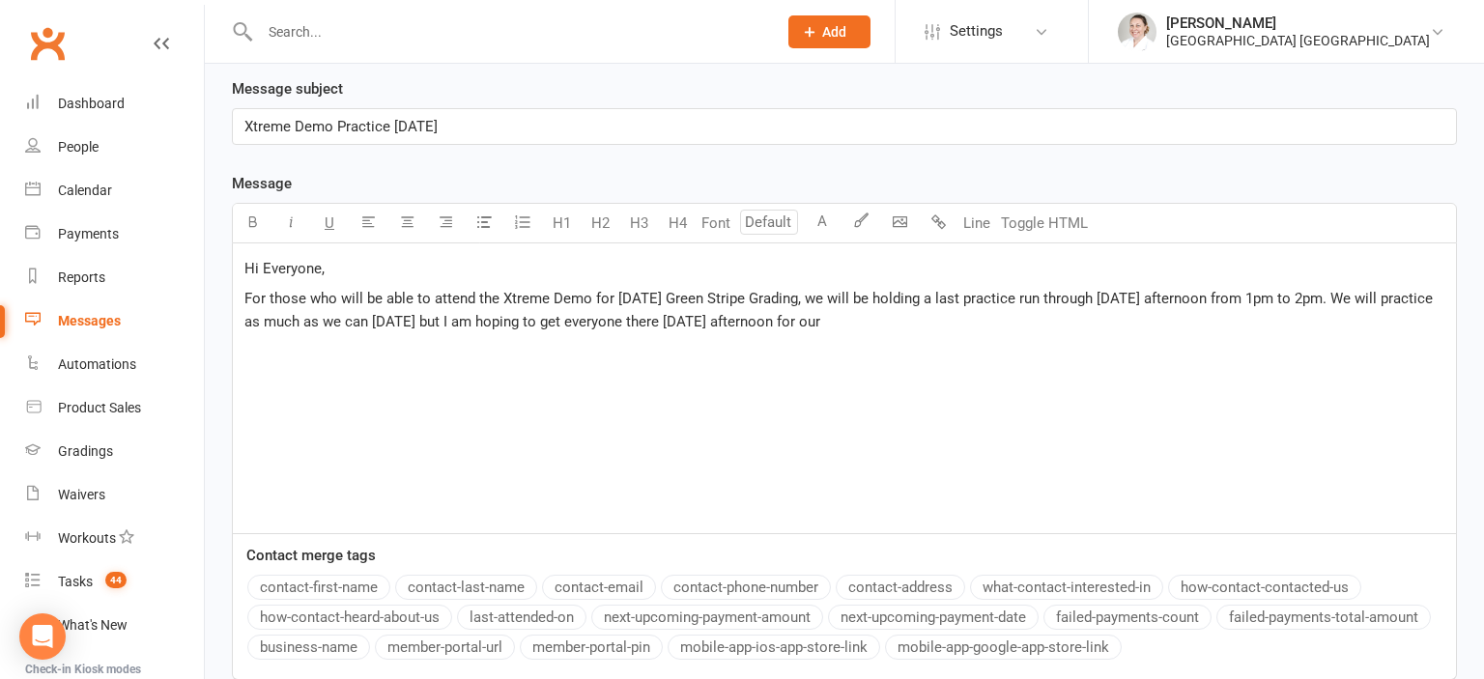
click at [509, 323] on span "For those who will be able to attend the Xtreme Demo for [DATE] Green Stripe Gr…" at bounding box center [840, 310] width 1192 height 41
click at [813, 320] on span "For those who will be able to attend the Xtreme Demo for [DATE] Green Stripe Gr…" at bounding box center [840, 310] width 1192 height 41
click at [1042, 315] on span "For those who will be able to attend the Xtreme Demo for [DATE] Green Stripe Gr…" at bounding box center [840, 310] width 1192 height 41
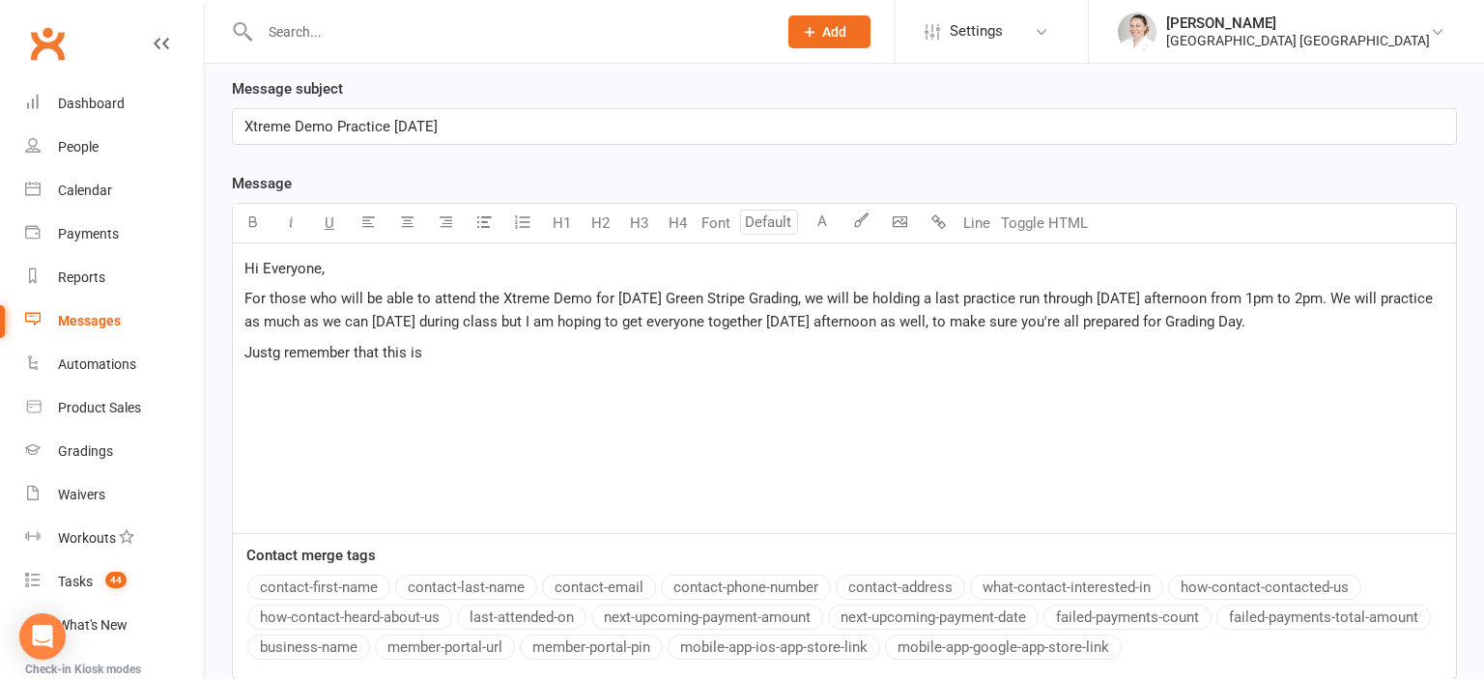
click at [277, 349] on span "Justg remember that this is" at bounding box center [333, 352] width 178 height 17
click at [451, 350] on p "Just remember that this is" at bounding box center [844, 352] width 1200 height 23
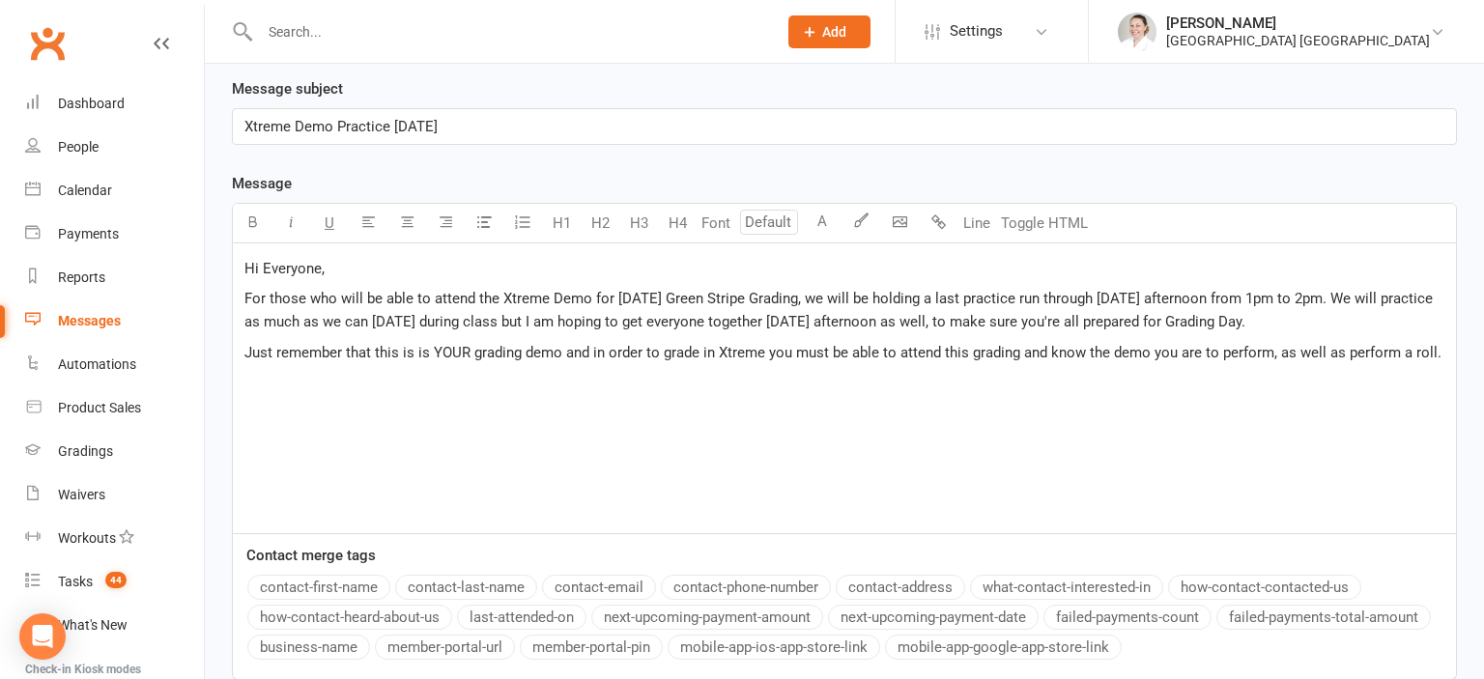
click at [1267, 353] on span "Just remember that this is is YOUR grading demo and in order to grade in Xtreme…" at bounding box center [842, 352] width 1197 height 17
drag, startPoint x: 1340, startPoint y: 349, endPoint x: 1356, endPoint y: 373, distance: 29.2
click at [1356, 373] on p "Just remember that this is is YOUR grading demo and in order to grade in Xtreme…" at bounding box center [844, 364] width 1200 height 46
click at [269, 374] on p "Just remember that this is is YOUR grading demo and in order to grade in Xtreme…" at bounding box center [844, 364] width 1200 height 46
click at [1409, 350] on span "Just remember that this is is YOUR grading demo and in order to grade in Xtreme…" at bounding box center [844, 364] width 1200 height 41
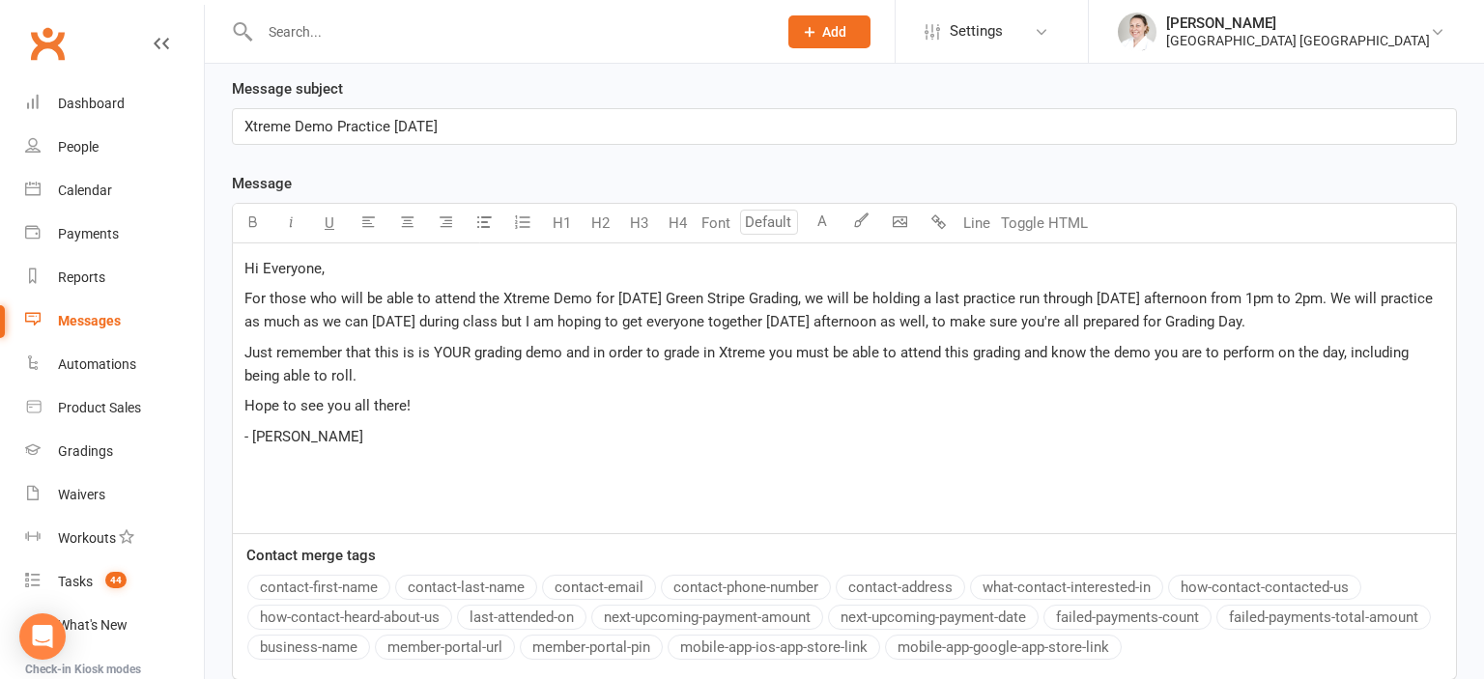
click at [404, 419] on div "Hi Everyone, For those who will be able to attend the Xtreme Demo for [DATE] Gr…" at bounding box center [844, 388] width 1223 height 290
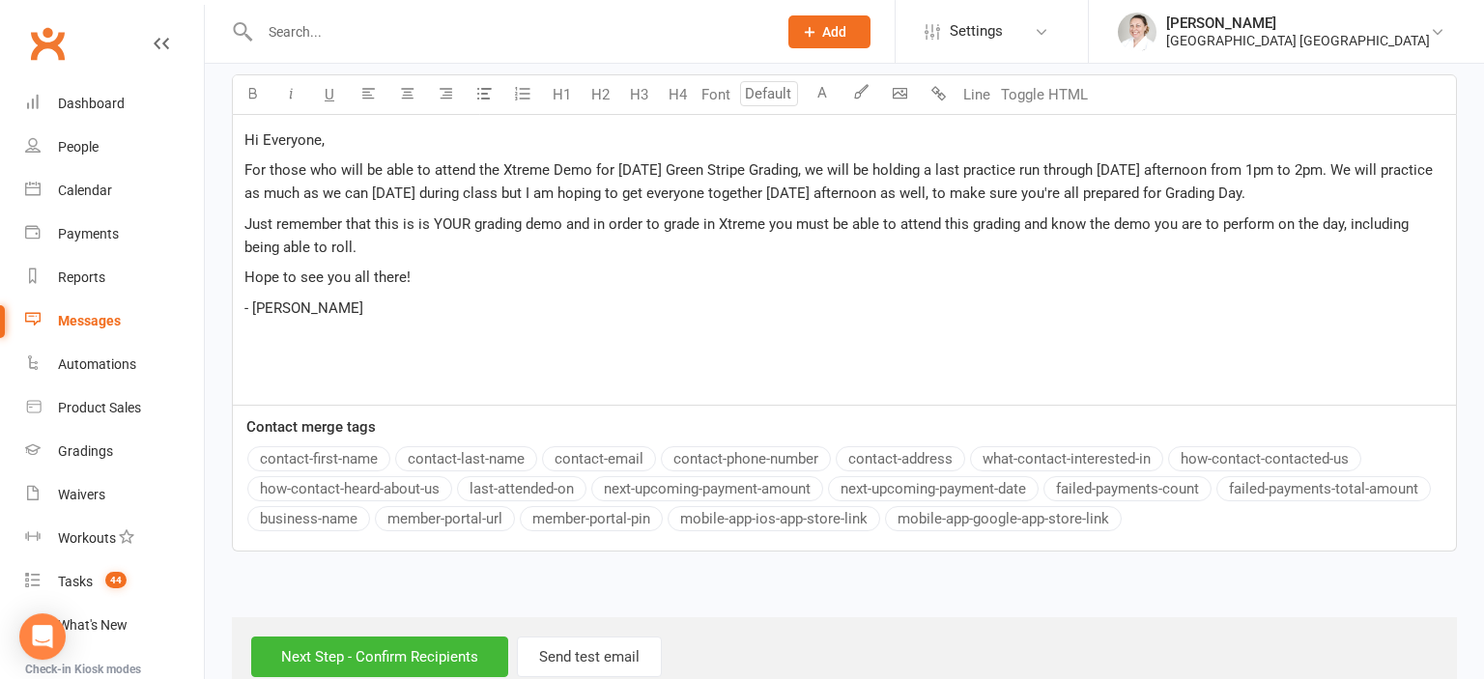
scroll to position [576, 0]
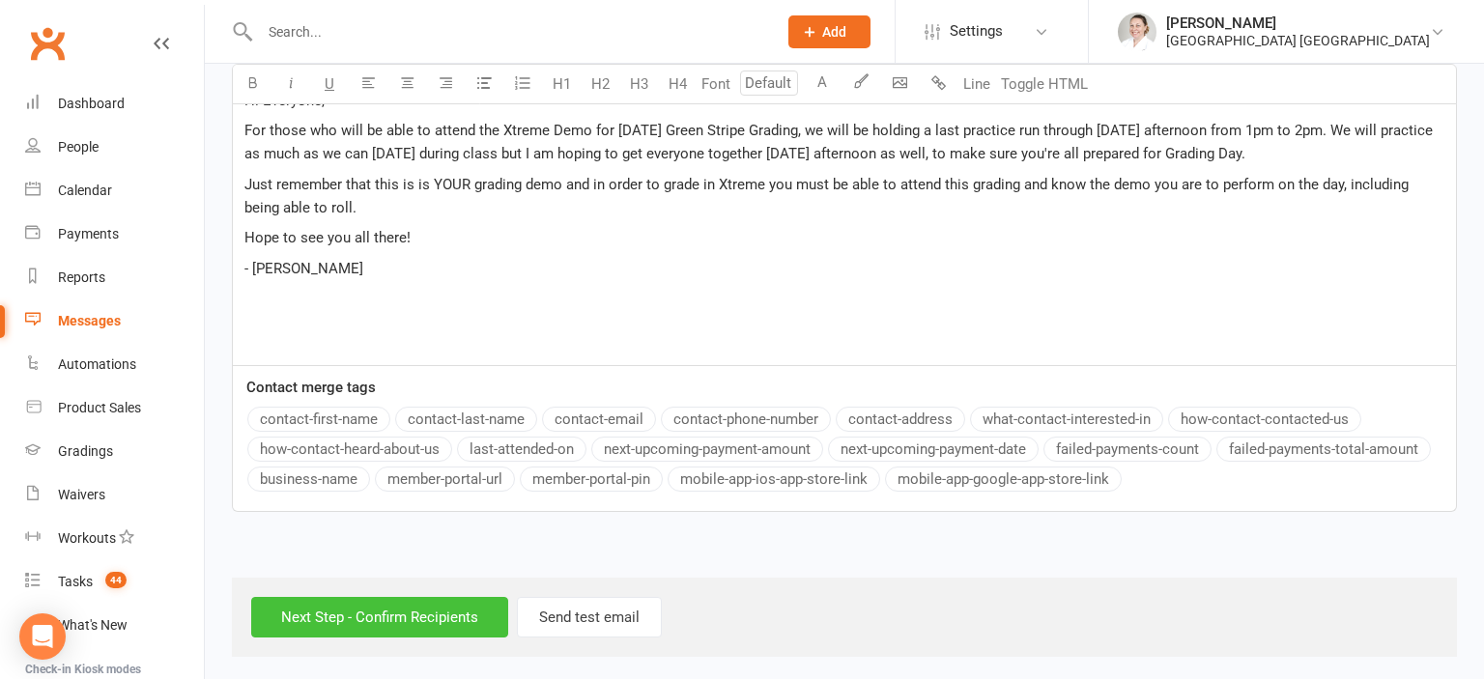
click at [356, 617] on input "Next Step - Confirm Recipients" at bounding box center [379, 617] width 257 height 41
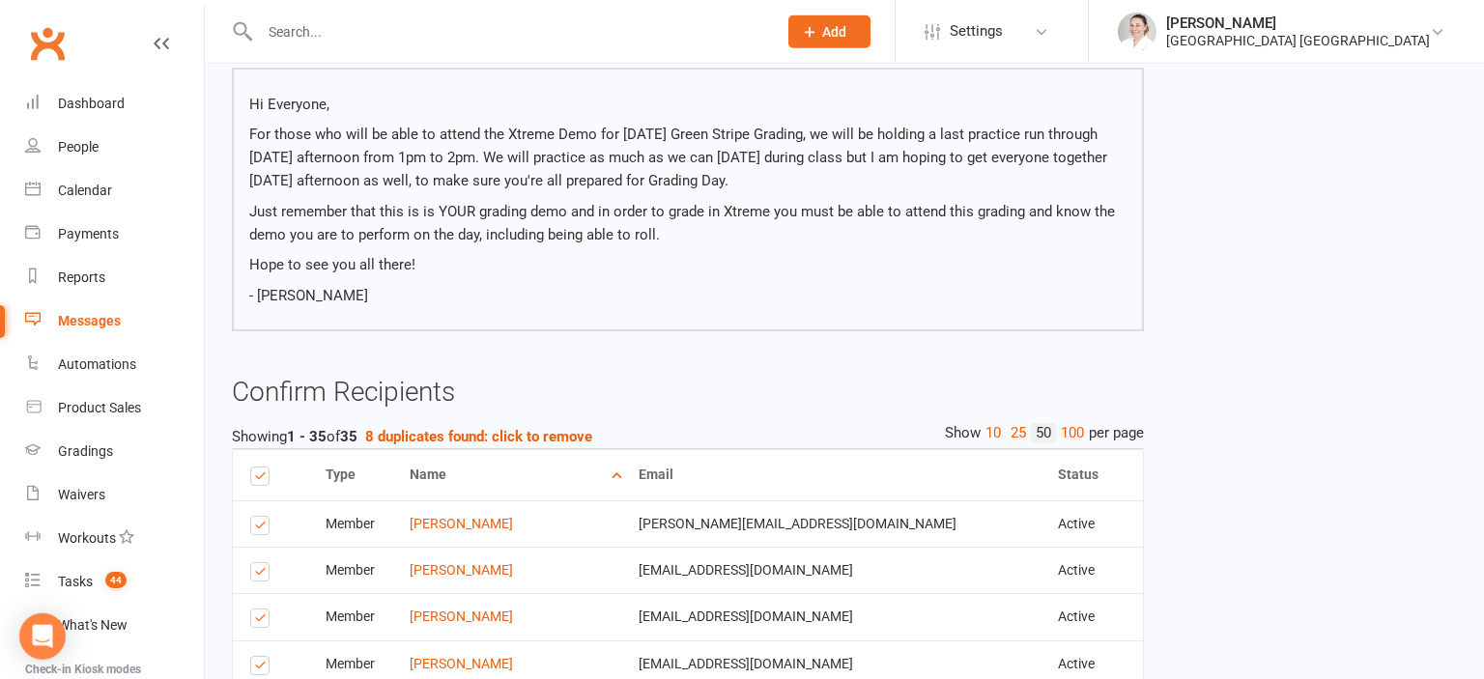
scroll to position [305, 0]
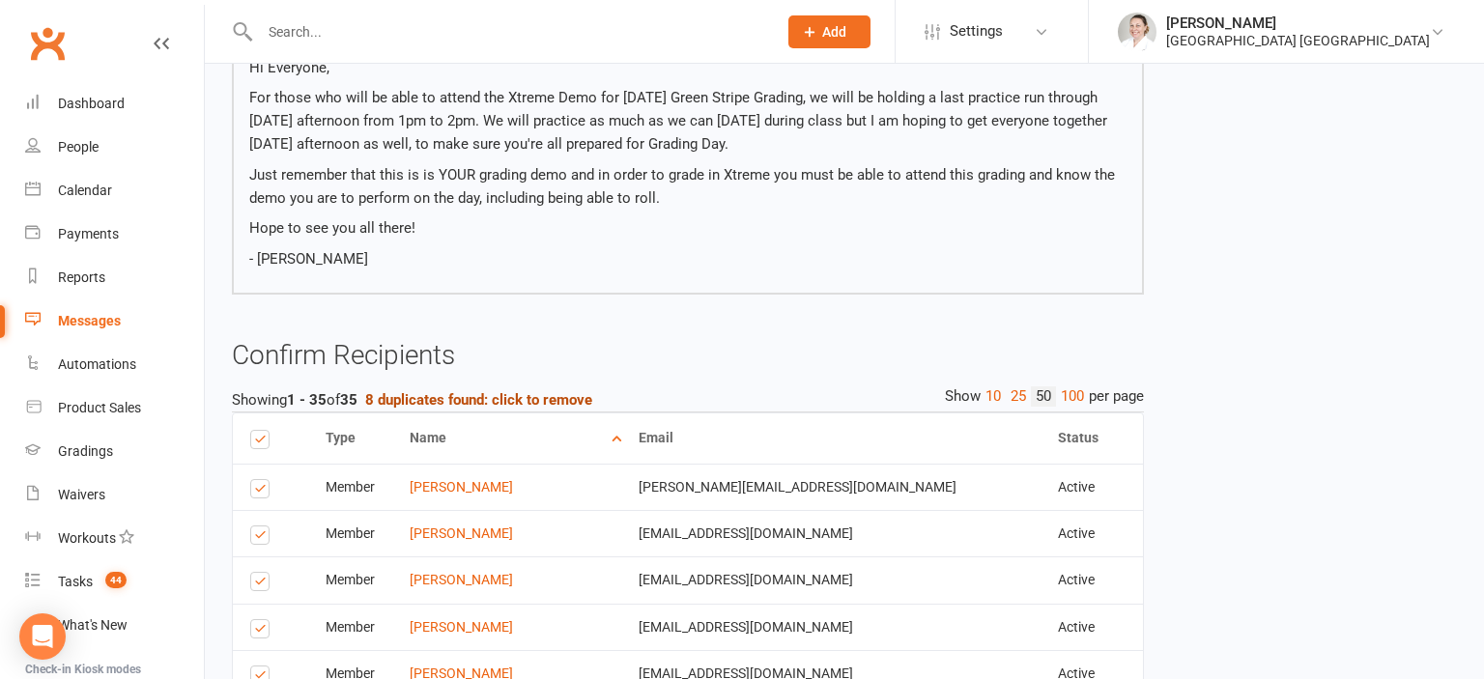
click at [427, 392] on strong "8 duplicates found: click to remove" at bounding box center [478, 399] width 227 height 17
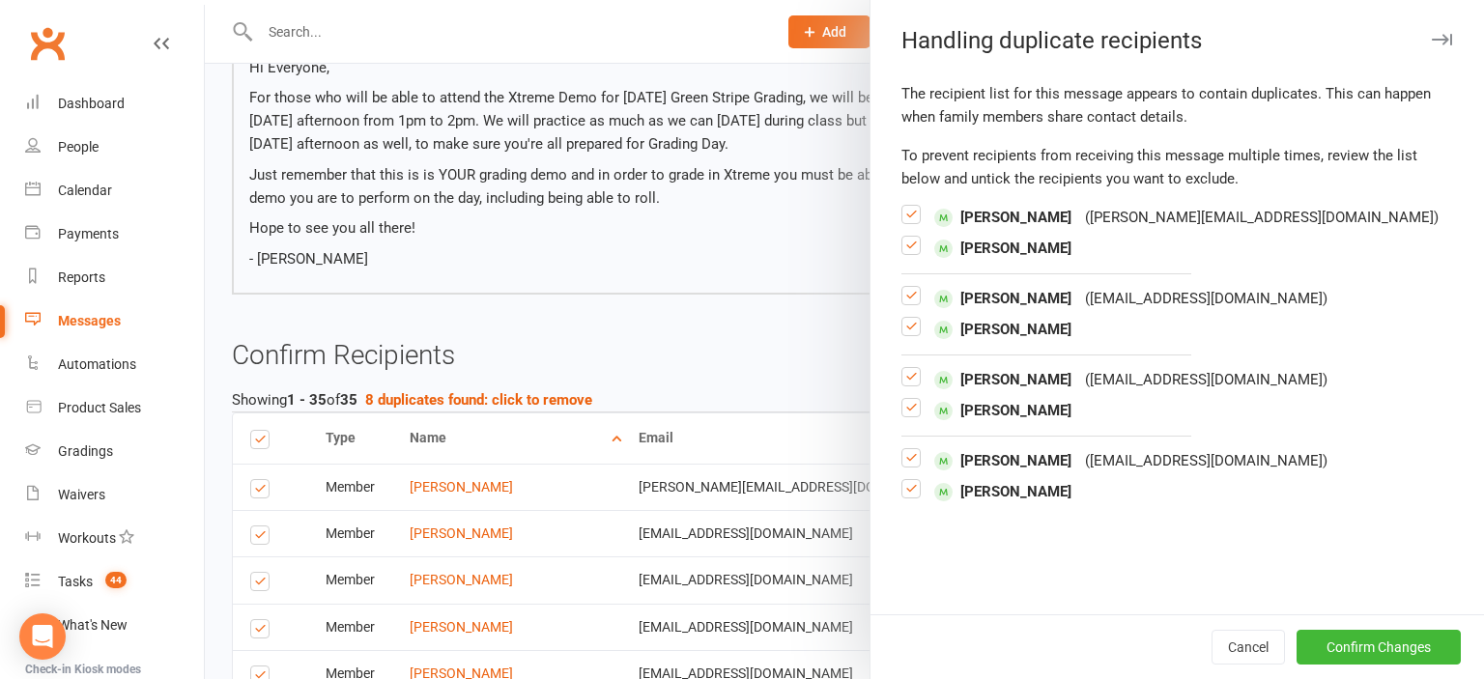
drag, startPoint x: 908, startPoint y: 245, endPoint x: 913, endPoint y: 219, distance: 26.5
click at [908, 253] on label at bounding box center [910, 253] width 19 height 0
click at [908, 237] on input "checkbox" at bounding box center [910, 237] width 19 height 0
click at [913, 222] on label at bounding box center [910, 222] width 19 height 0
click at [913, 206] on input "checkbox" at bounding box center [910, 206] width 19 height 0
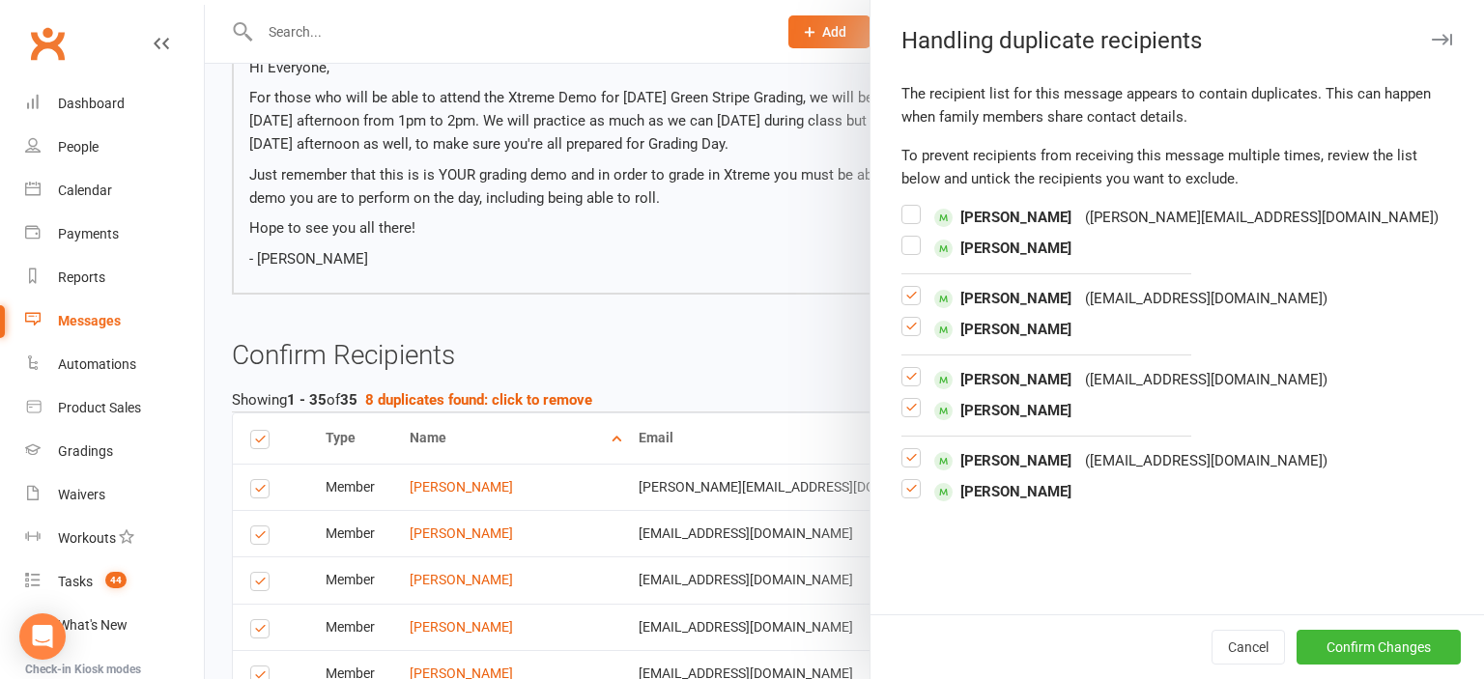
click at [910, 334] on label at bounding box center [910, 334] width 19 height 0
click at [910, 318] on input "checkbox" at bounding box center [910, 318] width 19 height 0
click at [906, 385] on label at bounding box center [910, 385] width 19 height 0
click at [906, 368] on input "checkbox" at bounding box center [910, 368] width 19 height 0
click at [907, 466] on label at bounding box center [910, 466] width 19 height 0
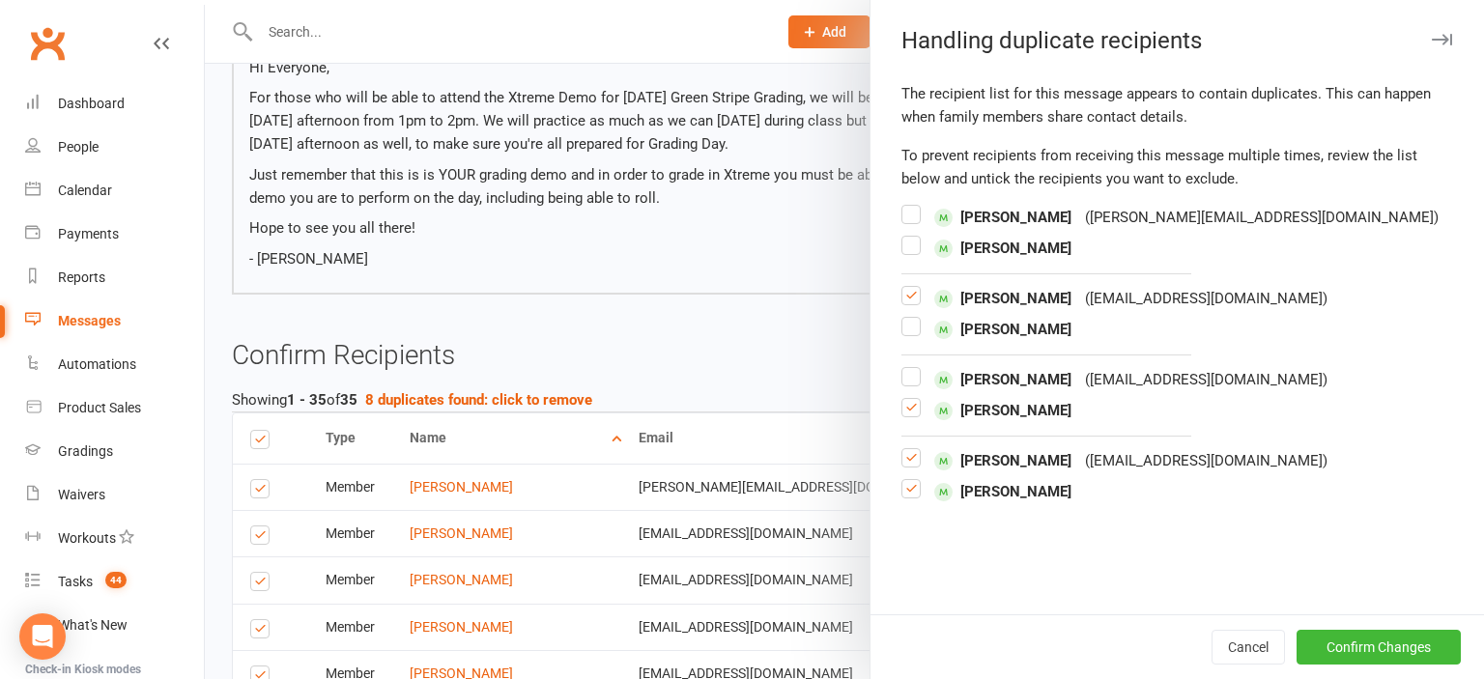
click at [907, 449] on input "checkbox" at bounding box center [910, 449] width 19 height 0
click at [1409, 656] on button "Confirm Changes" at bounding box center [1379, 647] width 164 height 35
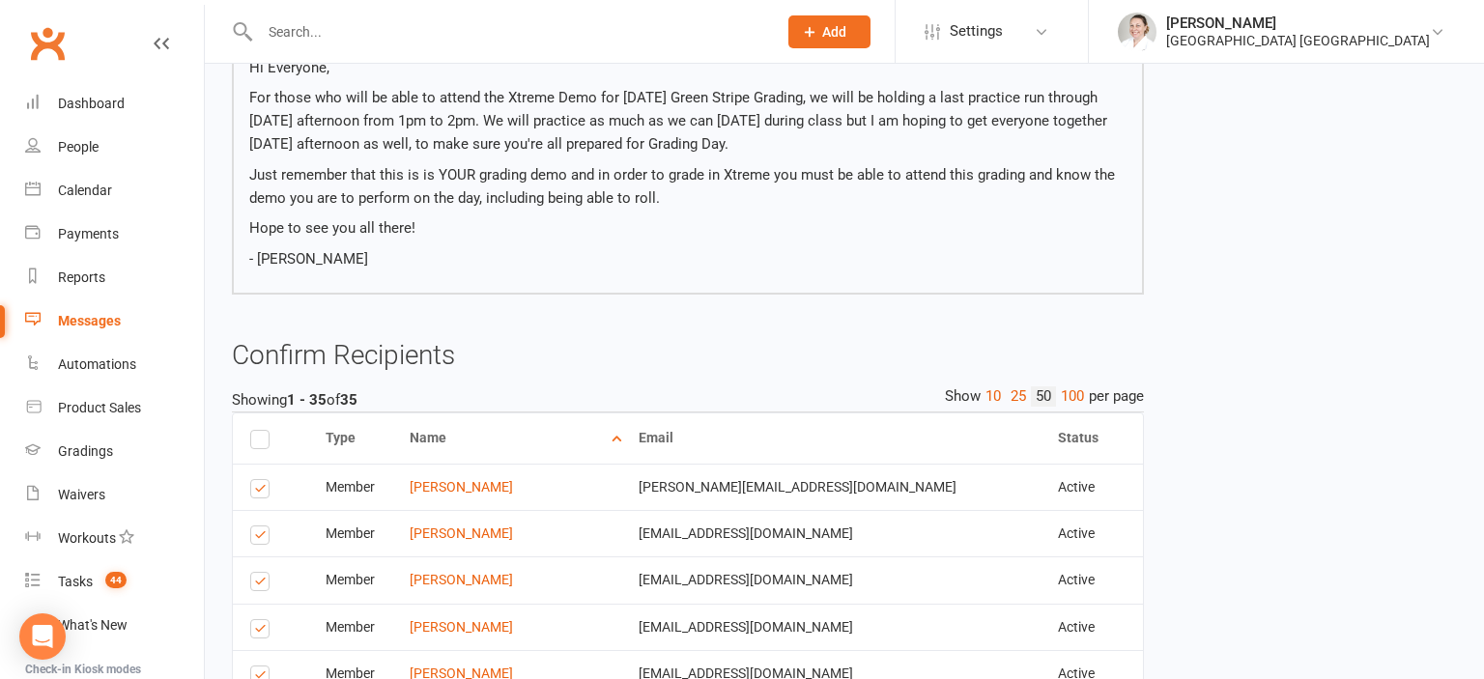
scroll to position [1873, 0]
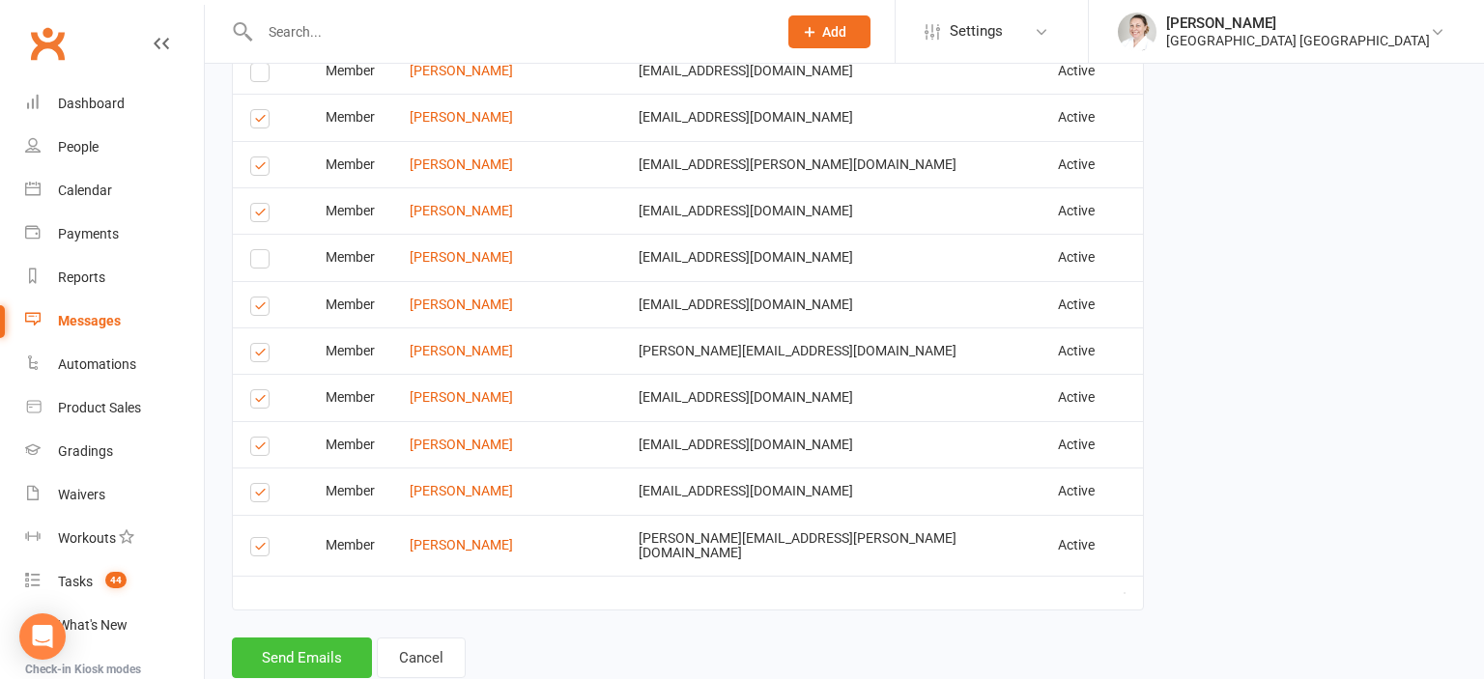
click at [310, 638] on button "Send Emails" at bounding box center [302, 658] width 140 height 41
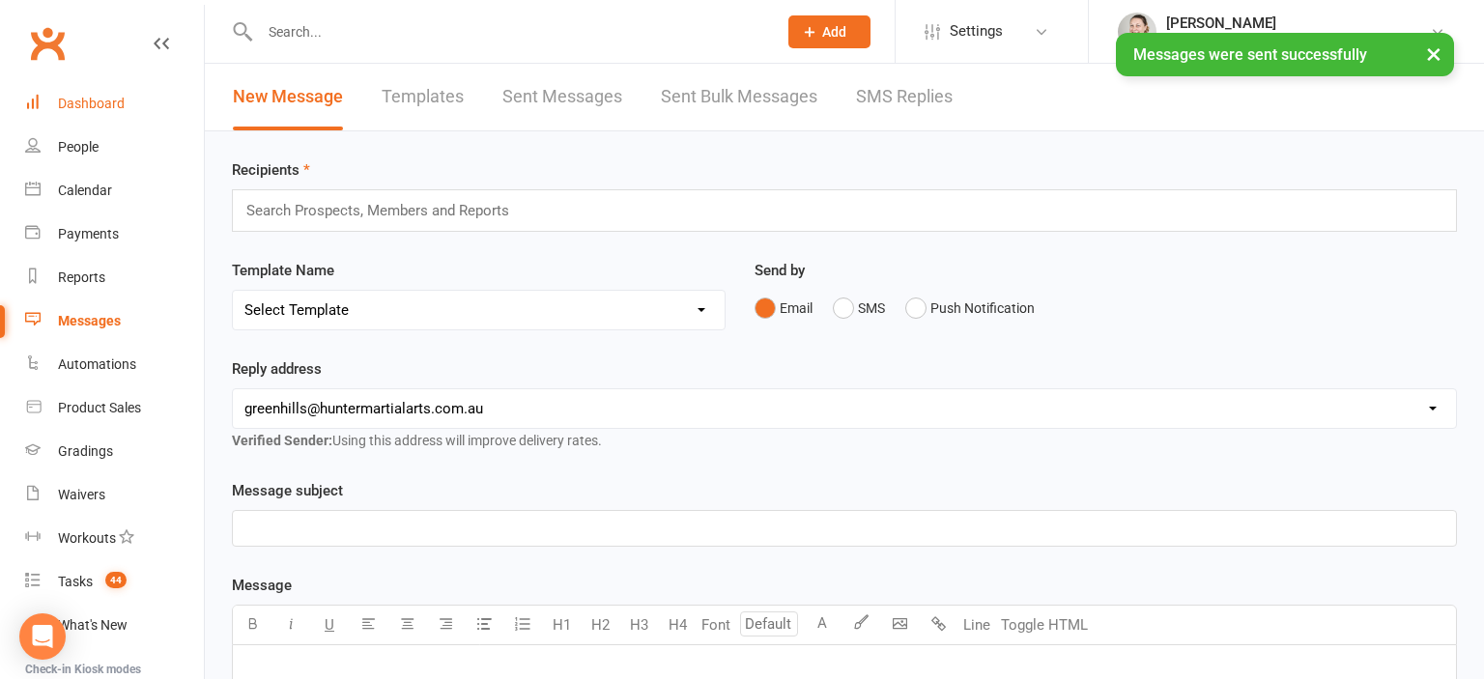
click at [99, 102] on div "Dashboard" at bounding box center [91, 103] width 67 height 15
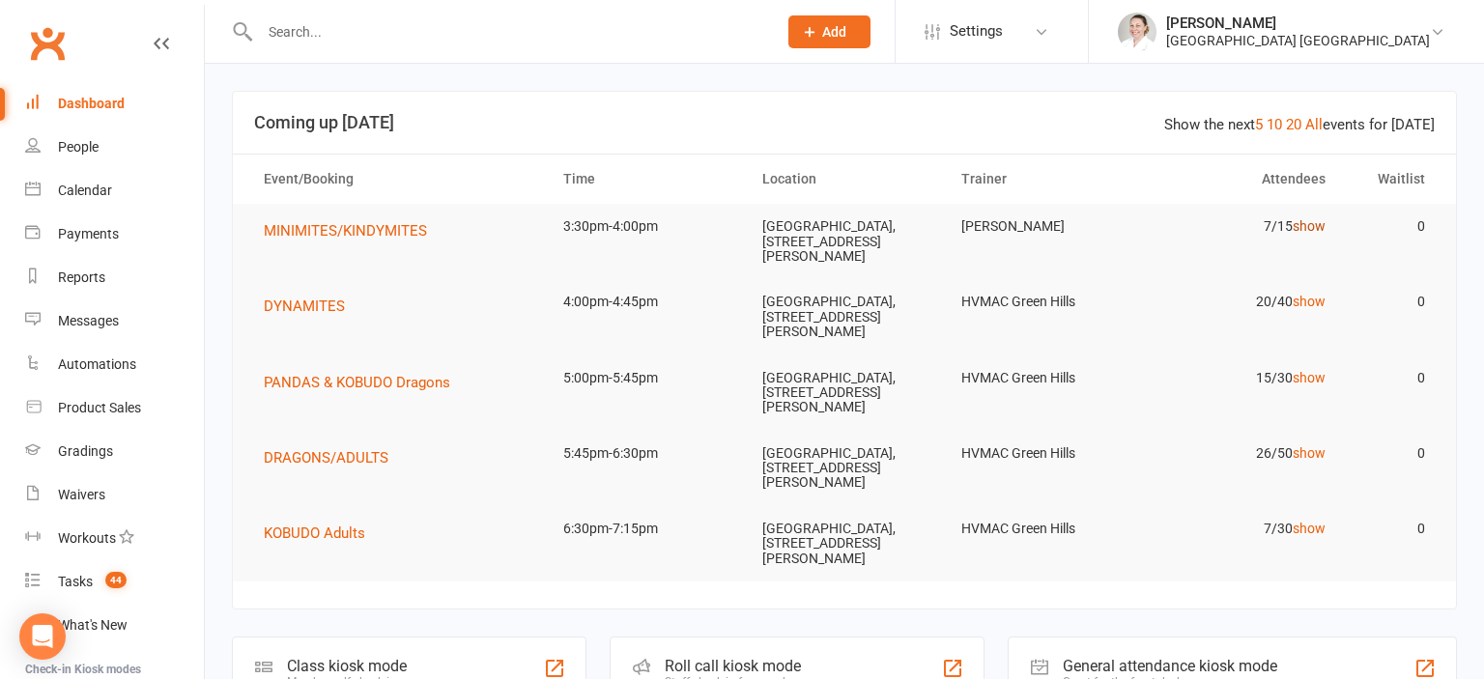
click at [1315, 225] on link "show" at bounding box center [1309, 225] width 33 height 15
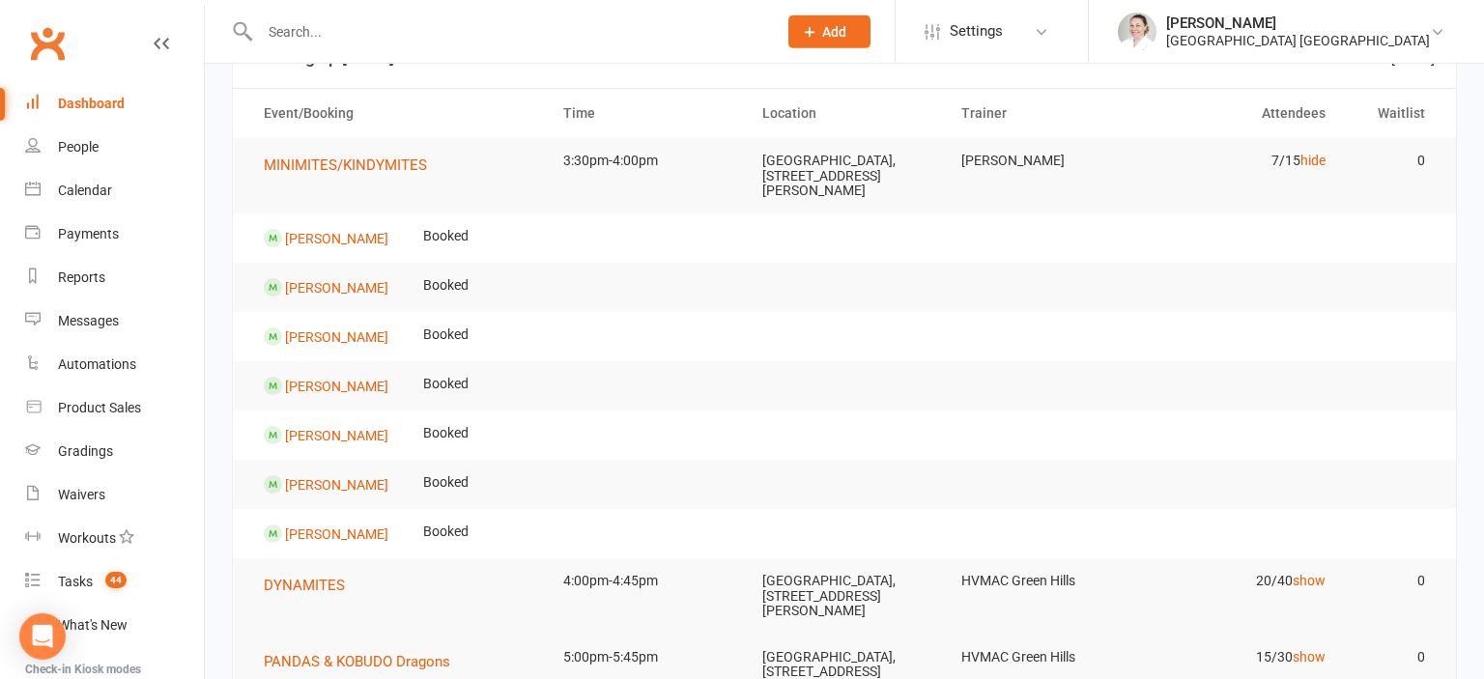
scroll to position [101, 0]
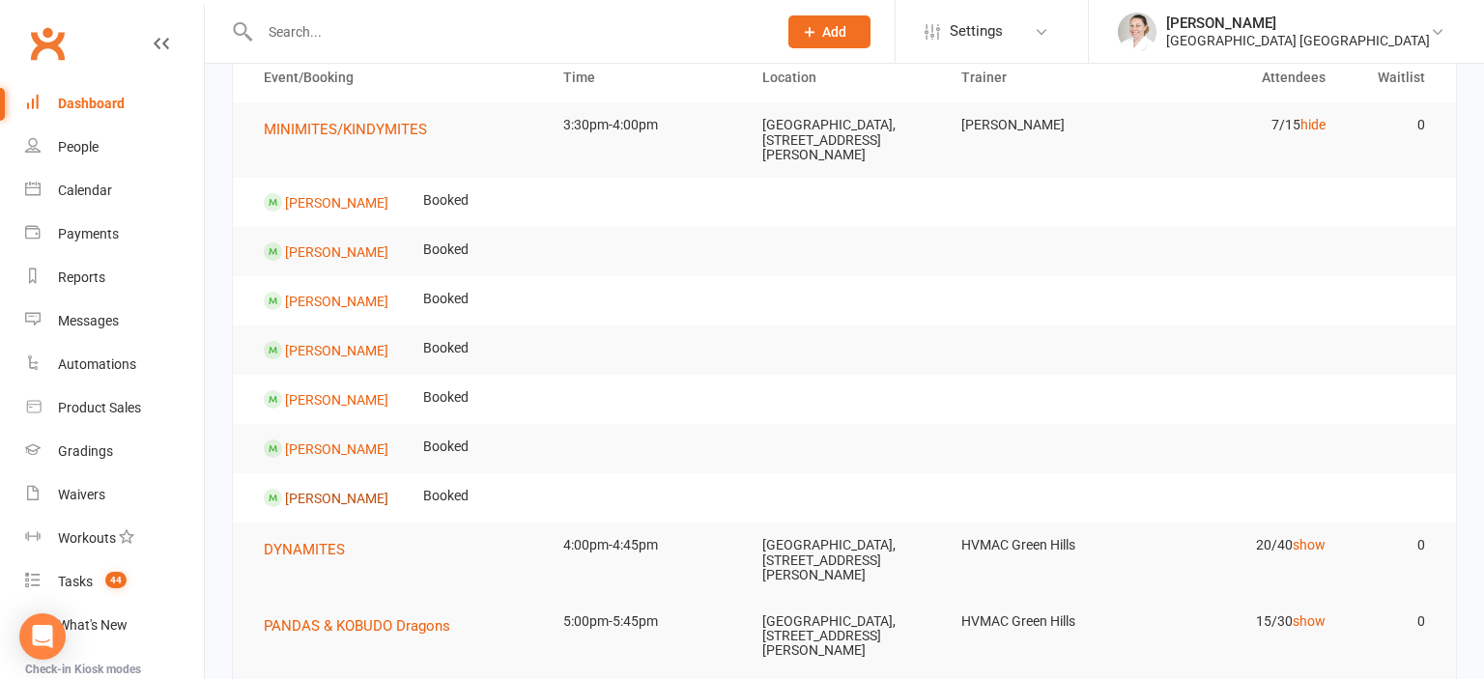
click at [351, 498] on link "[PERSON_NAME]" at bounding box center [336, 497] width 103 height 15
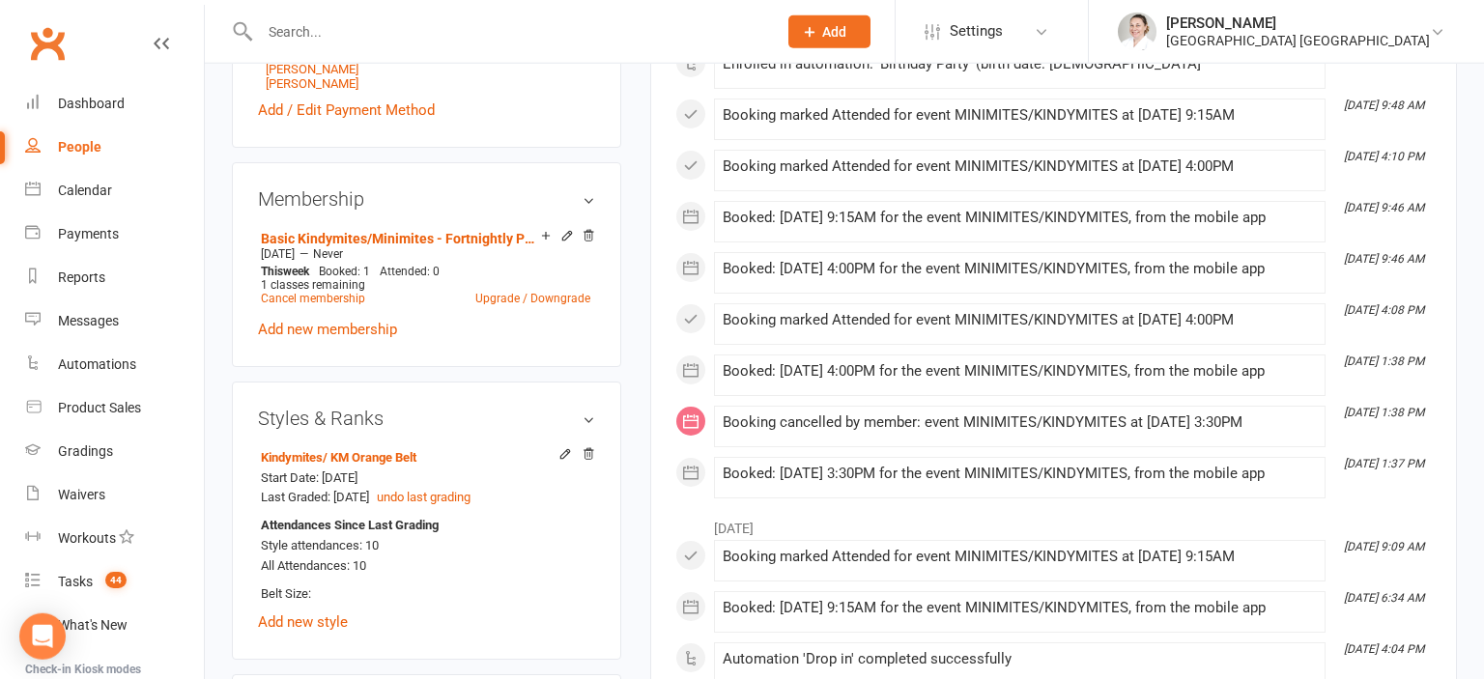
scroll to position [1020, 0]
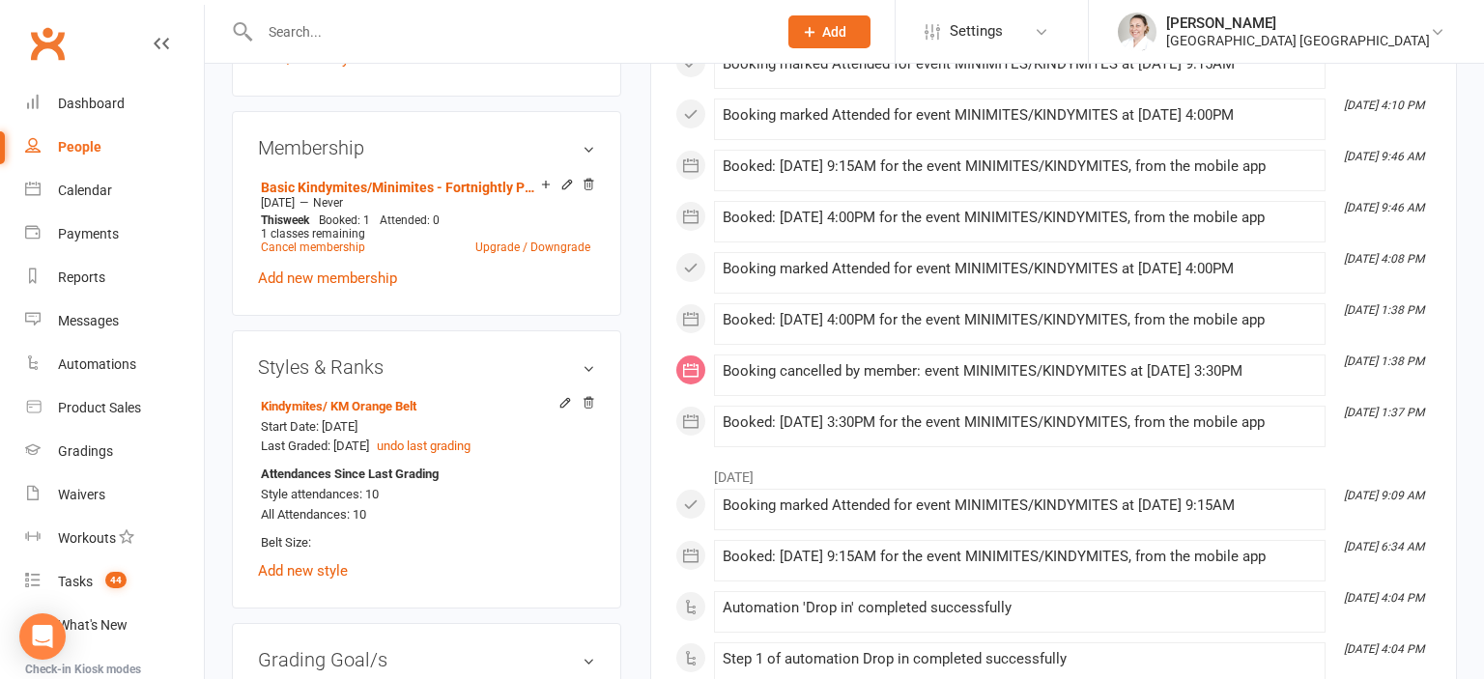
click at [365, 39] on input "text" at bounding box center [508, 31] width 509 height 27
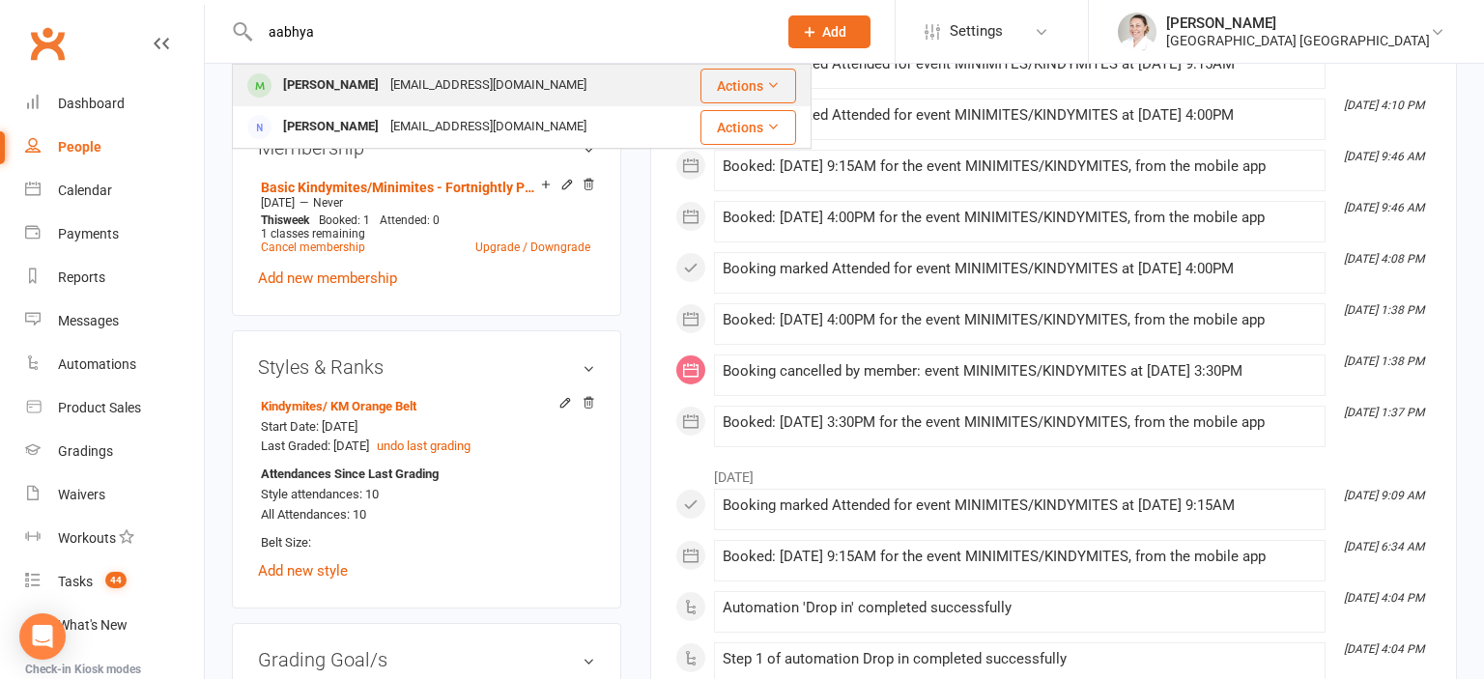
type input "aabhya"
click at [351, 72] on div "[PERSON_NAME]" at bounding box center [330, 85] width 107 height 28
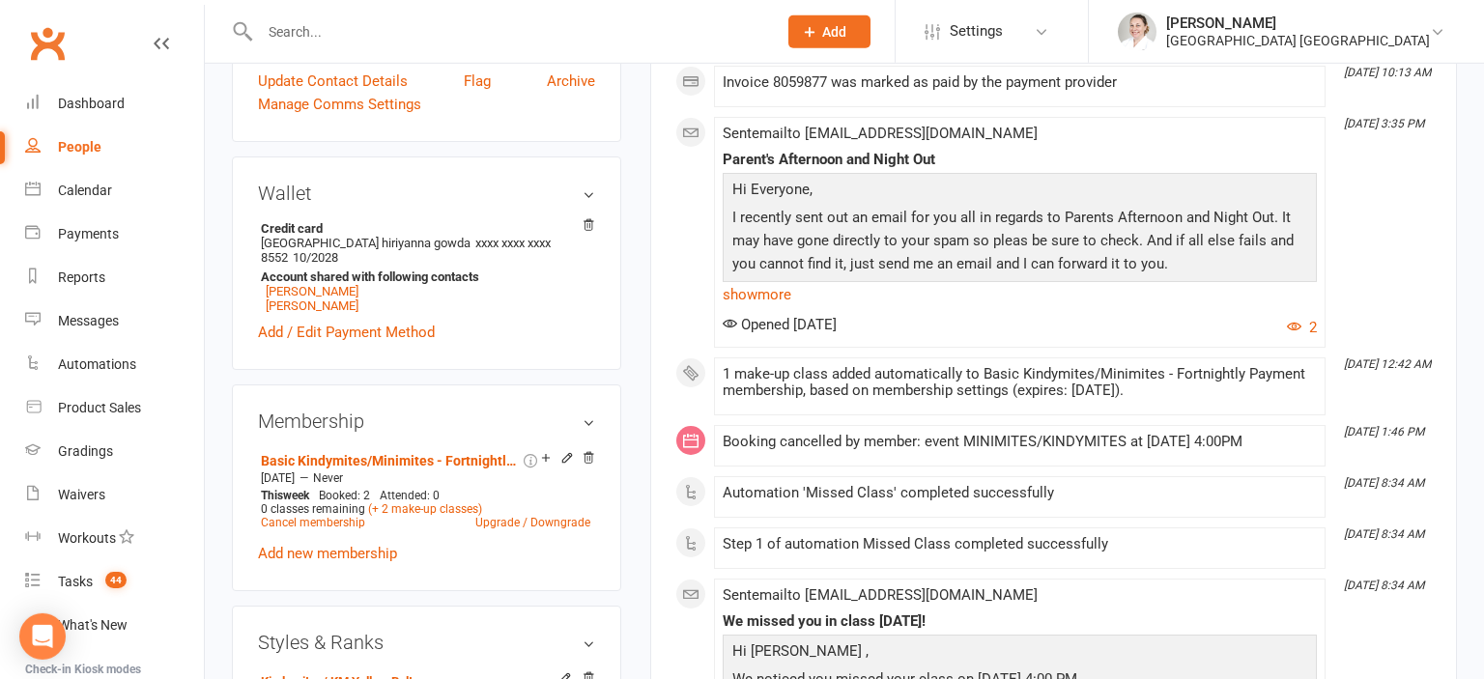
scroll to position [918, 0]
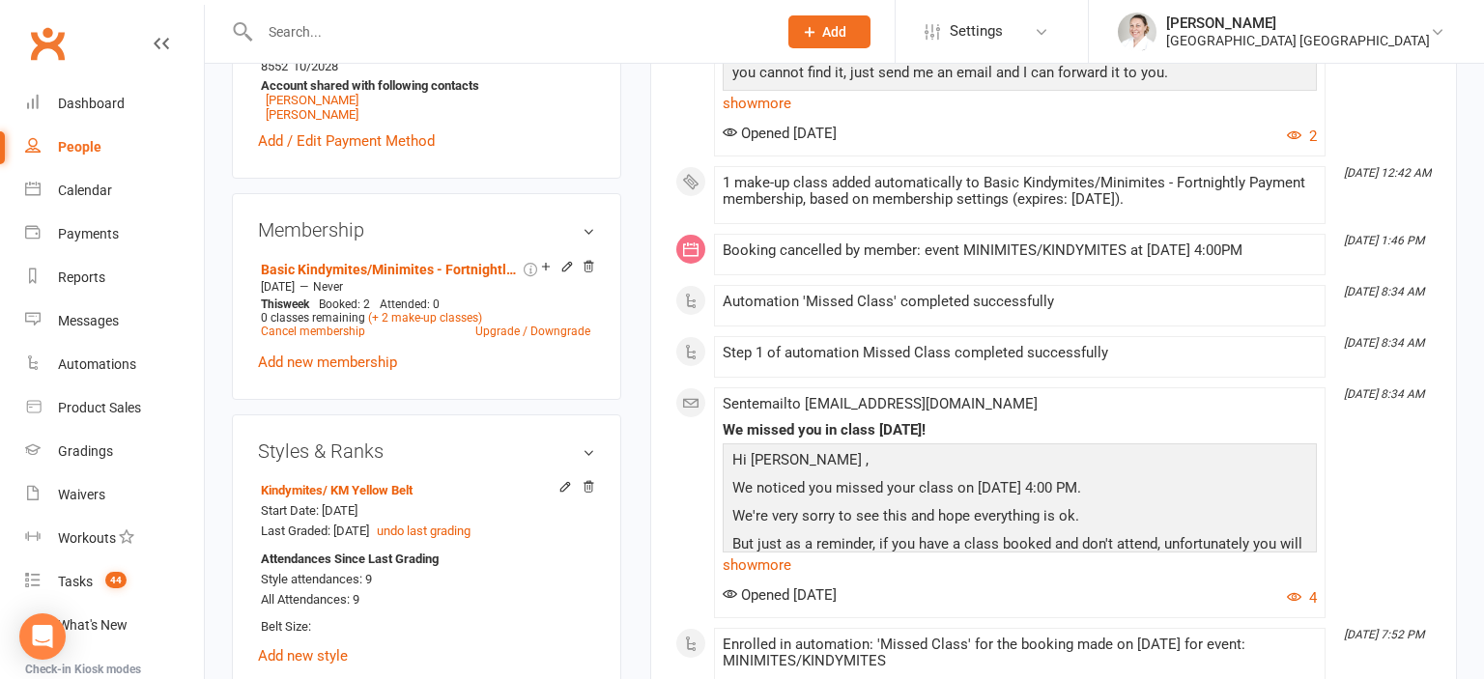
click at [376, 21] on input "text" at bounding box center [508, 31] width 509 height 27
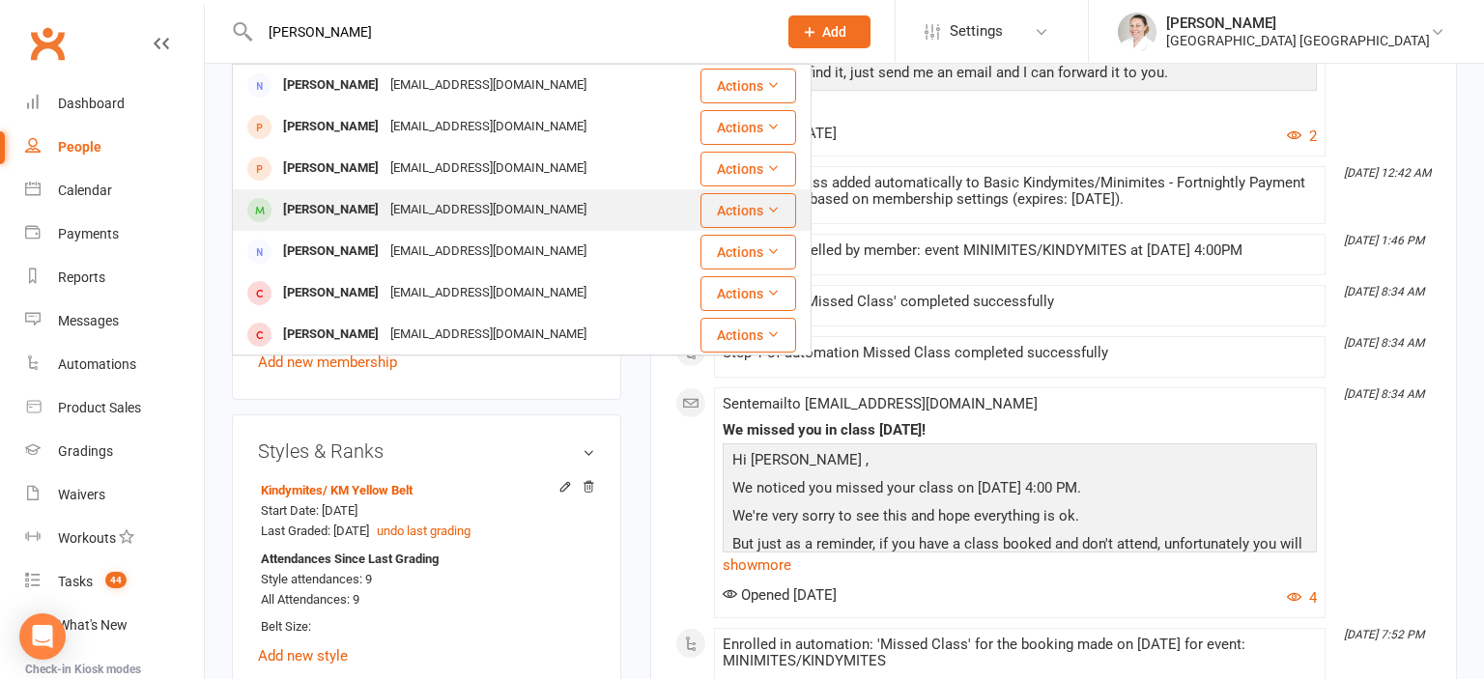
scroll to position [320, 0]
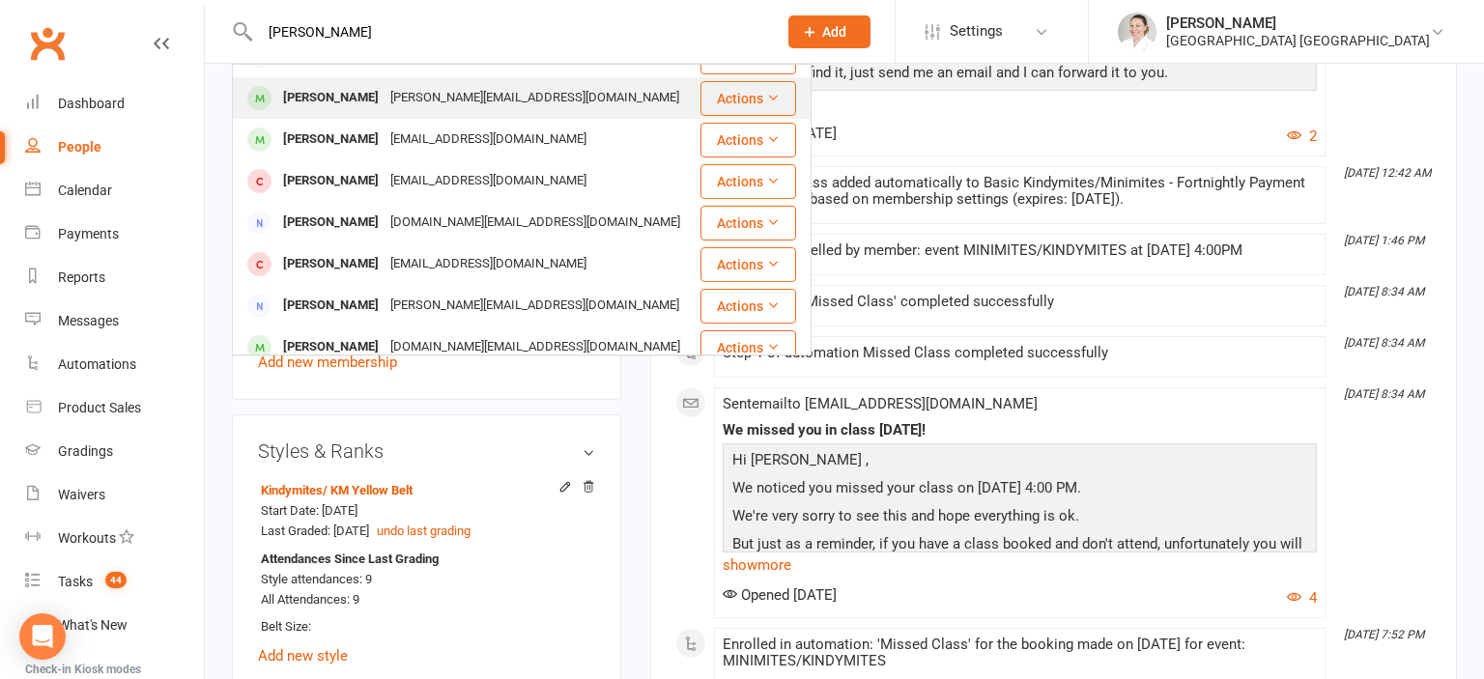
type input "[PERSON_NAME]"
click at [392, 91] on div "[PERSON_NAME][EMAIL_ADDRESS][DOMAIN_NAME]" at bounding box center [535, 98] width 300 height 28
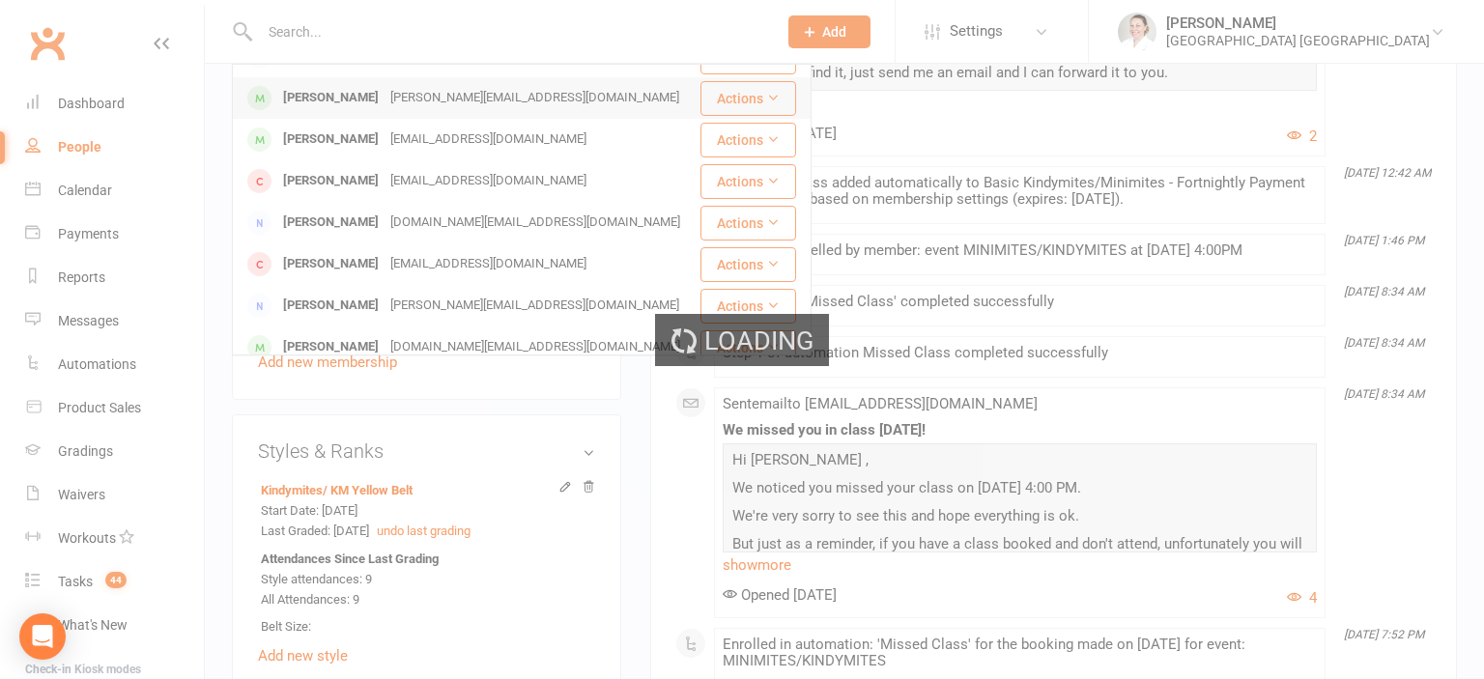
scroll to position [0, 0]
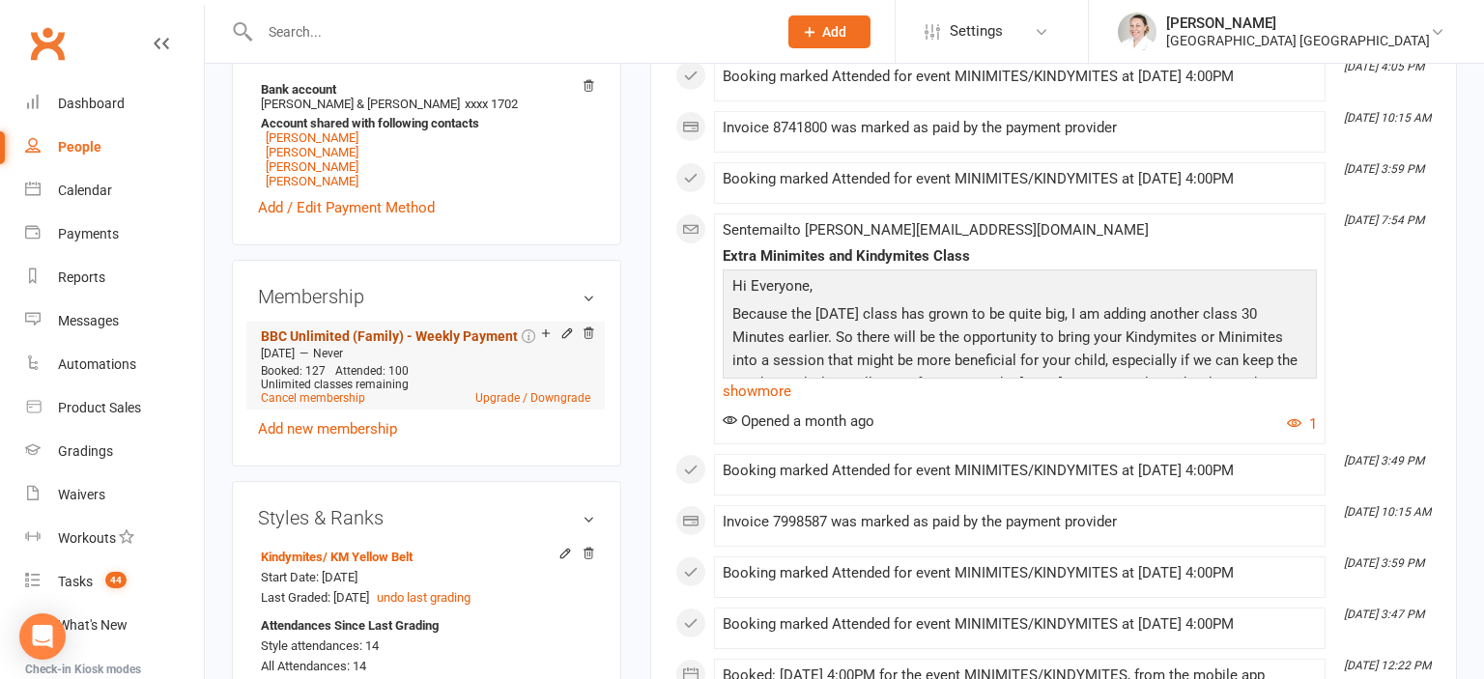
scroll to position [1020, 0]
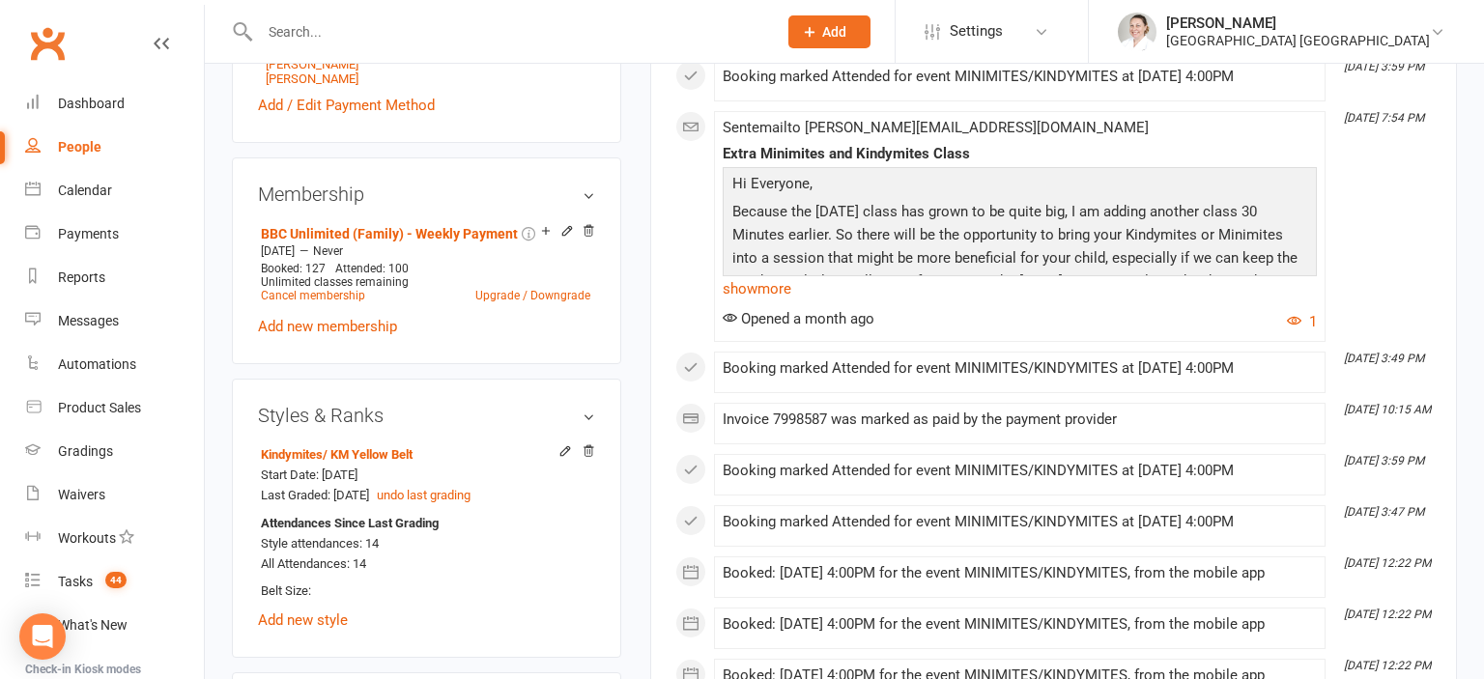
click at [315, 35] on input "text" at bounding box center [508, 31] width 509 height 27
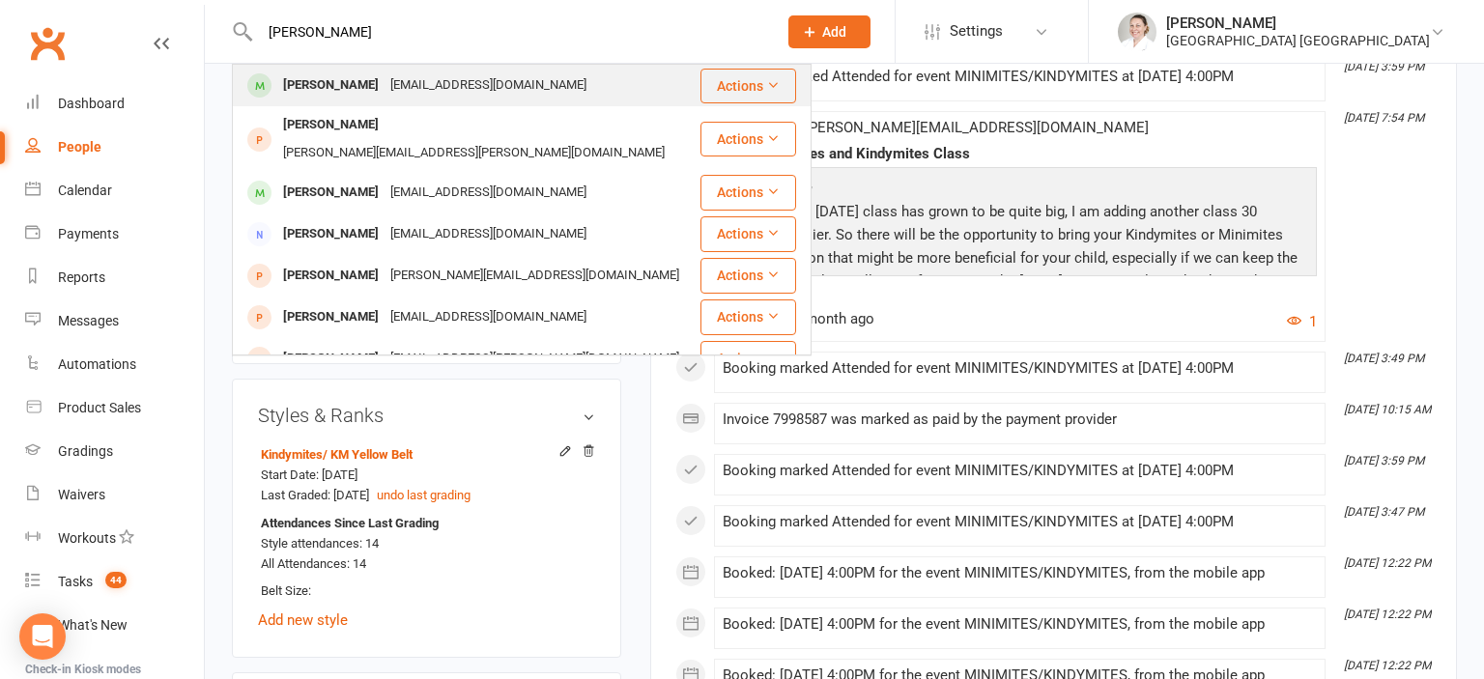
type input "[PERSON_NAME]"
click at [350, 95] on div "[PERSON_NAME]" at bounding box center [330, 85] width 107 height 28
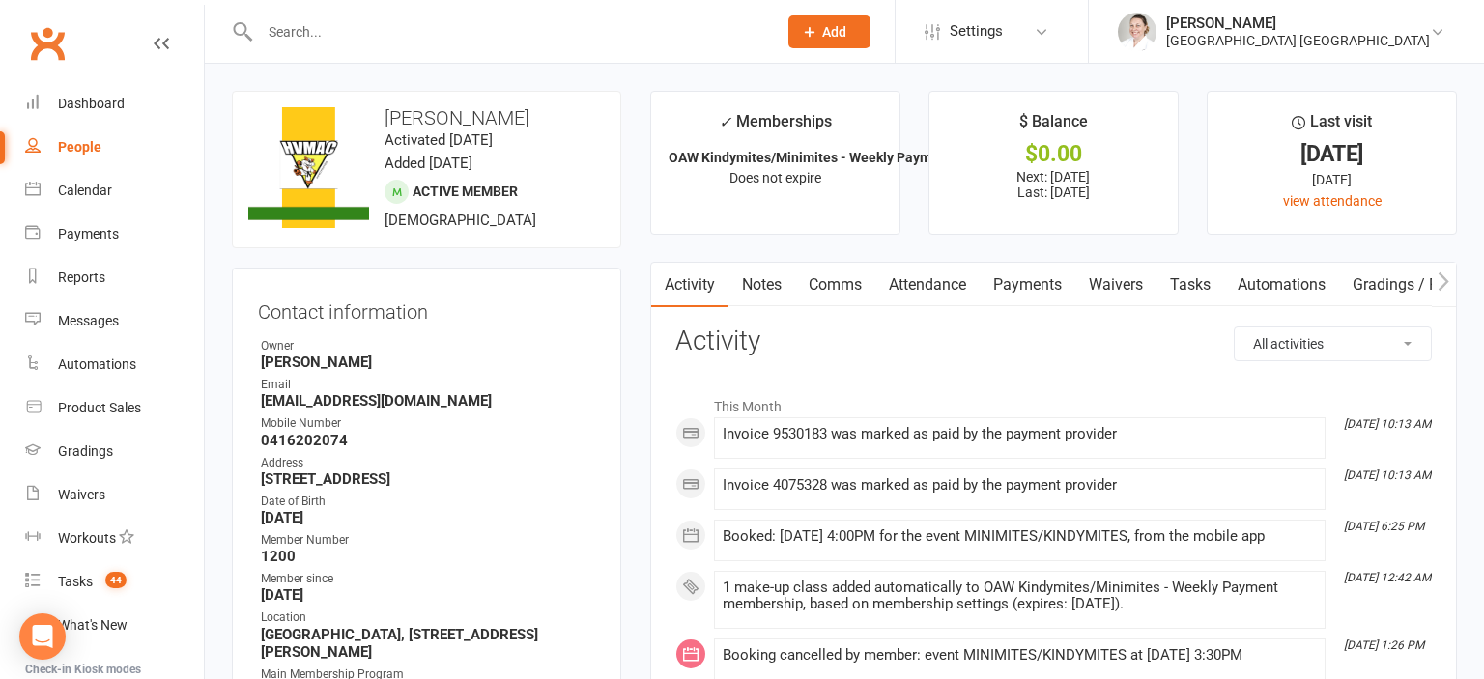
click at [960, 279] on link "Attendance" at bounding box center [927, 285] width 104 height 44
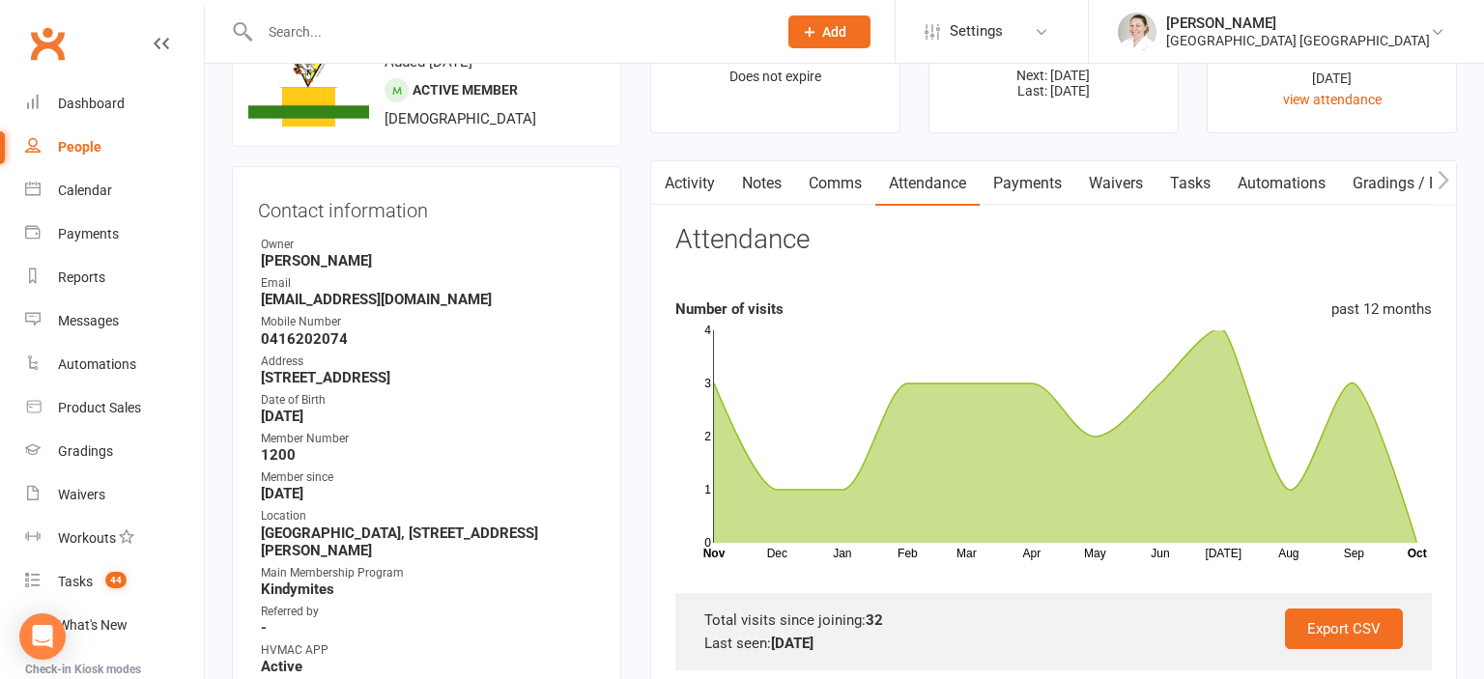
scroll to position [612, 0]
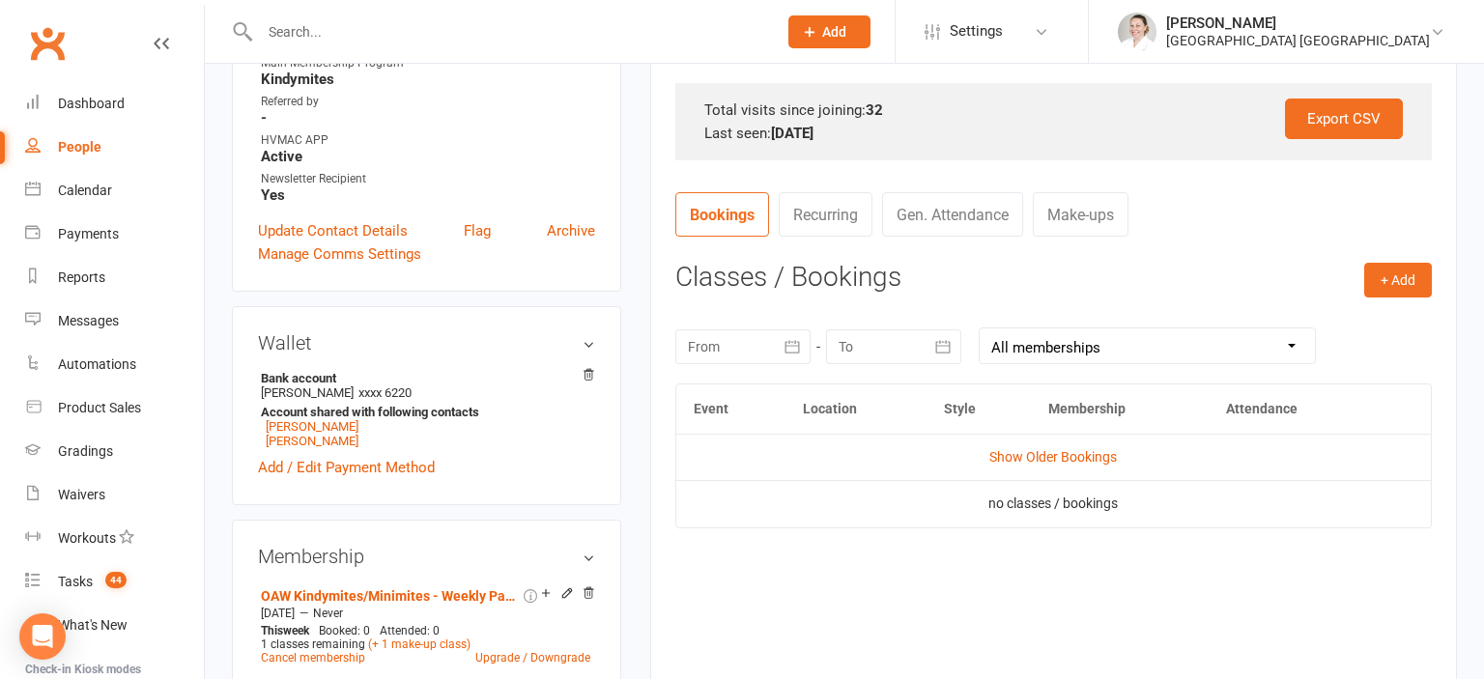
click at [790, 337] on icon "button" at bounding box center [792, 346] width 19 height 19
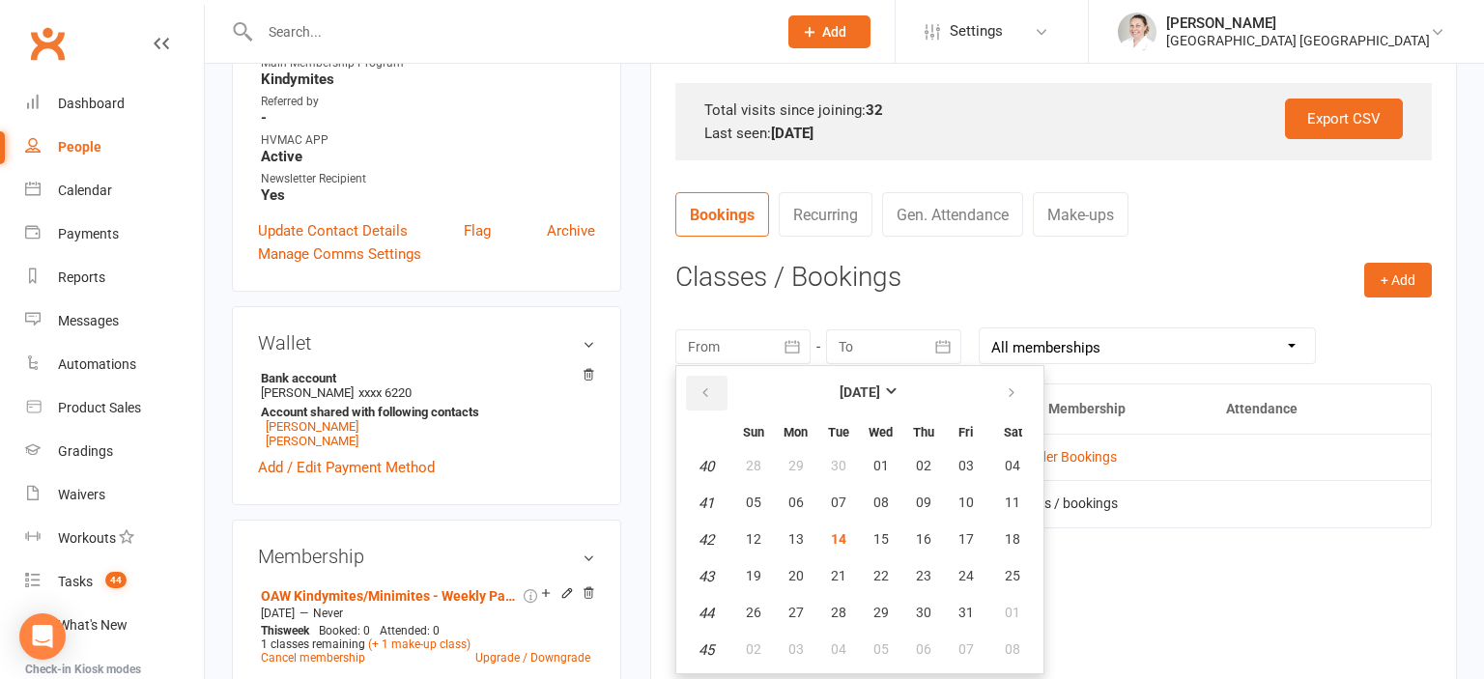
click at [717, 396] on button "button" at bounding box center [707, 393] width 42 height 35
click at [714, 396] on button "button" at bounding box center [707, 393] width 42 height 35
click at [800, 609] on span "25" at bounding box center [795, 612] width 15 height 15
type input "[DATE]"
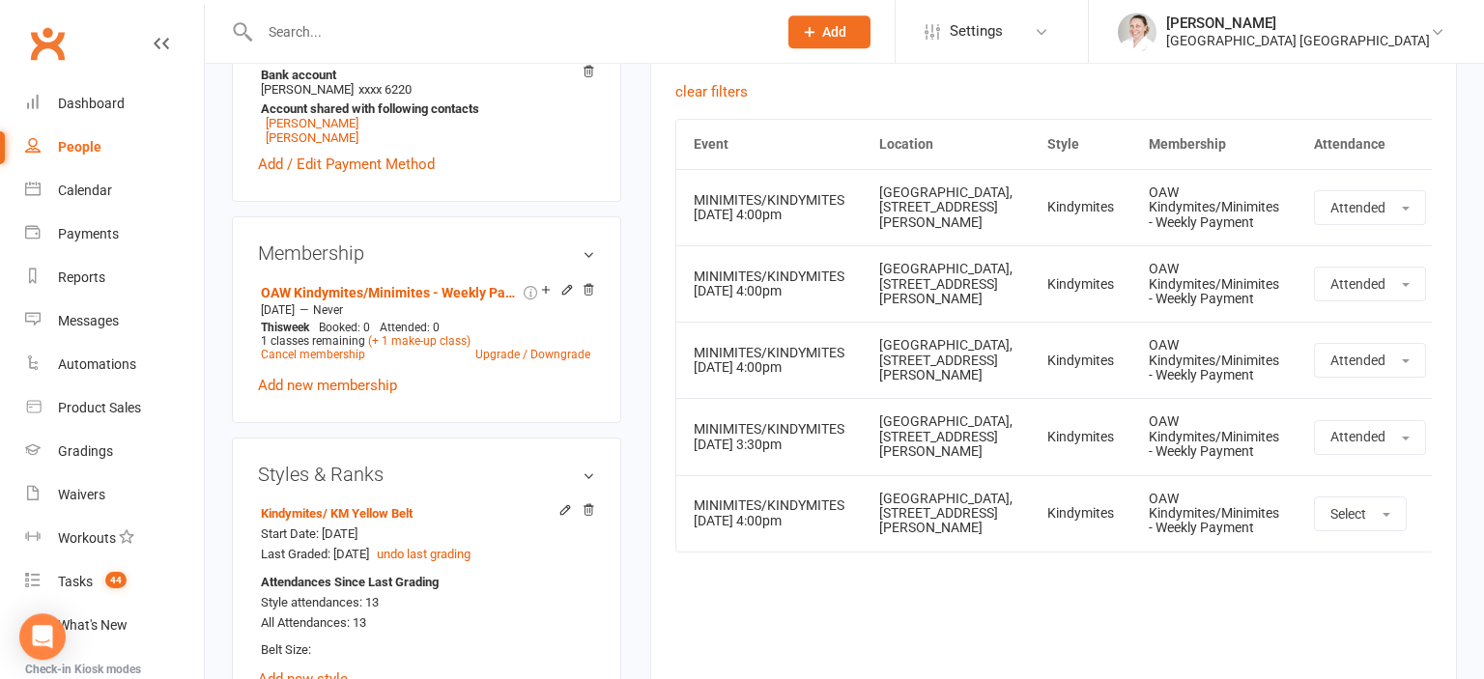
scroll to position [918, 0]
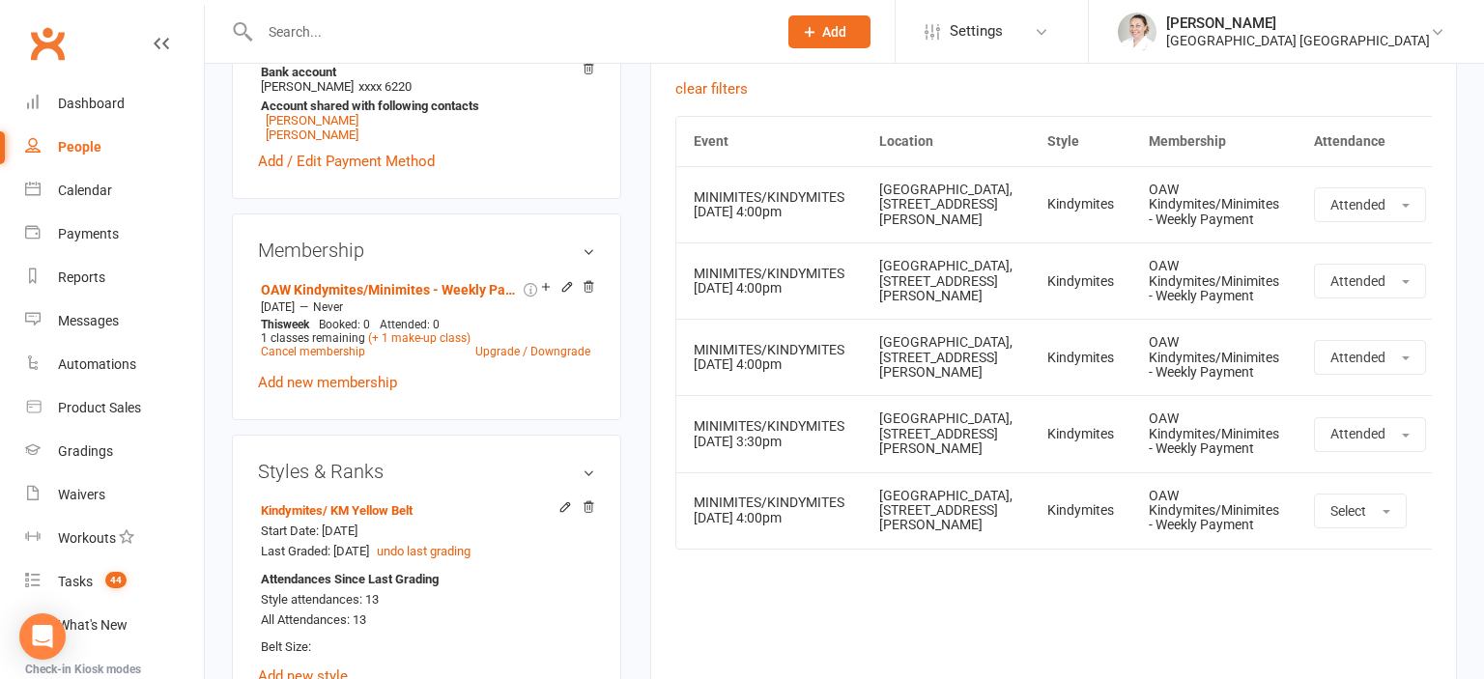
click at [1463, 521] on icon at bounding box center [1472, 510] width 19 height 19
click at [1303, 607] on link "View event" at bounding box center [1387, 587] width 191 height 39
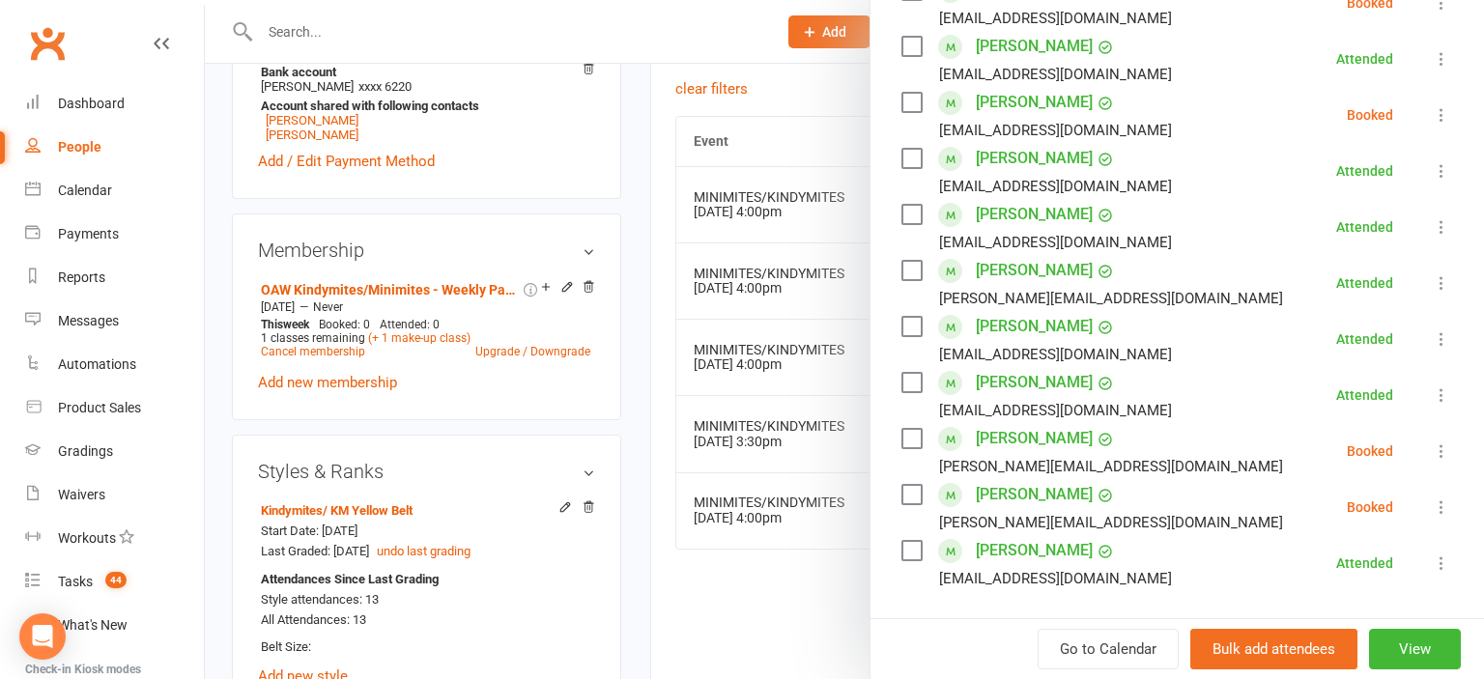
scroll to position [533, 0]
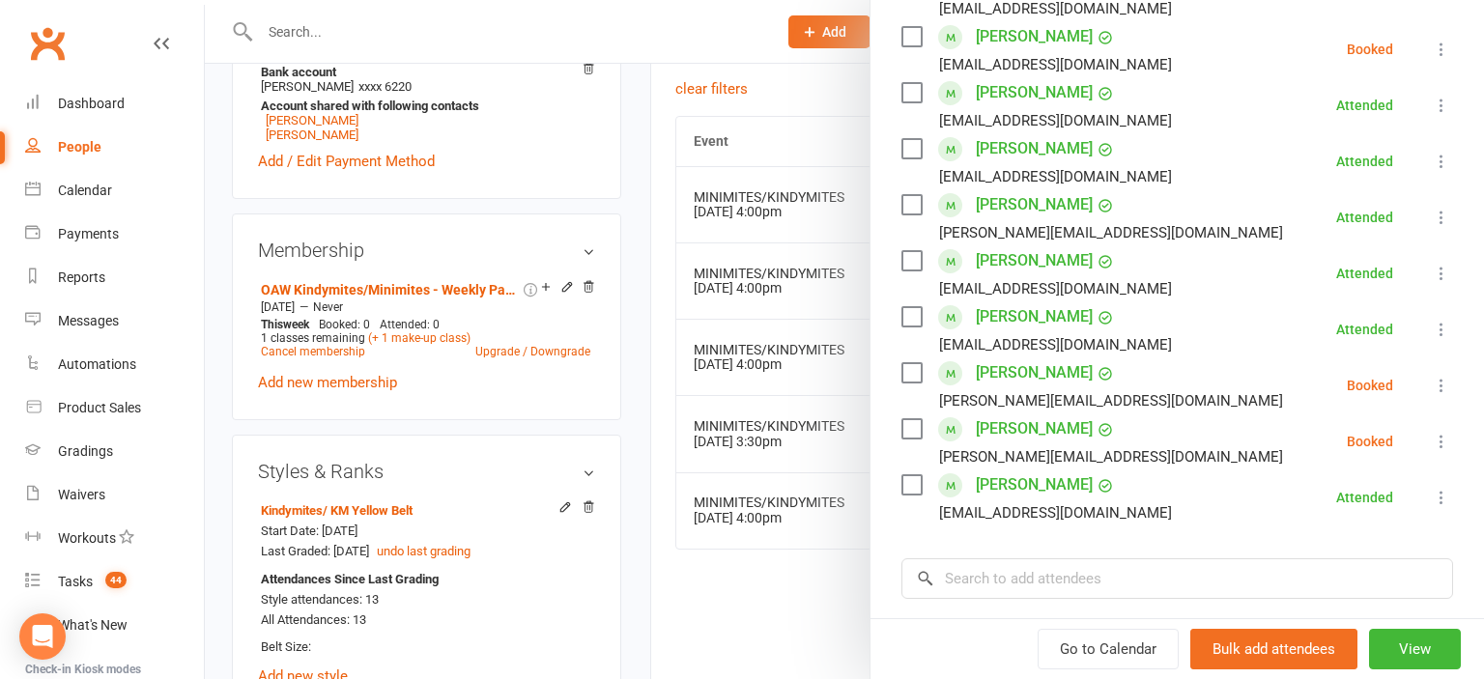
click at [1441, 385] on icon at bounding box center [1441, 385] width 19 height 19
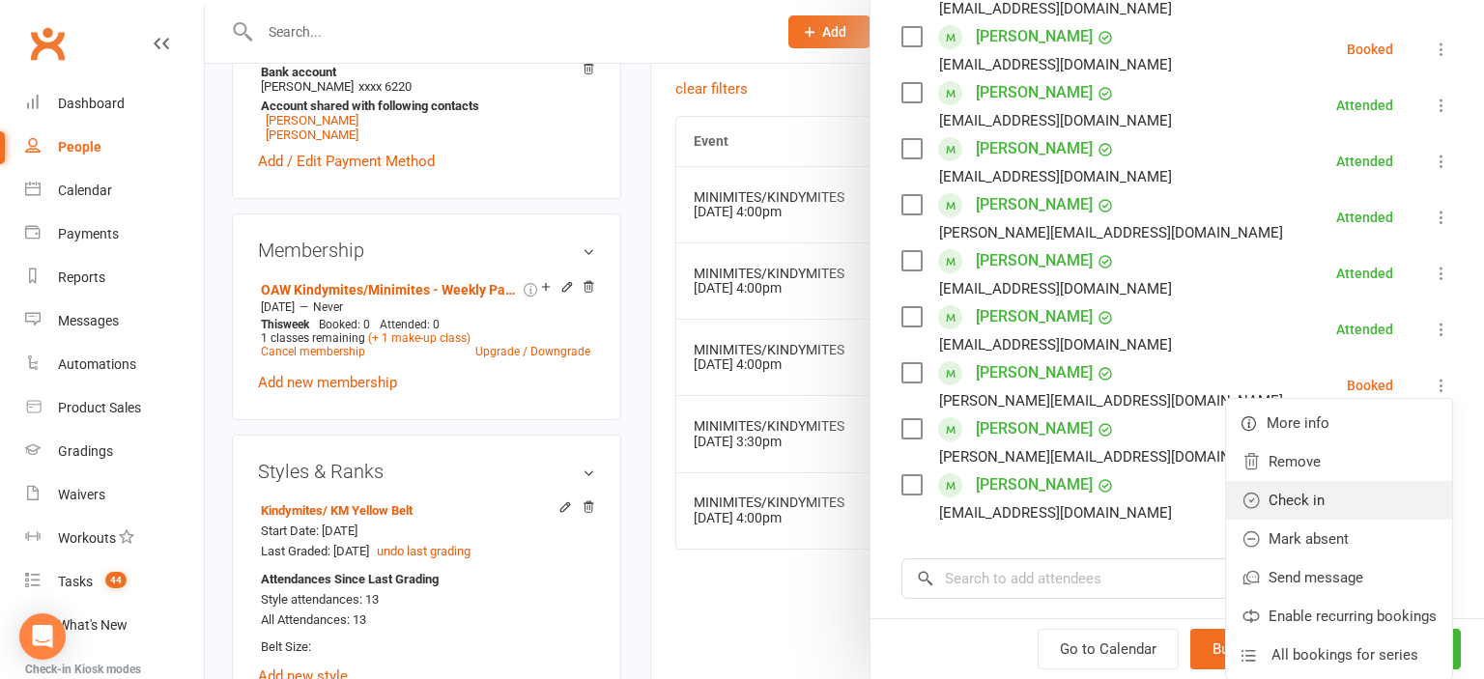
click at [1326, 497] on link "Check in" at bounding box center [1339, 500] width 226 height 39
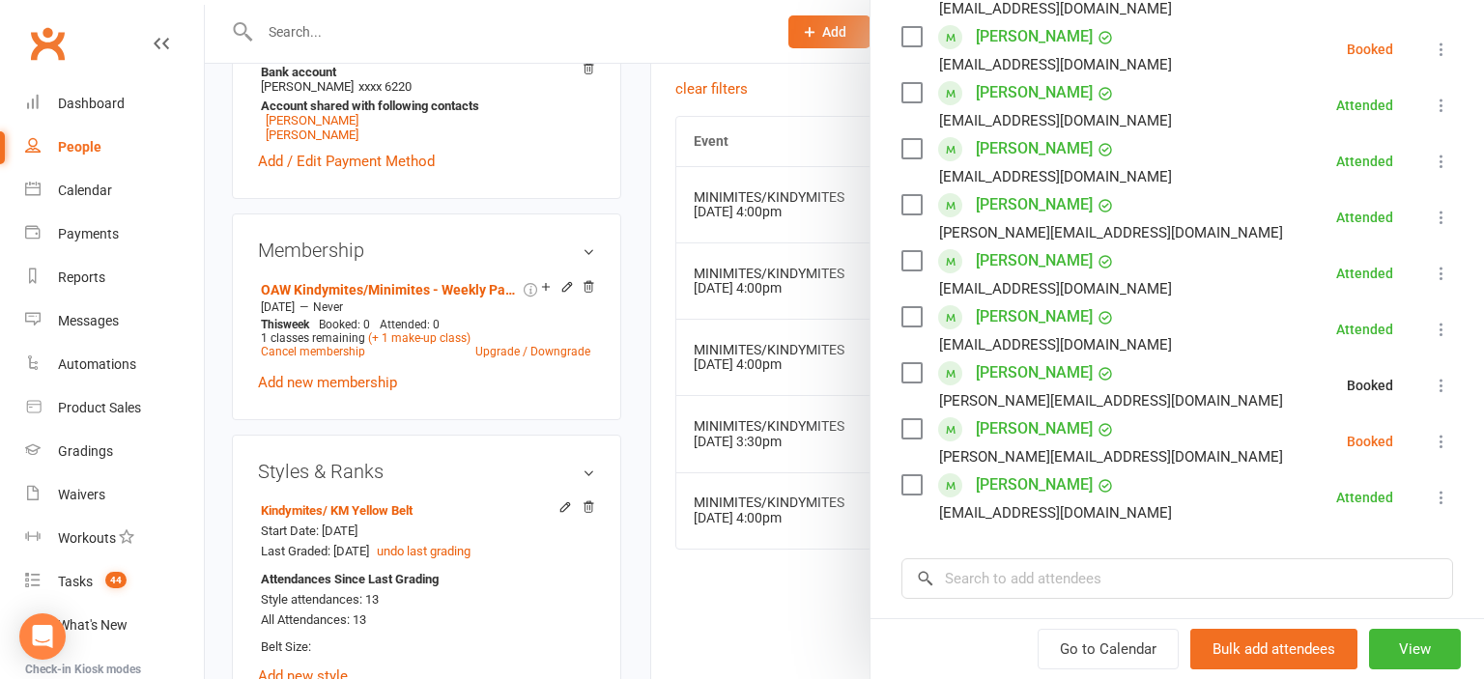
click at [1438, 434] on icon at bounding box center [1441, 441] width 19 height 19
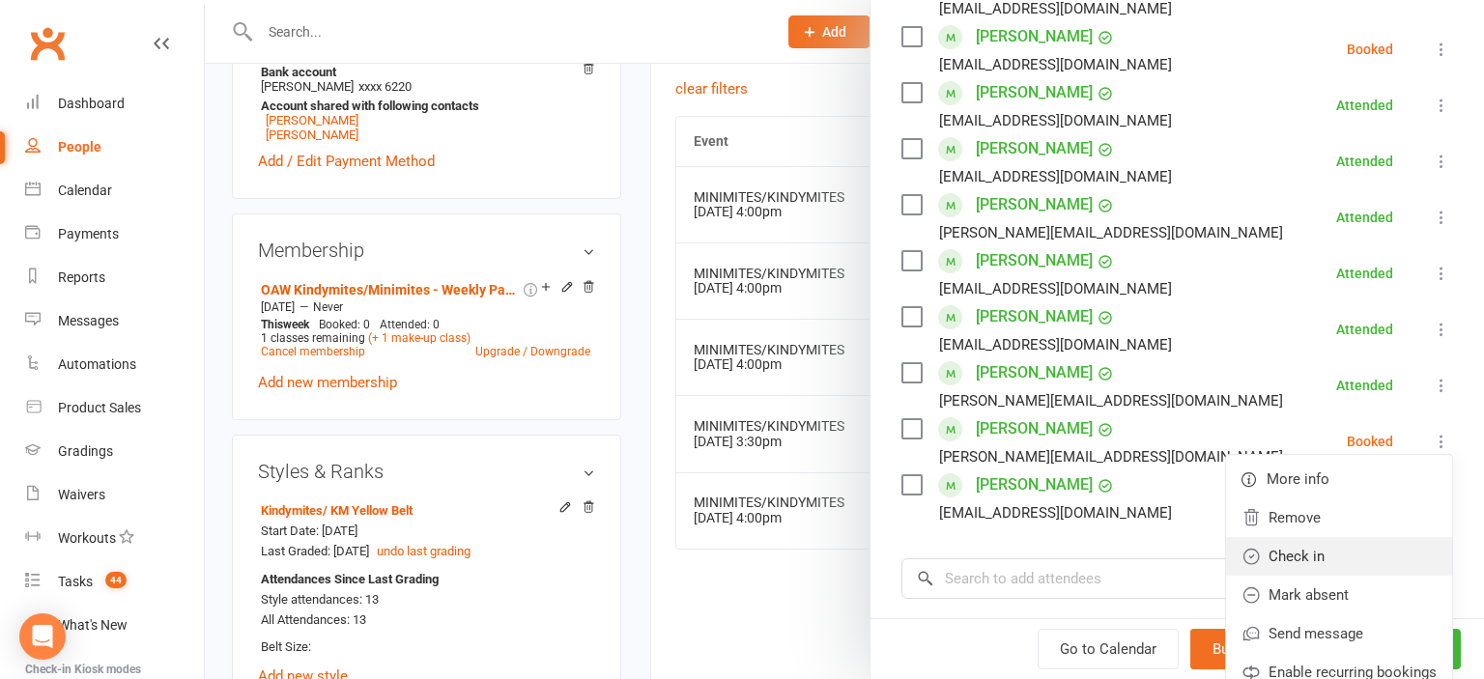
click at [1311, 552] on link "Check in" at bounding box center [1339, 556] width 226 height 39
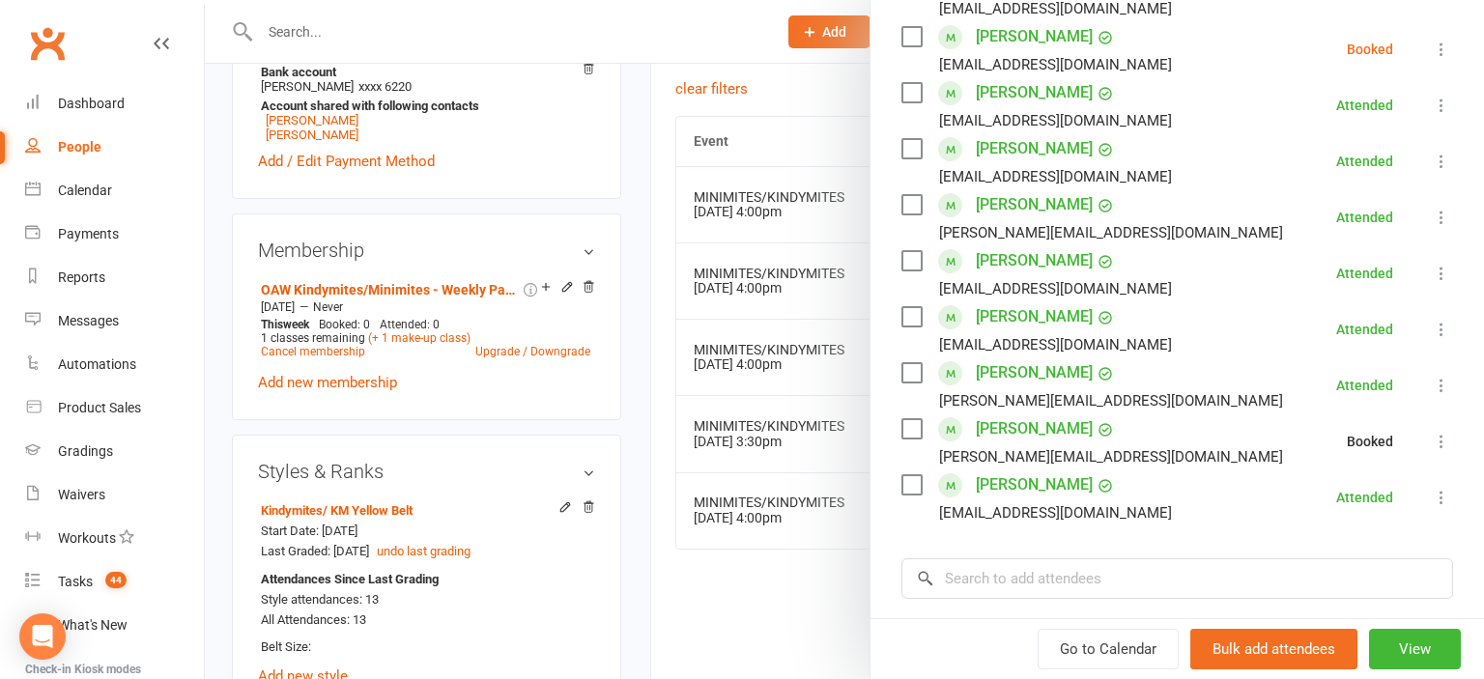
scroll to position [213, 0]
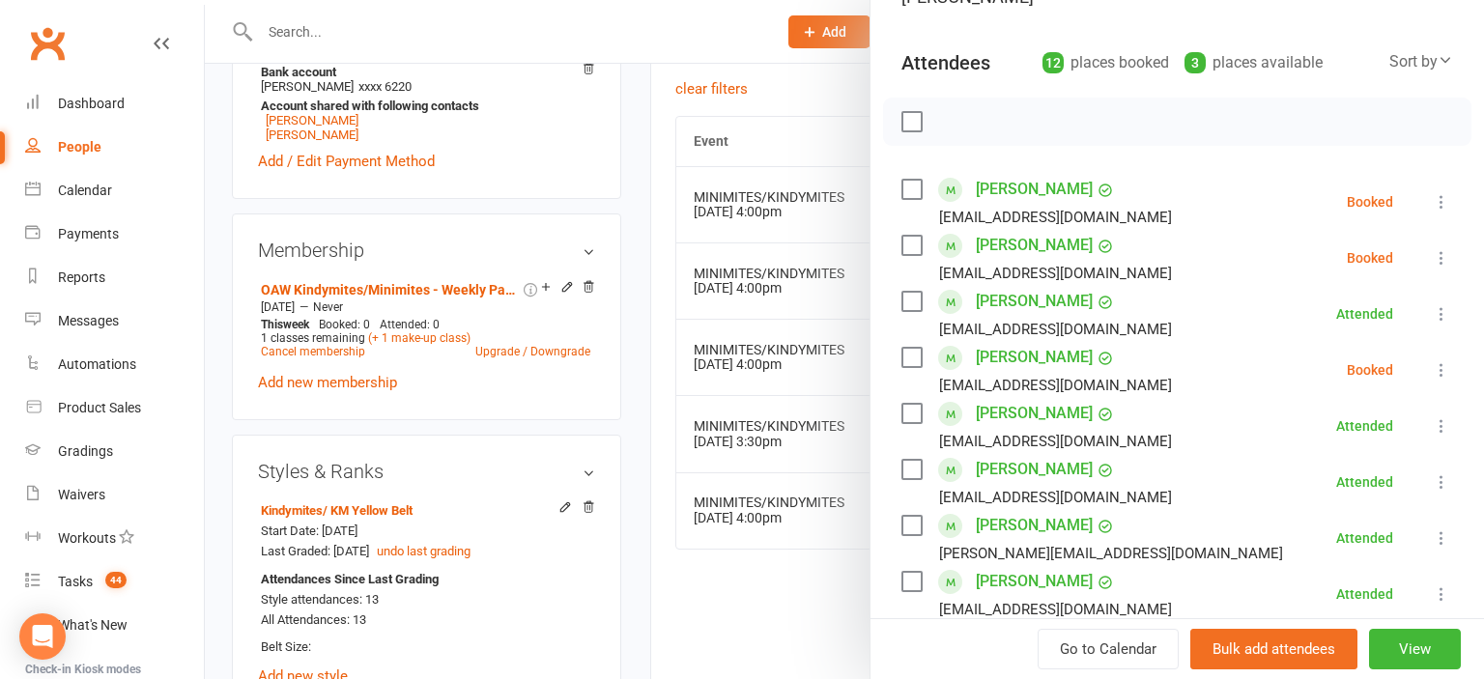
click at [1438, 200] on icon at bounding box center [1441, 201] width 19 height 19
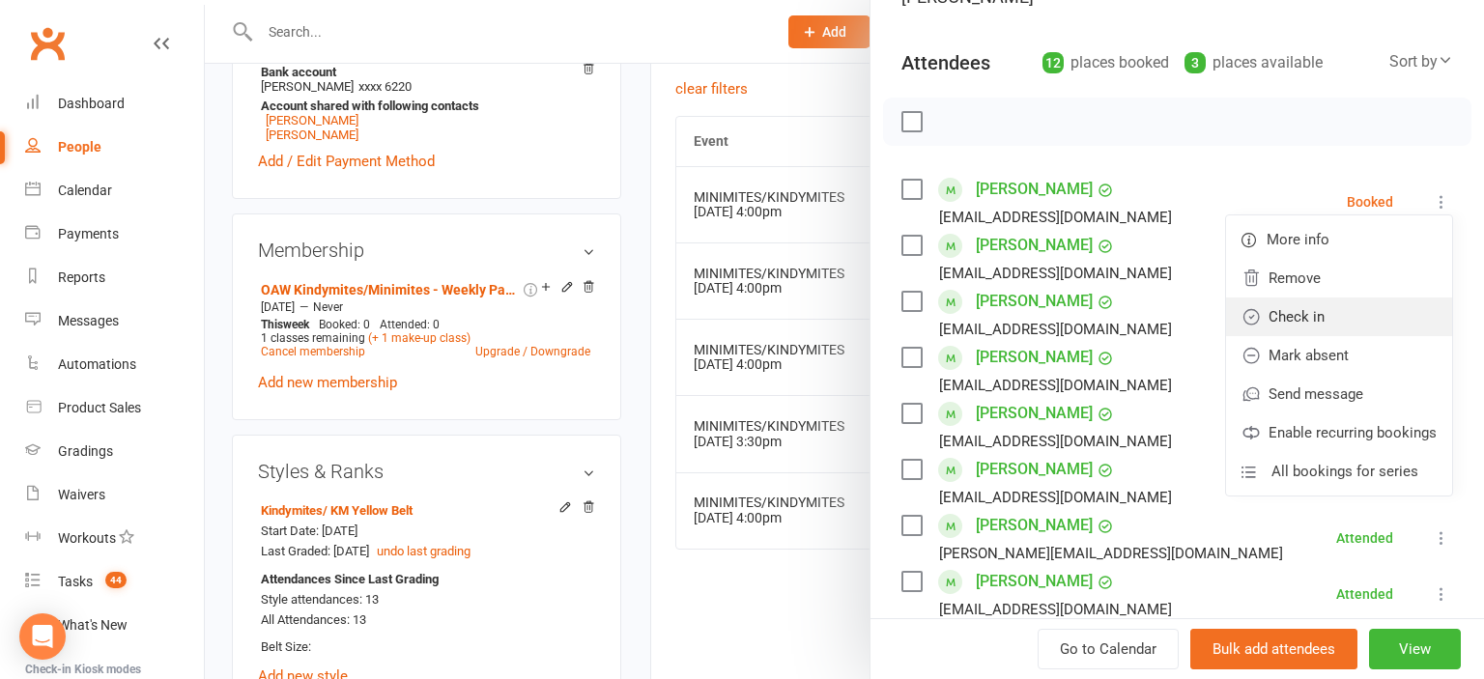
click at [1368, 309] on link "Check in" at bounding box center [1339, 317] width 226 height 39
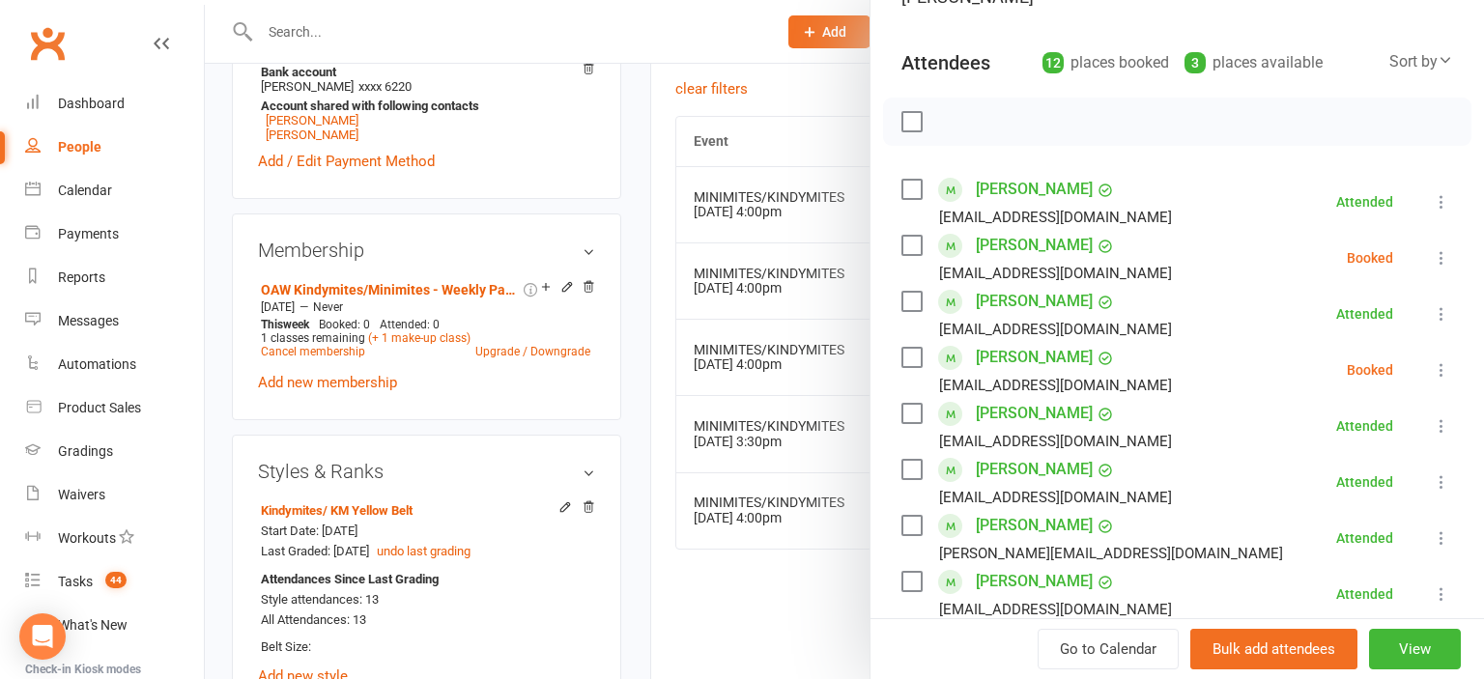
click at [1436, 257] on icon at bounding box center [1441, 257] width 19 height 19
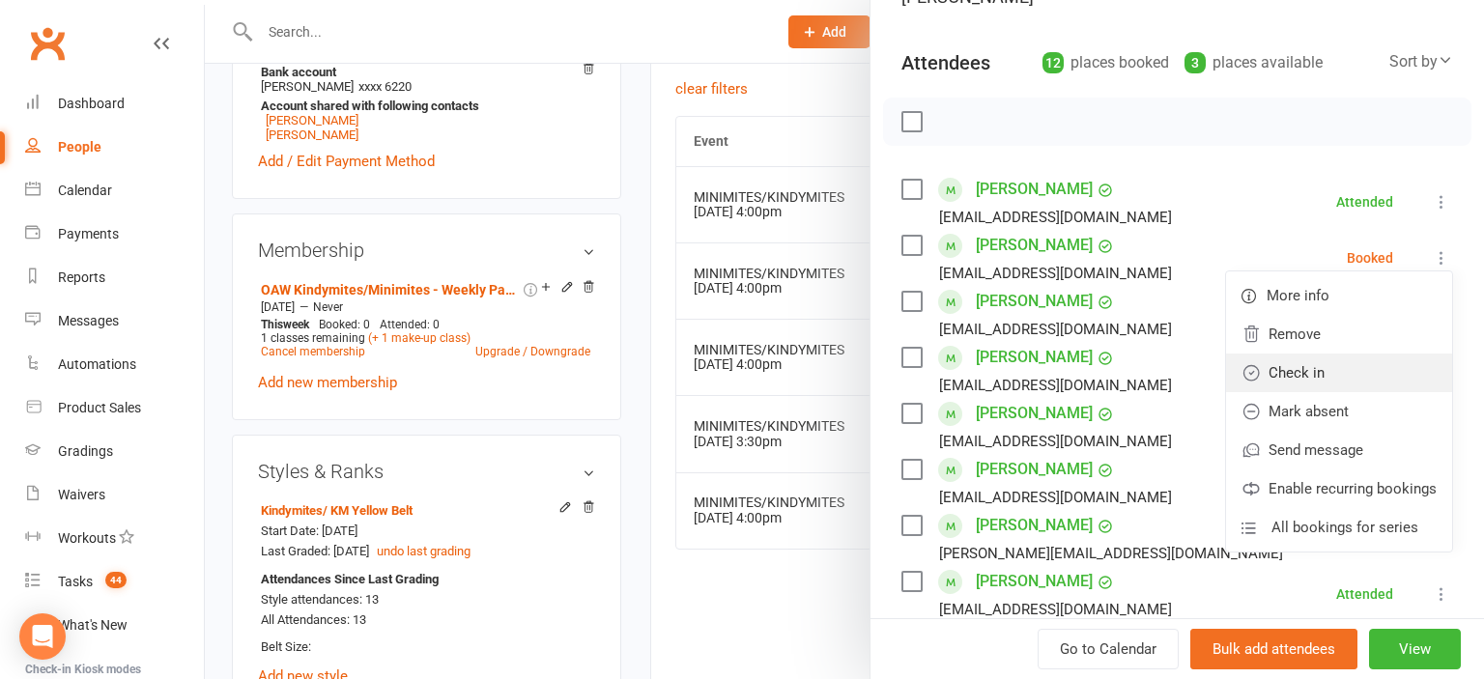
click at [1335, 379] on link "Check in" at bounding box center [1339, 373] width 226 height 39
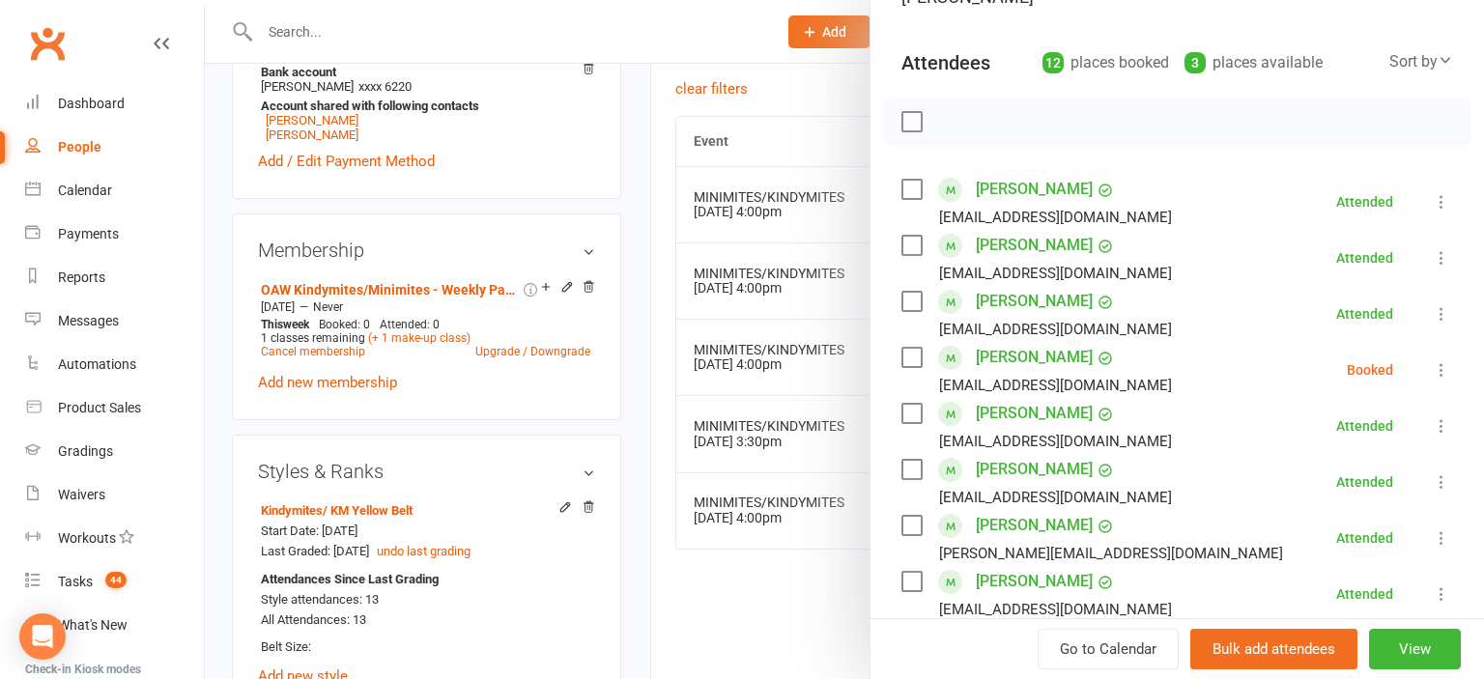
click at [1445, 368] on icon at bounding box center [1441, 369] width 19 height 19
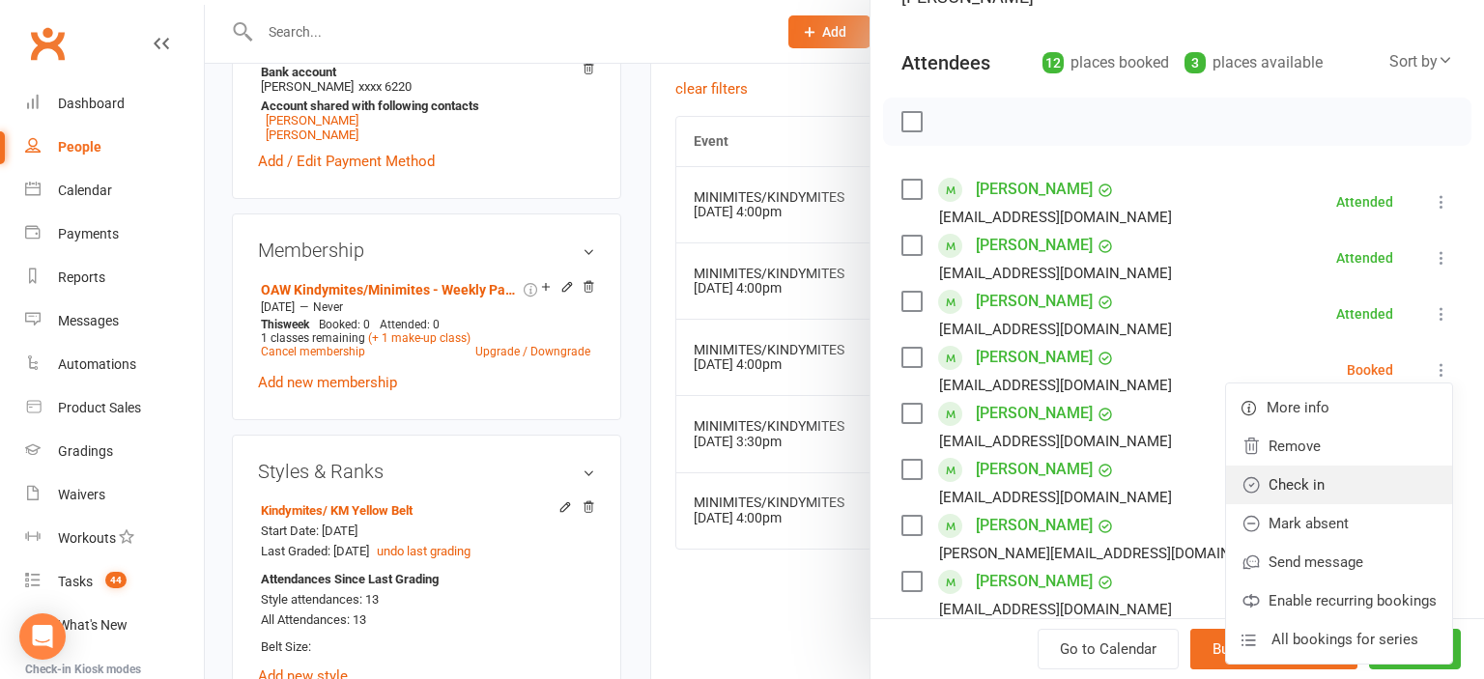
click at [1327, 485] on link "Check in" at bounding box center [1339, 485] width 226 height 39
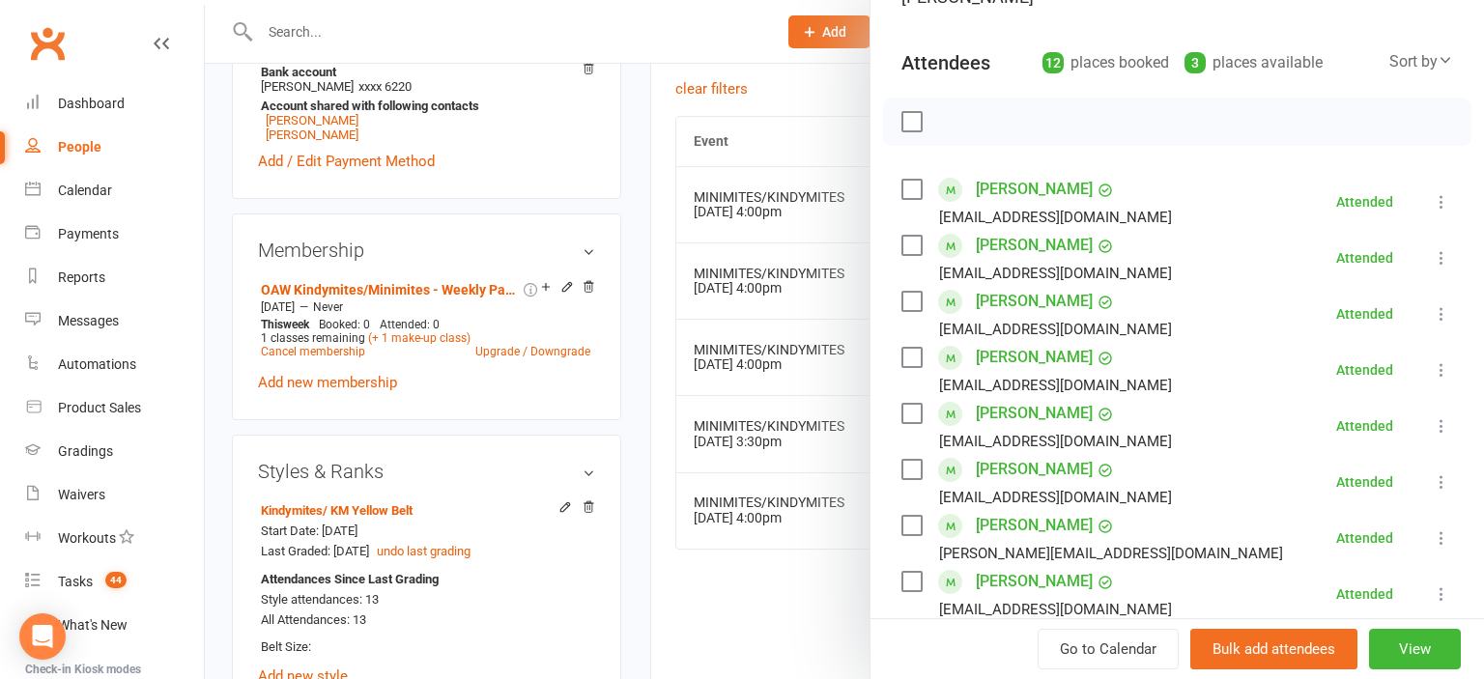
click at [648, 211] on div at bounding box center [844, 339] width 1279 height 679
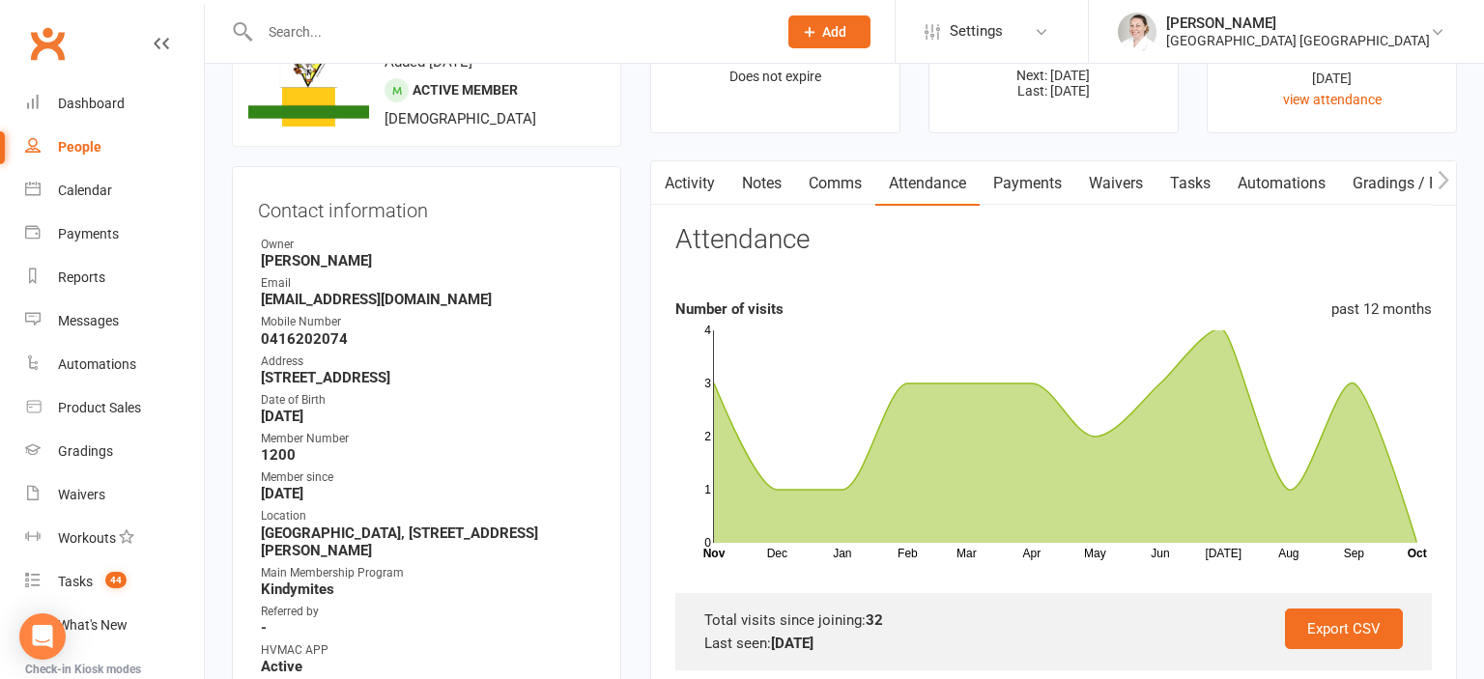
scroll to position [0, 0]
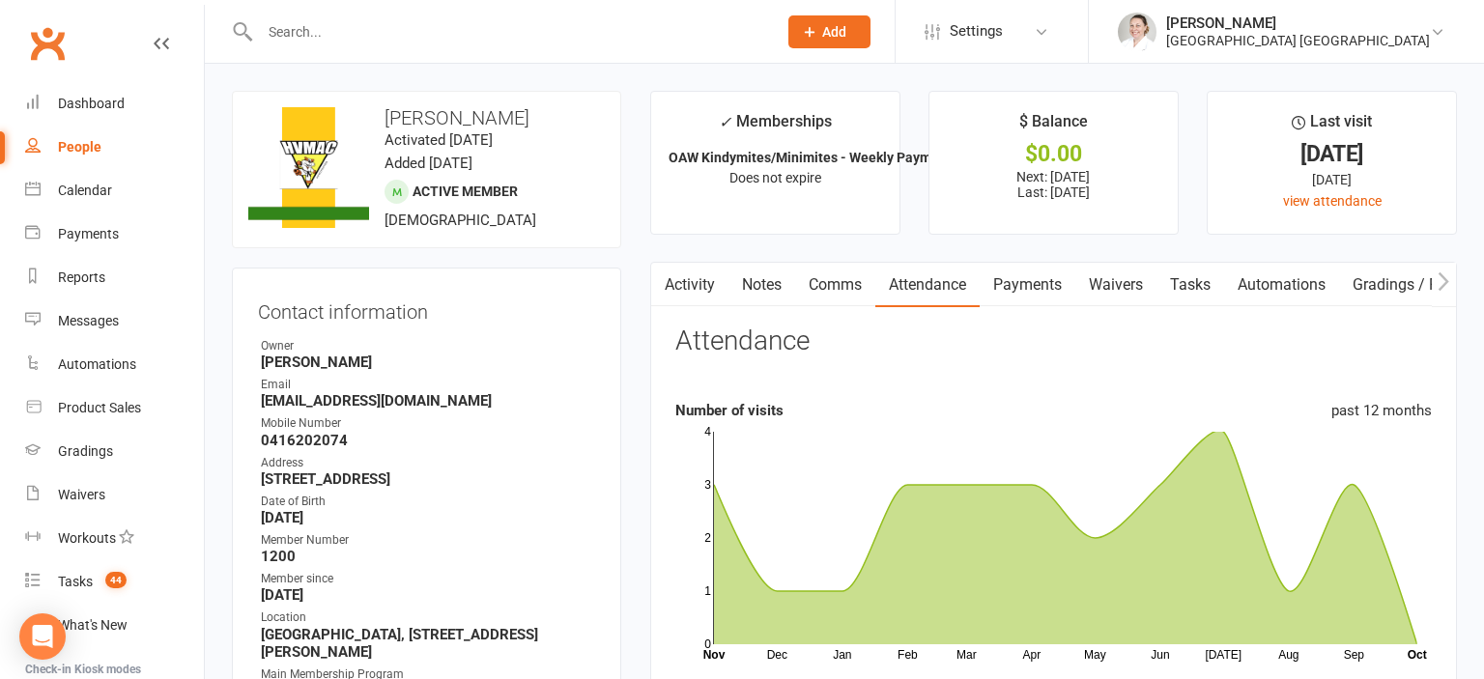
click at [343, 35] on input "text" at bounding box center [508, 31] width 509 height 27
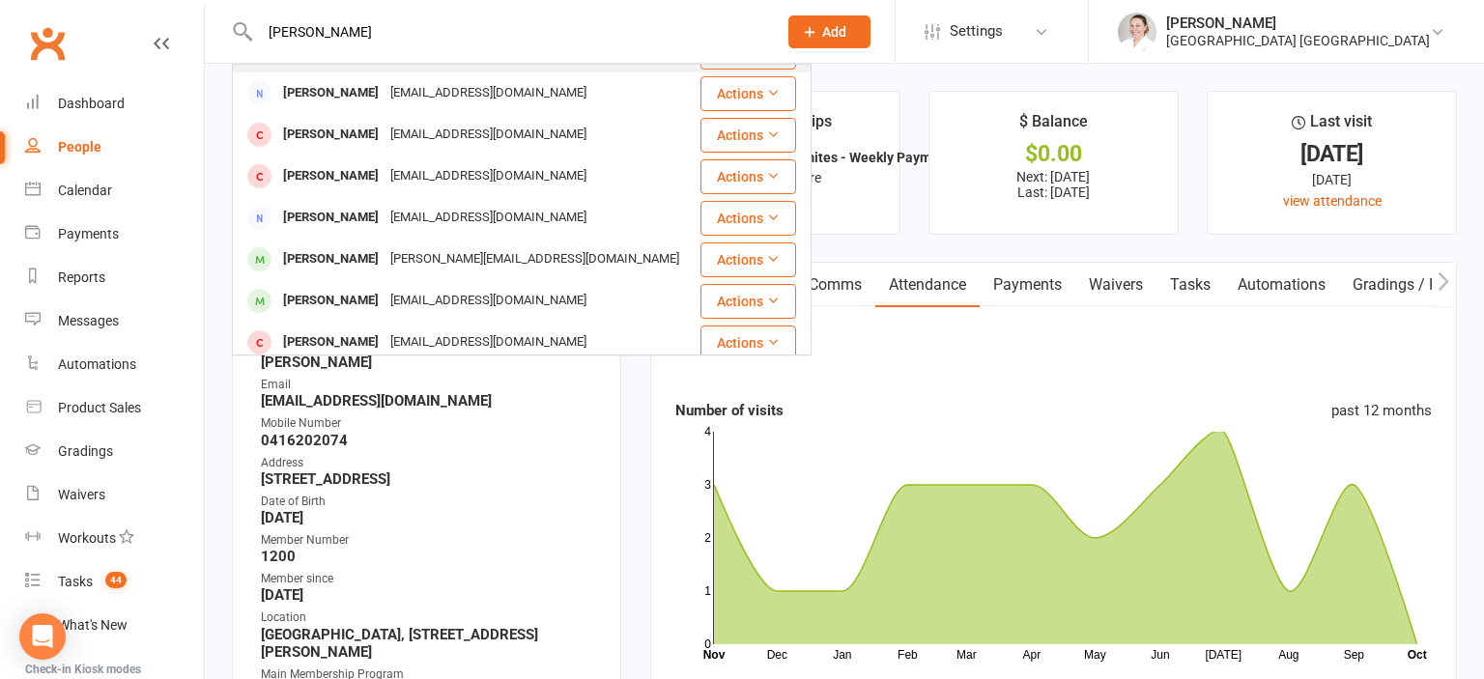
scroll to position [213, 0]
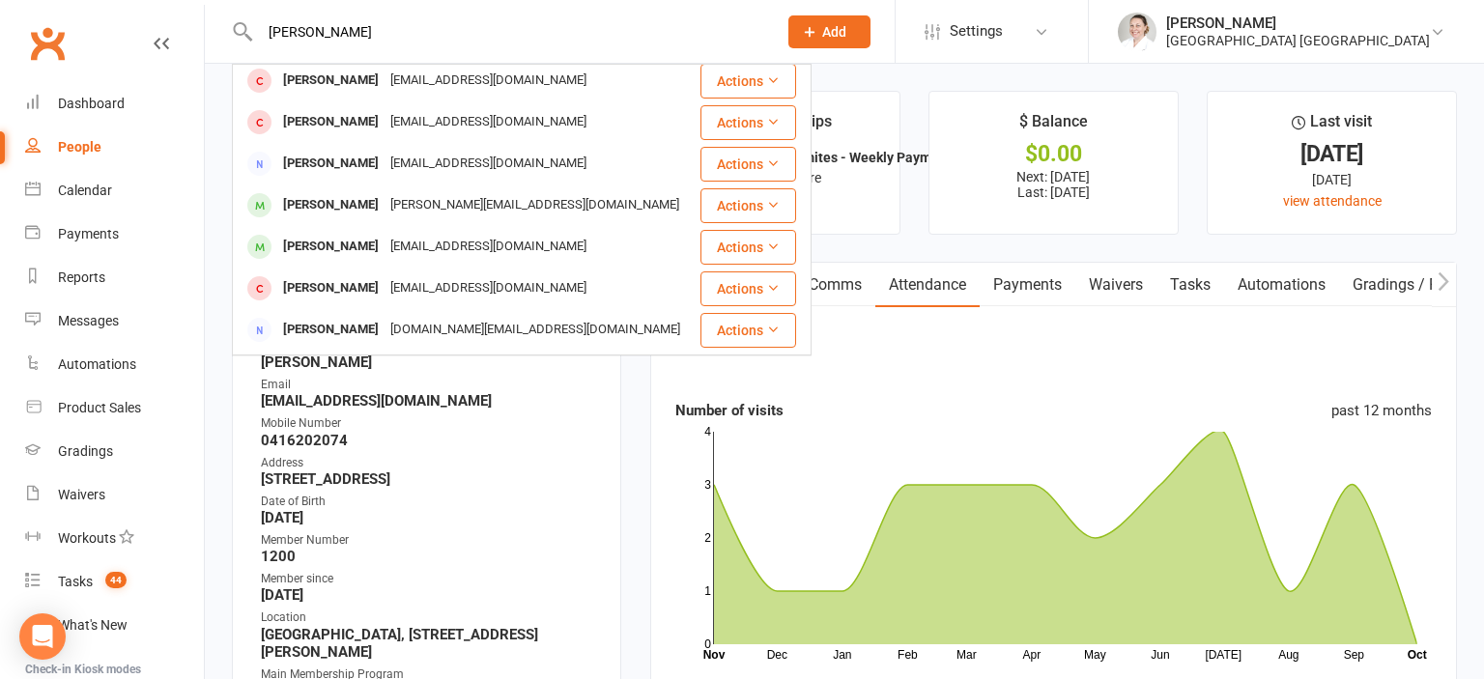
type input "[PERSON_NAME]"
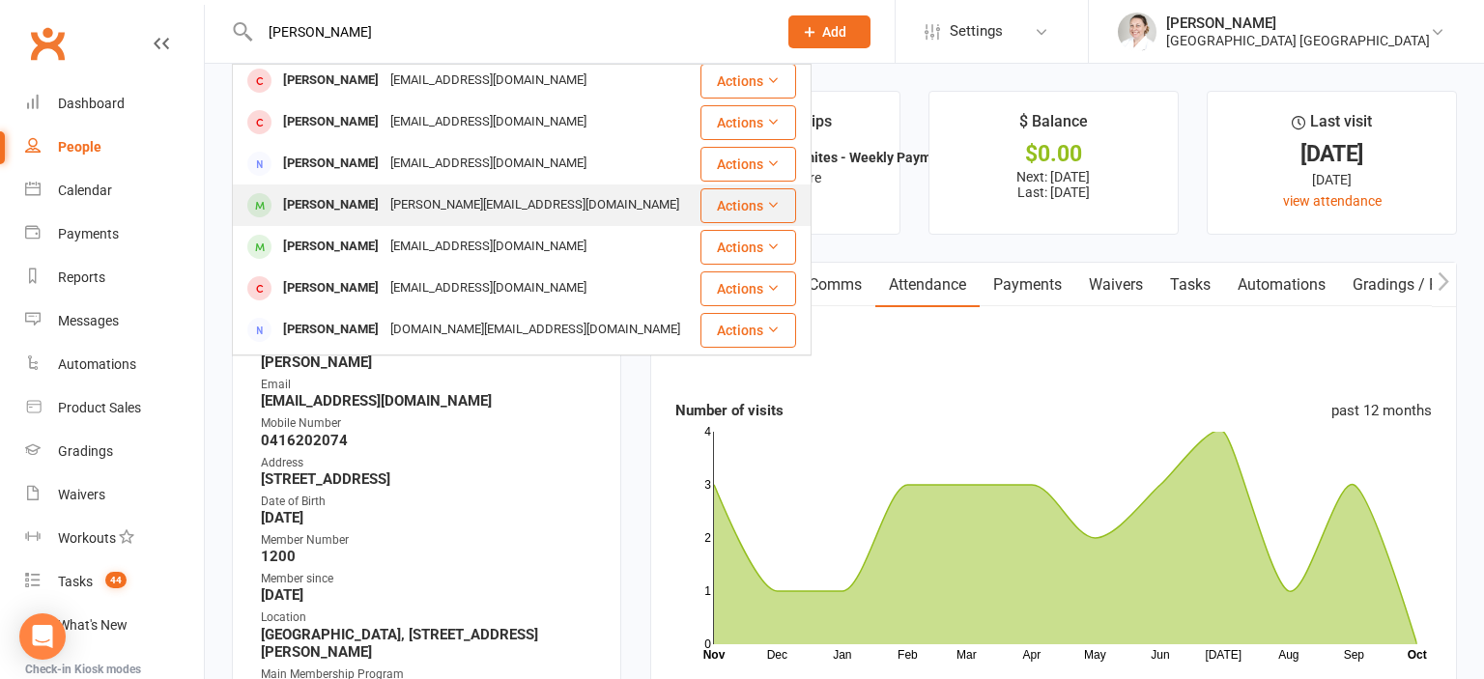
click at [388, 214] on div "[PERSON_NAME][EMAIL_ADDRESS][DOMAIN_NAME]" at bounding box center [535, 205] width 300 height 28
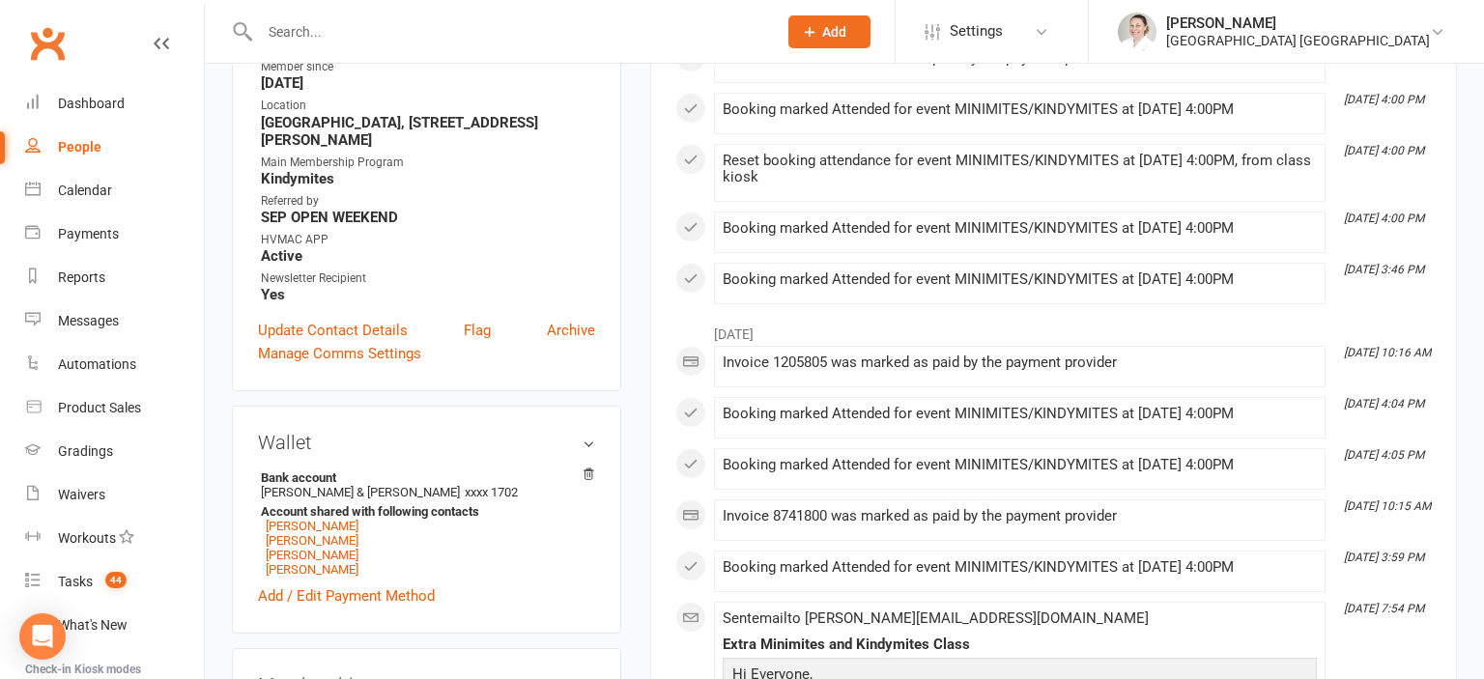
scroll to position [612, 0]
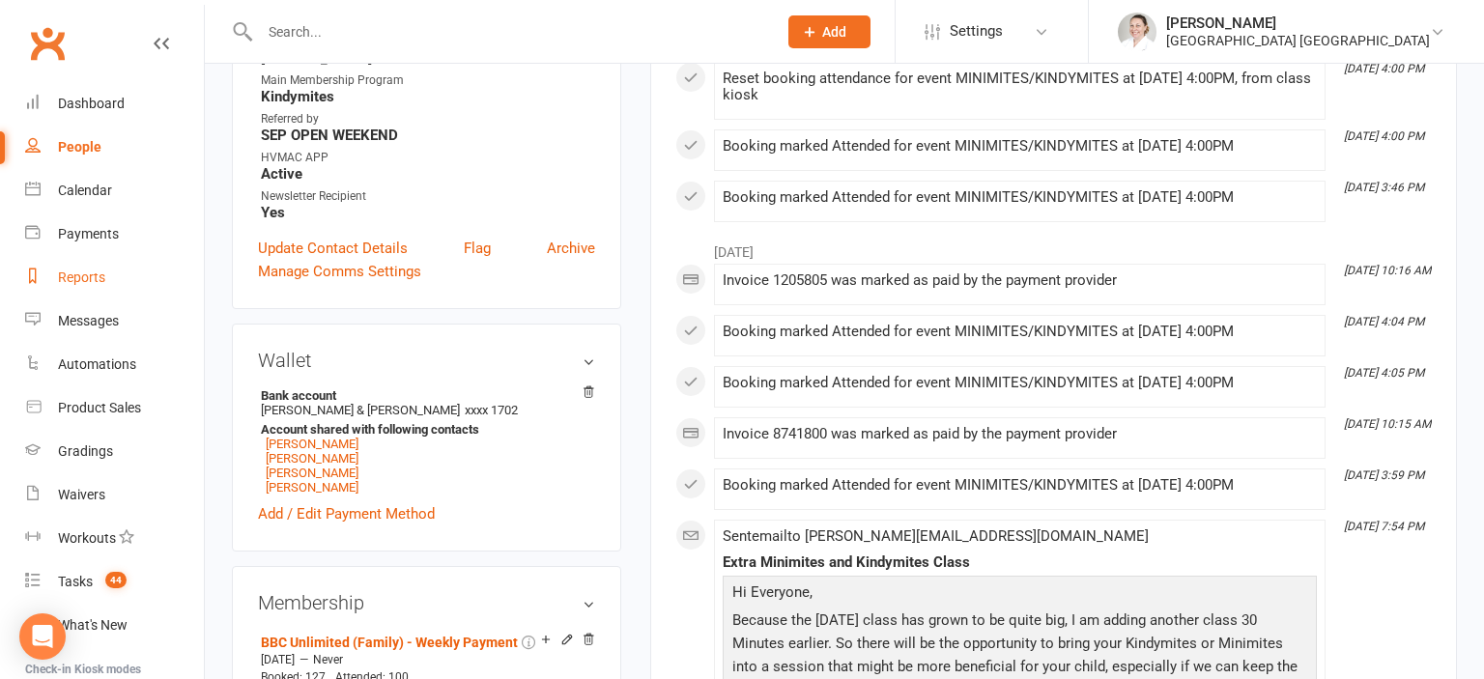
click at [74, 280] on div "Reports" at bounding box center [81, 277] width 47 height 15
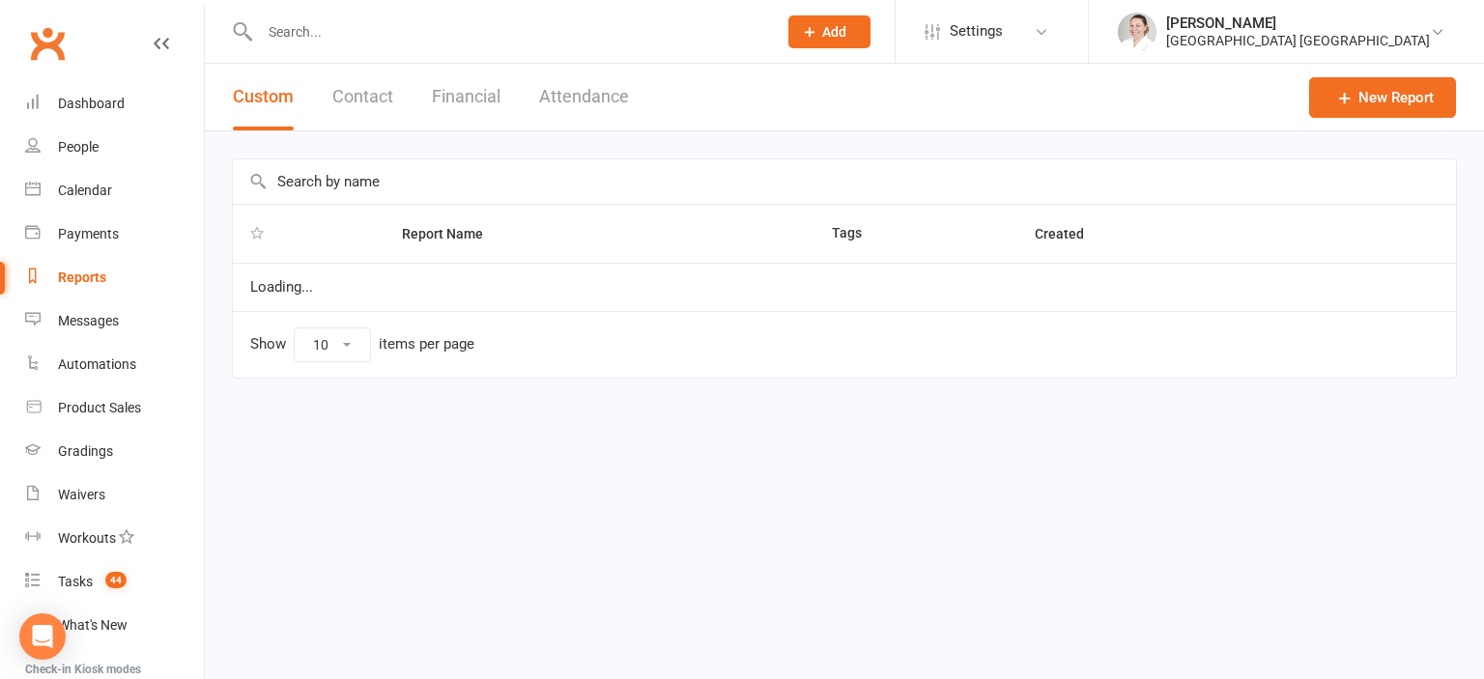
select select "25"
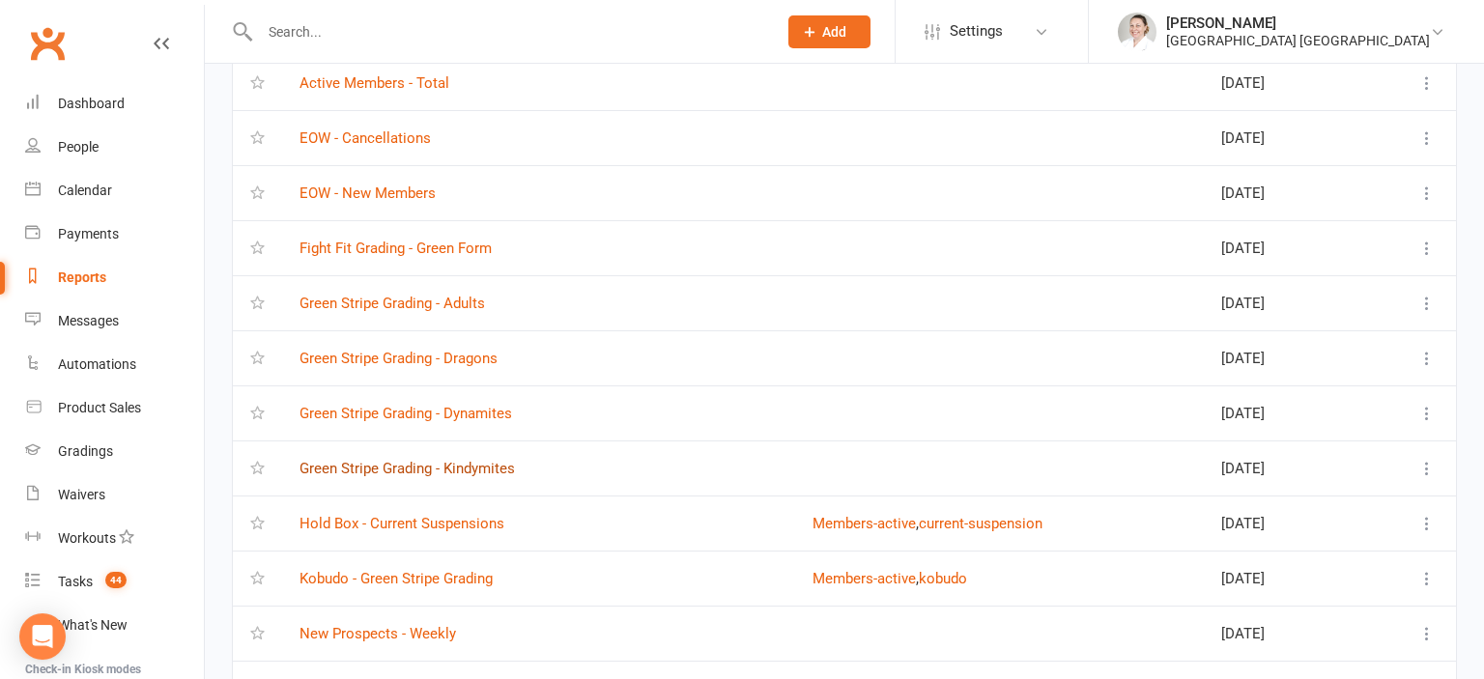
scroll to position [305, 0]
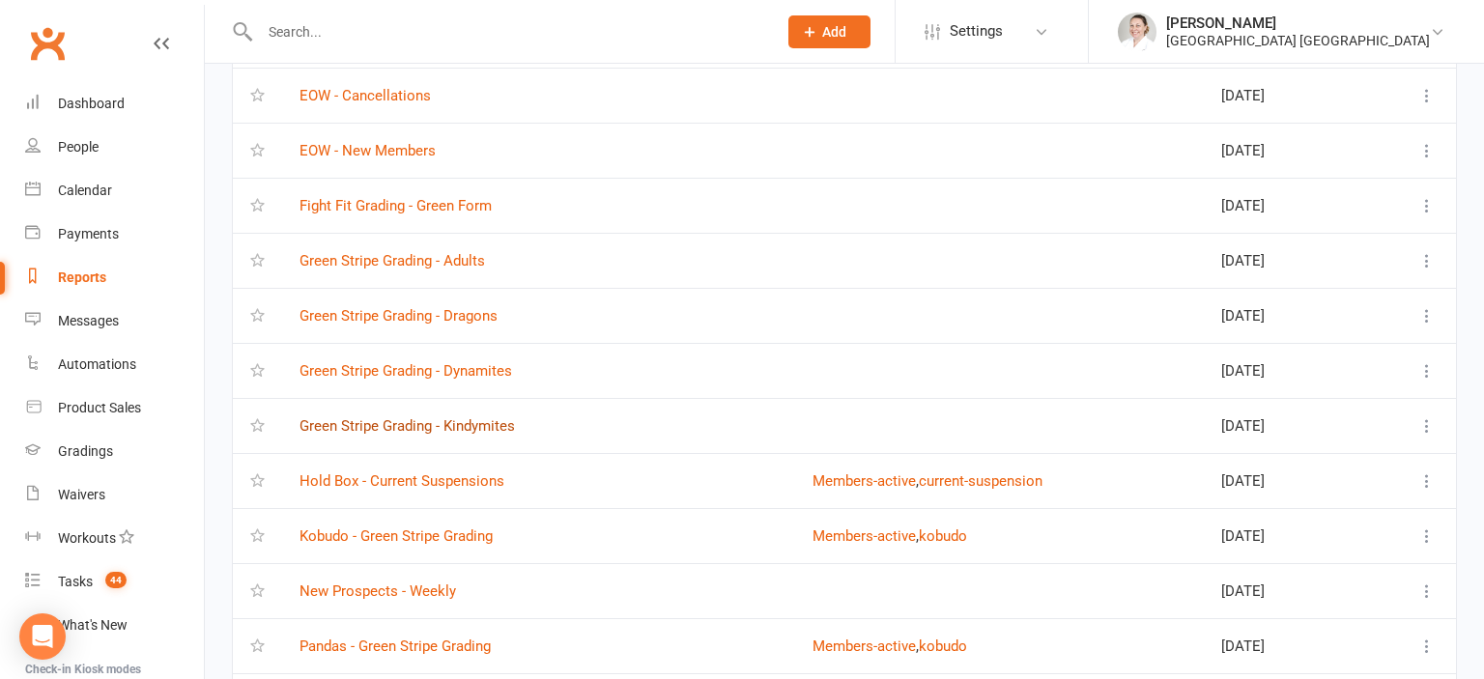
click at [462, 431] on link "Green Stripe Grading - Kindymites" at bounding box center [406, 425] width 215 height 17
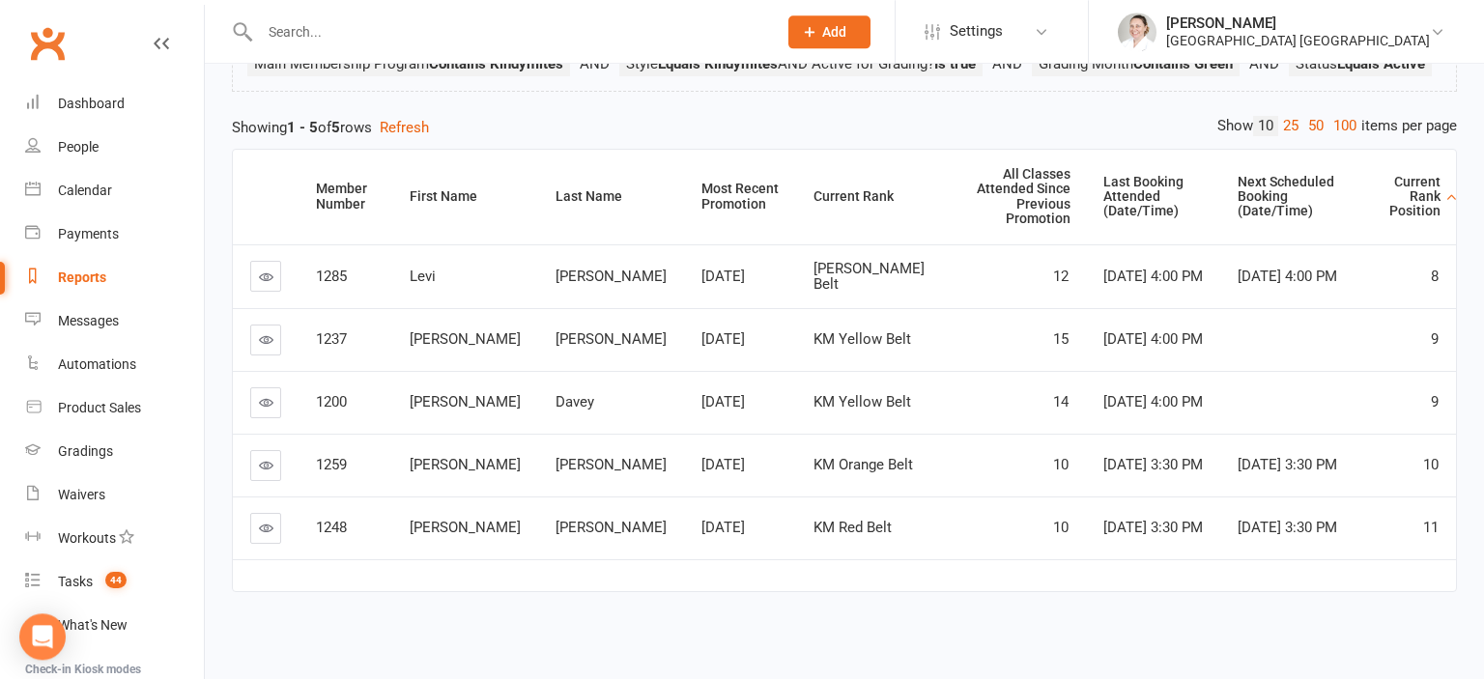
scroll to position [204, 0]
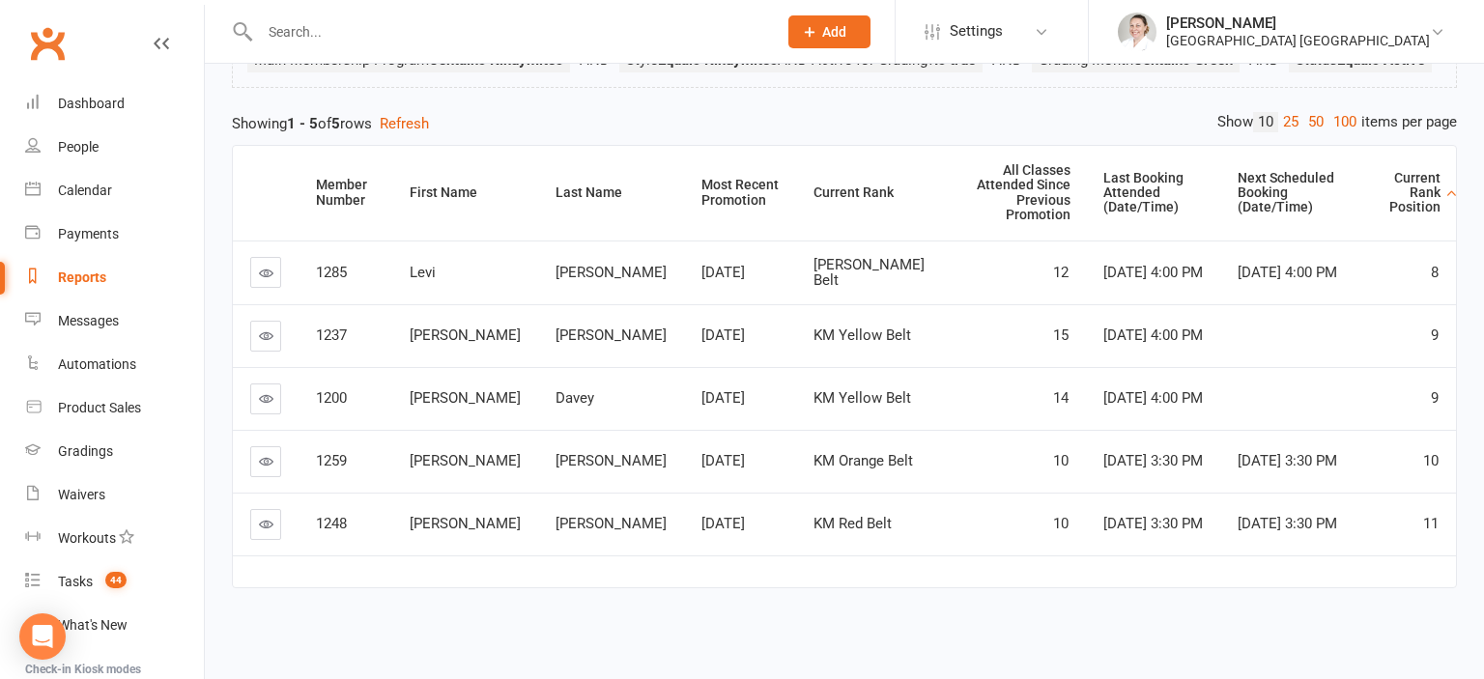
click at [356, 57] on div "Contact > Status Equals Active" at bounding box center [322, 67] width 165 height 20
click at [350, 34] on input "text" at bounding box center [508, 31] width 509 height 27
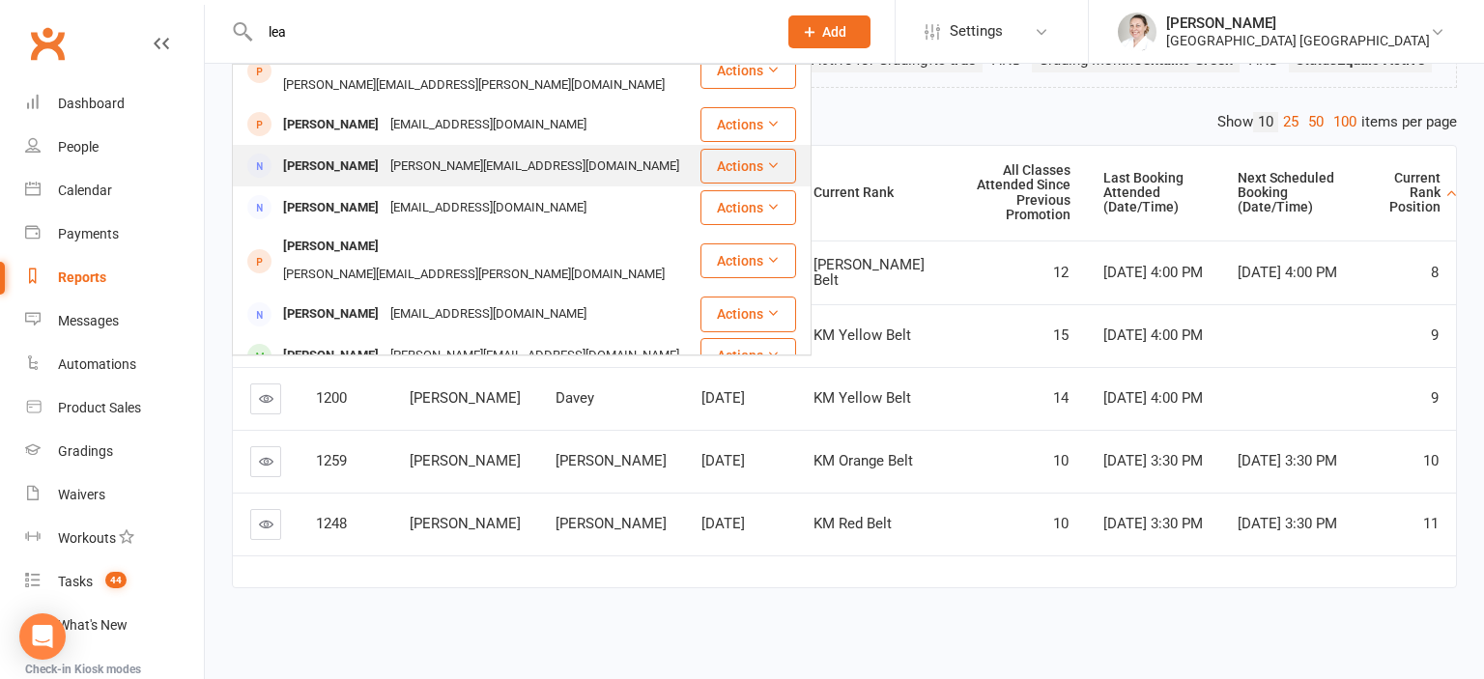
scroll to position [213, 0]
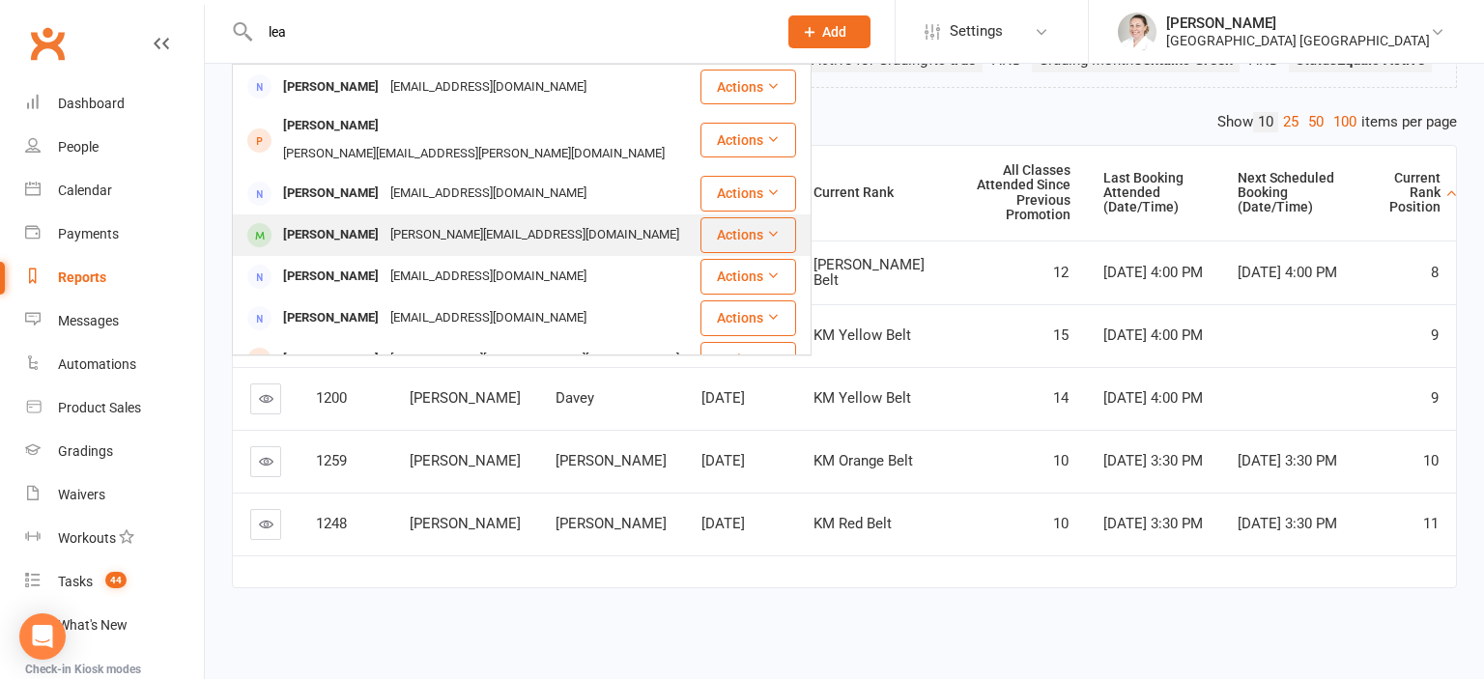
type input "lea"
click at [350, 221] on div "[PERSON_NAME]" at bounding box center [330, 235] width 107 height 28
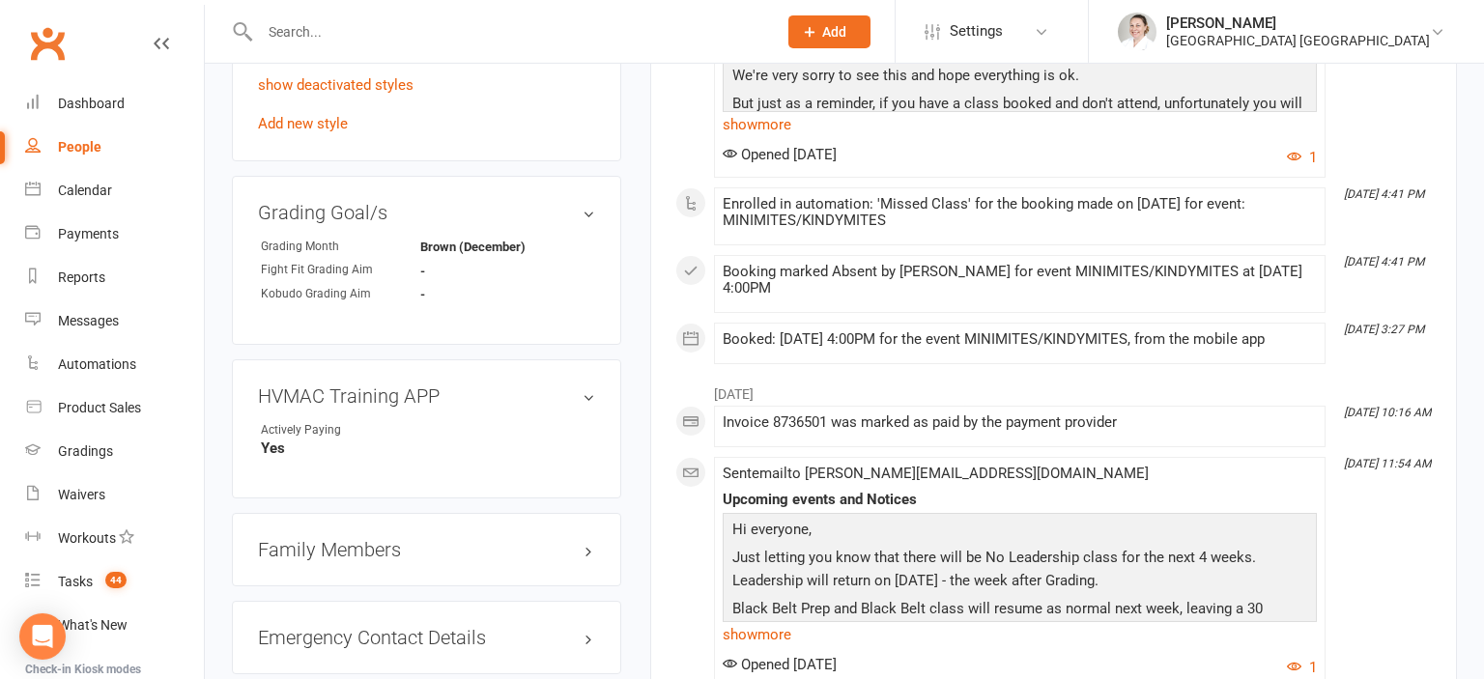
scroll to position [1530, 0]
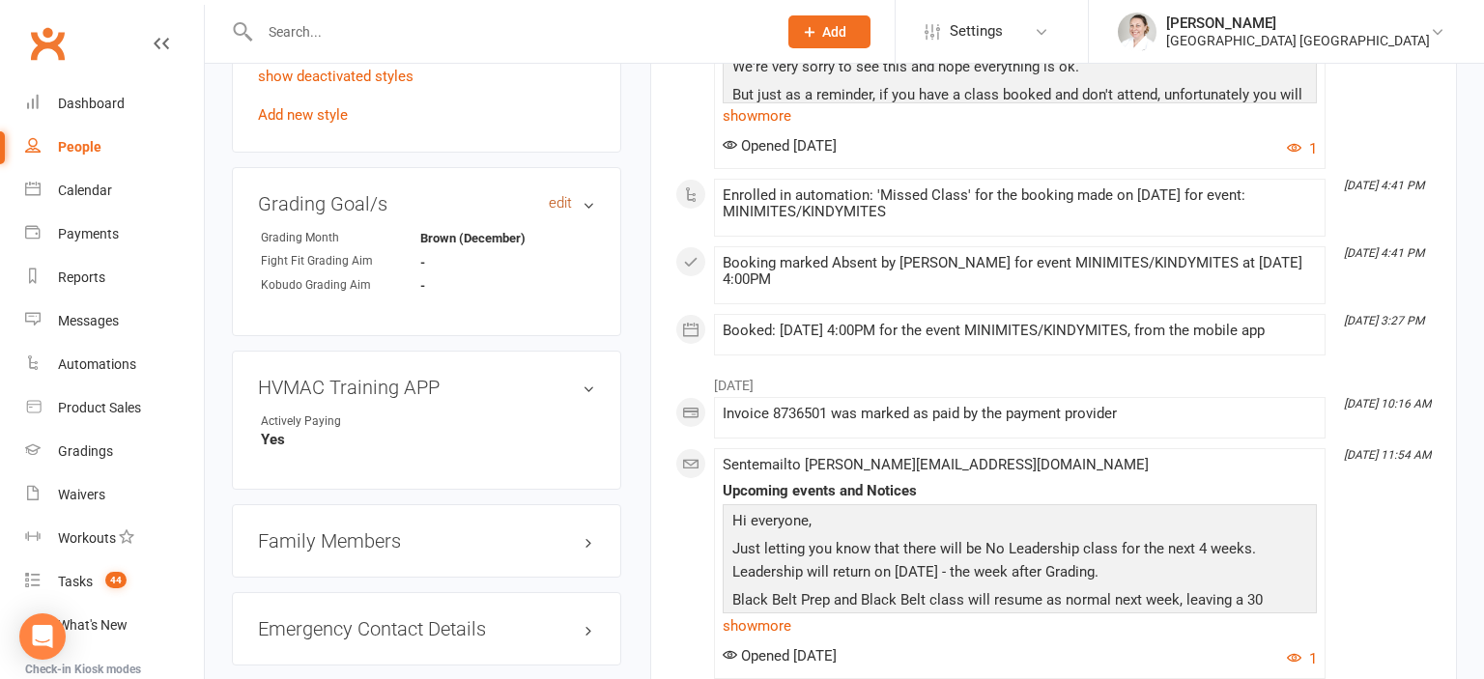
click at [555, 195] on link "edit" at bounding box center [560, 203] width 23 height 16
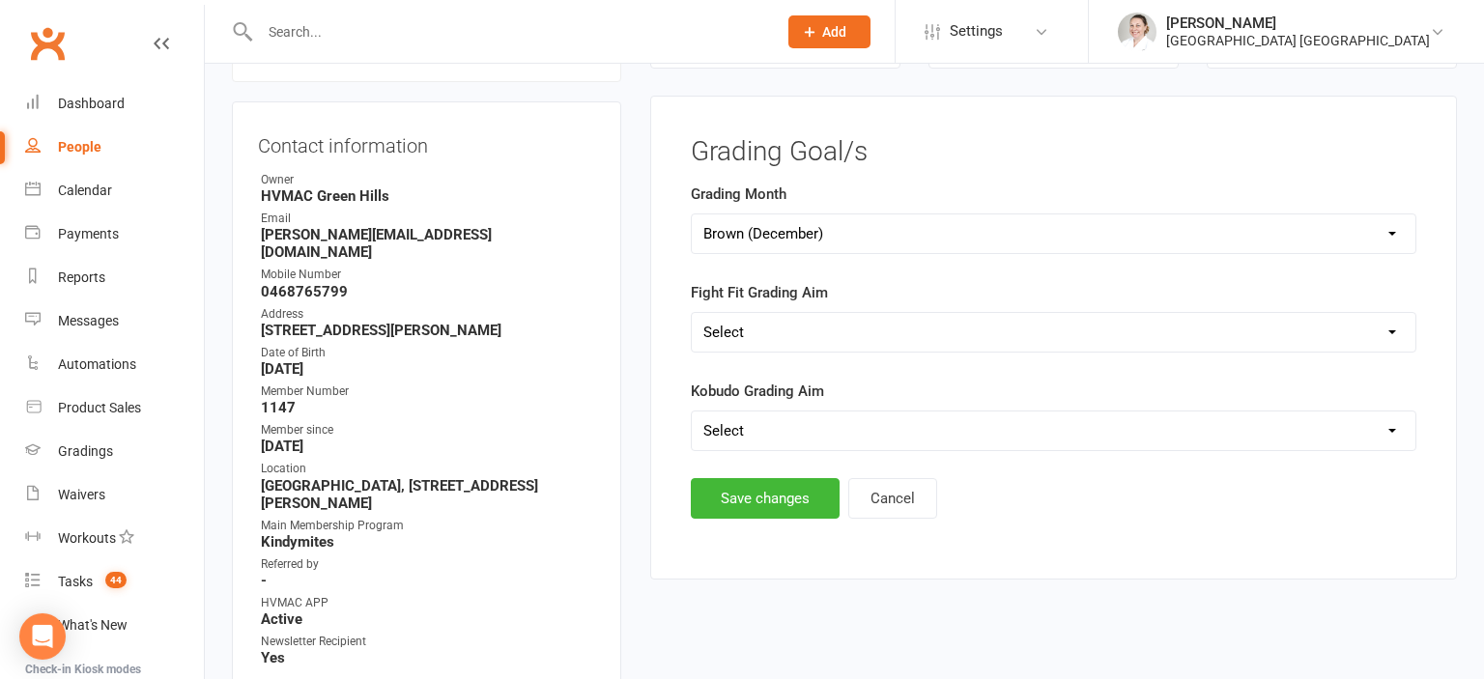
scroll to position [165, 0]
click at [692, 215] on select "Select Silver (February) Yellow (April) White (June) Blue (August) Green (Octob…" at bounding box center [1054, 234] width 724 height 39
select select "Green (October)"
click option "Green (October)" at bounding box center [0, 0] width 0 height 0
click at [747, 492] on button "Save changes" at bounding box center [765, 499] width 149 height 41
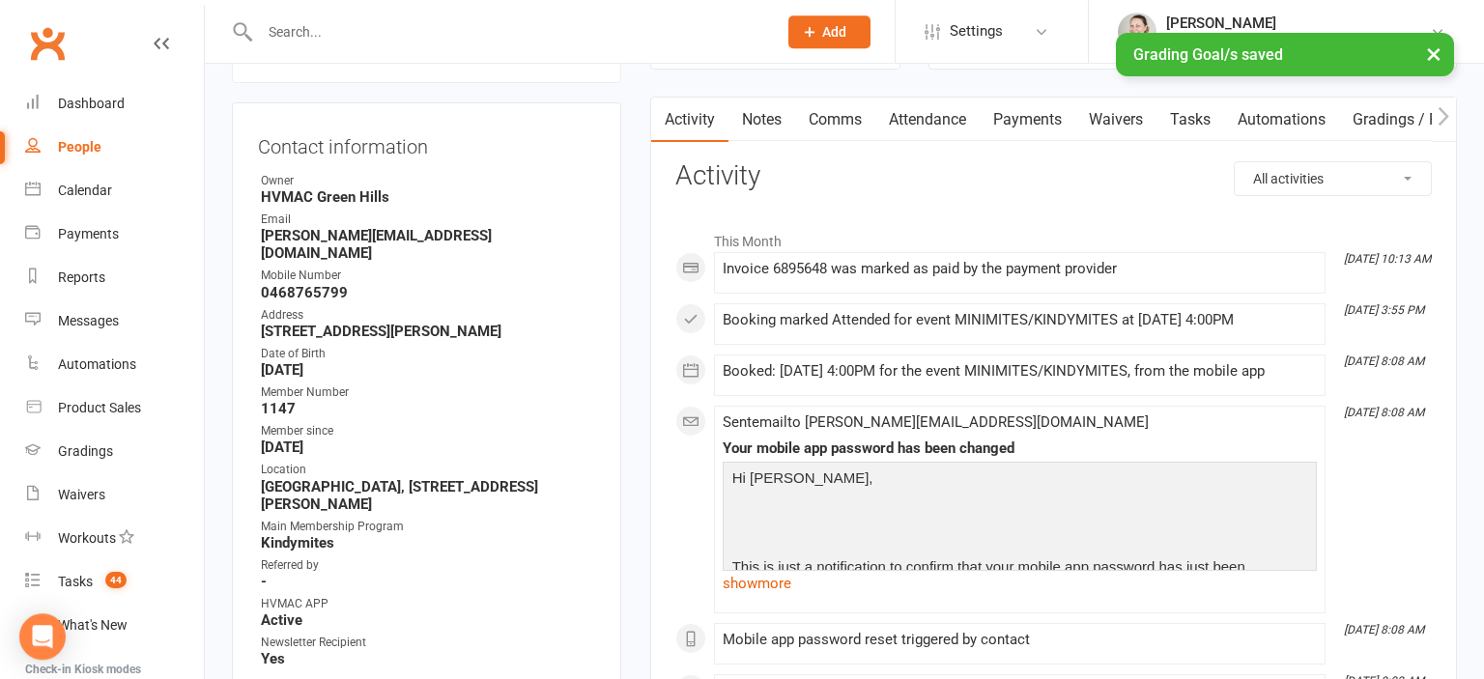
scroll to position [0, 0]
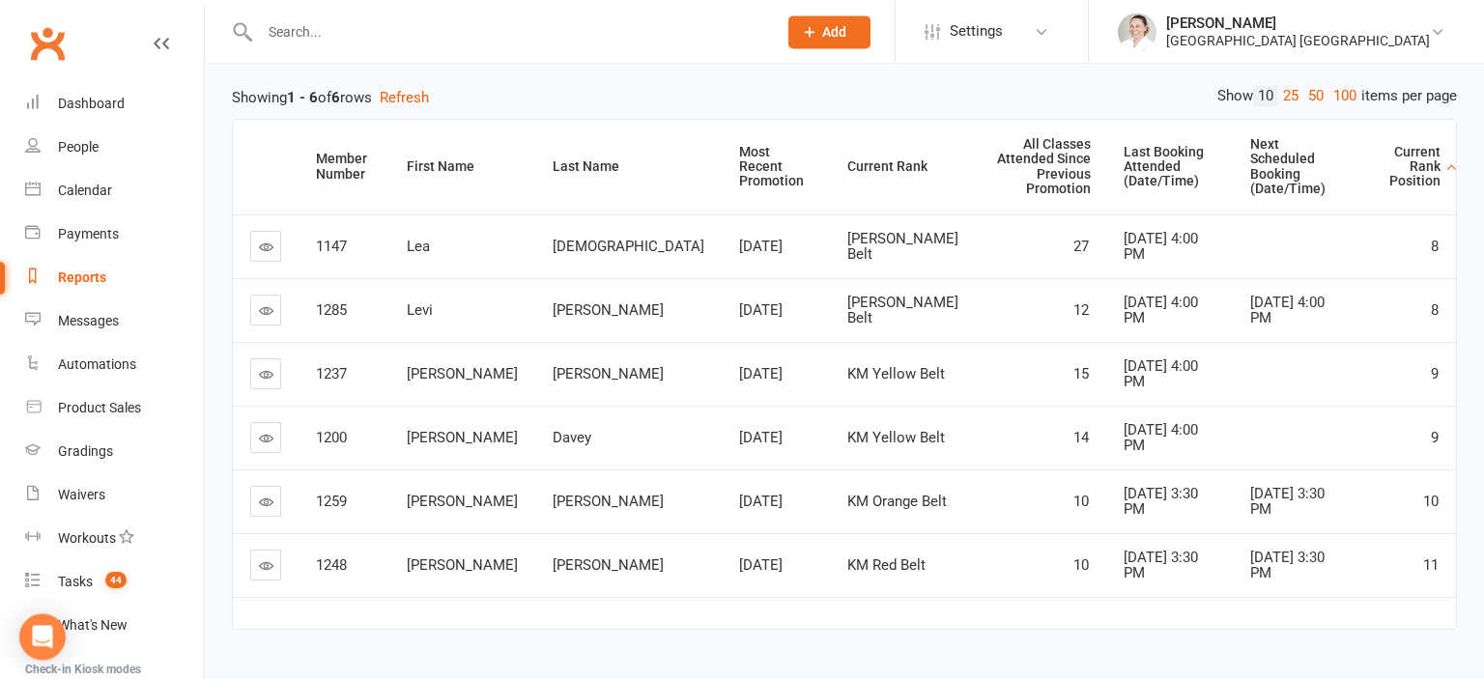
scroll to position [204, 0]
click at [310, 21] on input "text" at bounding box center [508, 31] width 509 height 27
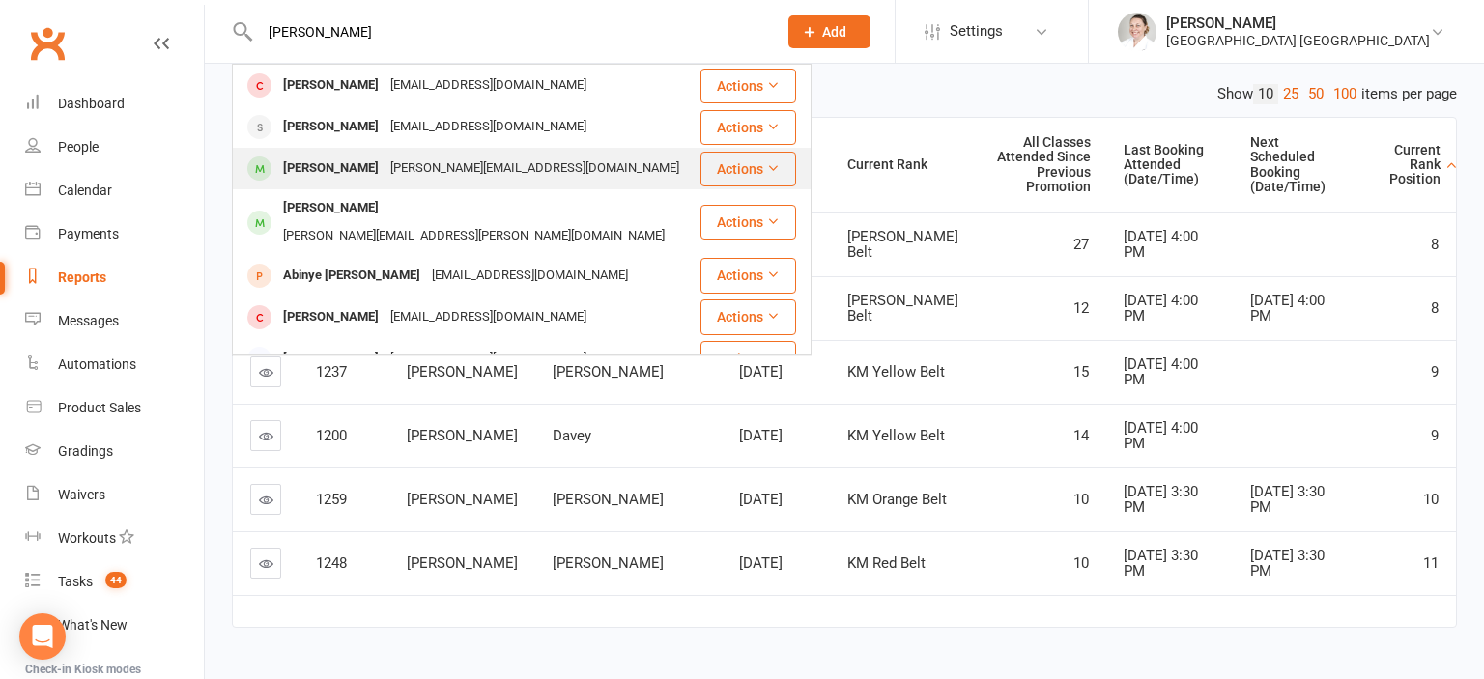
type input "[PERSON_NAME]"
click at [392, 176] on div "[PERSON_NAME][EMAIL_ADDRESS][DOMAIN_NAME]" at bounding box center [535, 169] width 300 height 28
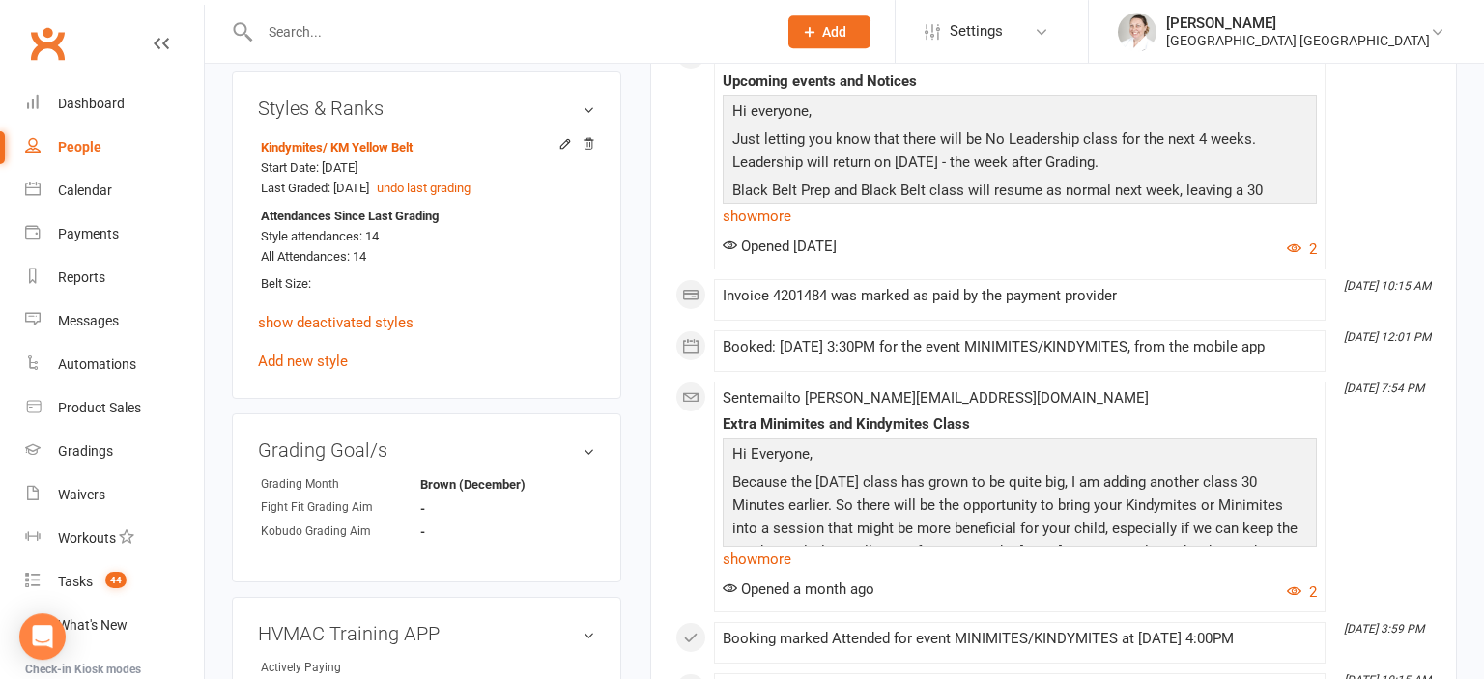
scroll to position [1428, 0]
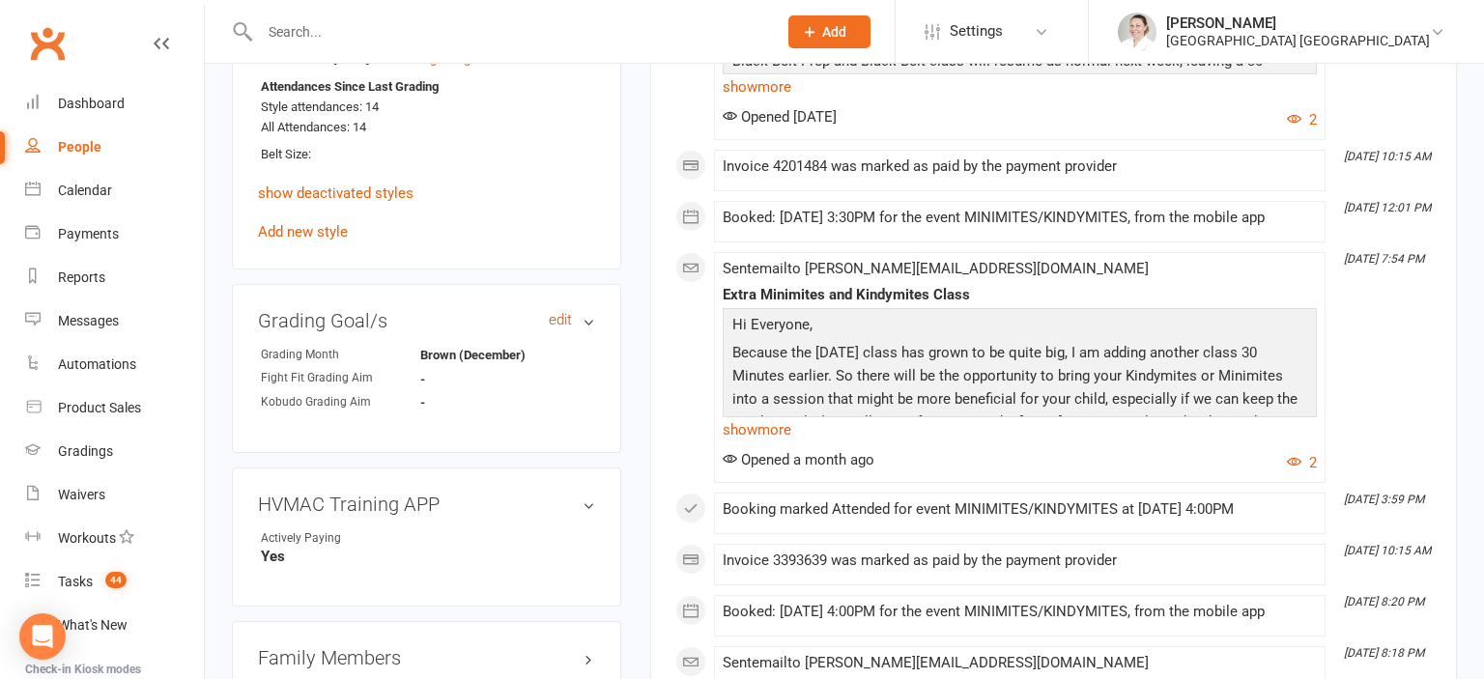
click at [558, 312] on link "edit" at bounding box center [560, 320] width 23 height 16
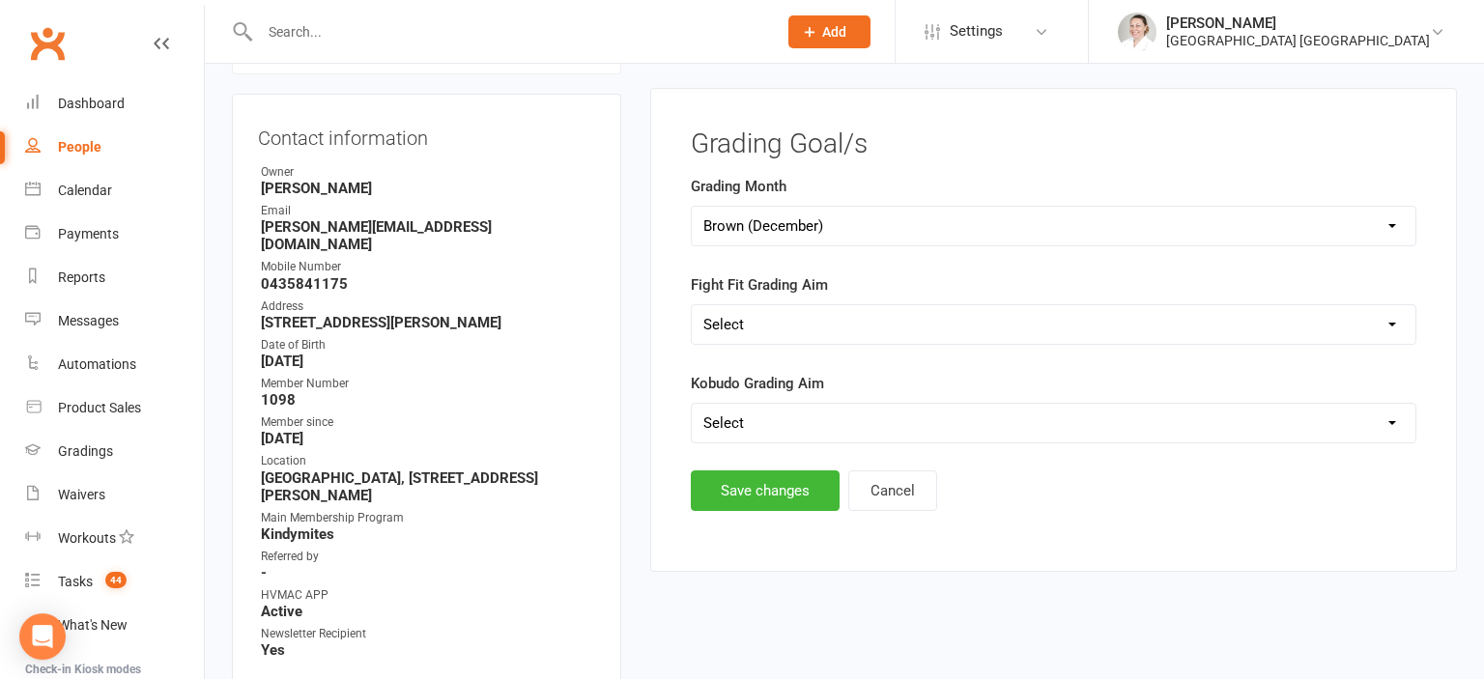
scroll to position [165, 0]
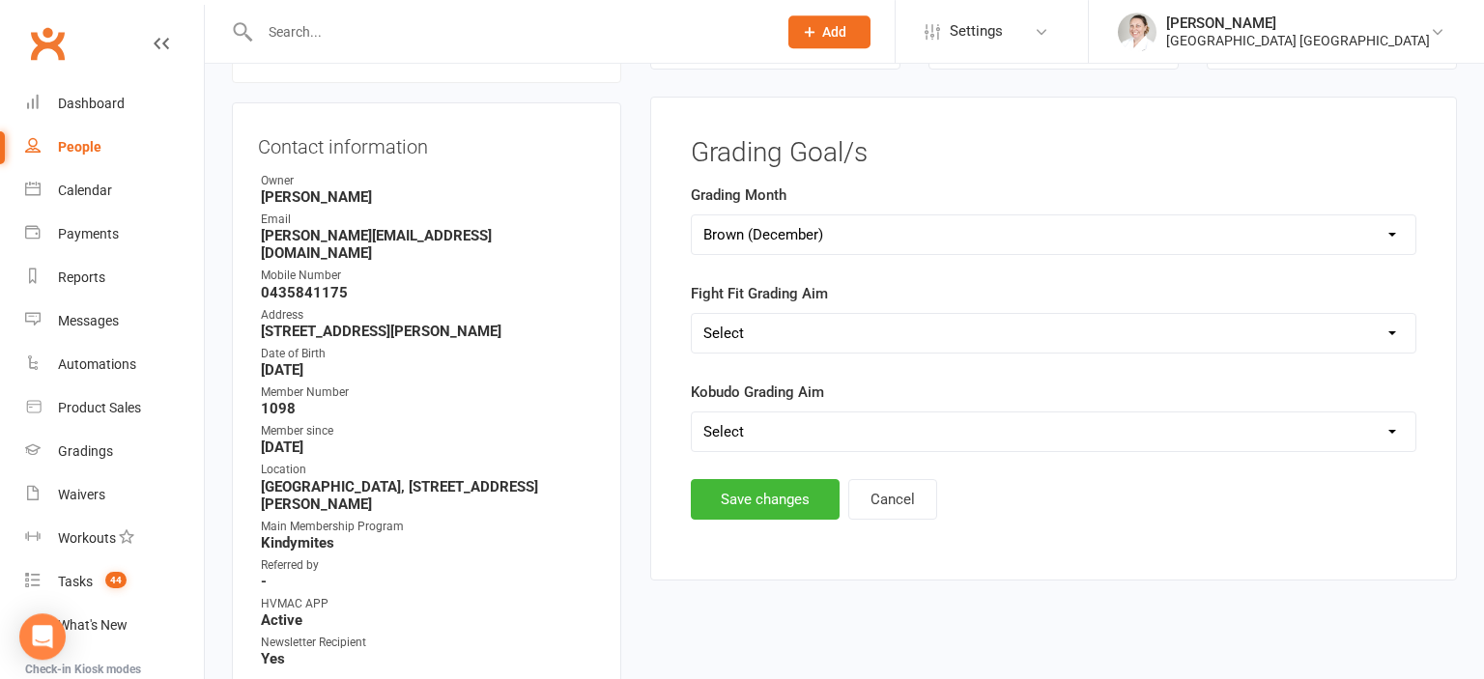
click at [692, 215] on select "Select Silver (February) Yellow (April) White (June) Blue (August) Green (Octob…" at bounding box center [1054, 234] width 724 height 39
select select "Green (October)"
click option "Green (October)" at bounding box center [0, 0] width 0 height 0
click at [767, 502] on button "Save changes" at bounding box center [765, 499] width 149 height 41
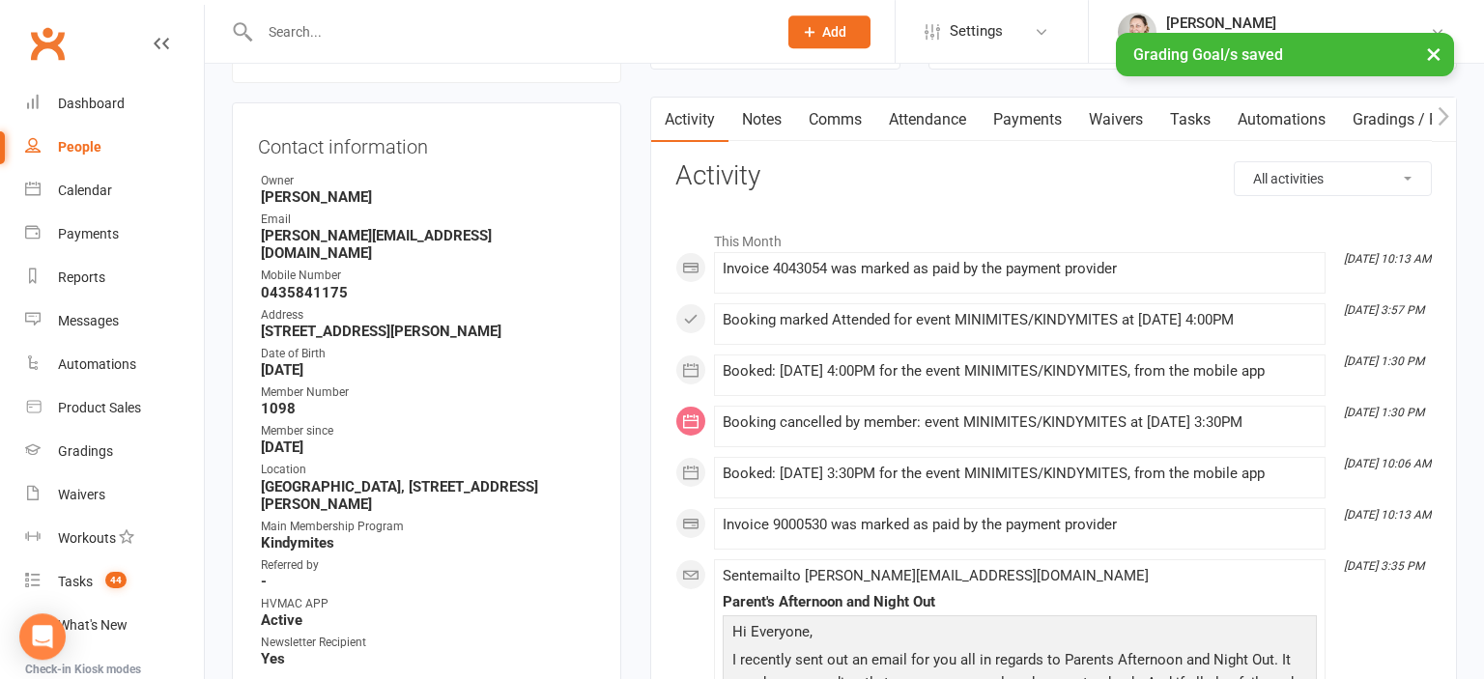
scroll to position [0, 0]
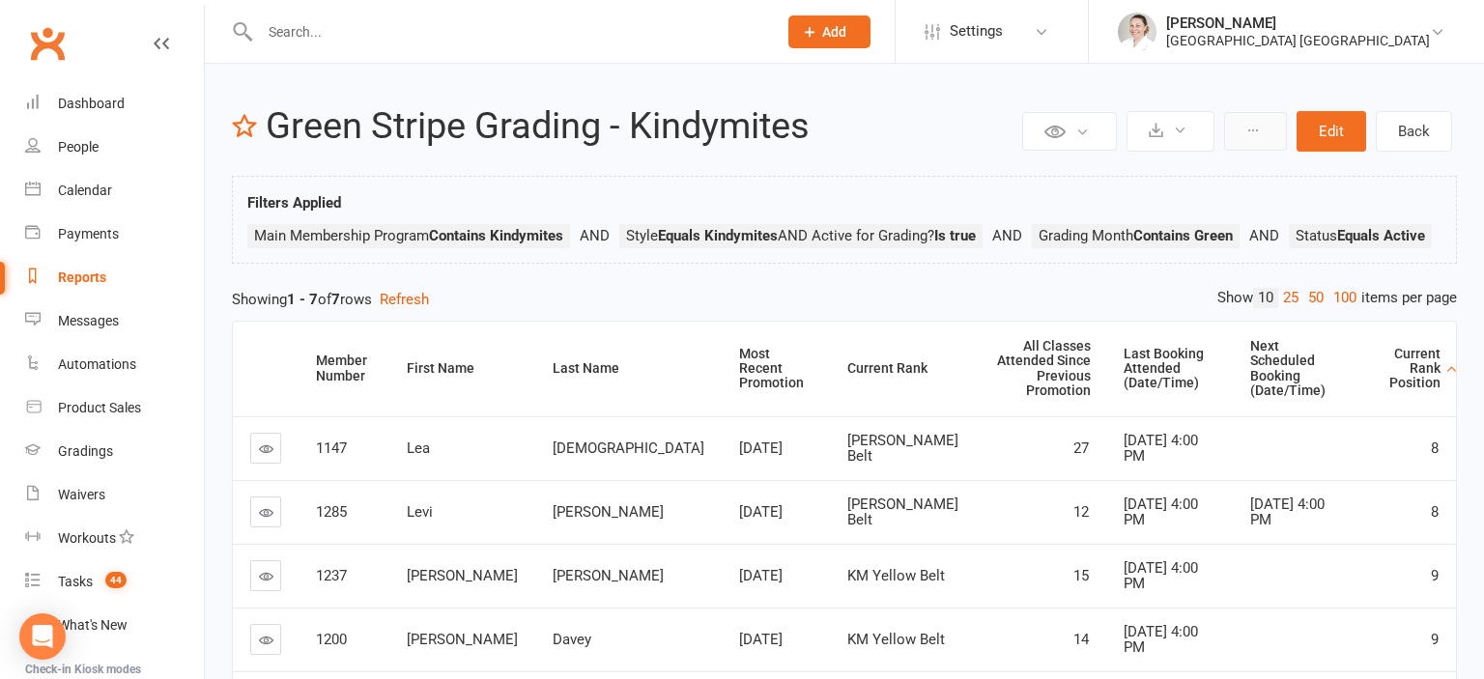
click at [1264, 139] on button at bounding box center [1255, 131] width 63 height 39
click at [1204, 130] on button at bounding box center [1170, 131] width 88 height 41
click at [1083, 175] on link "Export to CSV" at bounding box center [1112, 177] width 203 height 39
